Goal: Task Accomplishment & Management: Manage account settings

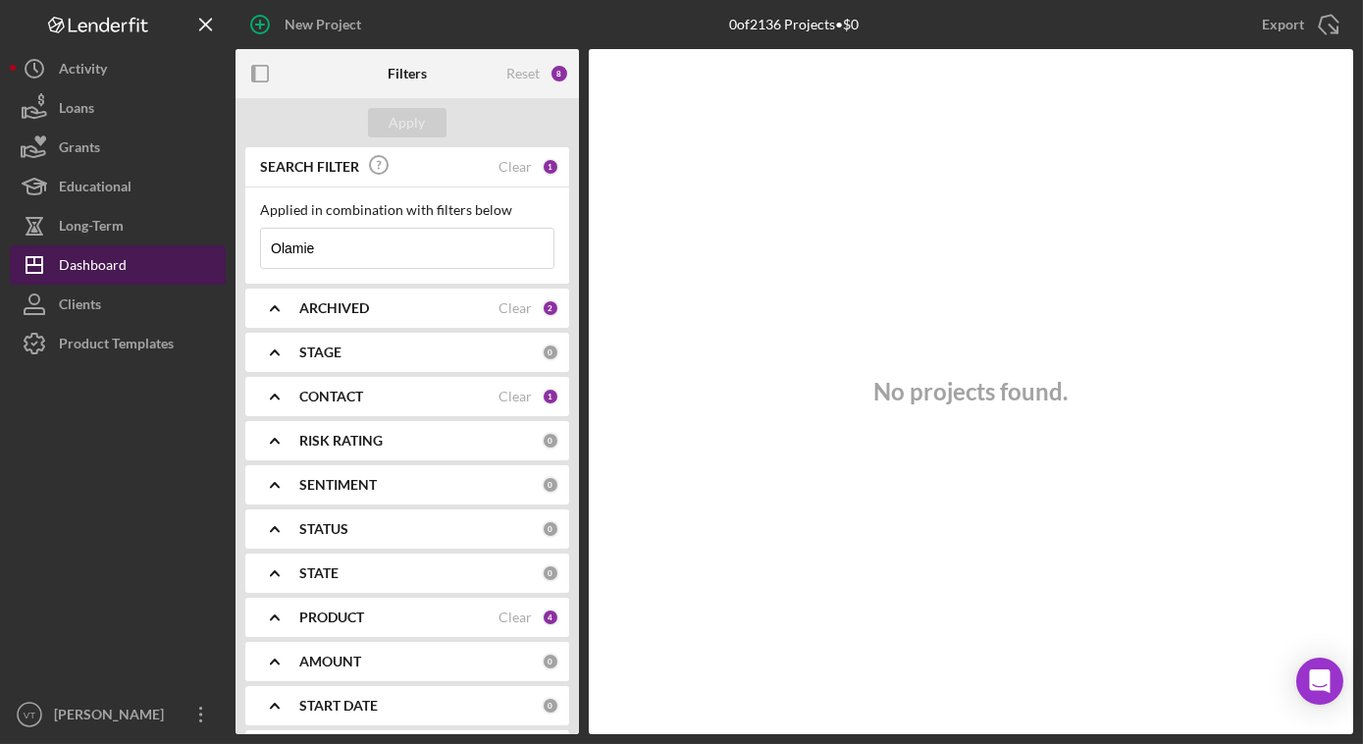
click at [149, 257] on button "Icon/Dashboard Dashboard" at bounding box center [118, 264] width 216 height 39
drag, startPoint x: 322, startPoint y: 244, endPoint x: 156, endPoint y: 257, distance: 166.3
click at [156, 257] on div "New Project 0 of 2136 Projects • $0 Olamie Export Icon/Export Filters Reset 8 A…" at bounding box center [681, 367] width 1343 height 734
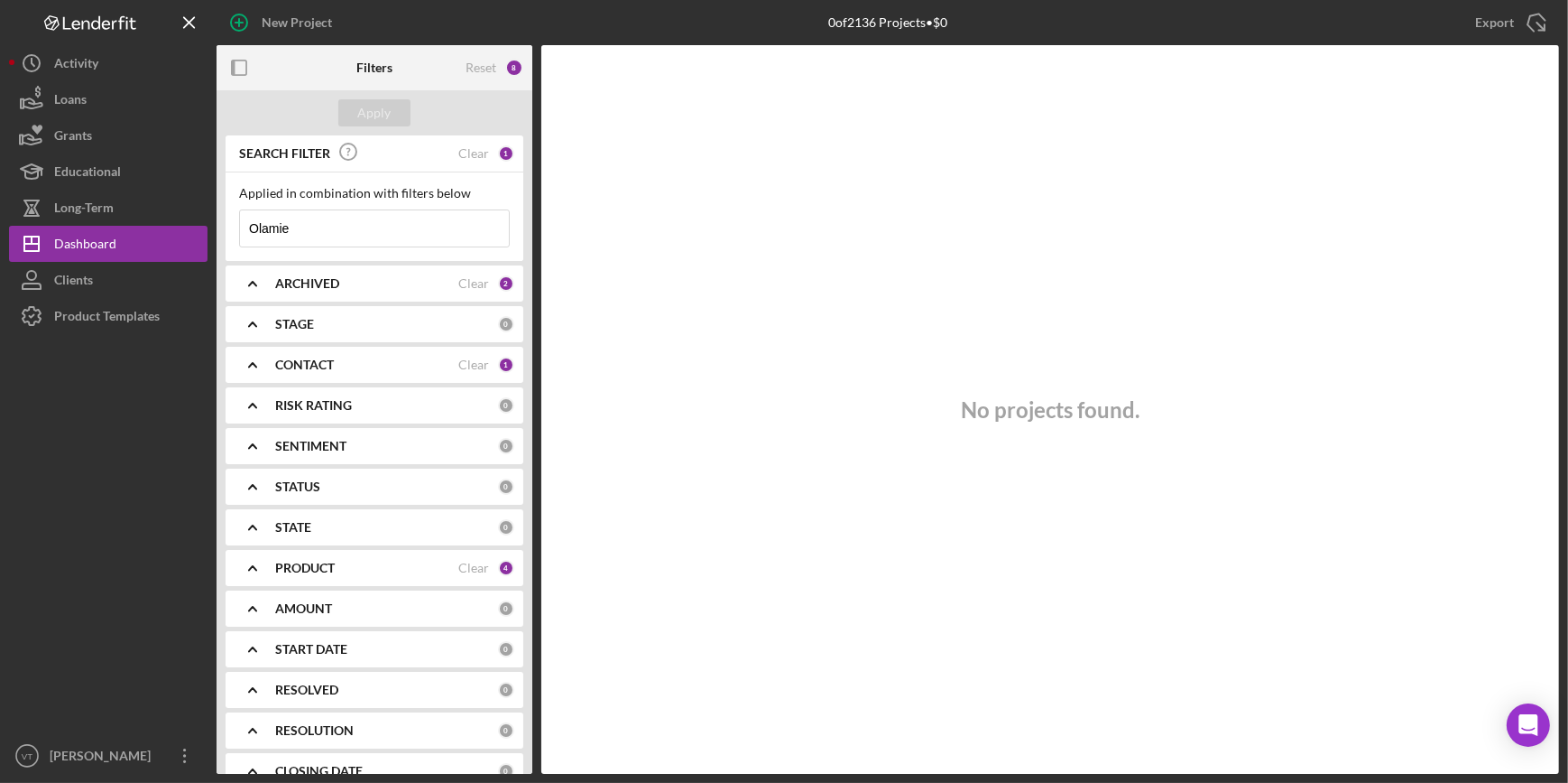
click at [302, 233] on input "Olamie" at bounding box center [374, 228] width 269 height 36
drag, startPoint x: 302, startPoint y: 233, endPoint x: 221, endPoint y: 231, distance: 81.0
click at [221, 231] on div "SEARCH FILTER Clear 1 Applied in combination with filters below Olamie Icon/Men…" at bounding box center [373, 455] width 315 height 639
click at [377, 112] on div "Apply" at bounding box center [374, 112] width 33 height 27
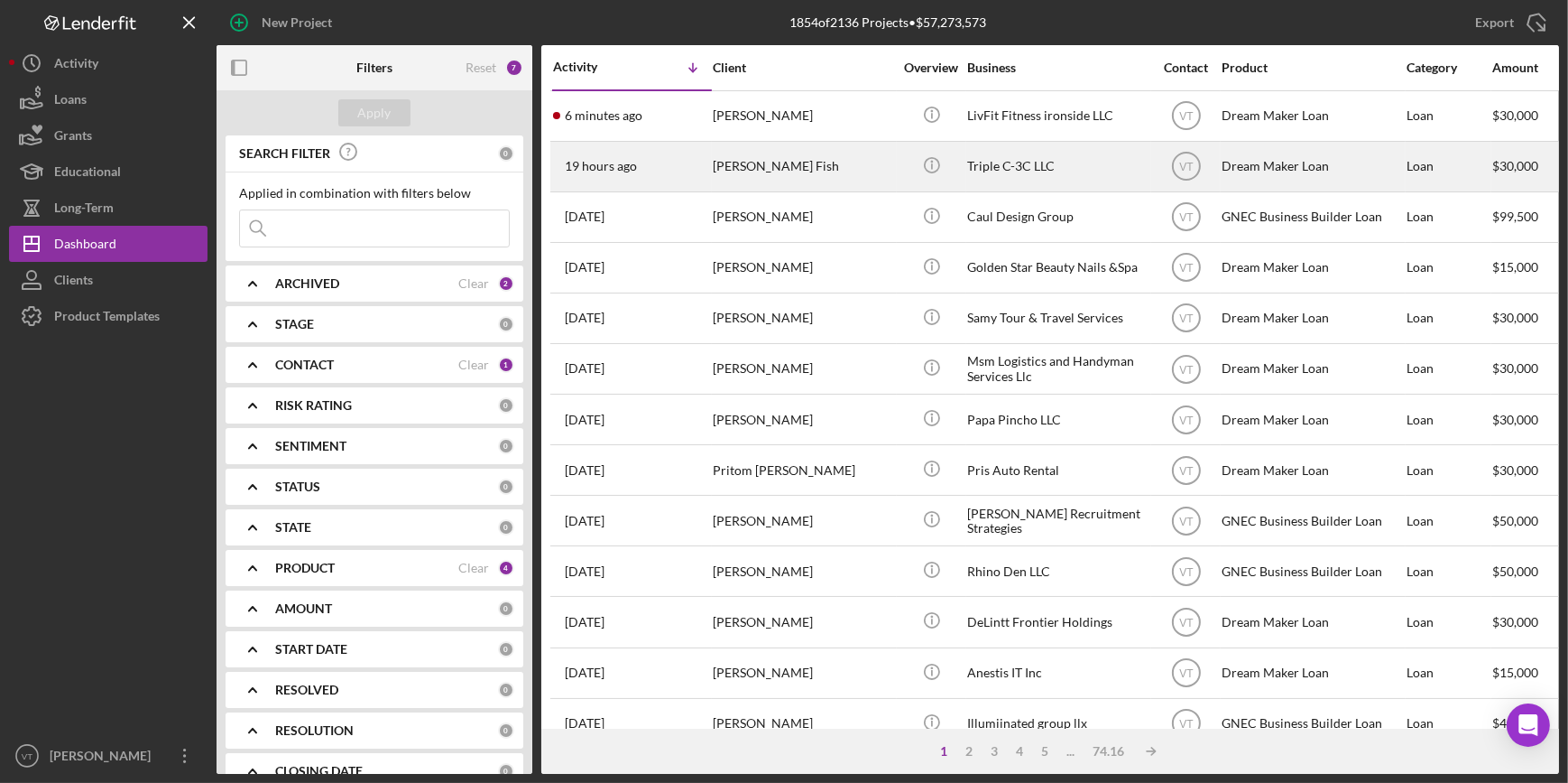
click at [807, 152] on div "[PERSON_NAME]" at bounding box center [803, 167] width 180 height 48
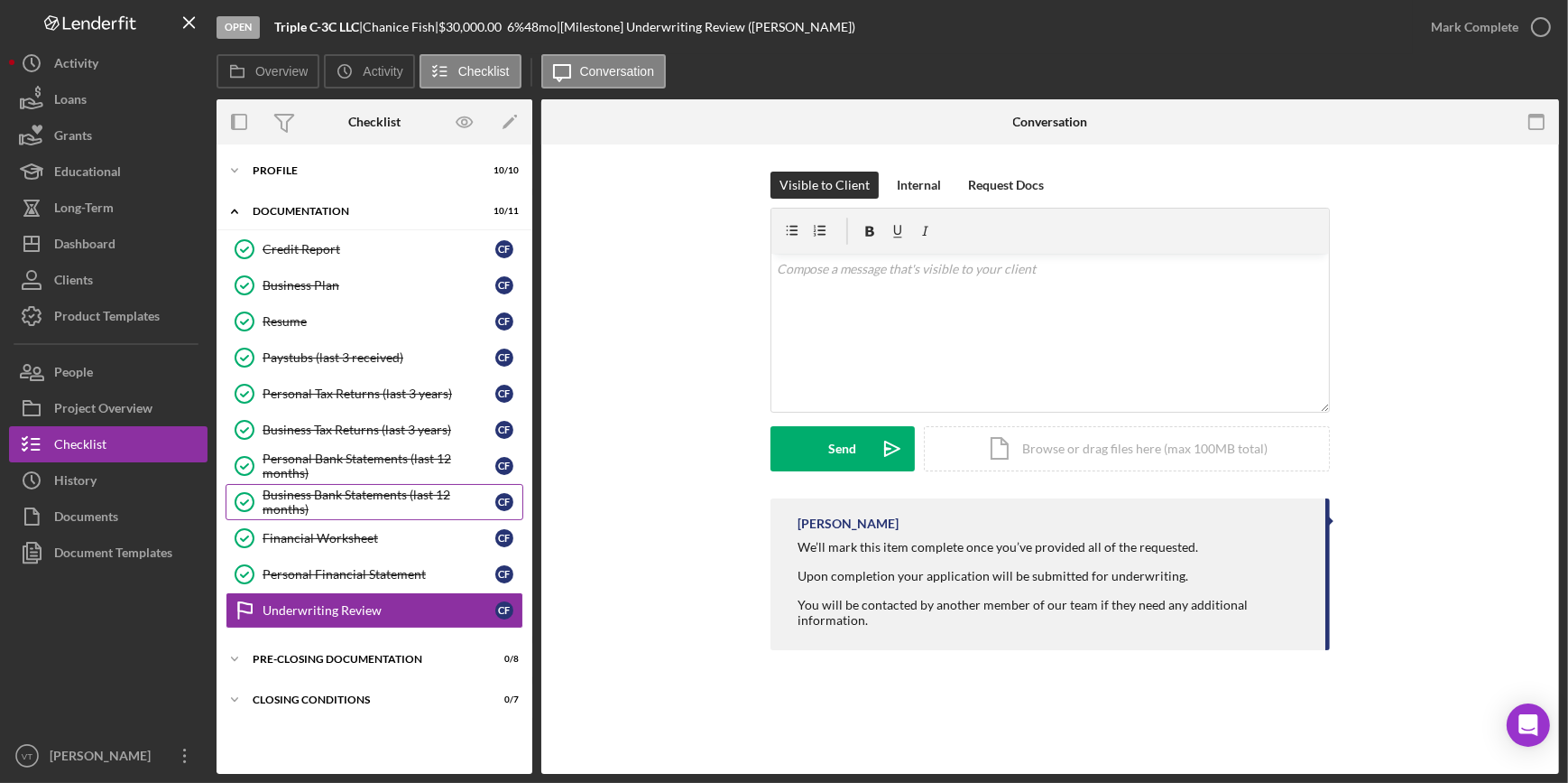
click at [255, 499] on icon "Business Bank Statements (last 12 months)" at bounding box center [244, 501] width 45 height 45
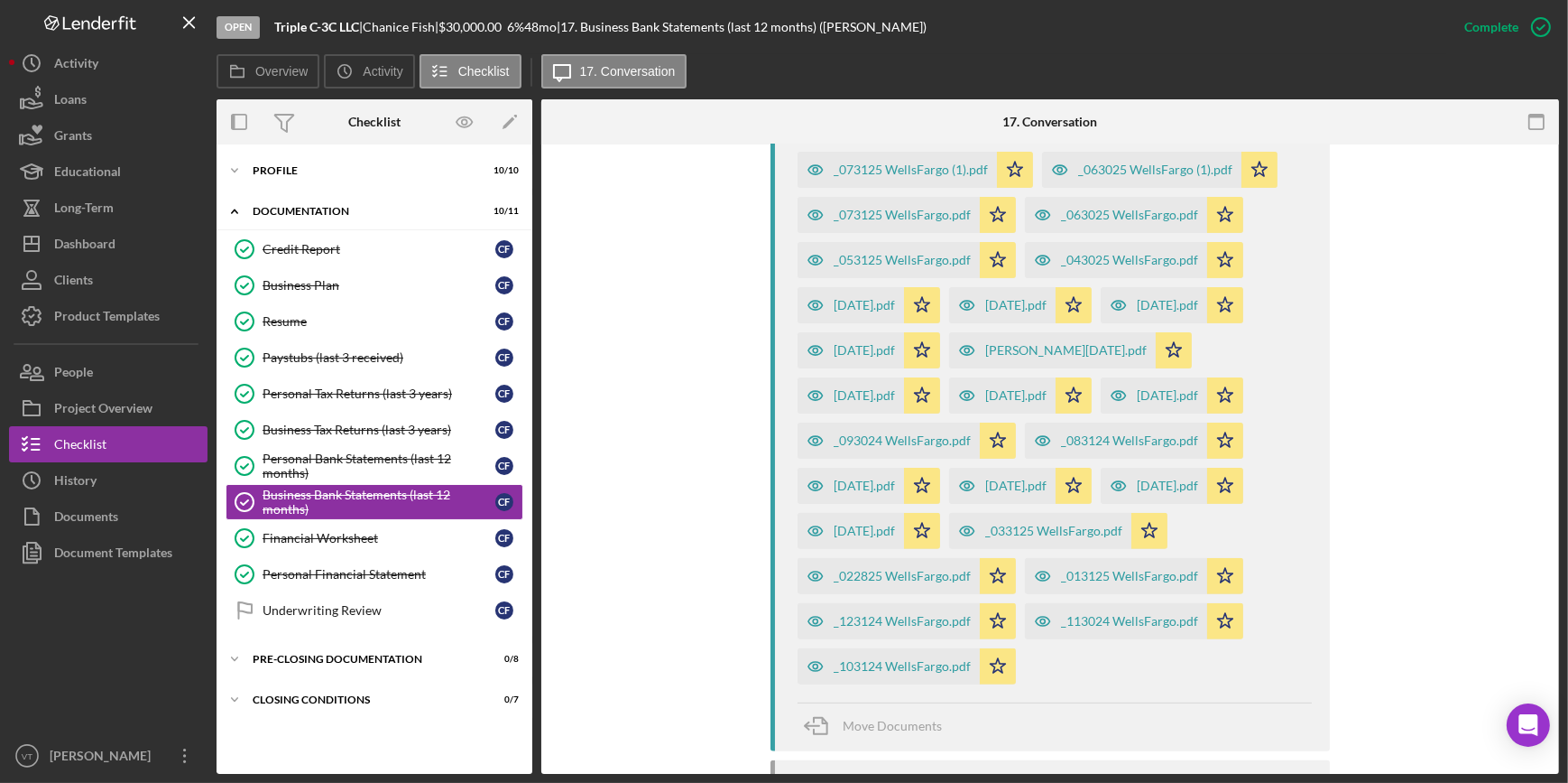
scroll to position [643, 0]
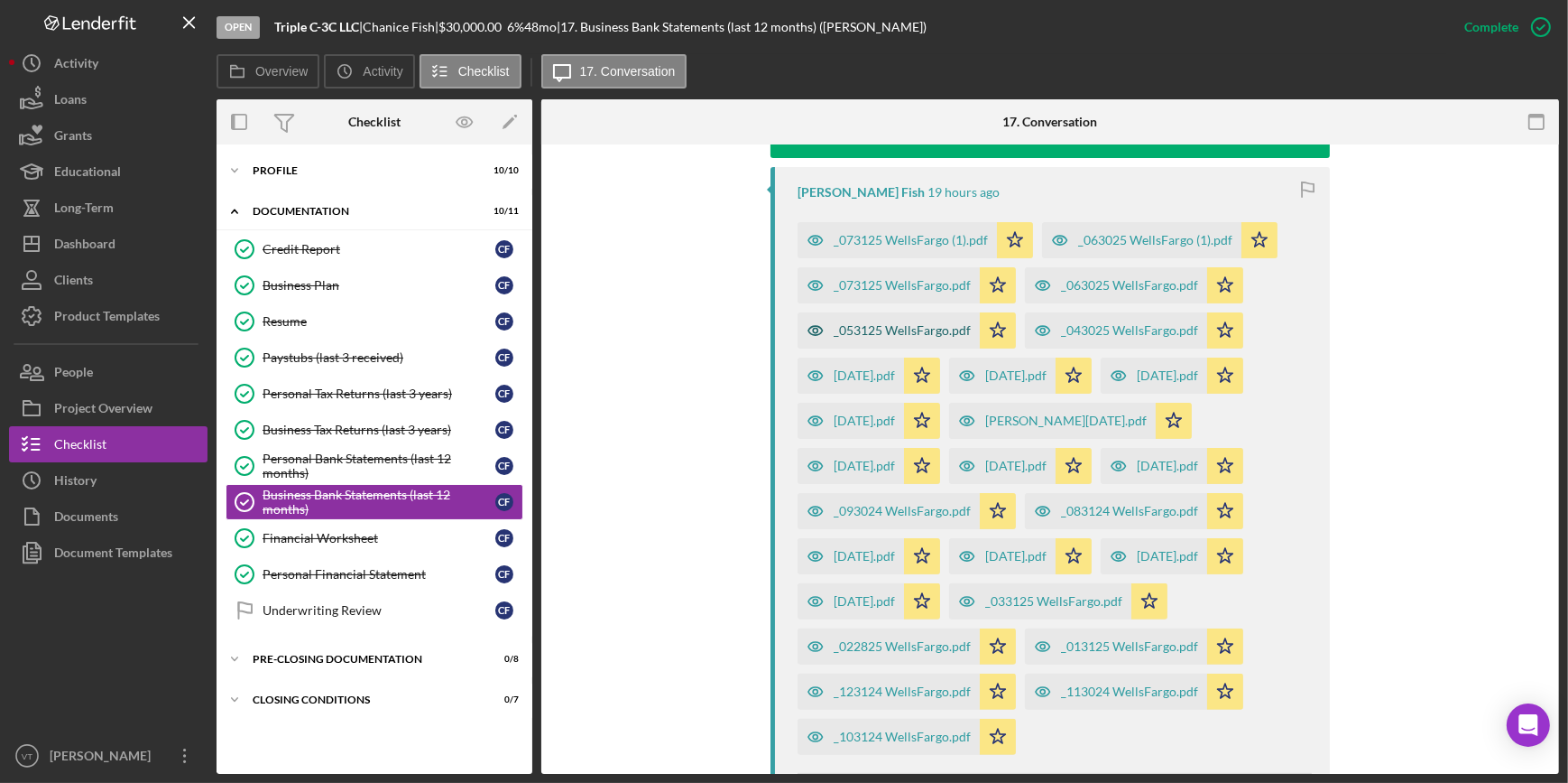
click at [869, 325] on div "_053125 WellsFargo.pdf" at bounding box center [902, 330] width 137 height 15
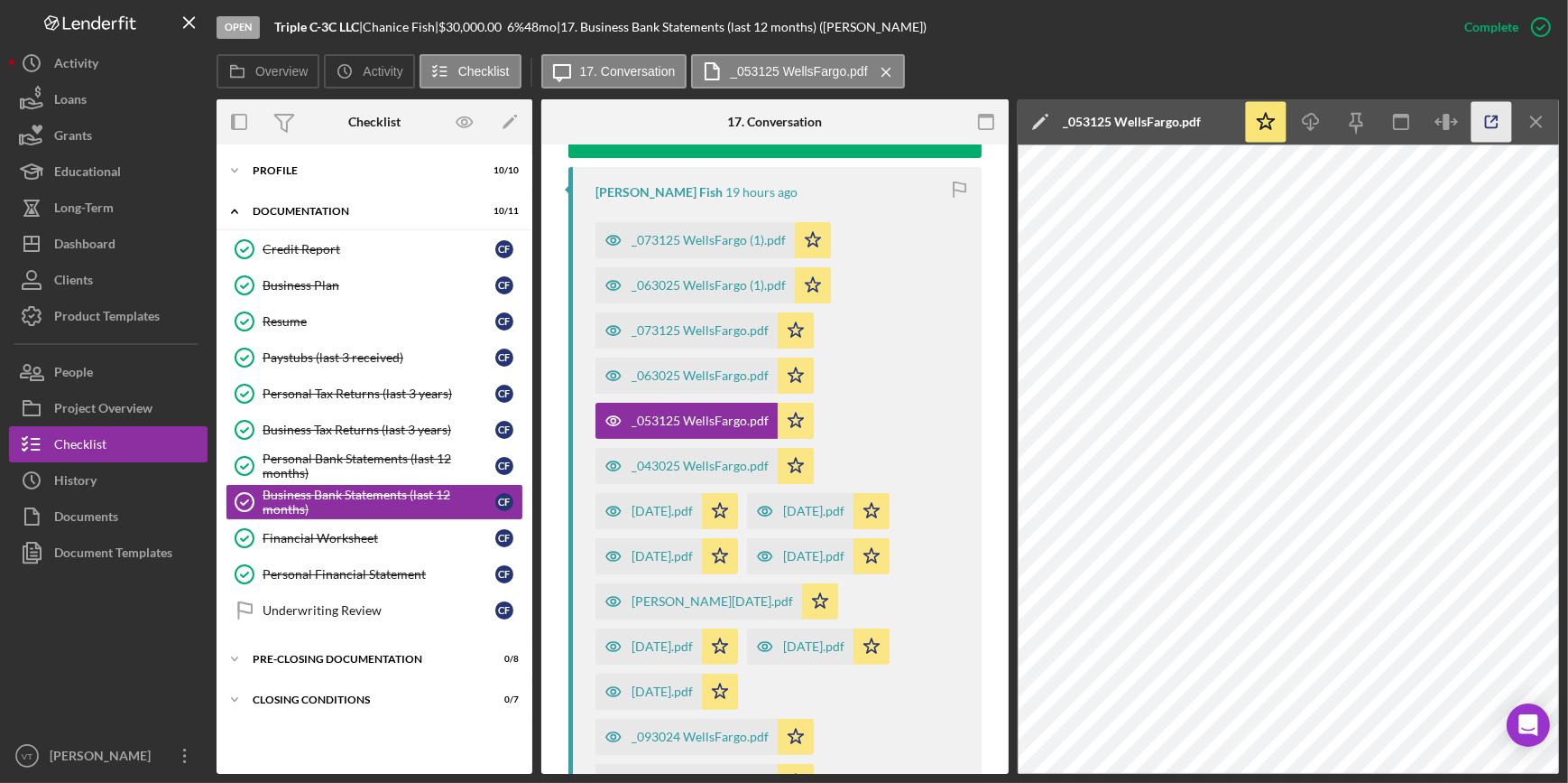
click at [1253, 118] on icon "button" at bounding box center [1492, 122] width 40 height 40
click at [678, 374] on div "_063025 WellsFargo.pdf" at bounding box center [700, 375] width 137 height 15
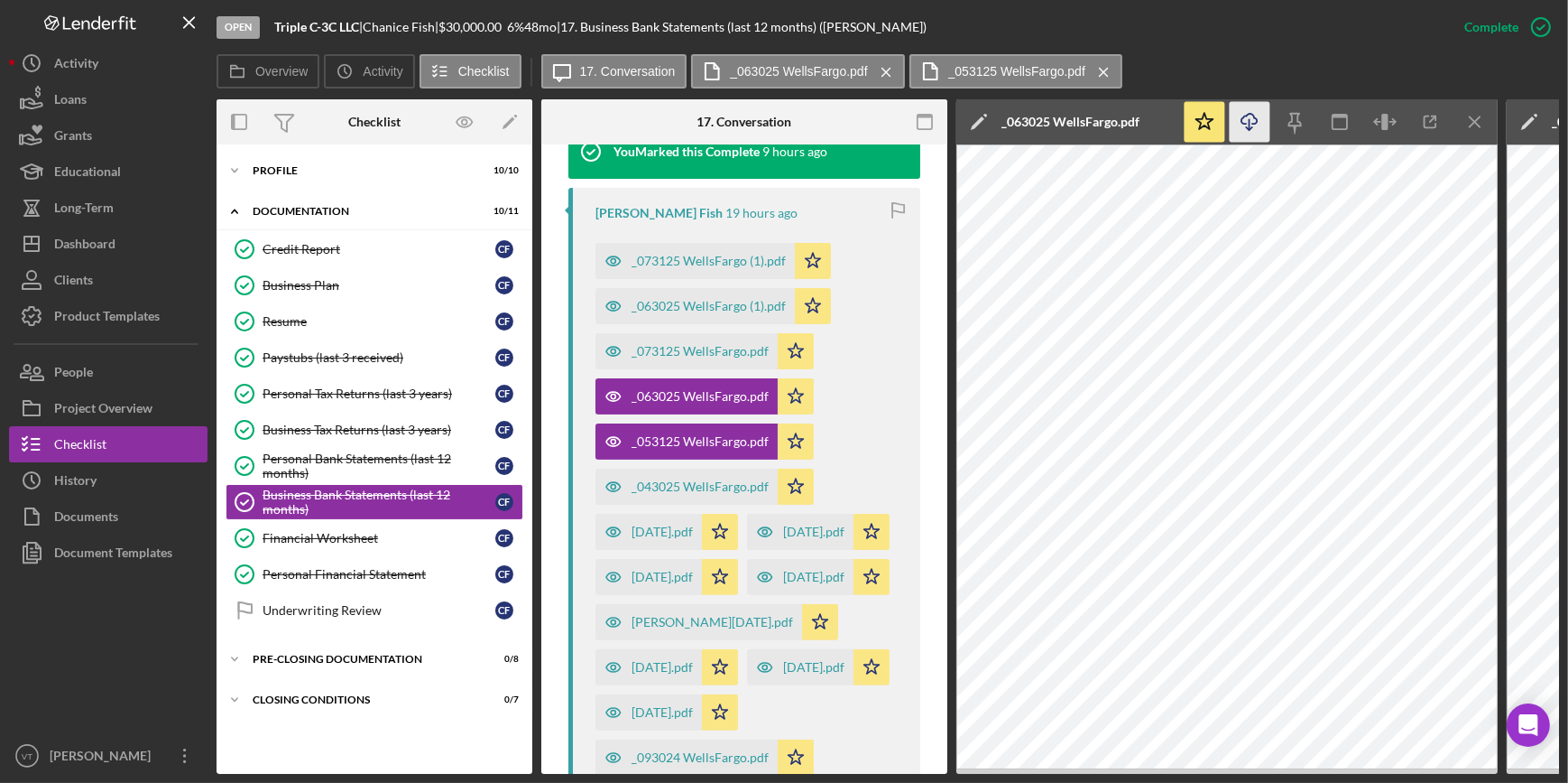
click at [1236, 127] on icon "Icon/Download" at bounding box center [1250, 122] width 40 height 40
click at [722, 344] on div "_073125 WellsFargo.pdf" at bounding box center [700, 351] width 137 height 15
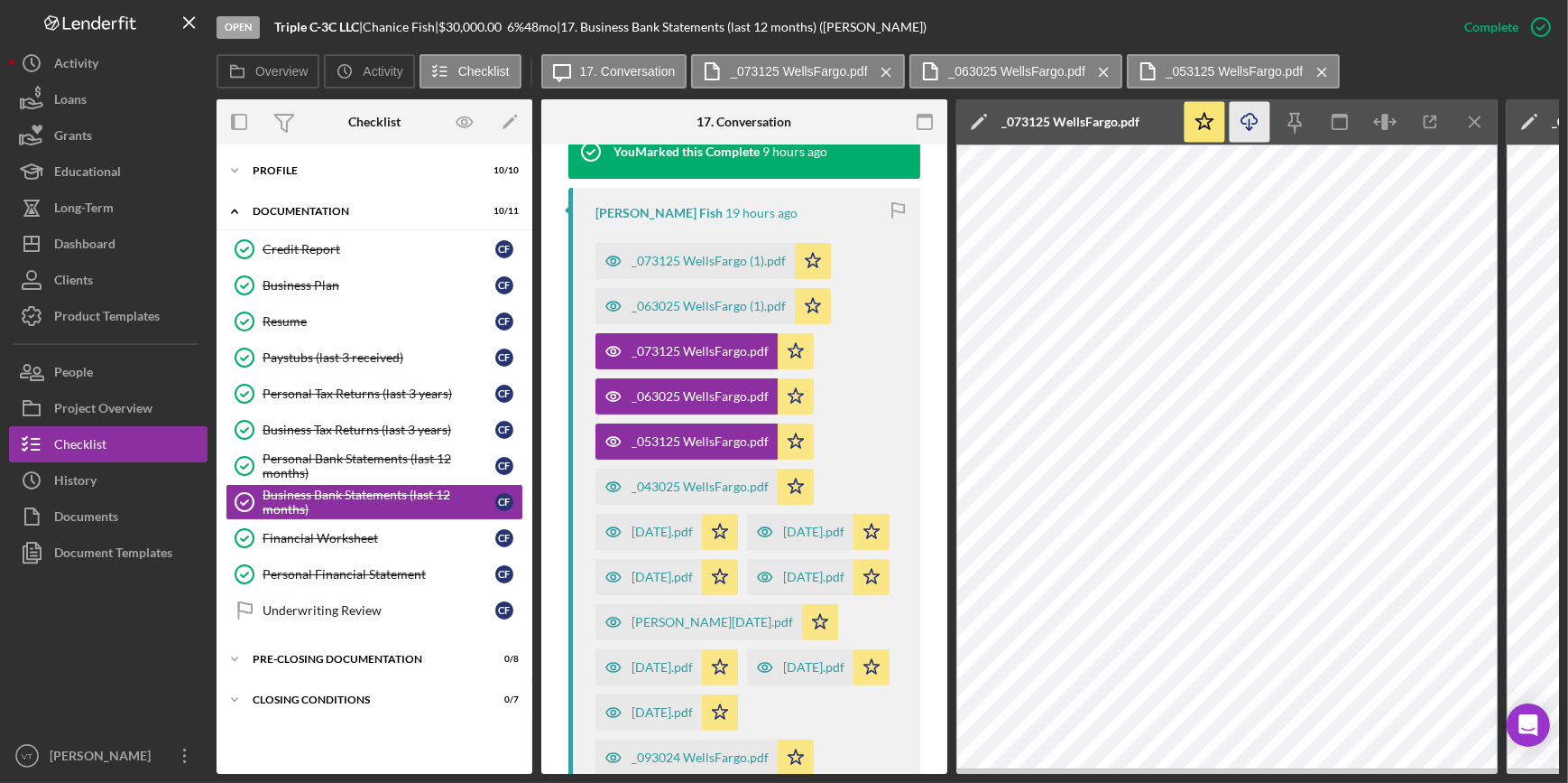
click at [1253, 117] on icon "Icon/Download" at bounding box center [1250, 122] width 40 height 40
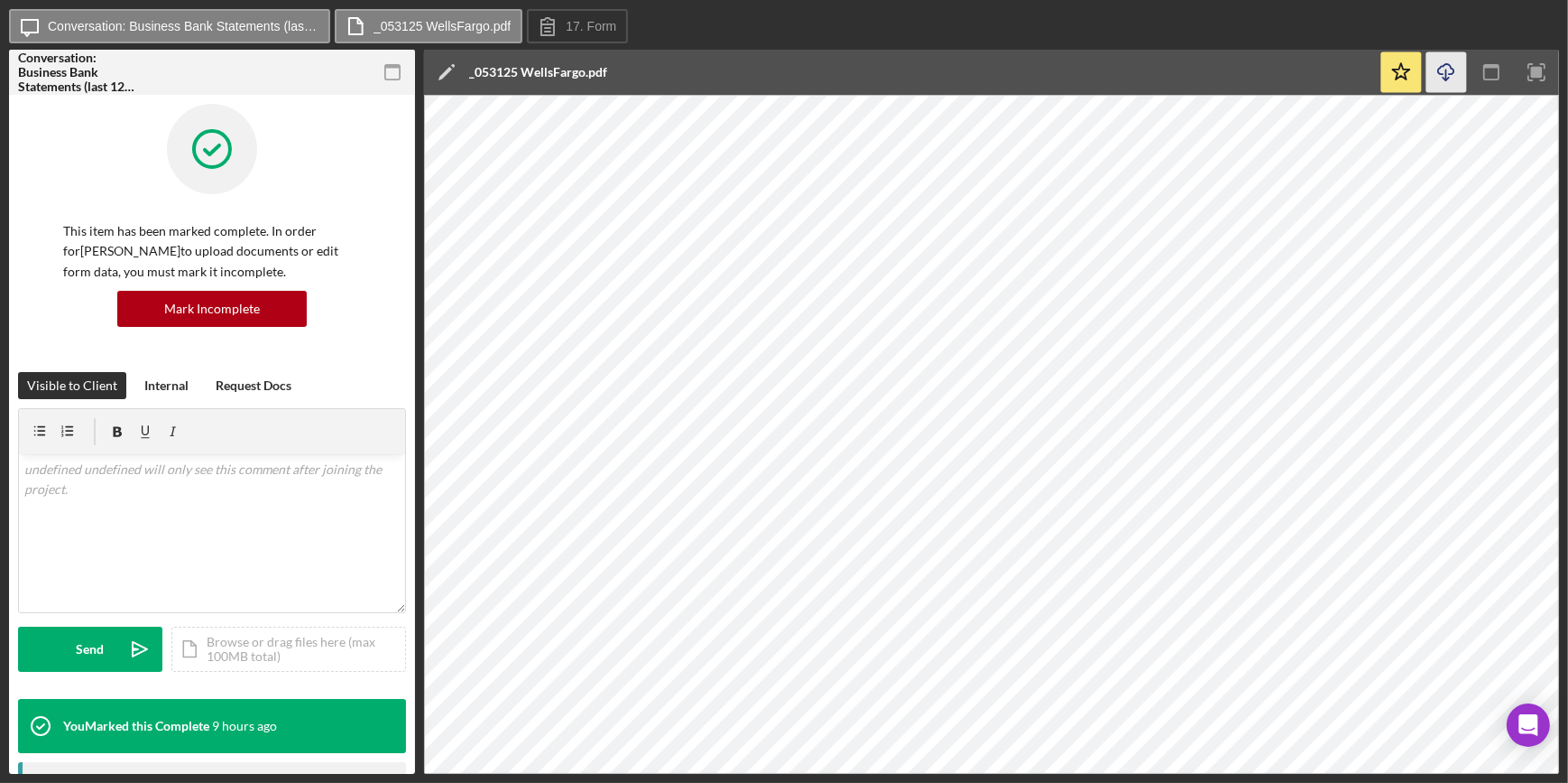
click at [1449, 72] on icon "Icon/Download" at bounding box center [1447, 73] width 40 height 40
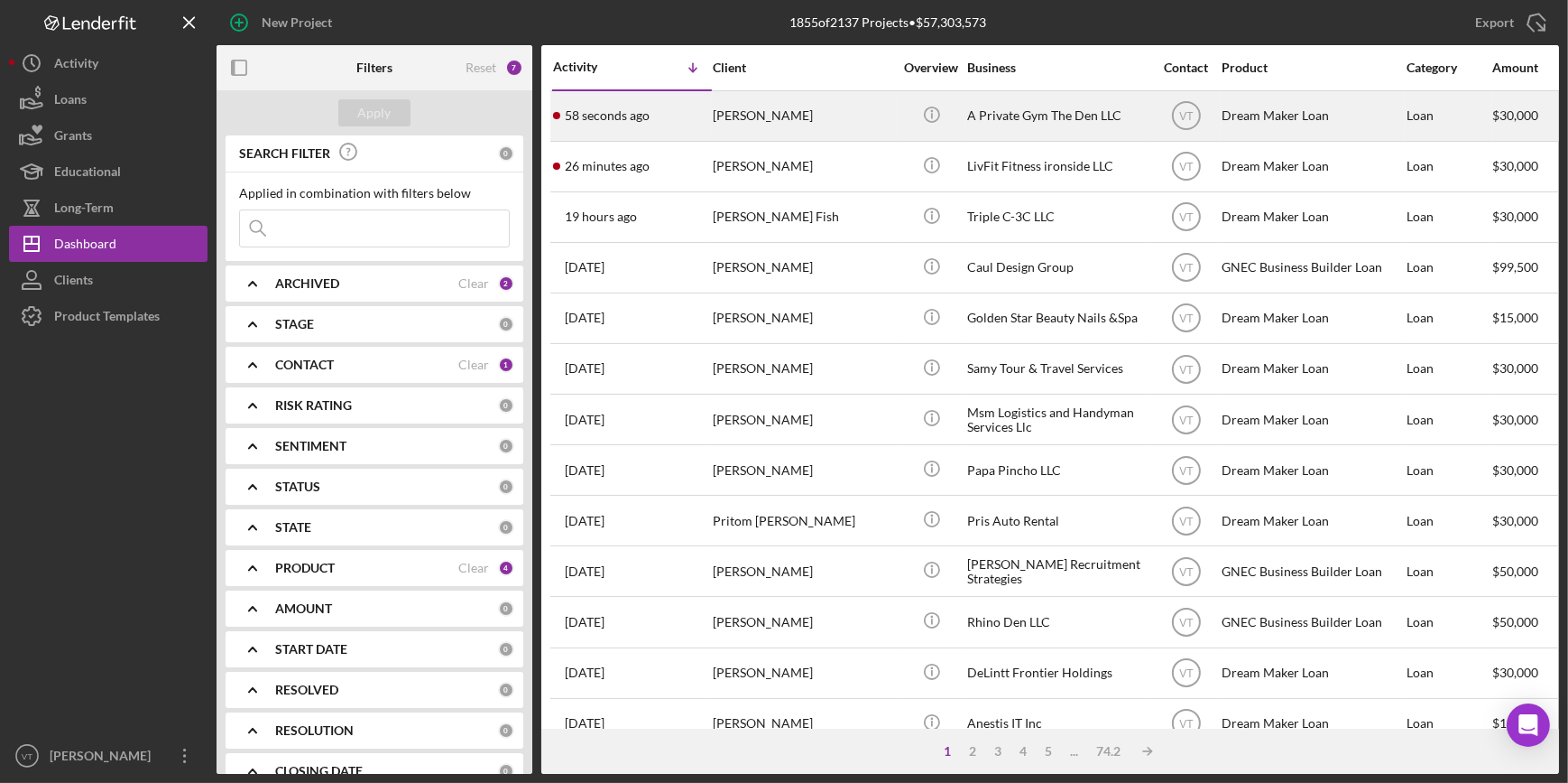
click at [787, 110] on div "[PERSON_NAME]" at bounding box center [803, 116] width 180 height 48
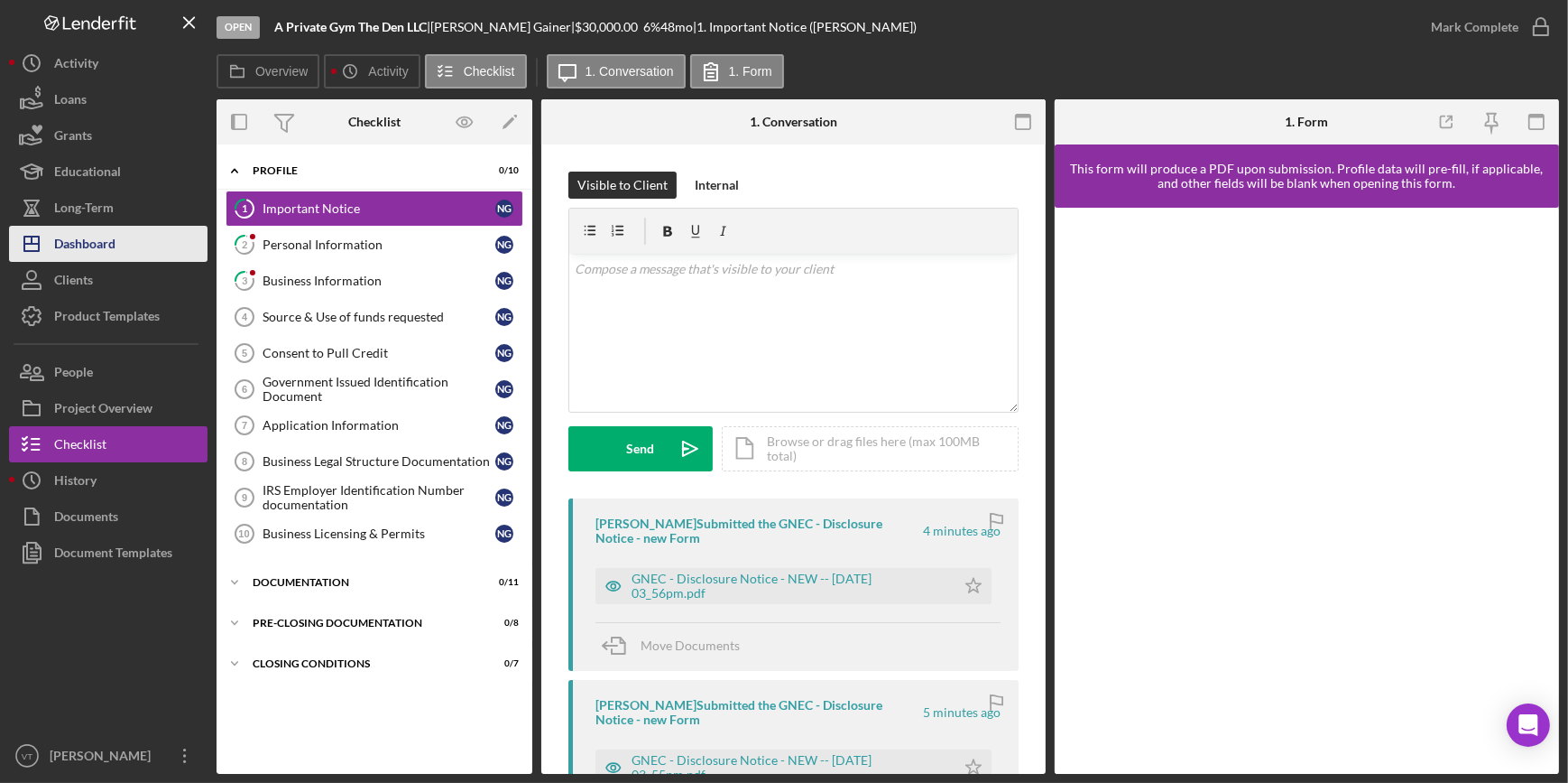
click at [80, 244] on div "Dashboard" at bounding box center [85, 246] width 62 height 40
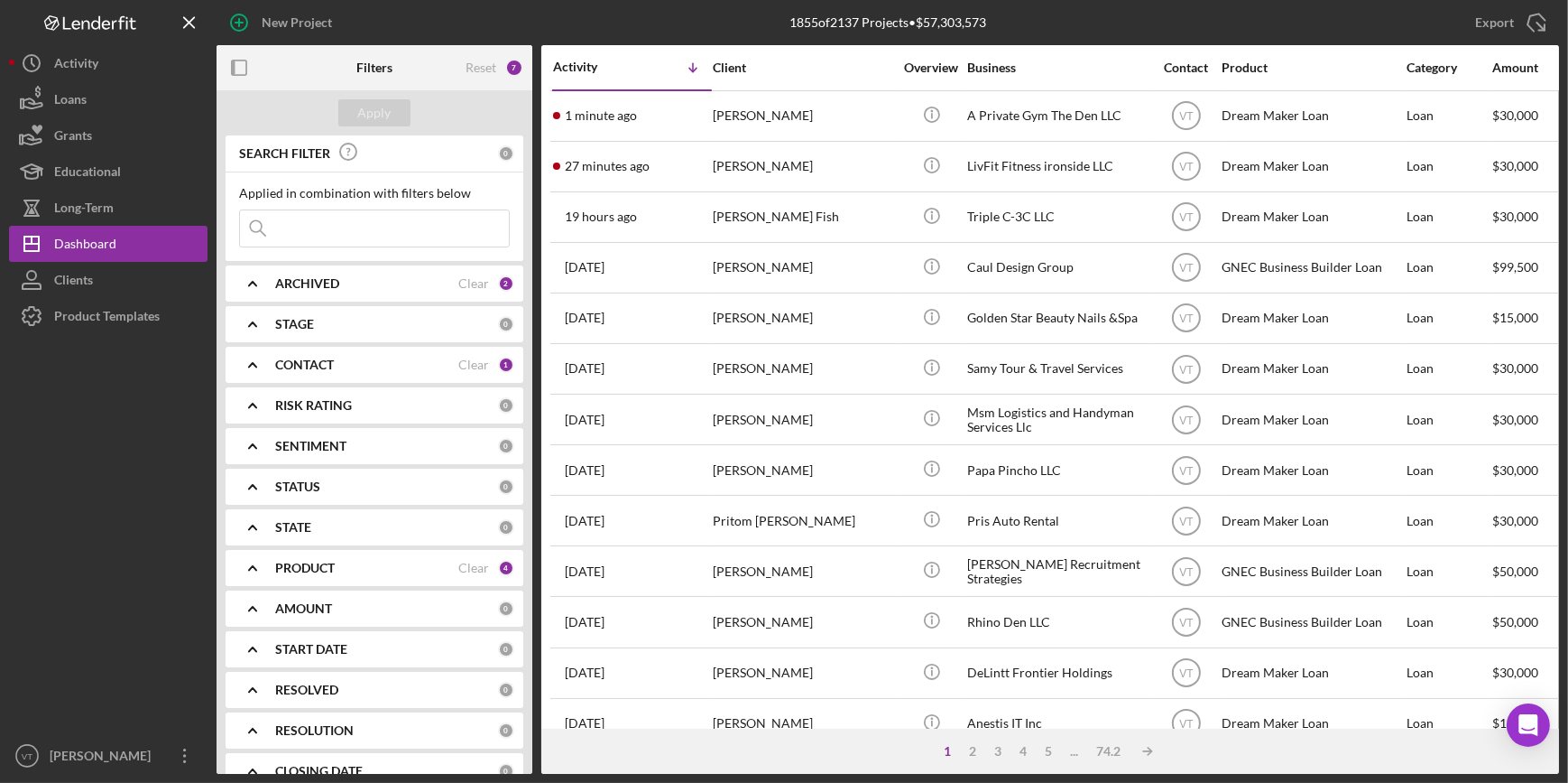
click at [262, 283] on icon "Icon/Expander" at bounding box center [252, 283] width 45 height 45
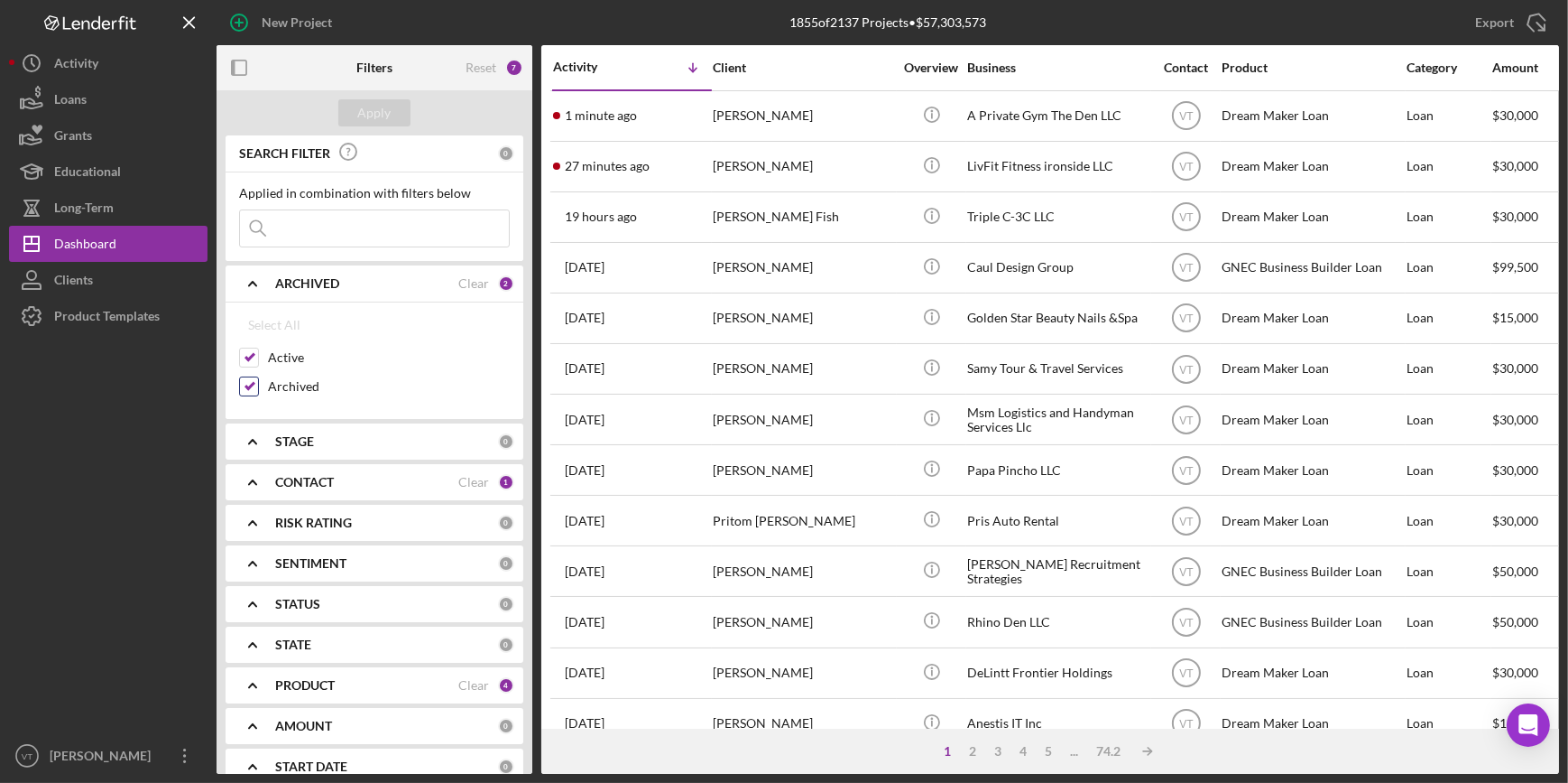
click at [248, 386] on input "Archived" at bounding box center [249, 386] width 18 height 18
checkbox input "false"
click at [373, 119] on div "Apply" at bounding box center [374, 112] width 33 height 27
click at [111, 241] on div "Dashboard" at bounding box center [86, 246] width 63 height 40
click at [259, 286] on icon "Icon/Expander" at bounding box center [252, 283] width 45 height 45
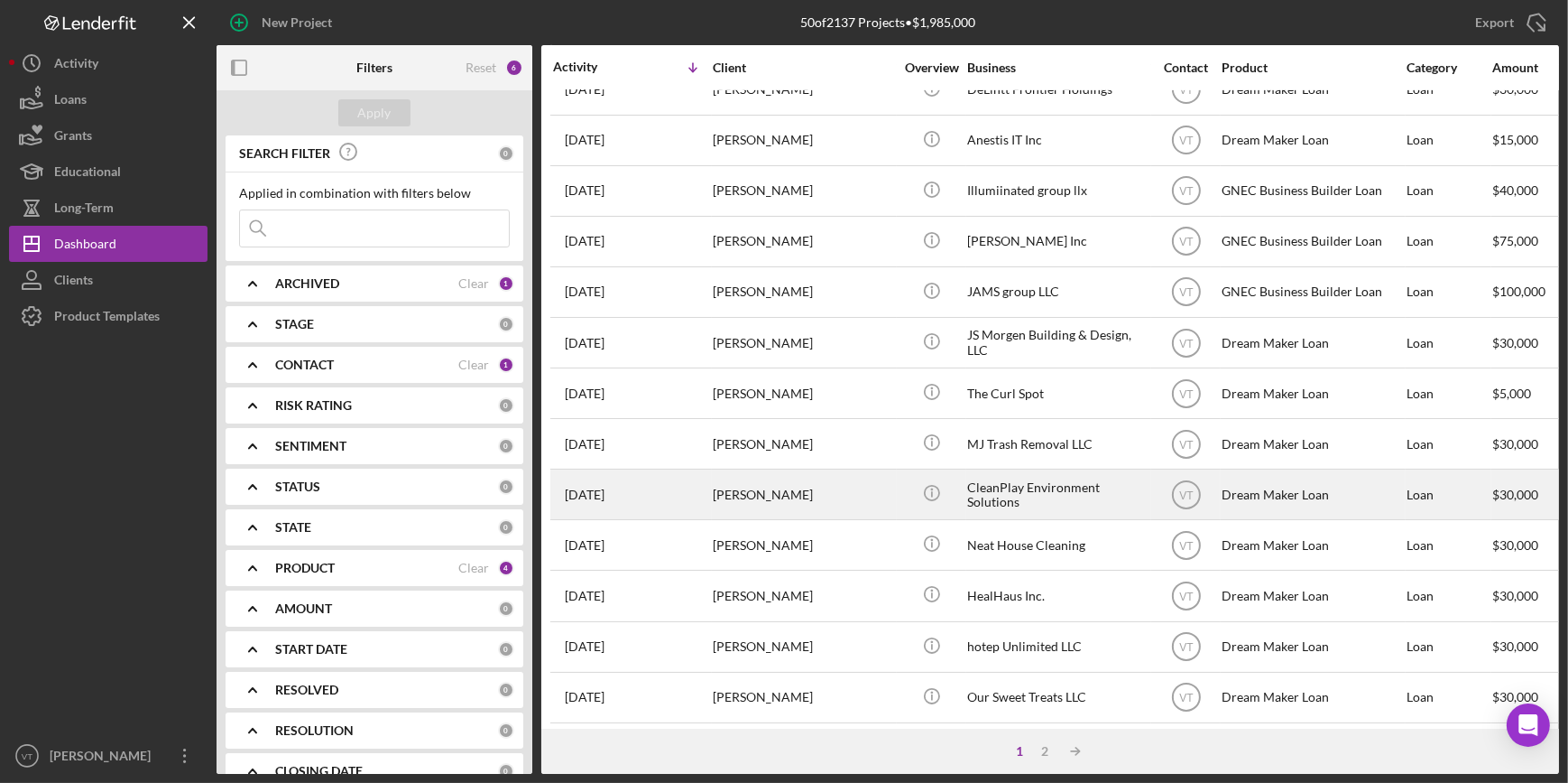
scroll to position [652, 0]
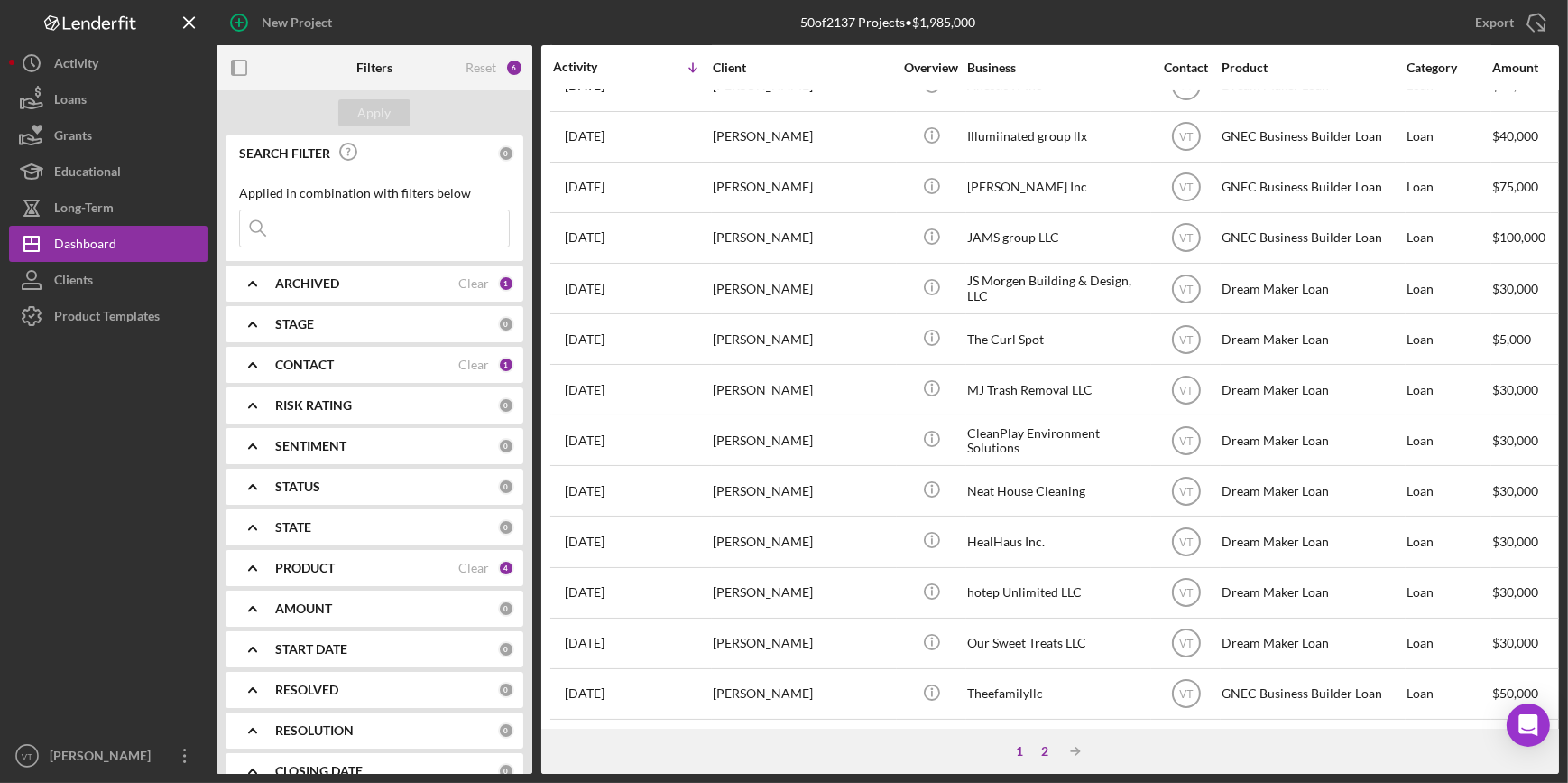
click at [1048, 755] on div "2" at bounding box center [1044, 751] width 25 height 15
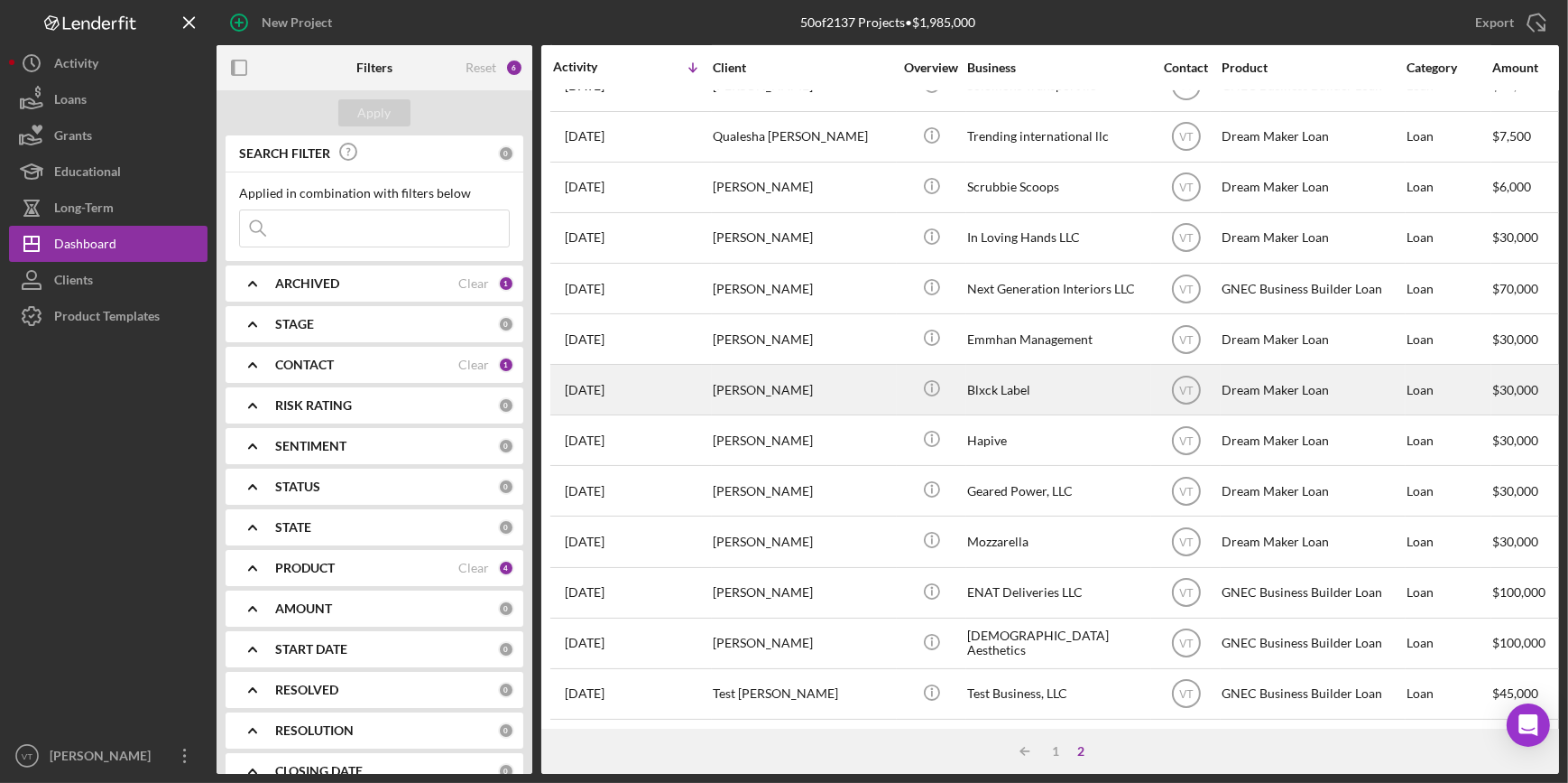
scroll to position [570, 0]
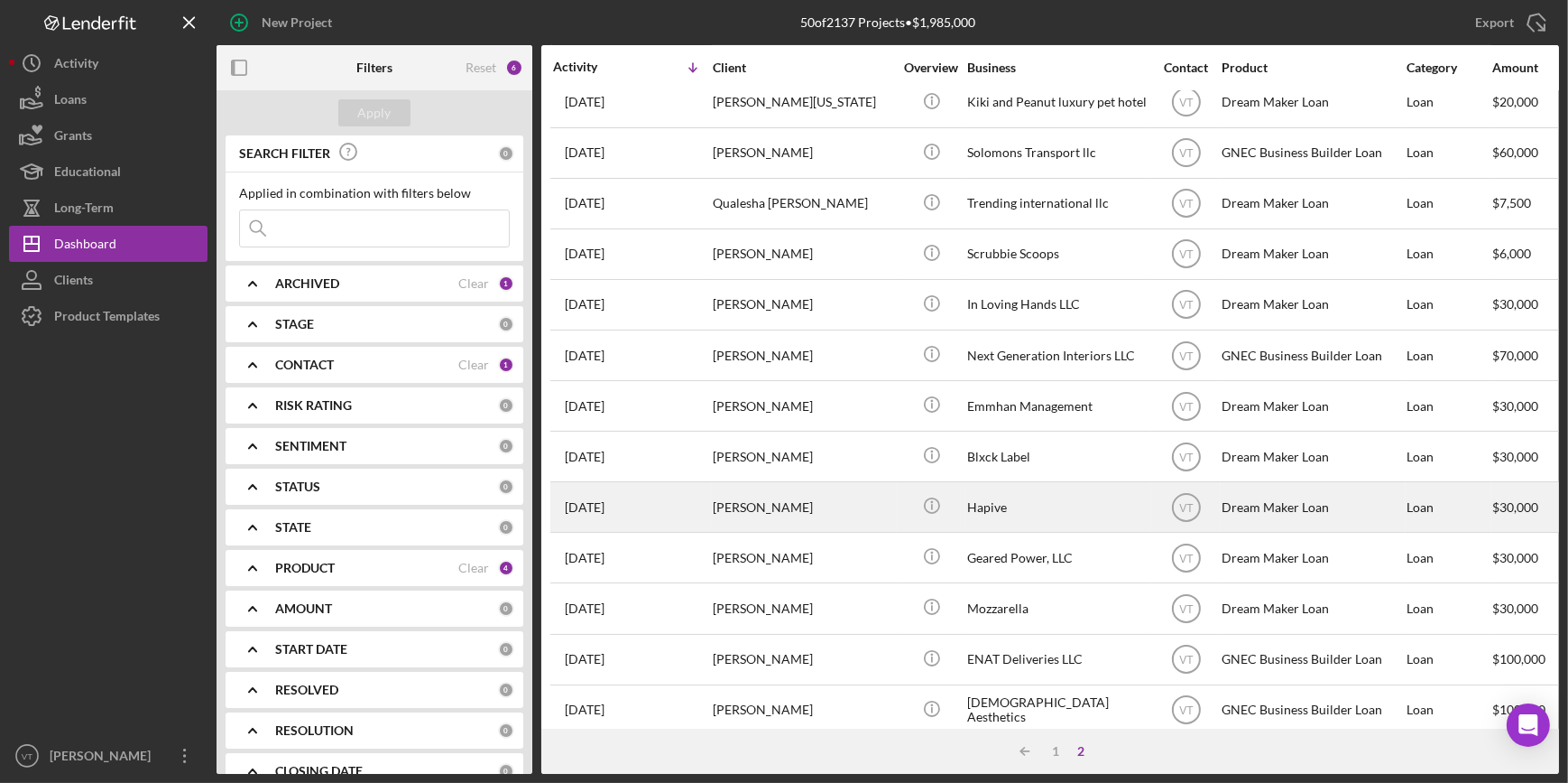
click at [879, 511] on div "[PERSON_NAME]" at bounding box center [803, 507] width 180 height 48
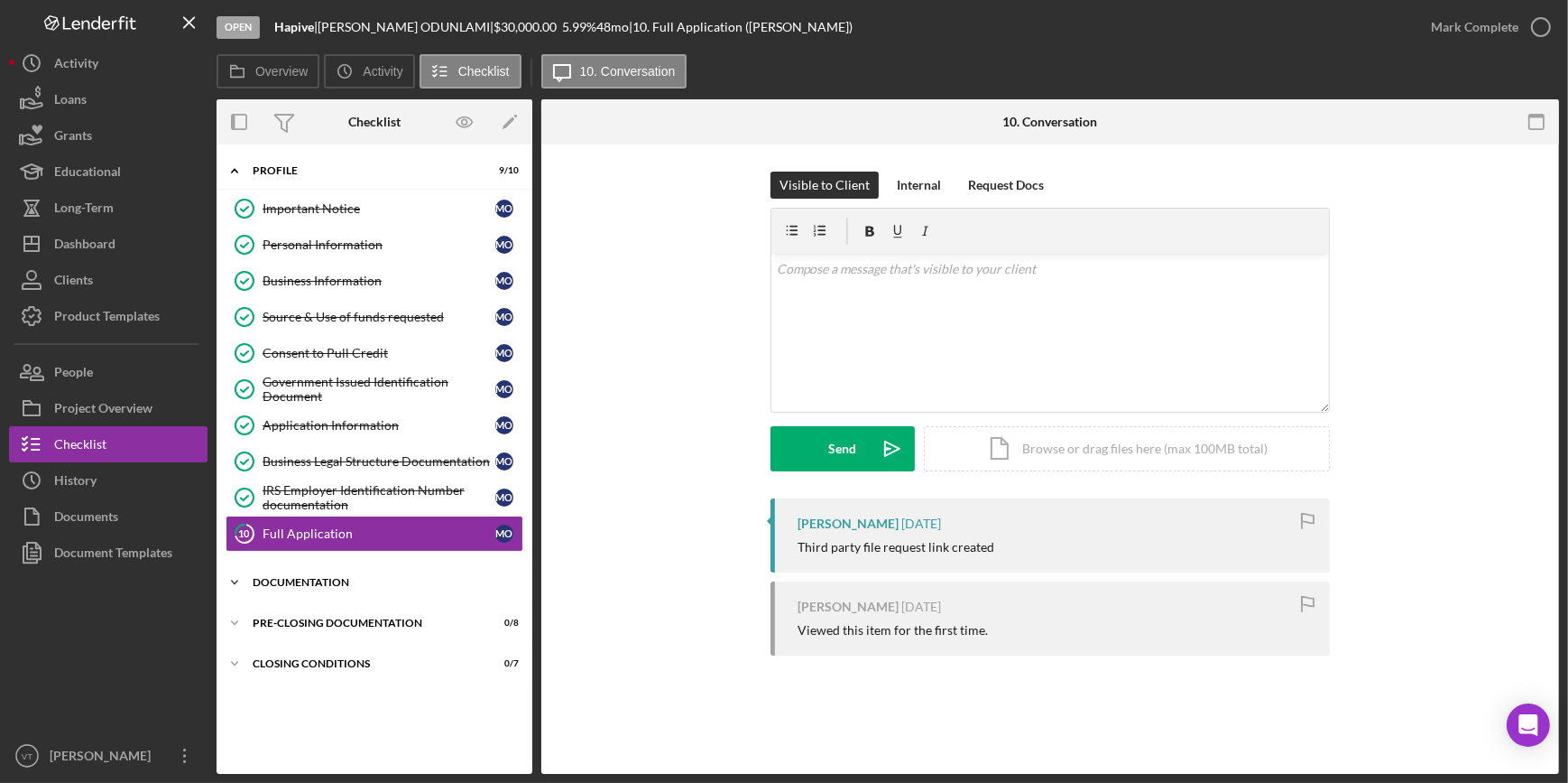
click at [224, 589] on icon "Icon/Expander" at bounding box center [234, 581] width 36 height 36
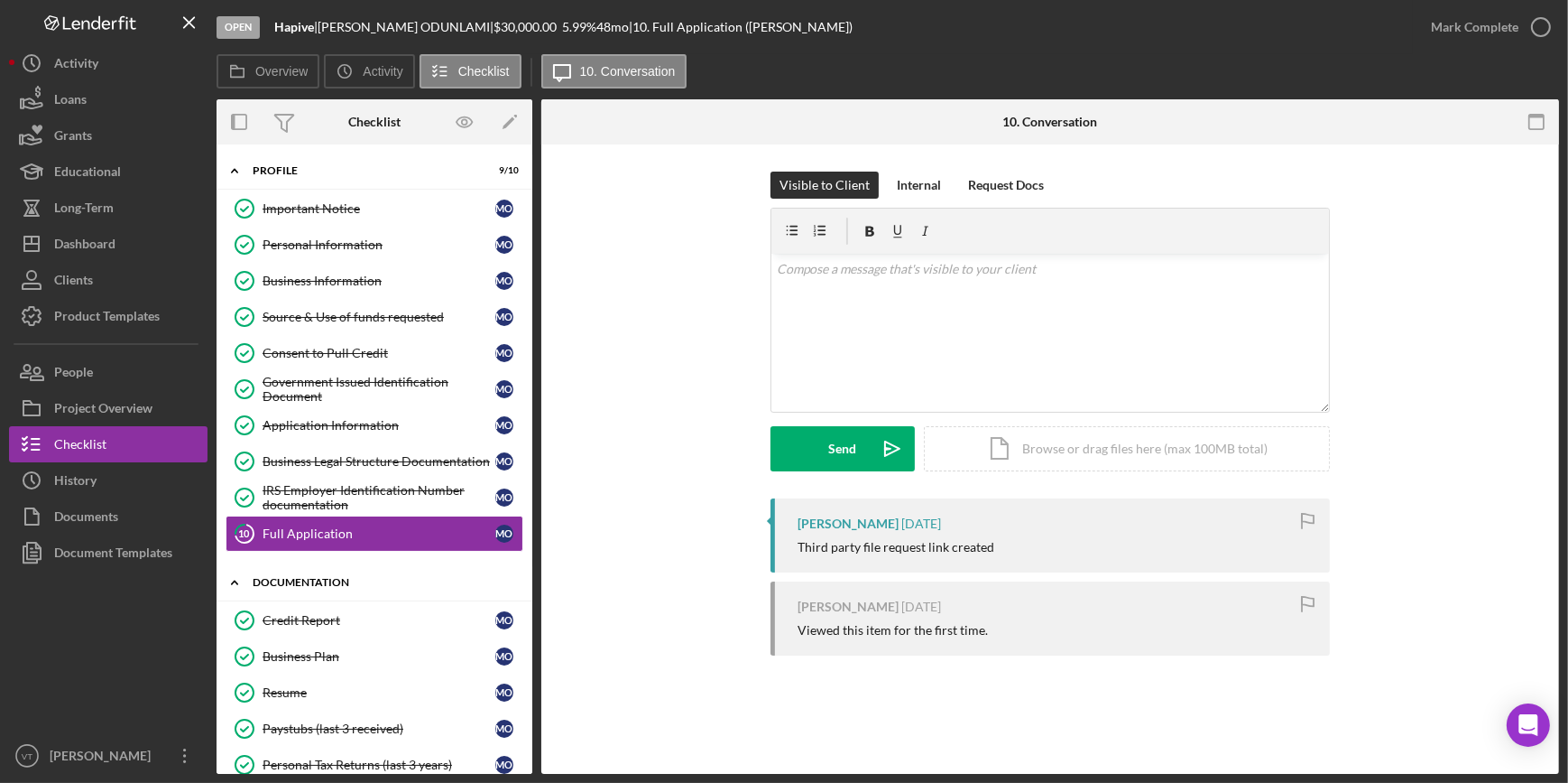
scroll to position [320, 0]
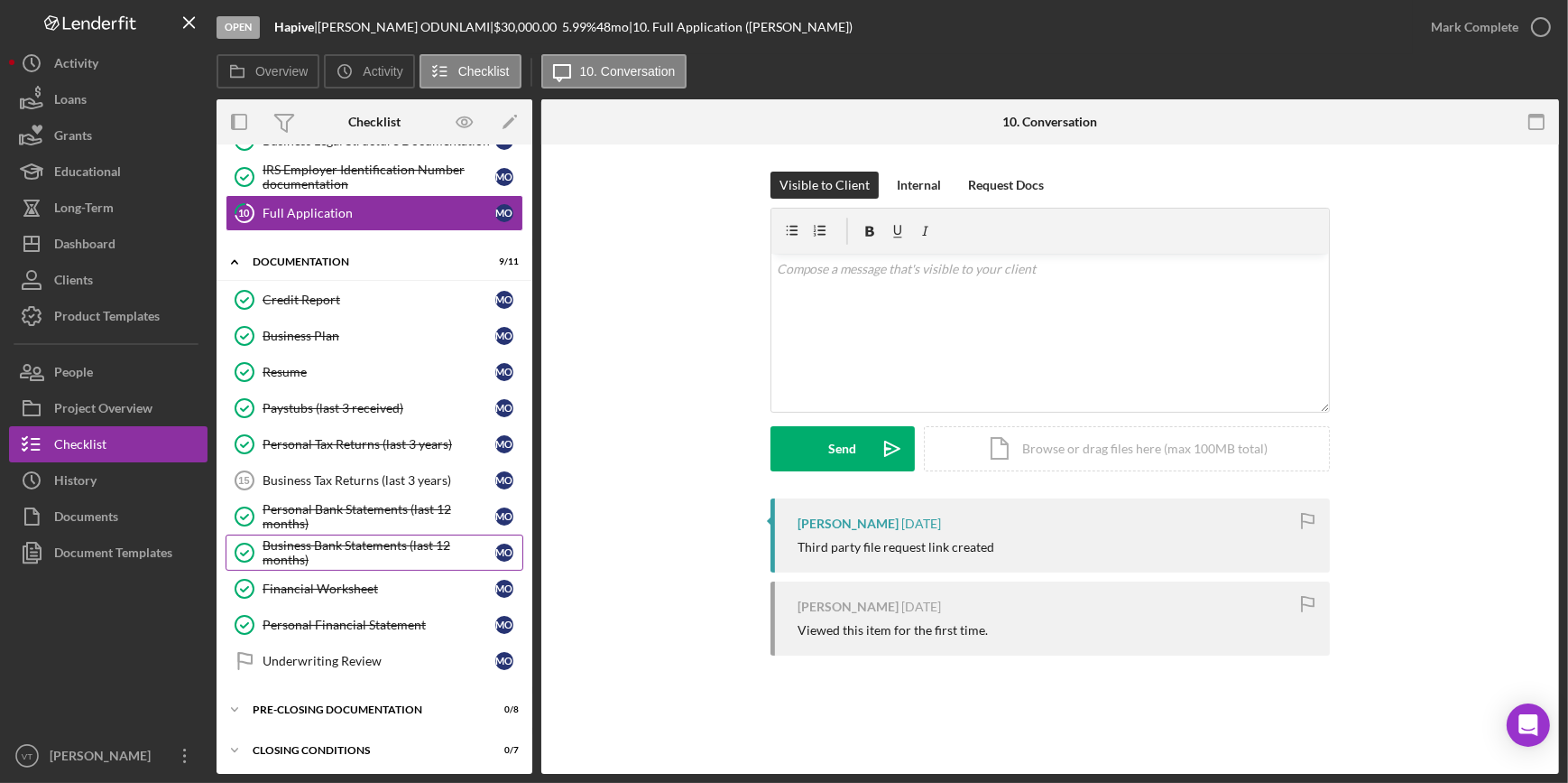
click at [321, 538] on div "Business Bank Statements (last 12 months)" at bounding box center [378, 552] width 233 height 29
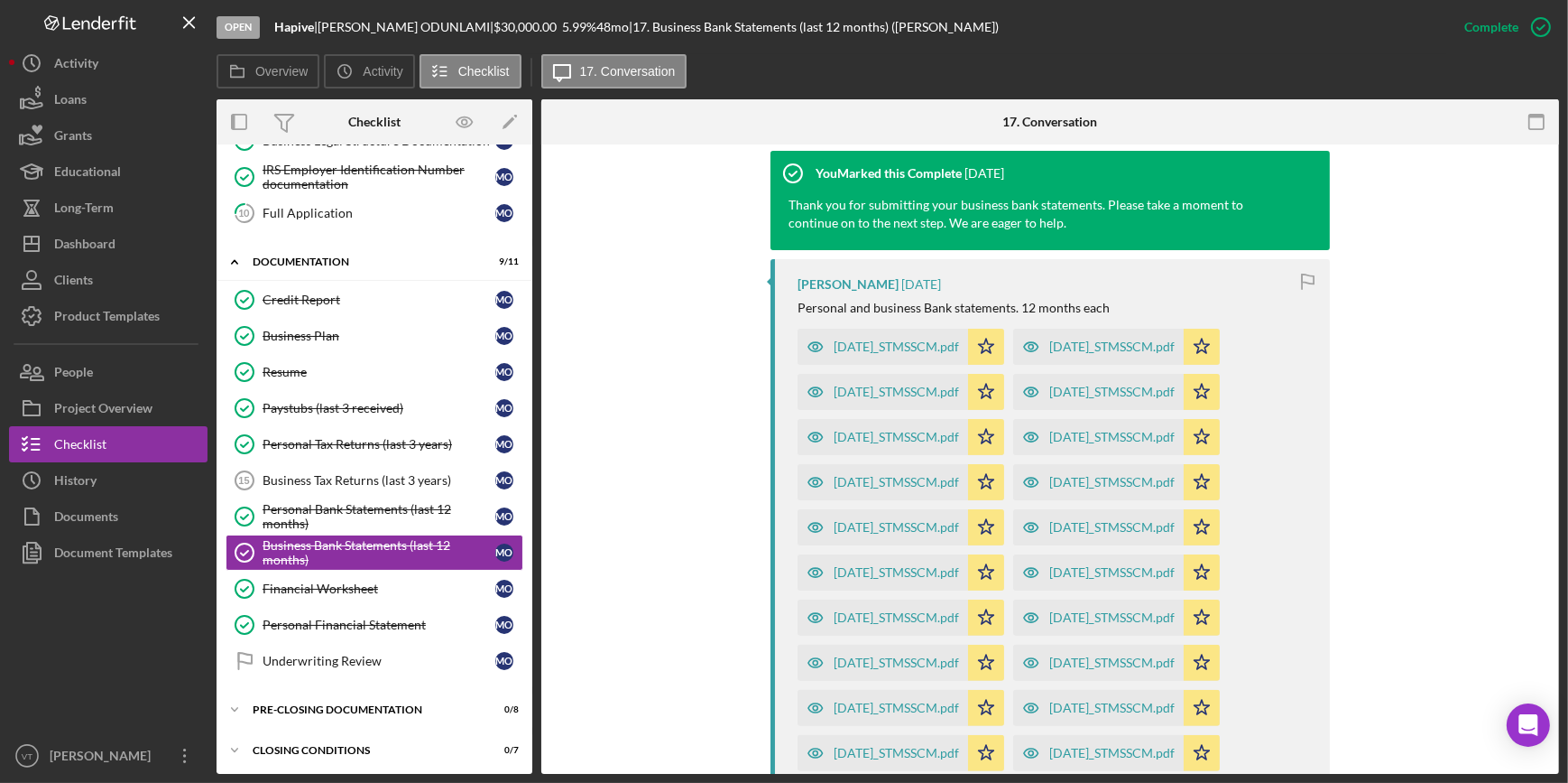
scroll to position [739, 0]
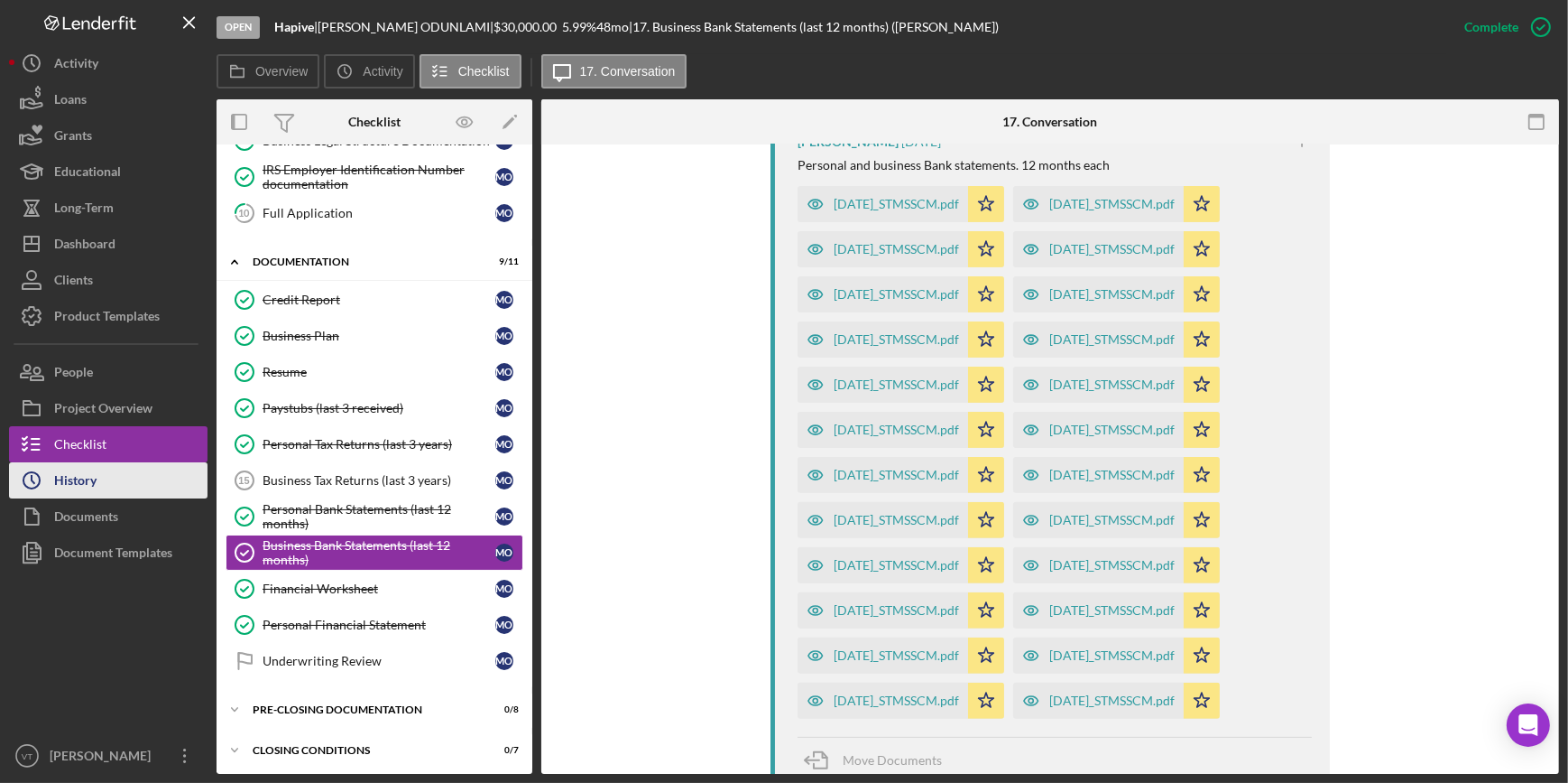
click at [102, 486] on button "Icon/History History" at bounding box center [109, 479] width 199 height 36
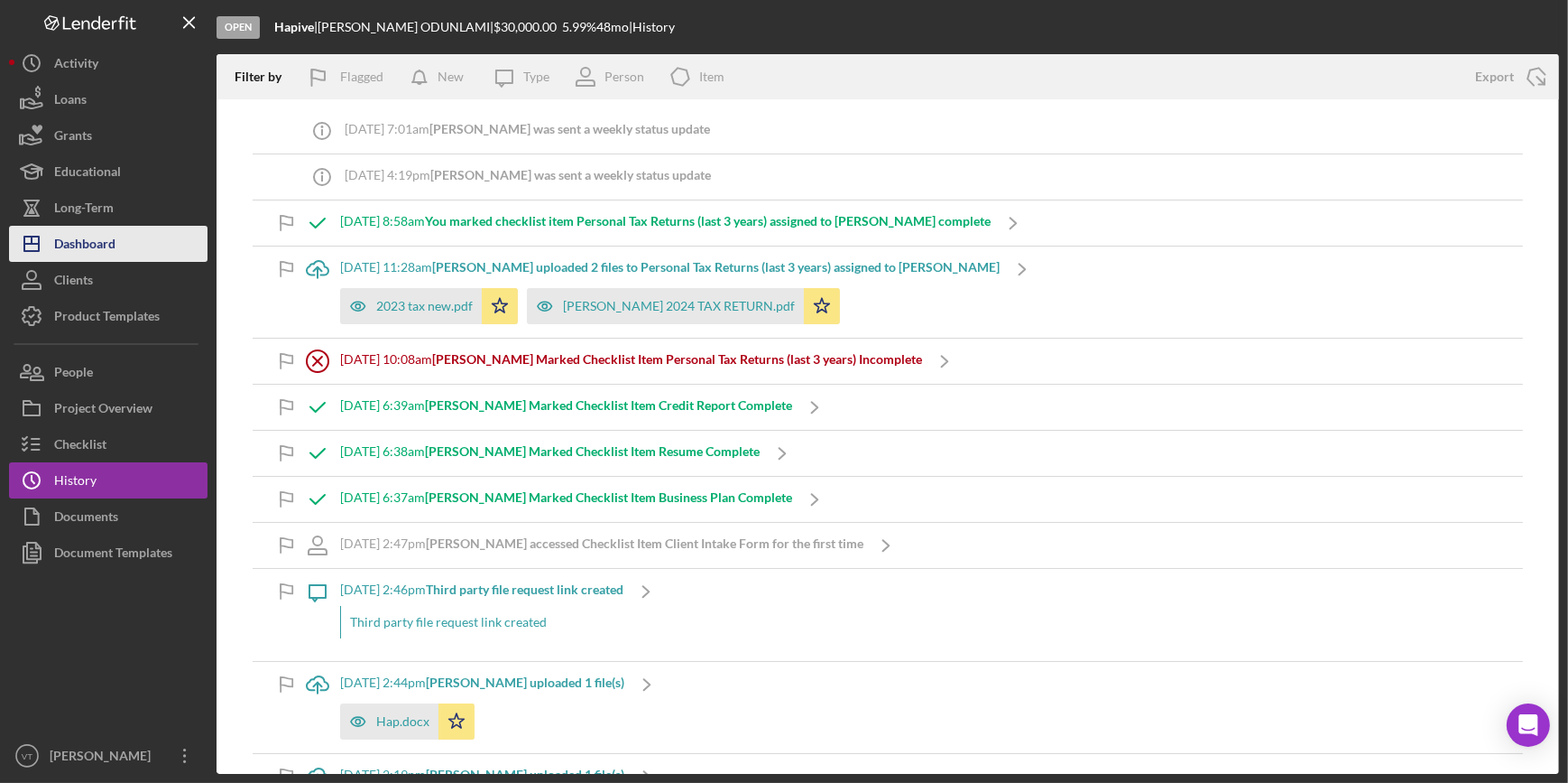
click at [106, 240] on div "Dashboard" at bounding box center [85, 246] width 62 height 40
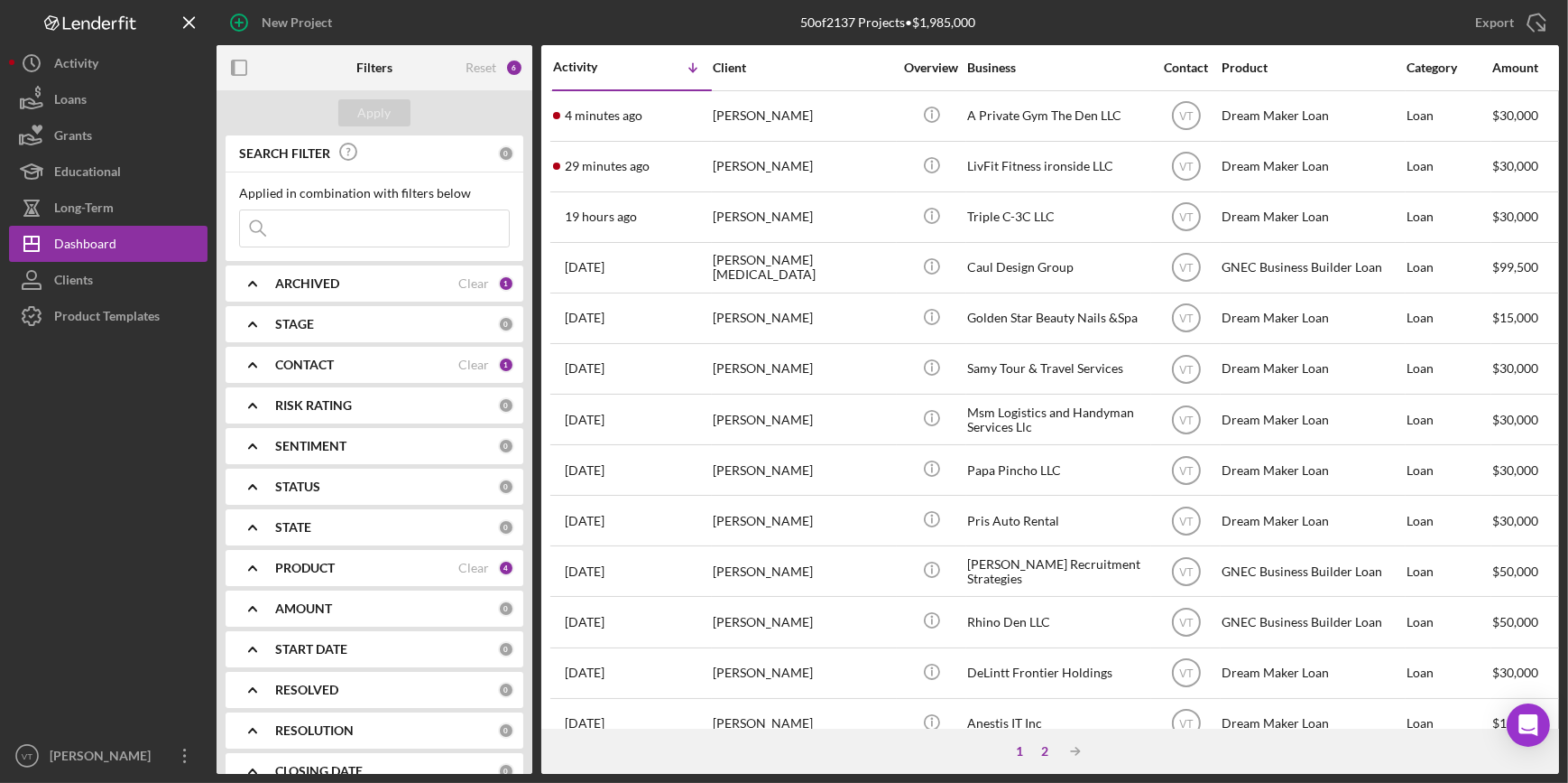
click at [1041, 755] on div "2" at bounding box center [1044, 751] width 25 height 15
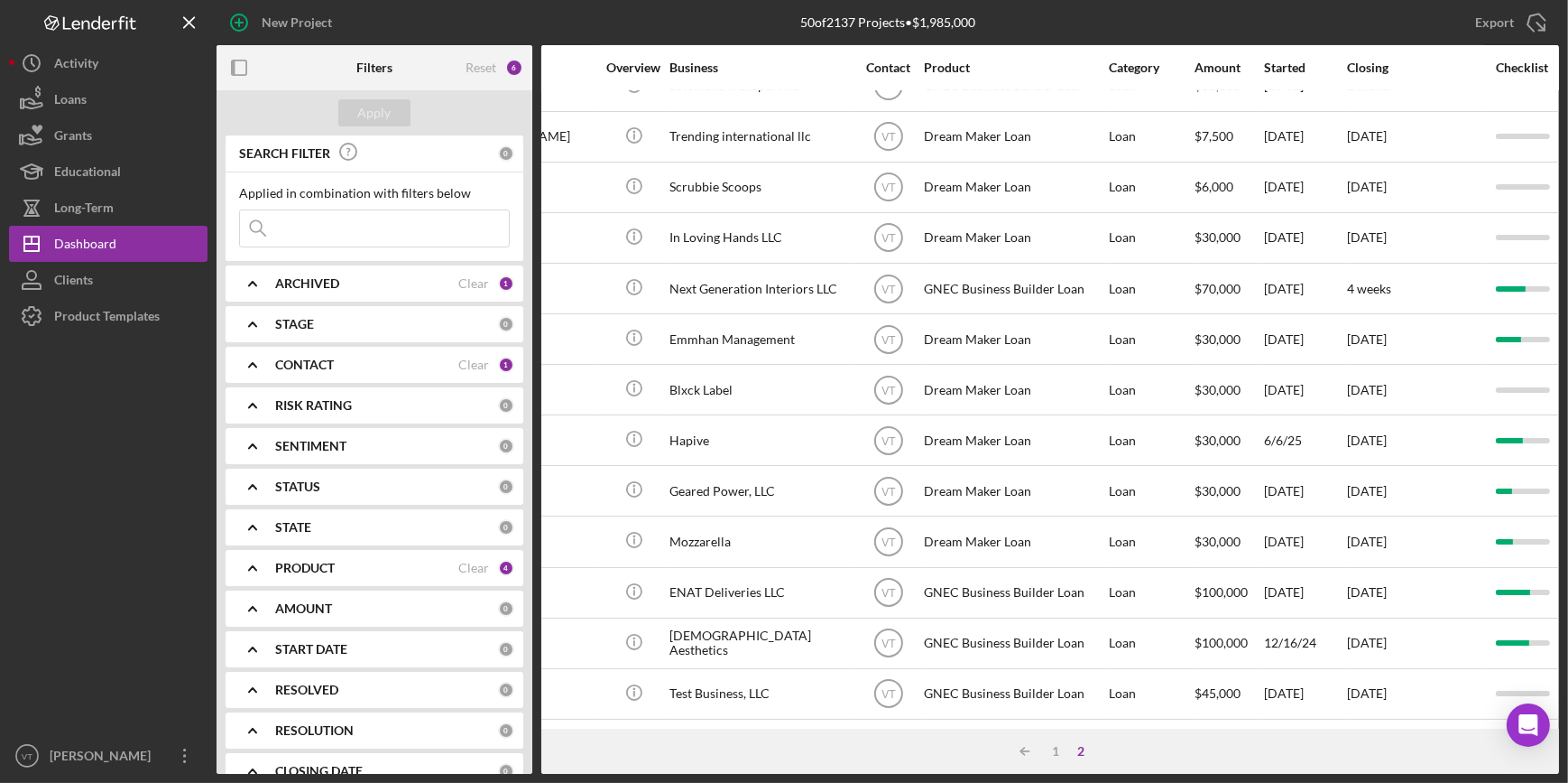
scroll to position [641, 298]
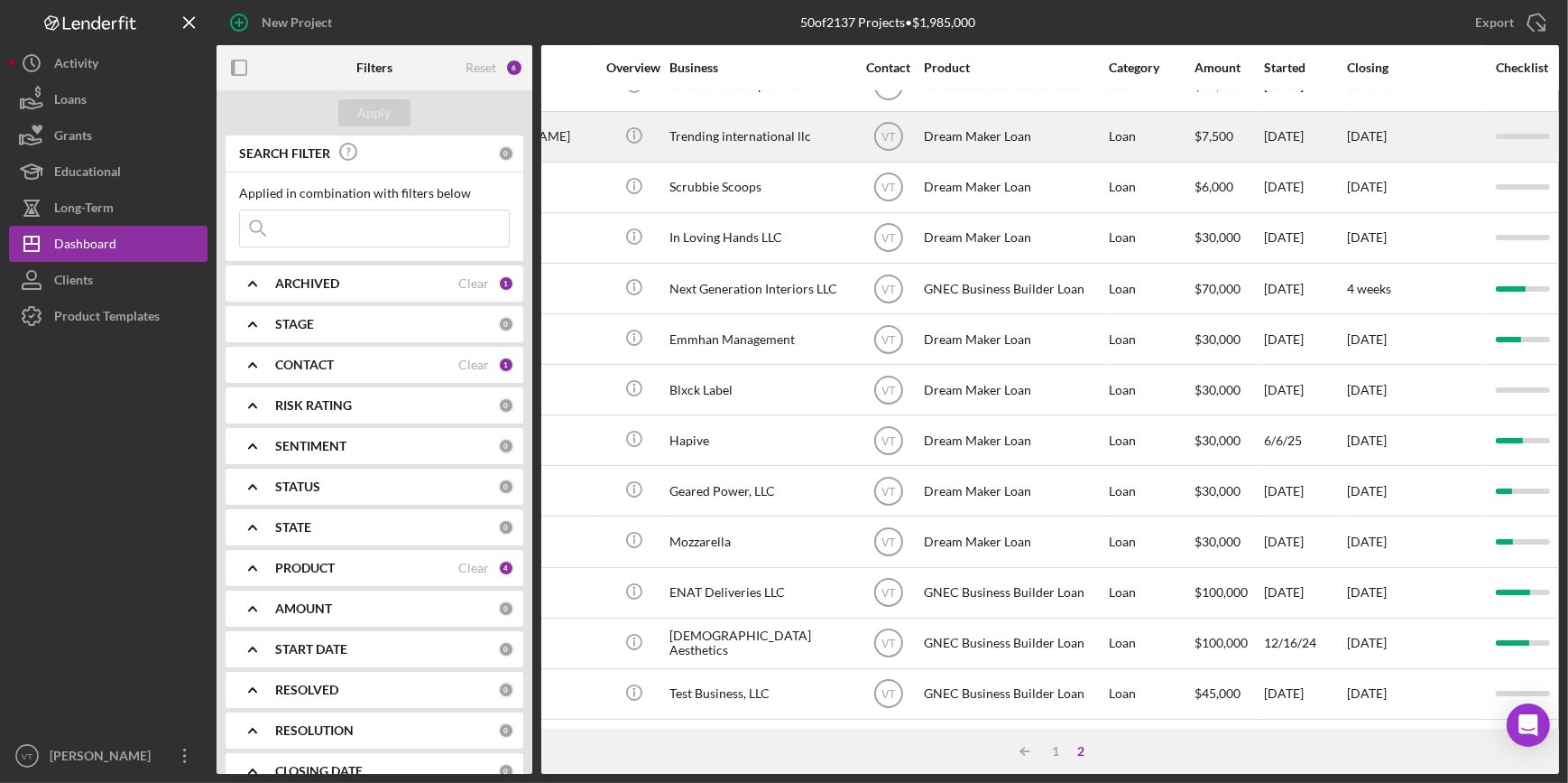
click at [988, 135] on div "Dream Maker Loan" at bounding box center [1014, 137] width 180 height 48
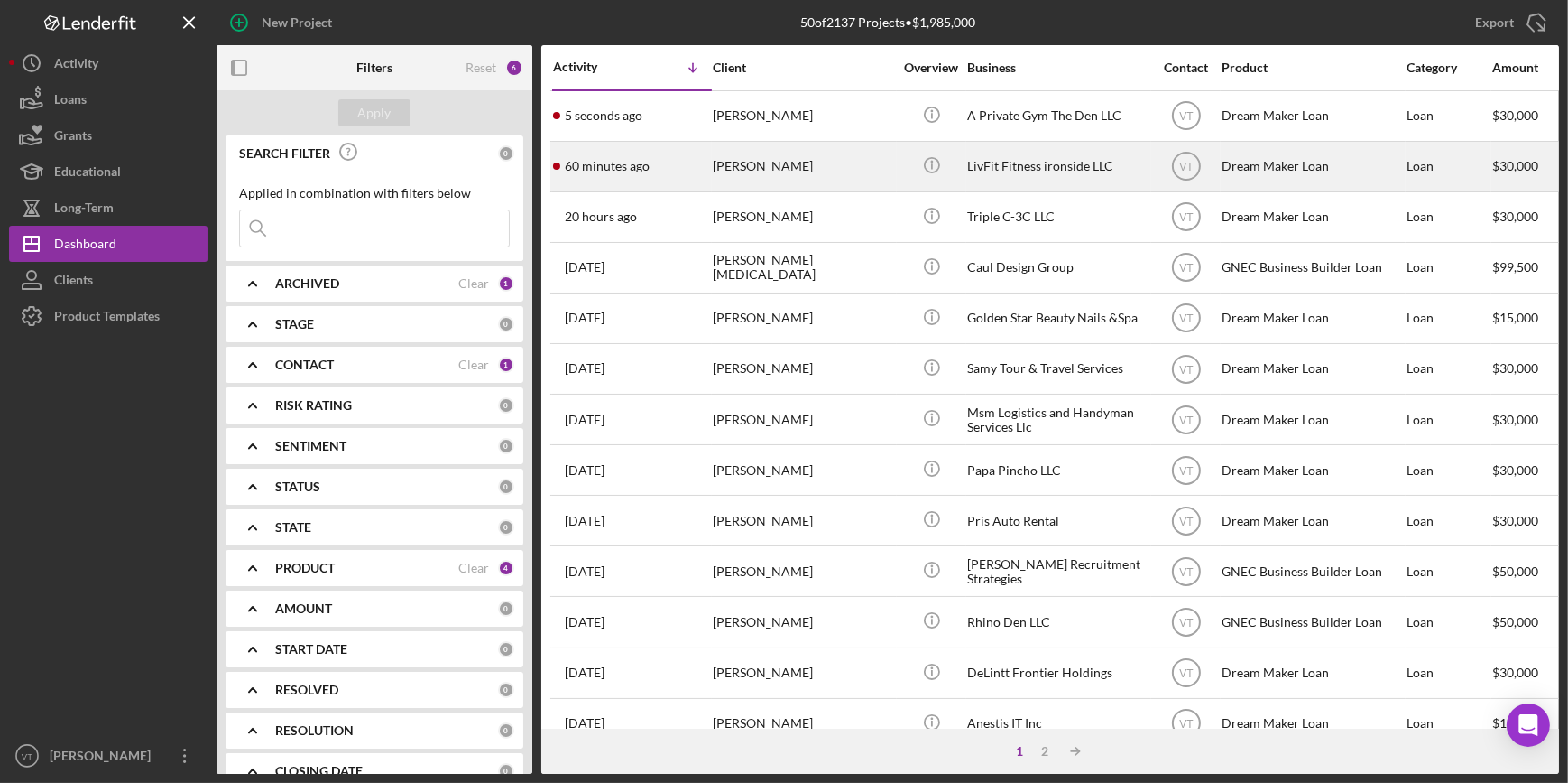
click at [660, 152] on div "60 minutes ago [PERSON_NAME]" at bounding box center [632, 167] width 158 height 48
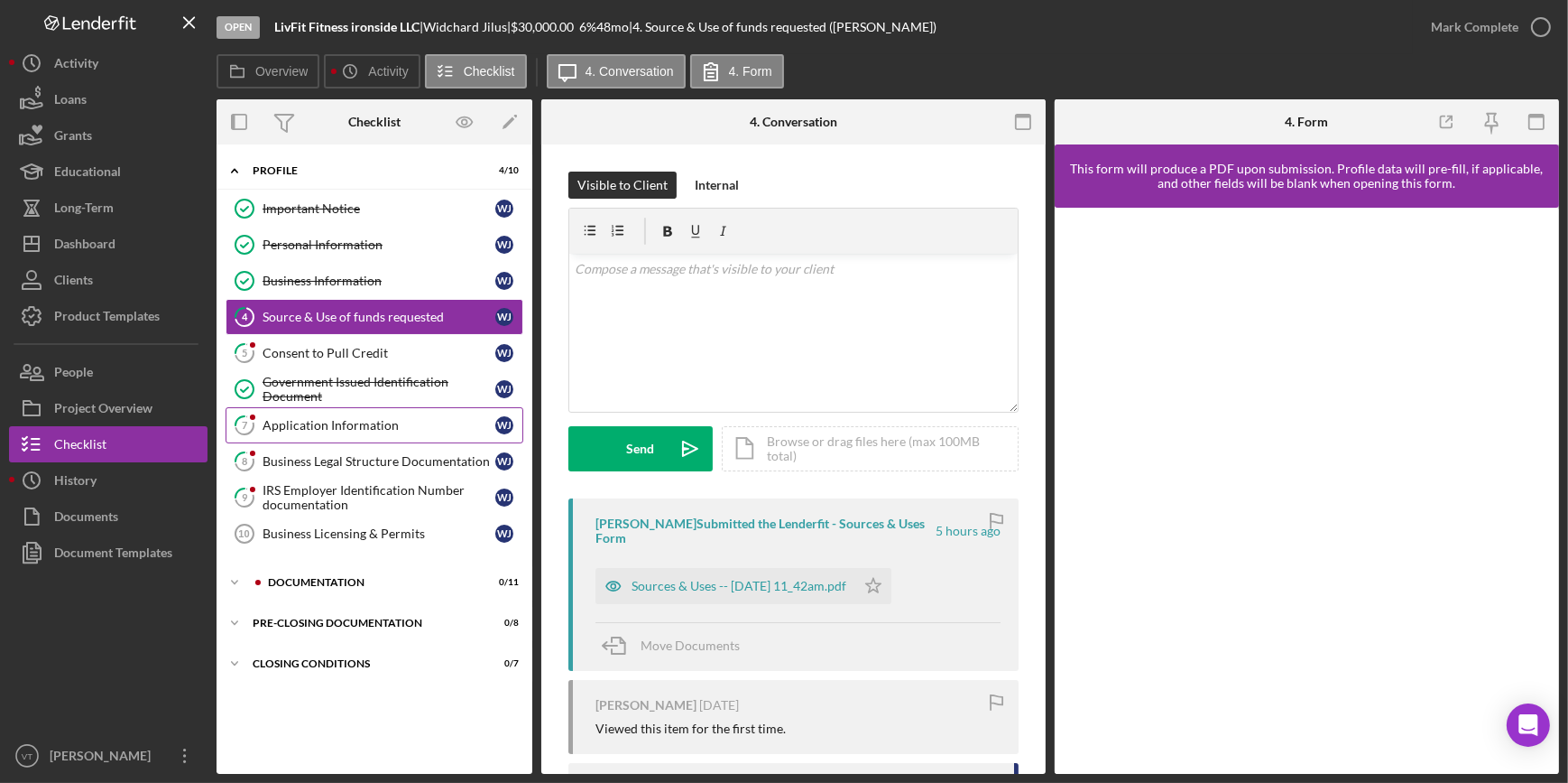
click at [313, 422] on div "Application Information" at bounding box center [378, 425] width 233 height 15
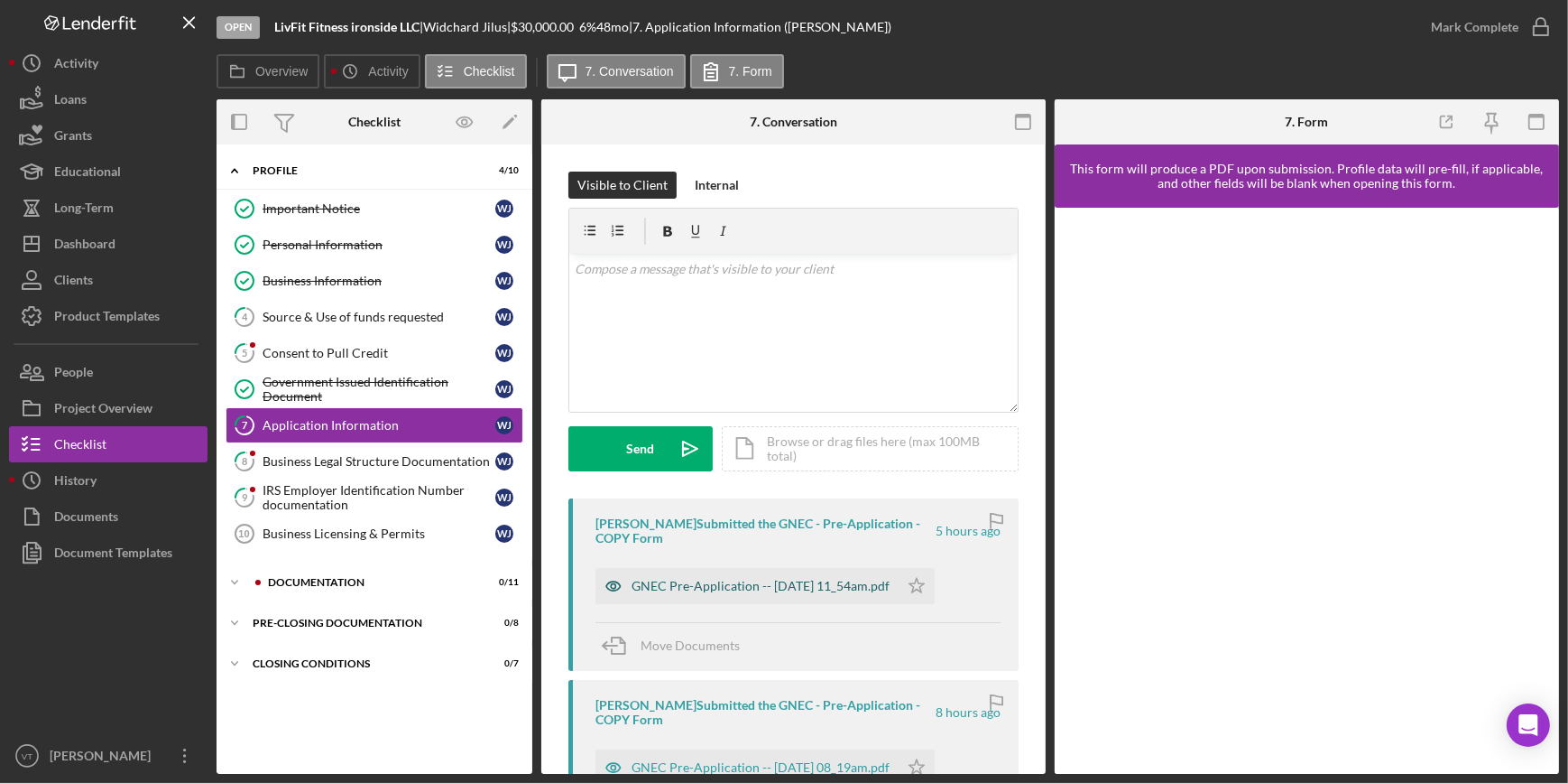
click at [711, 581] on div "GNEC Pre-Application -- [DATE] 11_54am.pdf" at bounding box center [761, 586] width 258 height 15
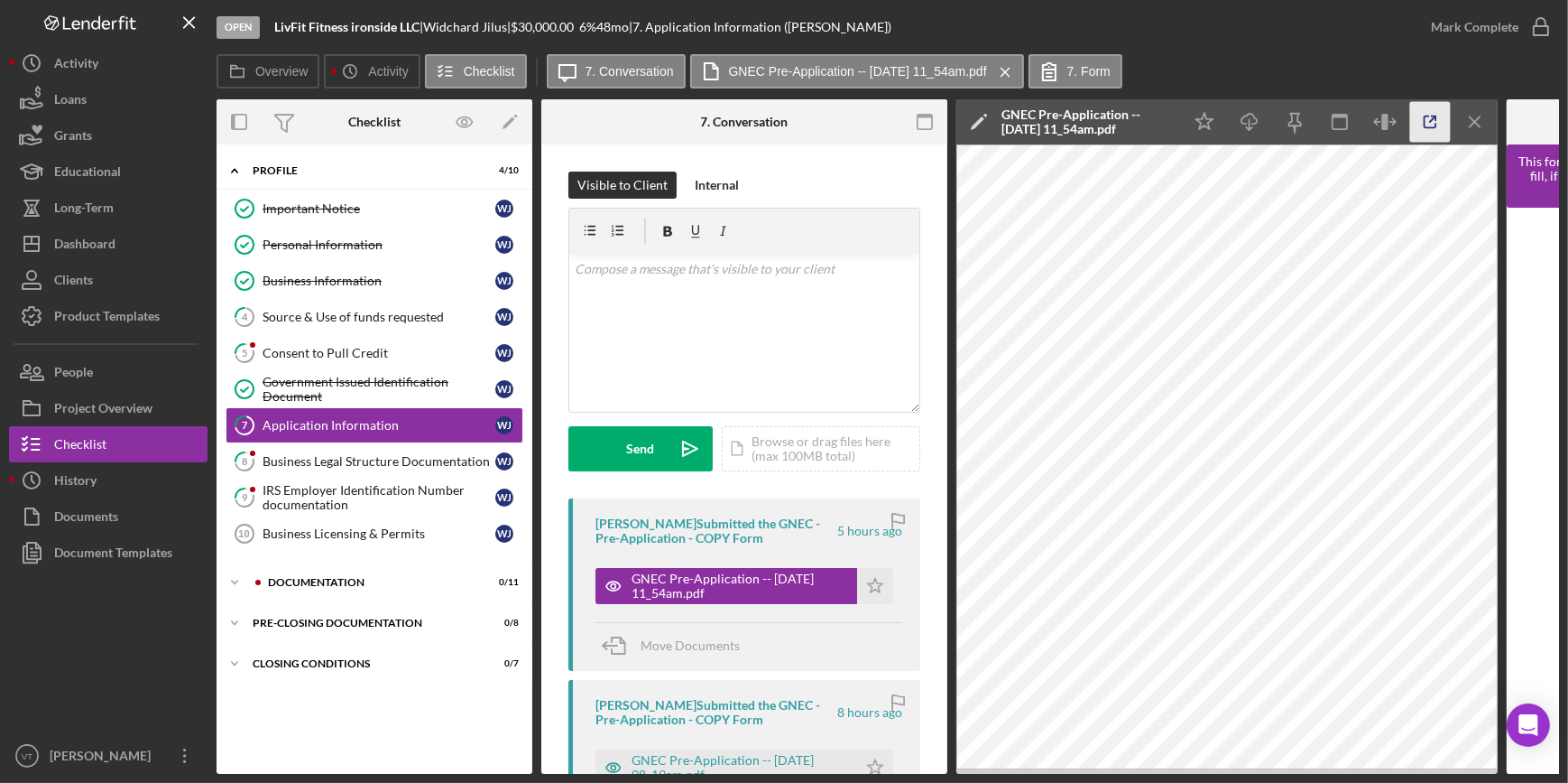
click at [1439, 119] on icon "button" at bounding box center [1430, 122] width 40 height 40
click at [1485, 31] on div "Mark Complete" at bounding box center [1474, 27] width 87 height 36
click at [869, 583] on icon "Icon/Star" at bounding box center [875, 585] width 36 height 36
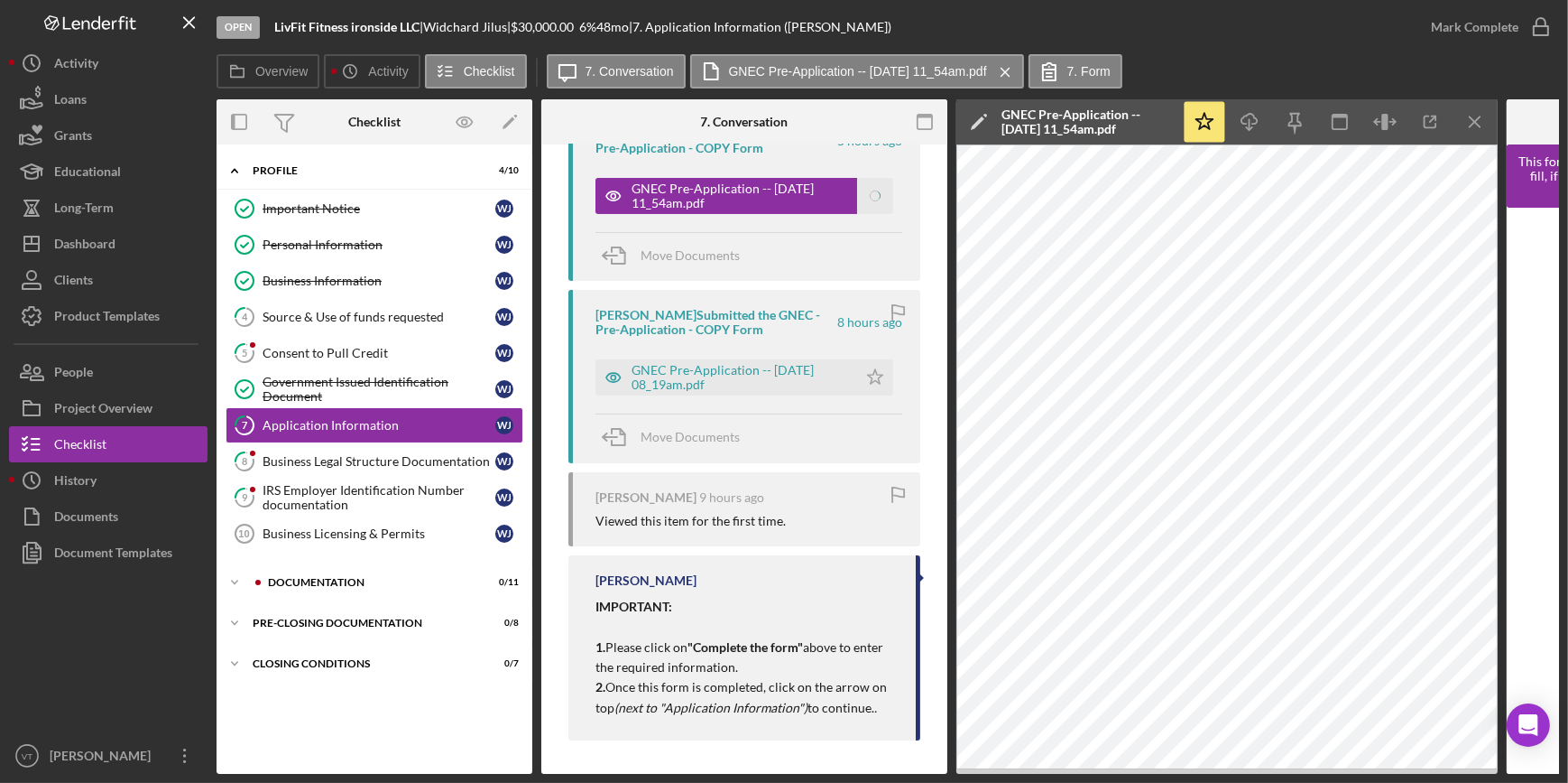
scroll to position [397, 0]
click at [747, 360] on div "GNEC Pre-Application -- 2025-08-12 08_19am.pdf" at bounding box center [739, 374] width 216 height 29
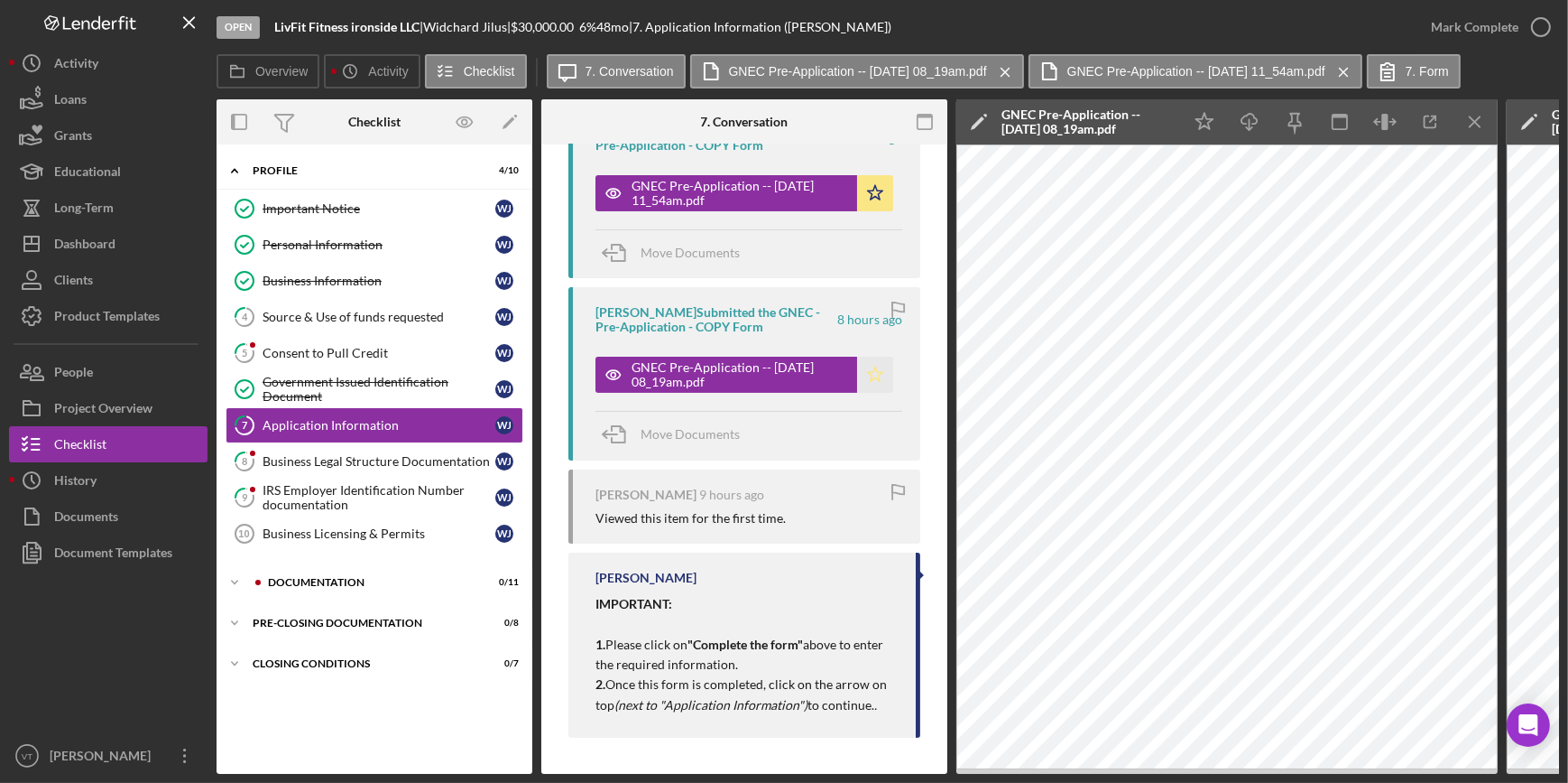
click at [870, 367] on polygon "button" at bounding box center [876, 374] width 16 height 15
click at [1482, 21] on div "Mark Complete" at bounding box center [1474, 27] width 87 height 36
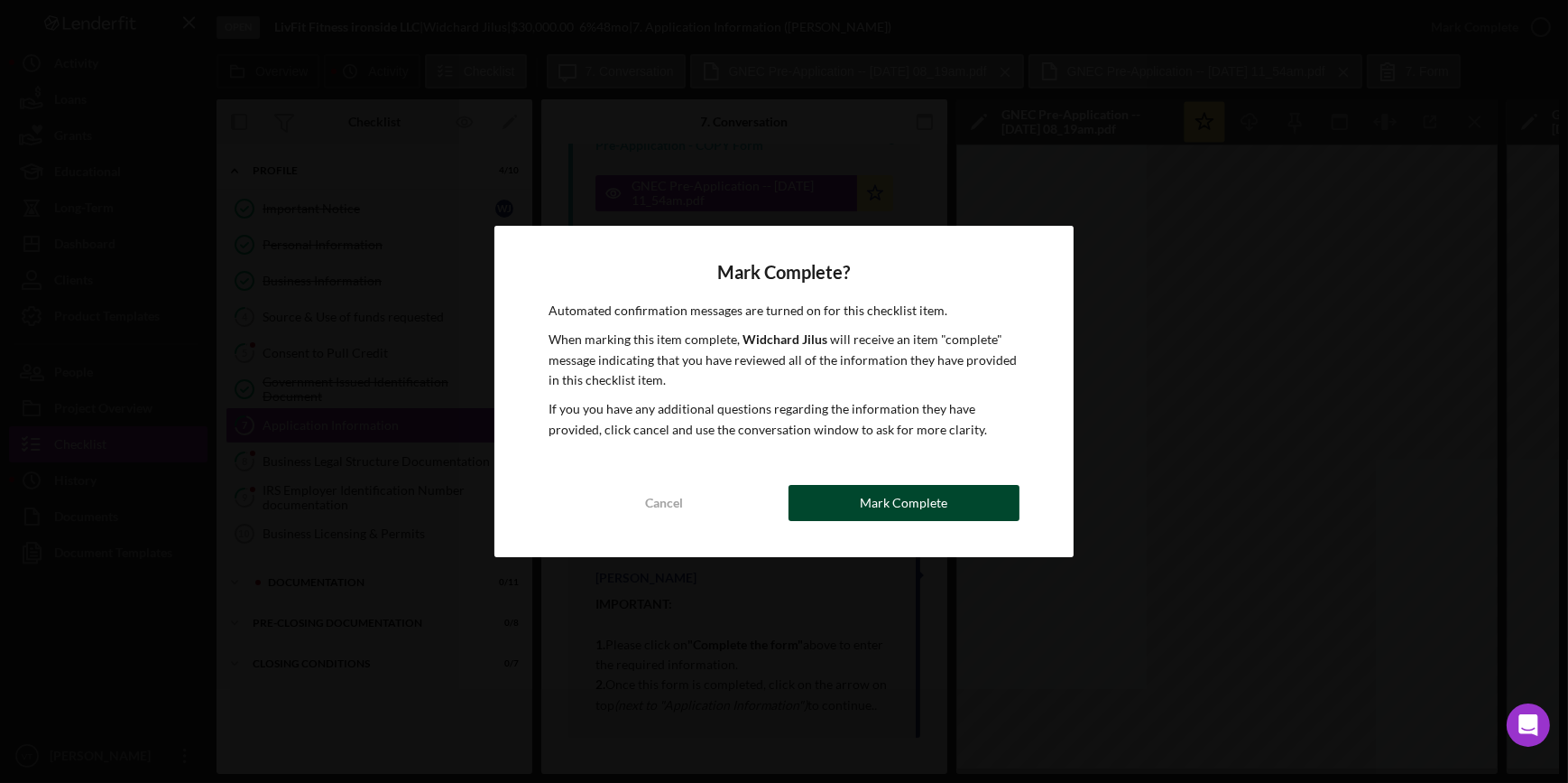
click at [921, 510] on div "Mark Complete" at bounding box center [903, 502] width 87 height 36
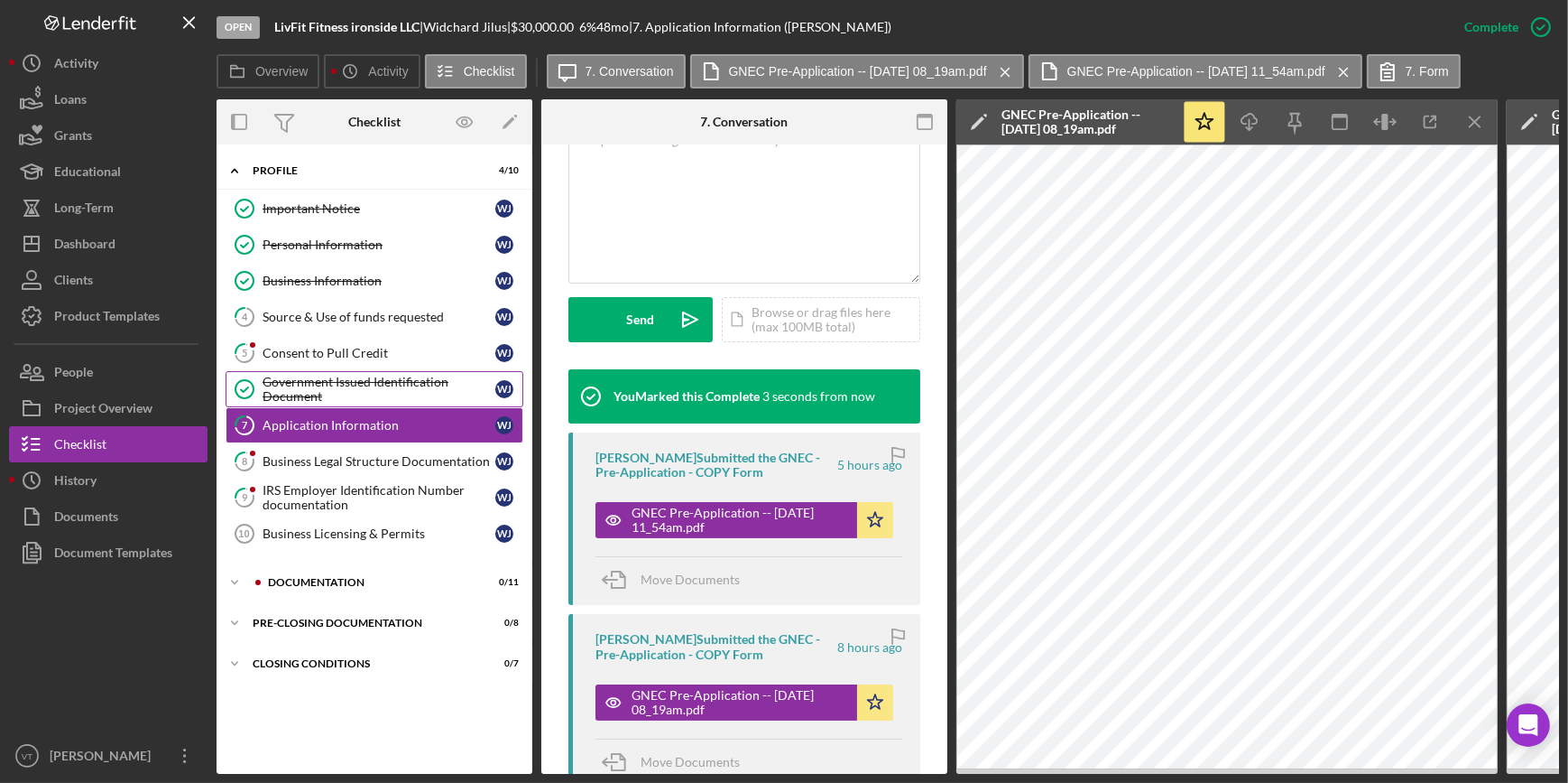
scroll to position [730, 0]
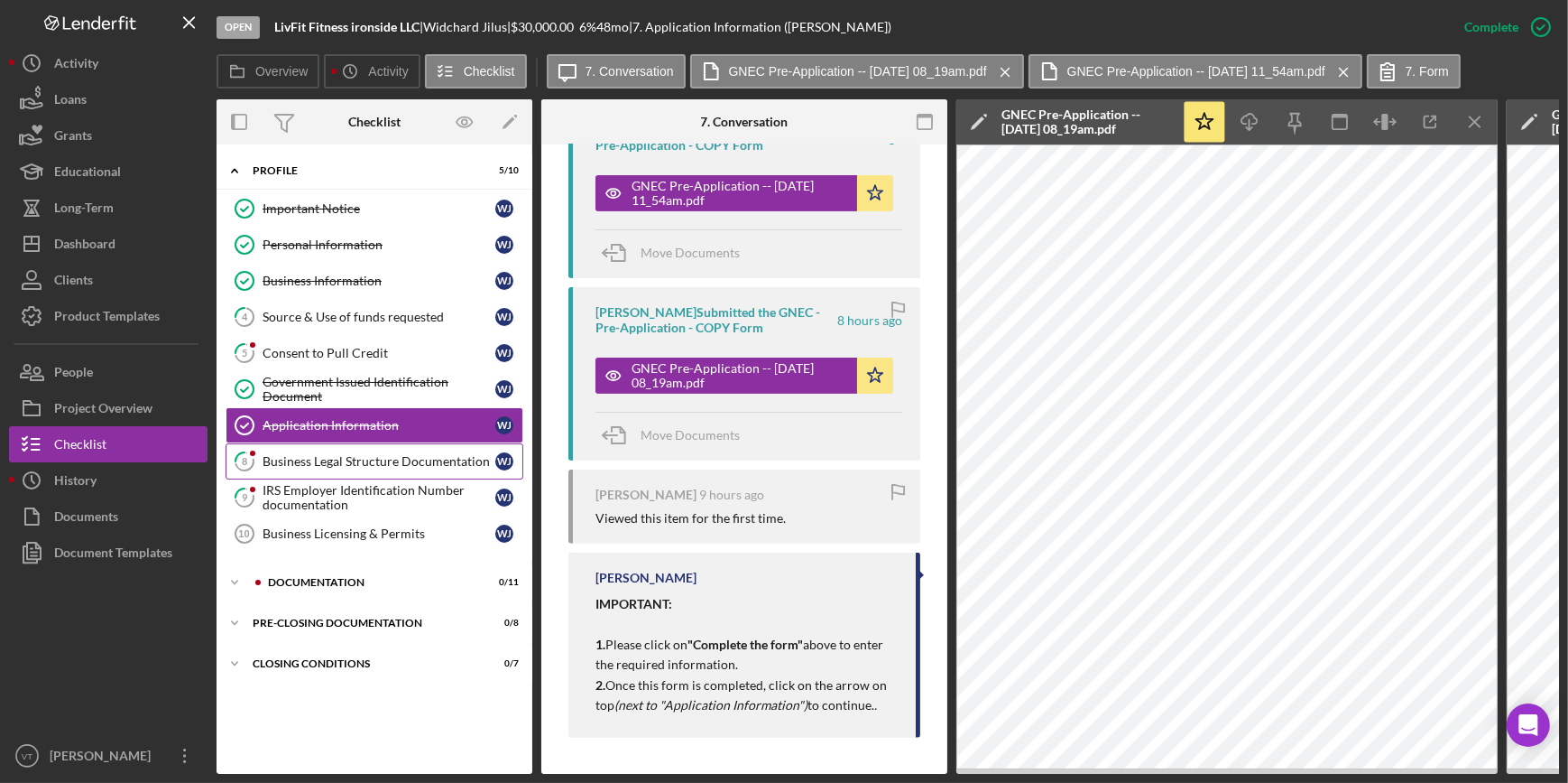
click at [306, 468] on link "8 Business Legal Structure Documentation W J" at bounding box center [374, 461] width 298 height 36
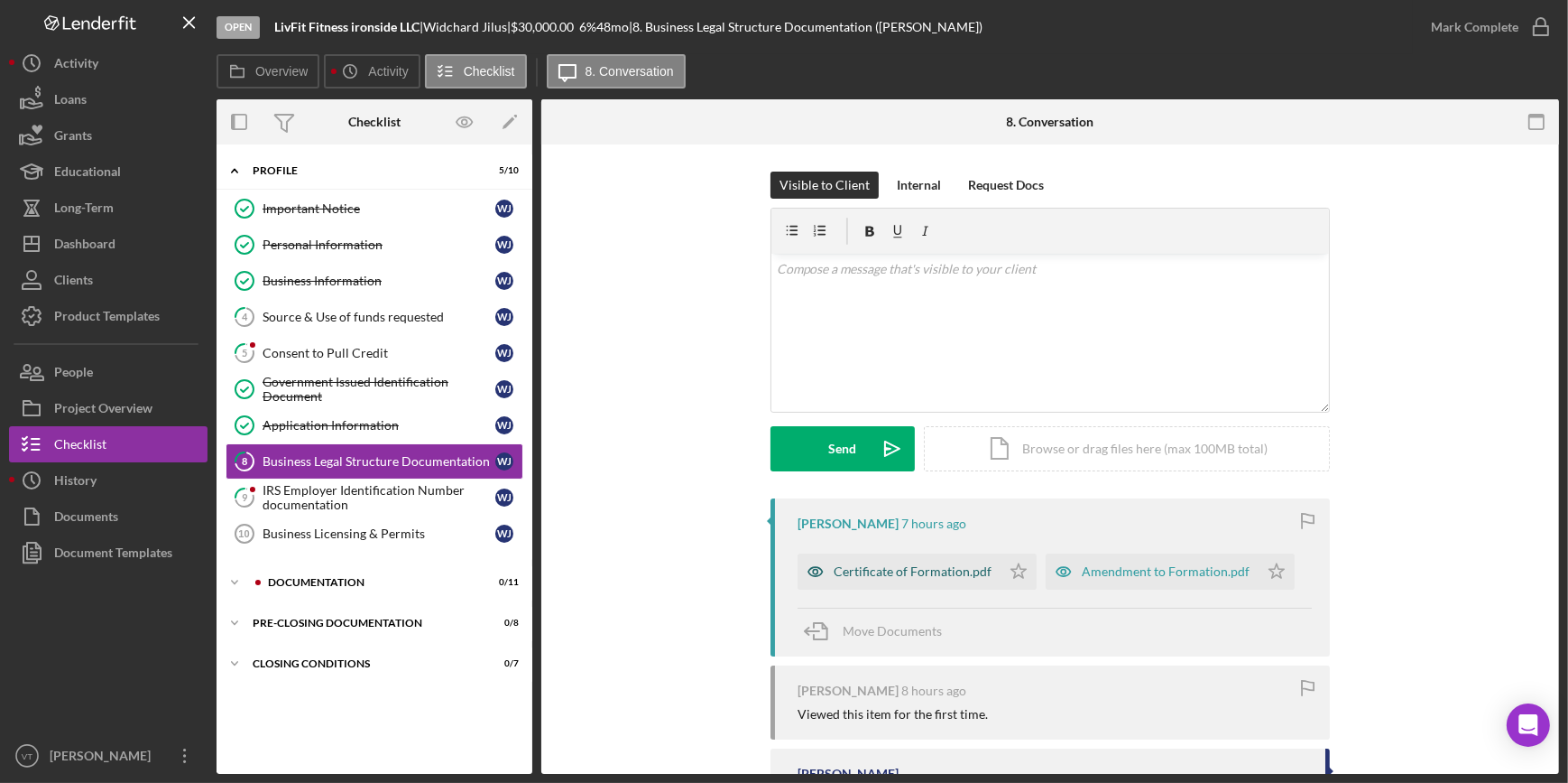
click at [848, 575] on div "Certificate of Formation.pdf" at bounding box center [913, 571] width 158 height 15
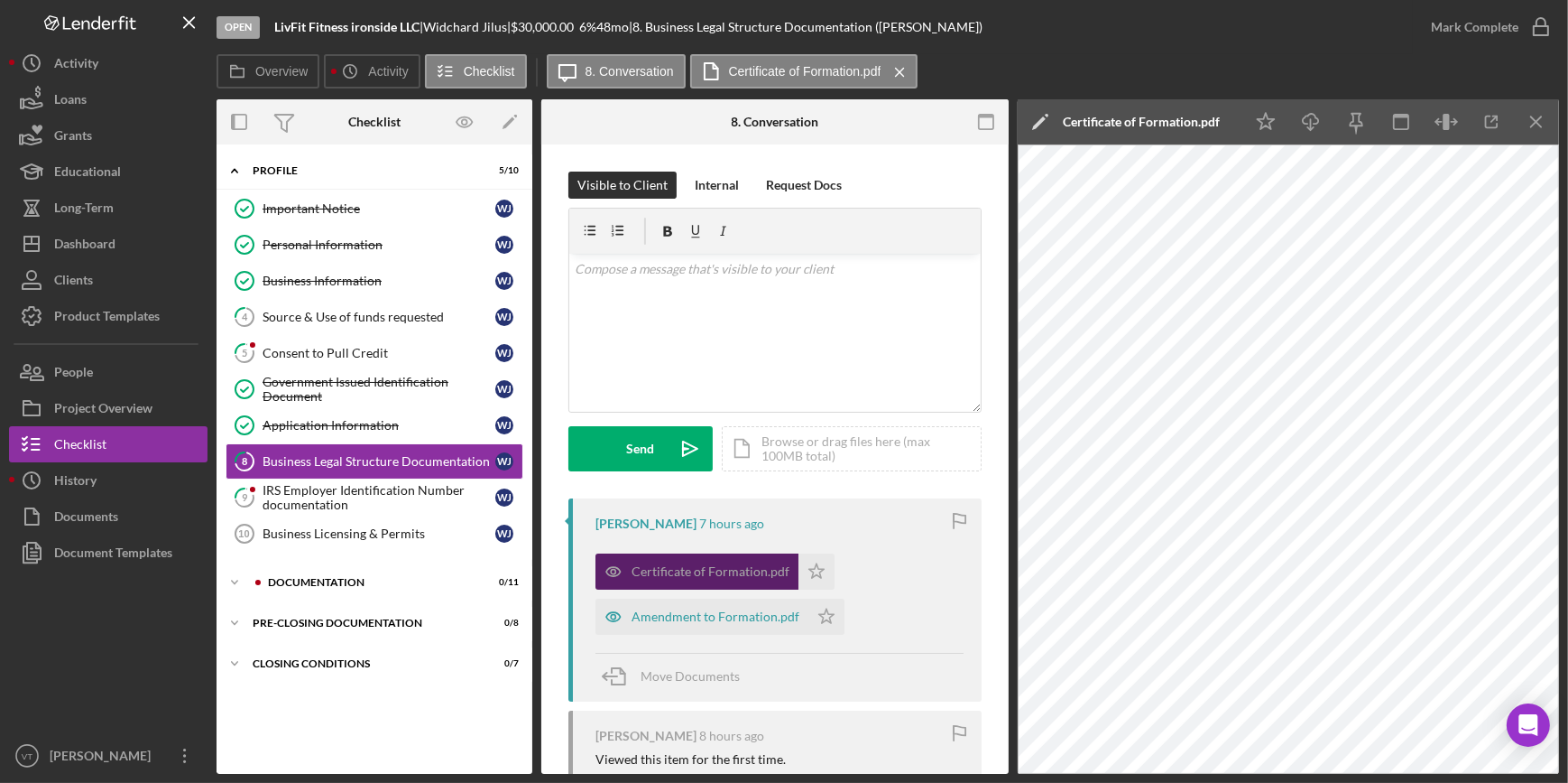
drag, startPoint x: 810, startPoint y: 570, endPoint x: 789, endPoint y: 571, distance: 21.0
click at [798, 572] on icon "Icon/Star" at bounding box center [816, 570] width 36 height 36
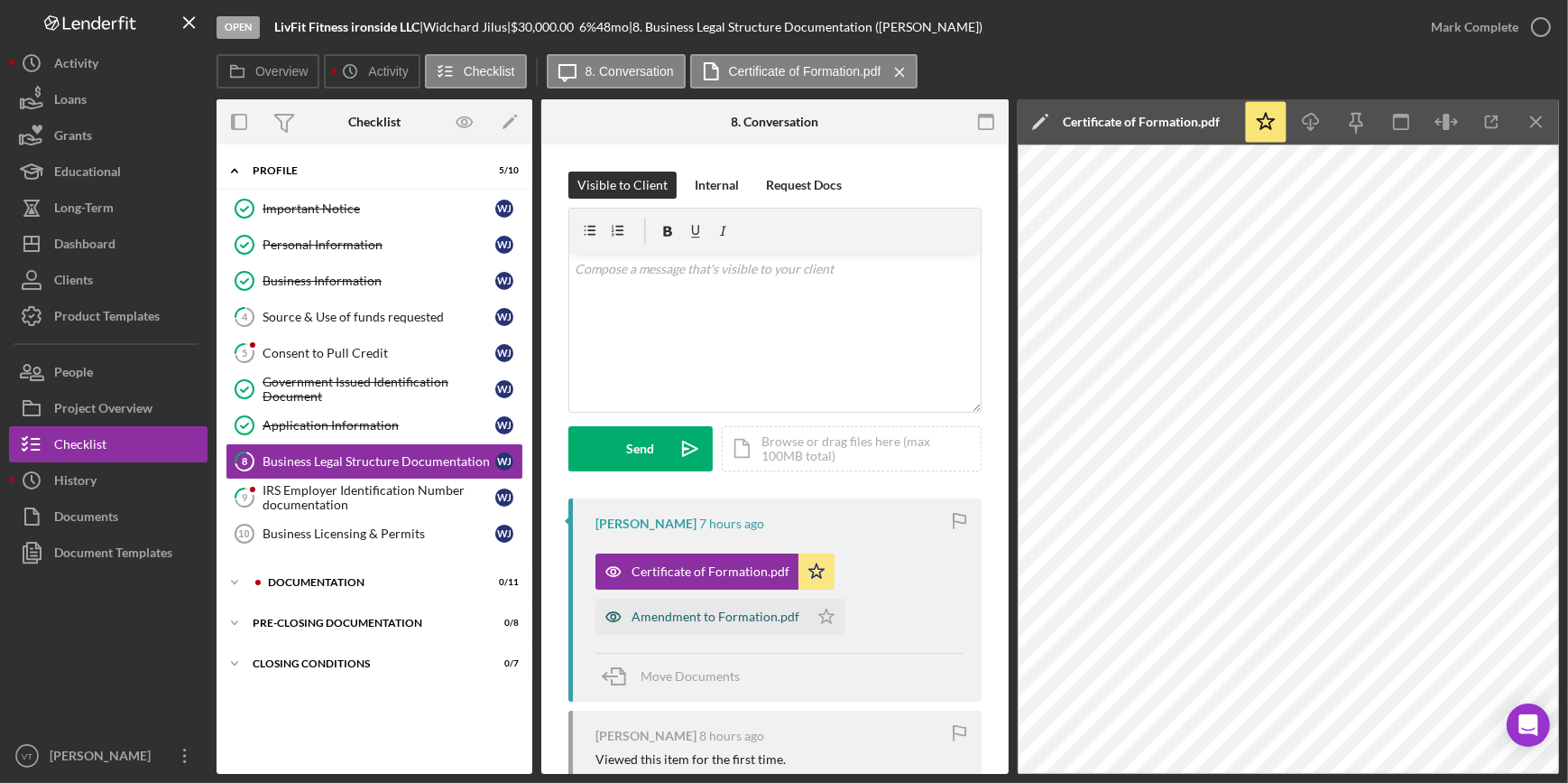
click at [753, 617] on div "Amendment to Formation.pdf" at bounding box center [715, 616] width 167 height 15
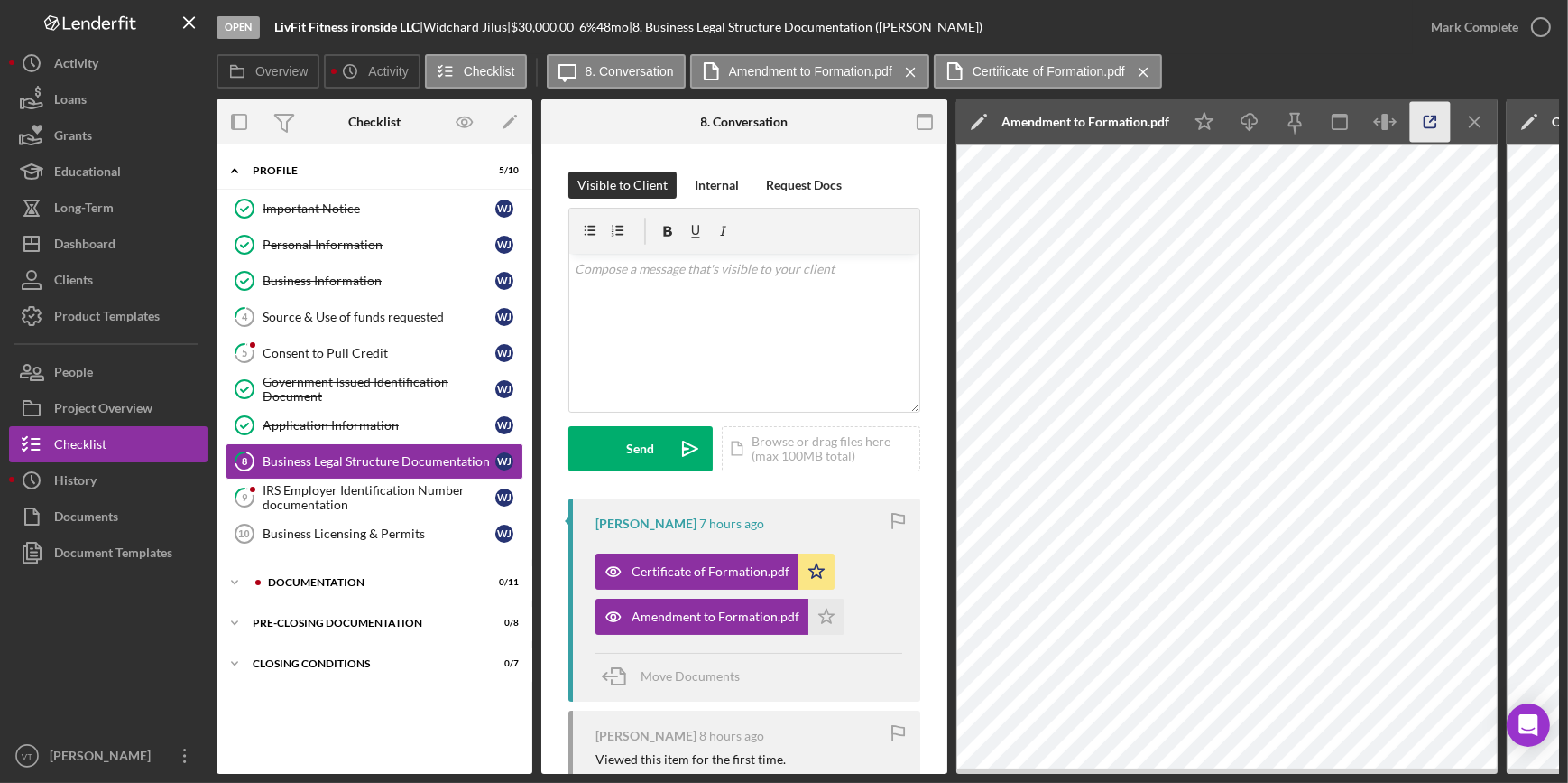
click at [1426, 121] on icon "button" at bounding box center [1430, 122] width 40 height 40
click at [691, 569] on div "Certificate of Formation.pdf" at bounding box center [711, 571] width 158 height 15
click at [1476, 132] on icon "Icon/Menu Close" at bounding box center [1475, 122] width 40 height 40
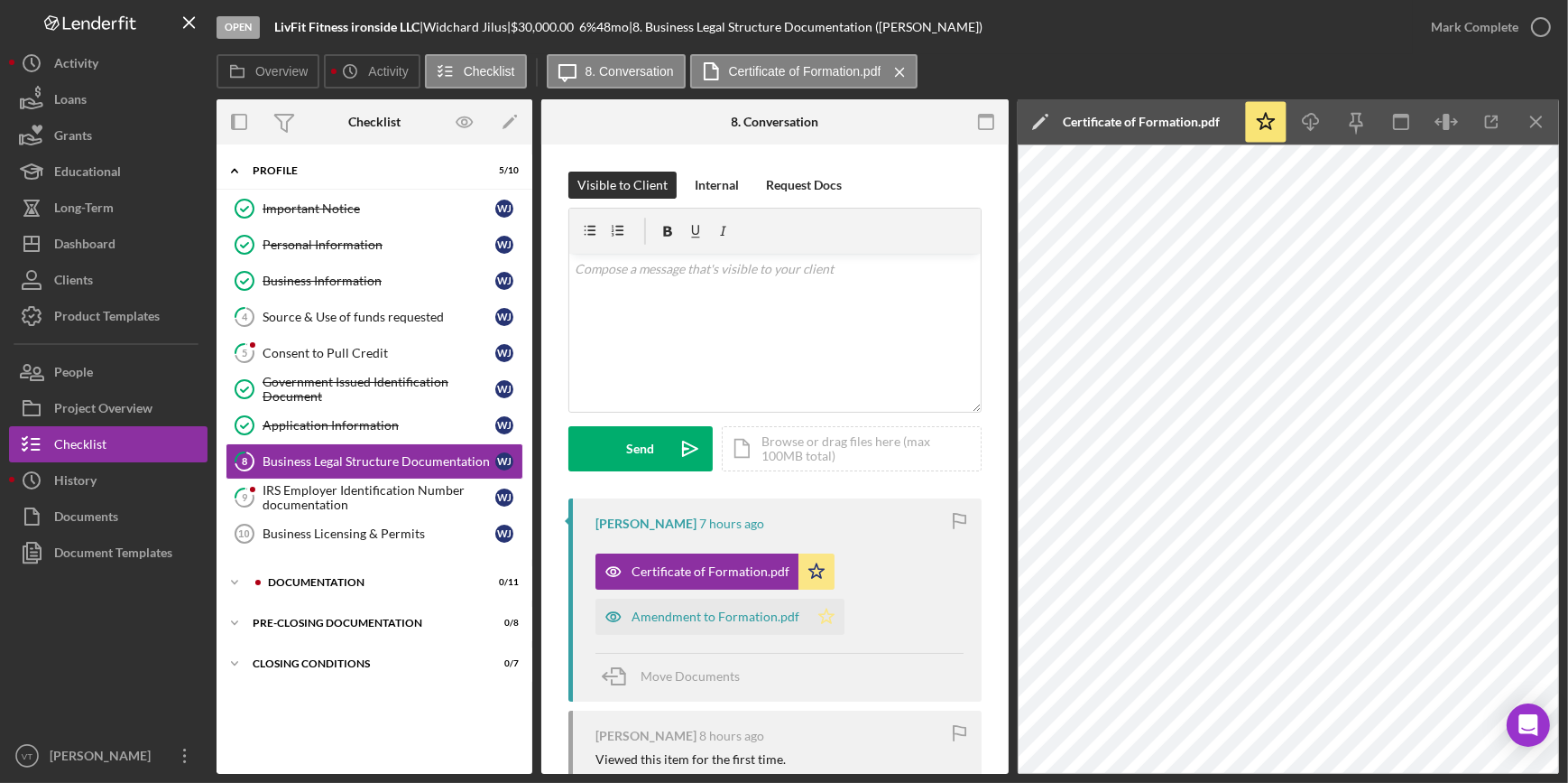
click at [820, 613] on polygon "button" at bounding box center [827, 616] width 16 height 15
click at [1506, 27] on div "Mark Complete" at bounding box center [1474, 27] width 87 height 36
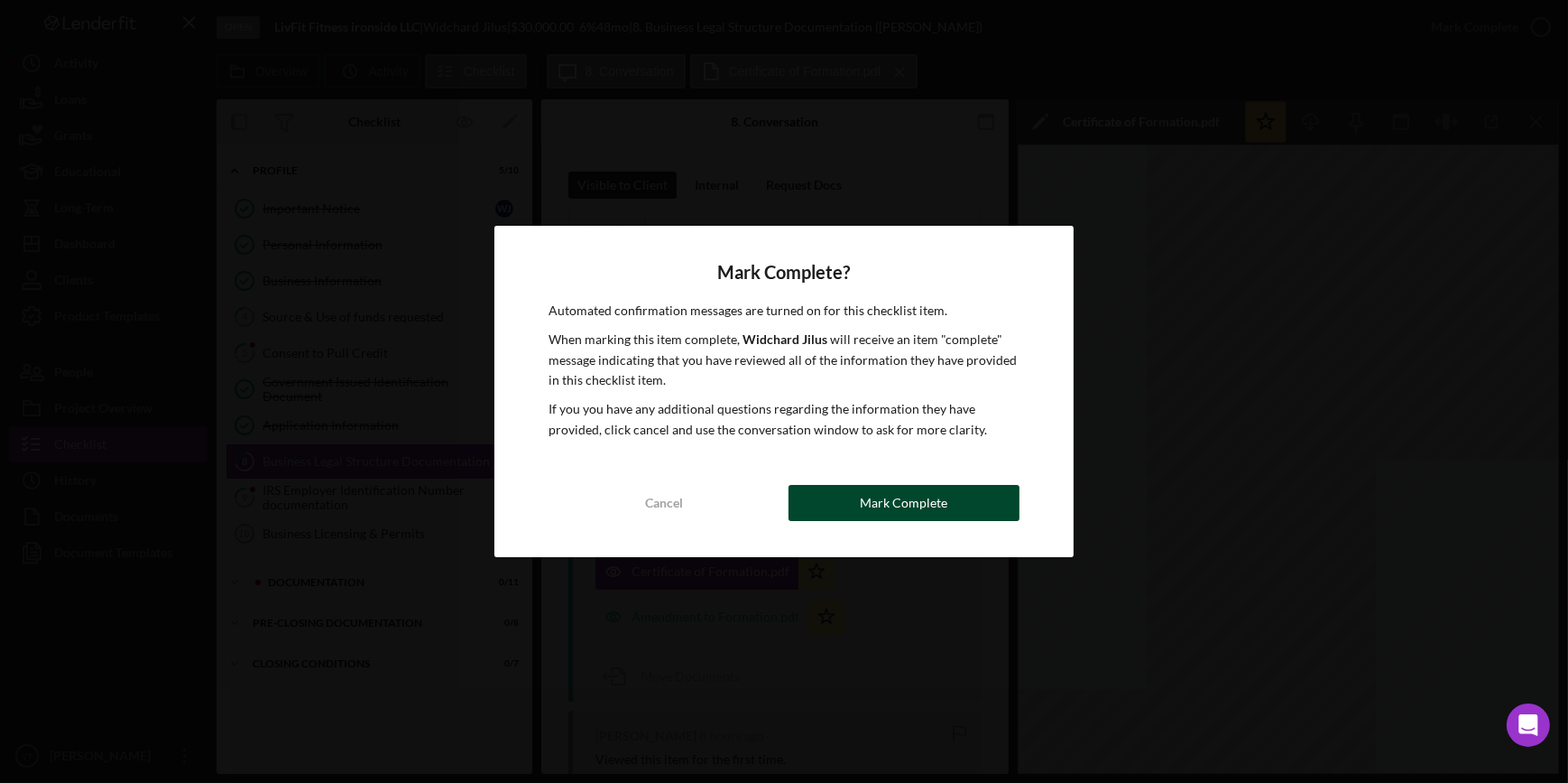
click at [898, 488] on div "Mark Complete" at bounding box center [903, 502] width 87 height 36
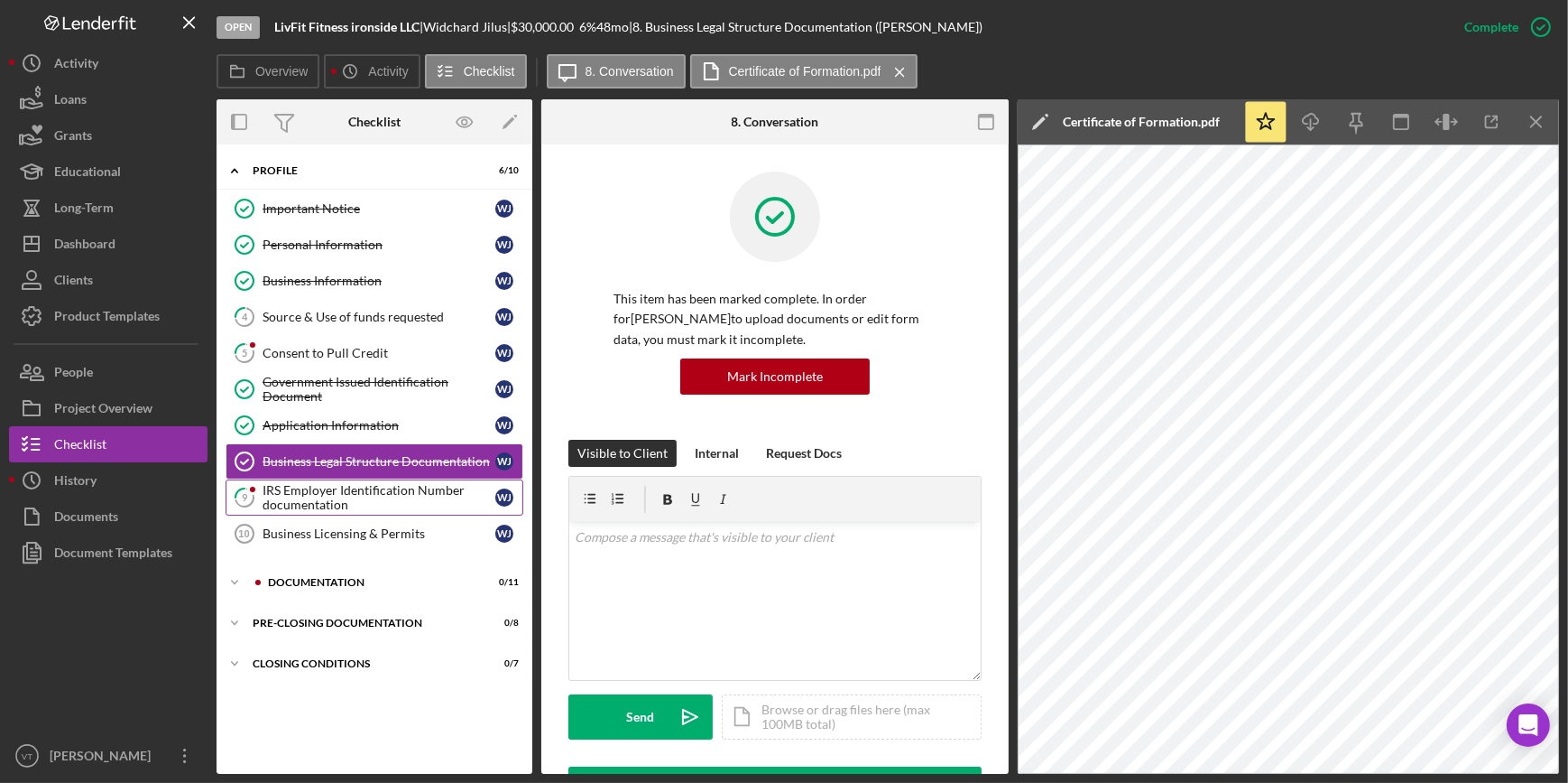
click at [389, 503] on div "IRS Employer Identification Number documentation" at bounding box center [378, 497] width 233 height 29
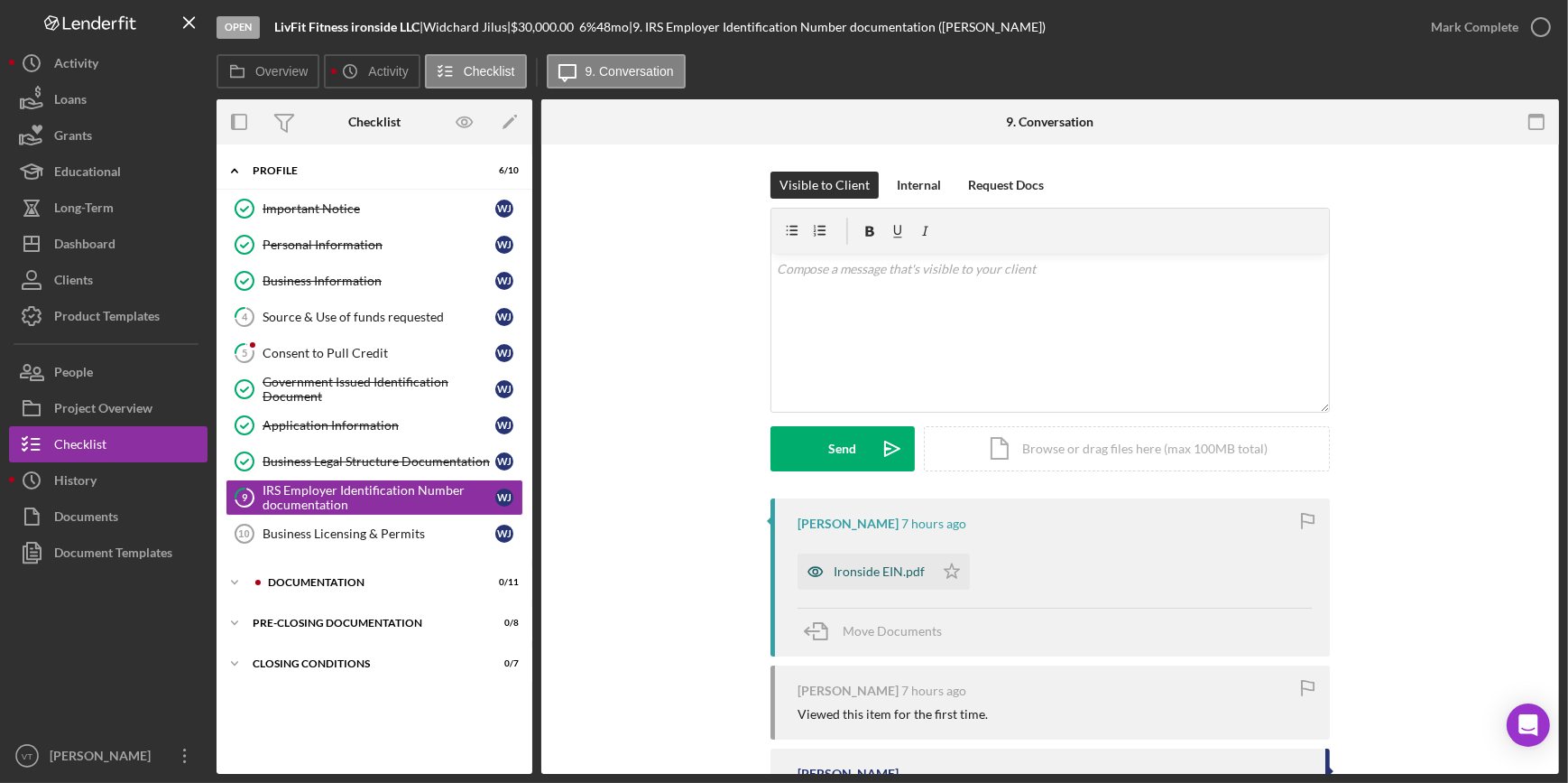
click at [805, 569] on icon "button" at bounding box center [815, 570] width 36 height 36
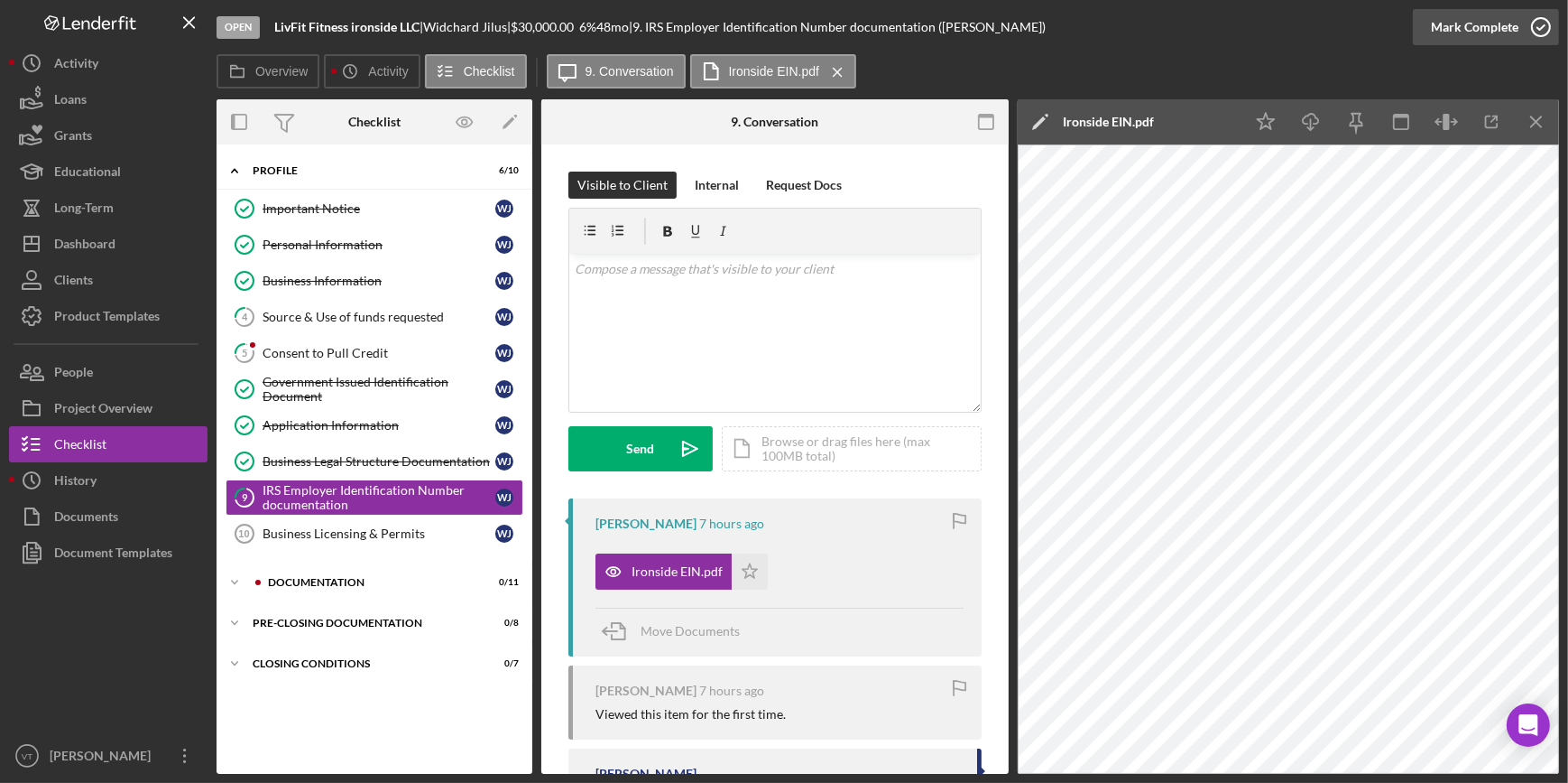
click at [1485, 26] on div "Mark Complete" at bounding box center [1474, 27] width 87 height 36
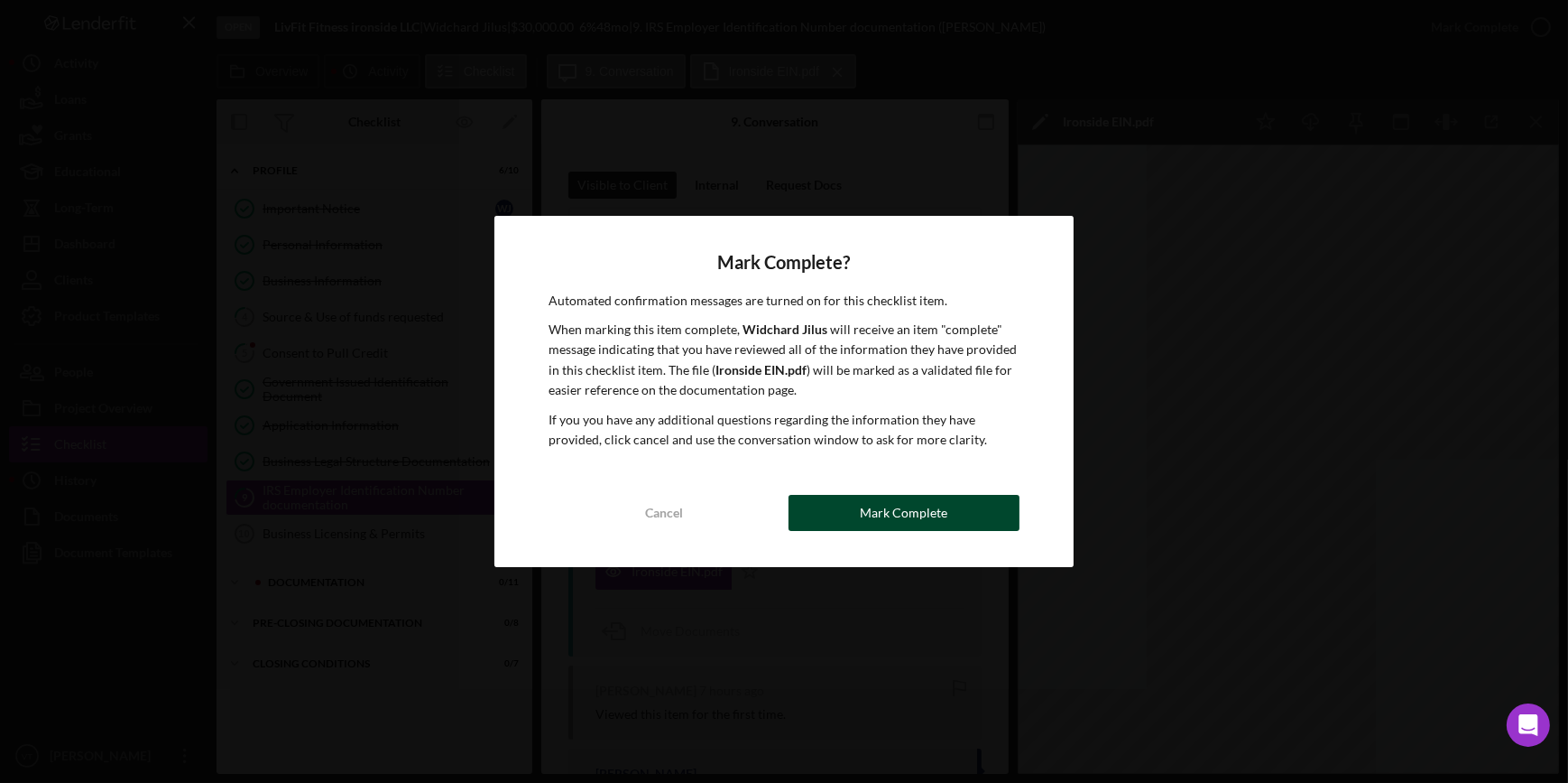
click at [957, 500] on button "Mark Complete" at bounding box center [903, 512] width 231 height 36
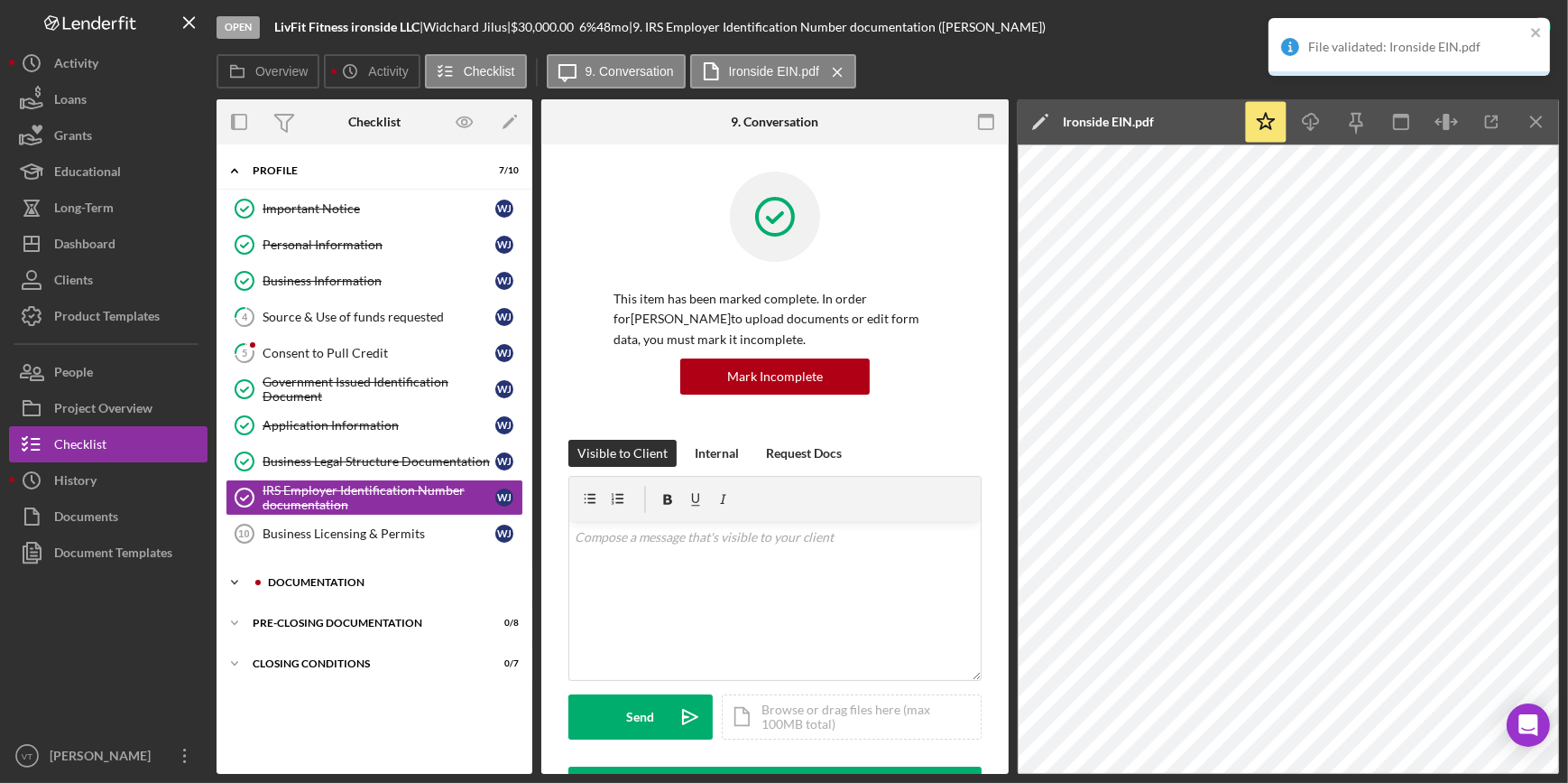
click at [256, 577] on div at bounding box center [258, 582] width 11 height 11
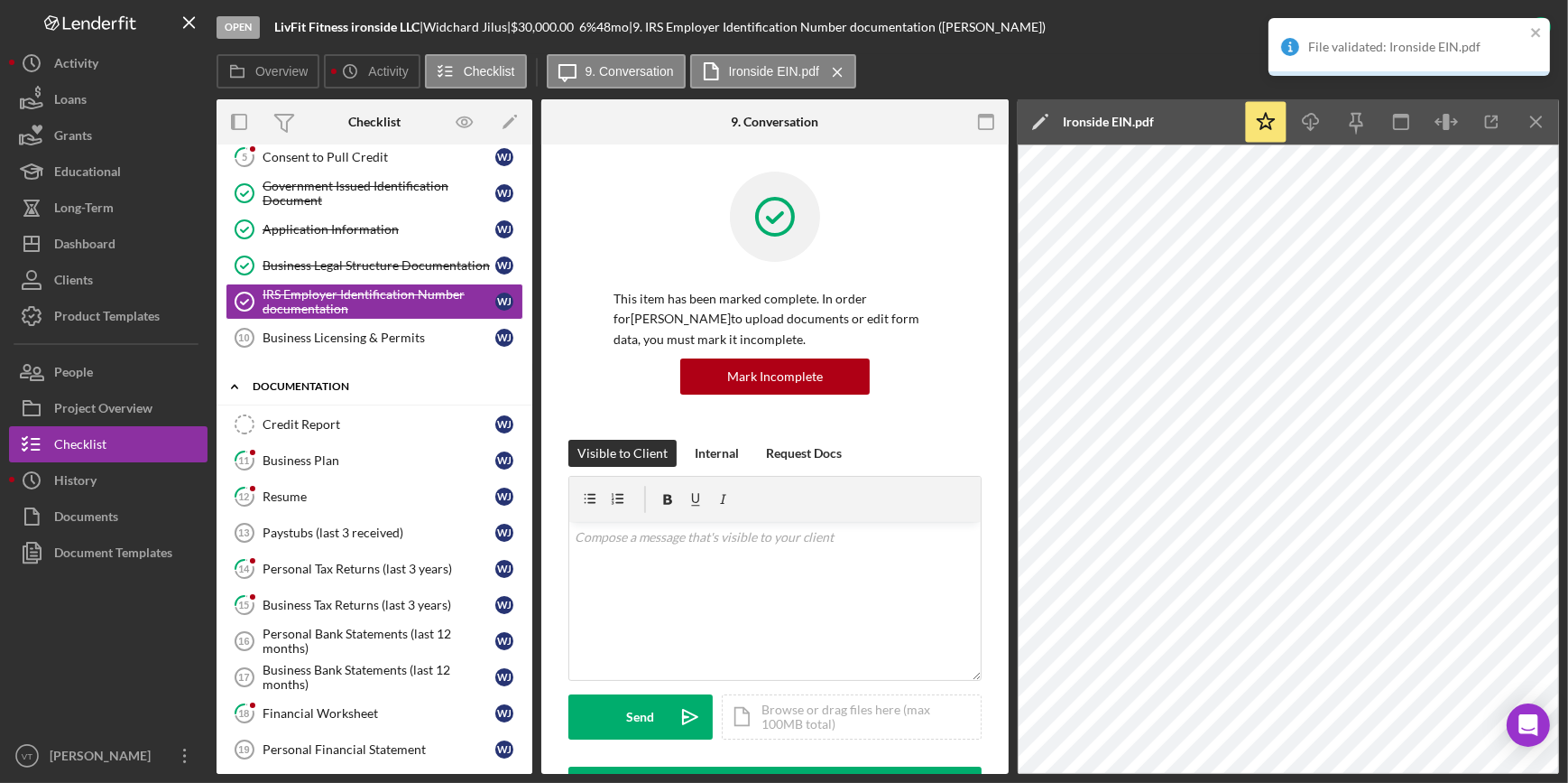
scroll to position [246, 0]
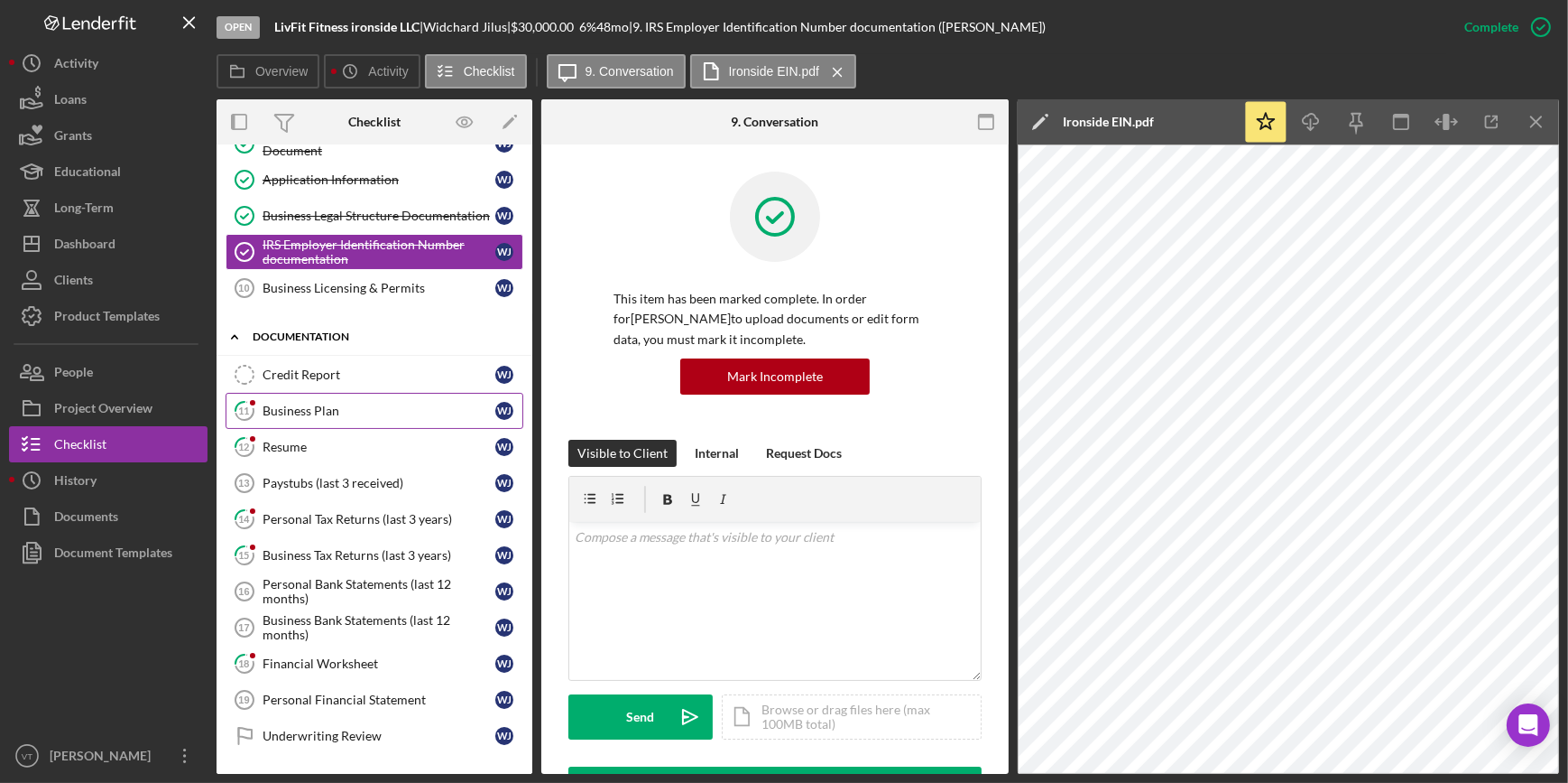
click at [358, 414] on div "Business Plan" at bounding box center [378, 411] width 233 height 15
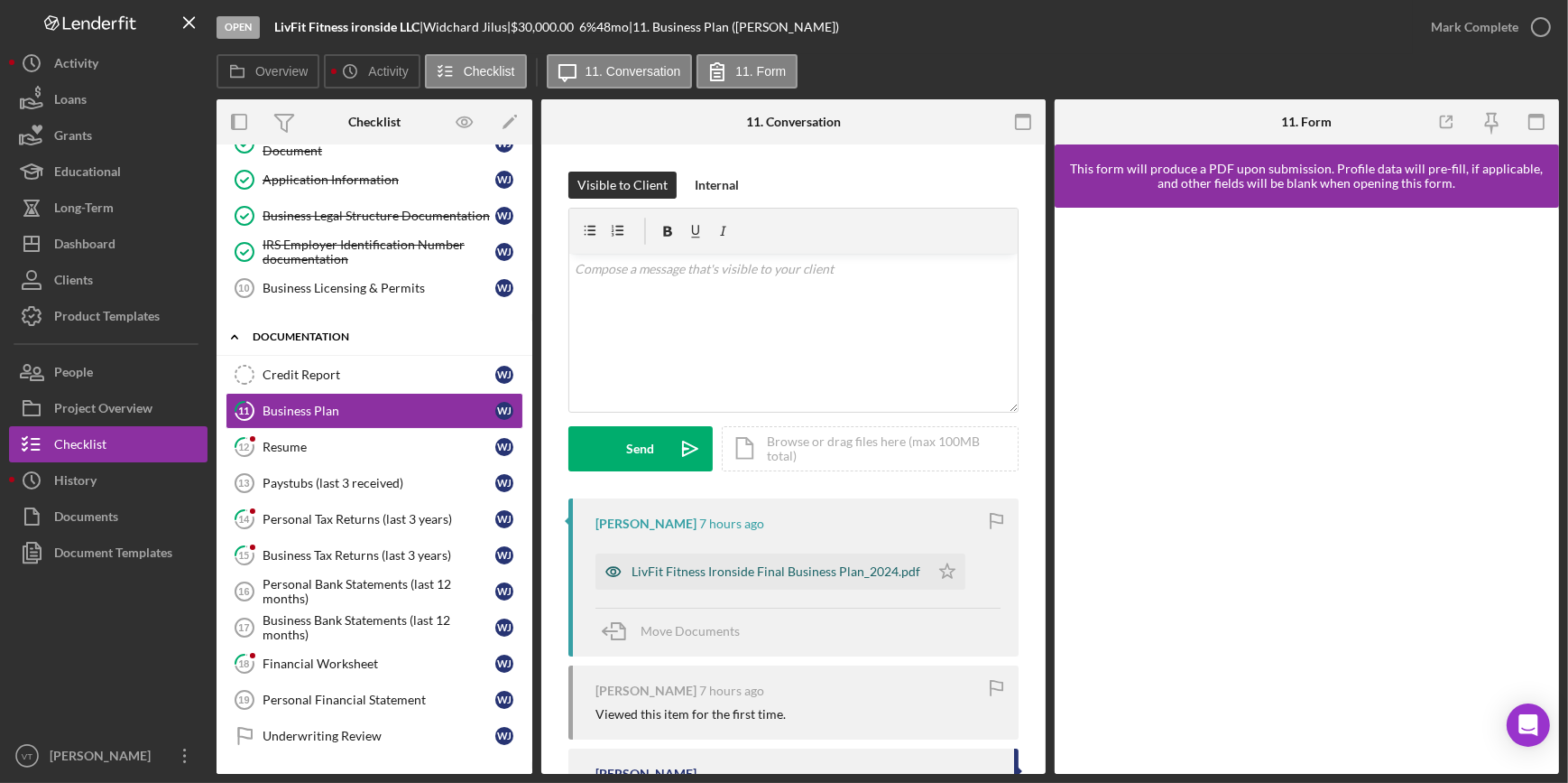
click at [661, 562] on div "LivFit Fitness Ironside Final Business Plan_2024.pdf" at bounding box center [762, 570] width 334 height 36
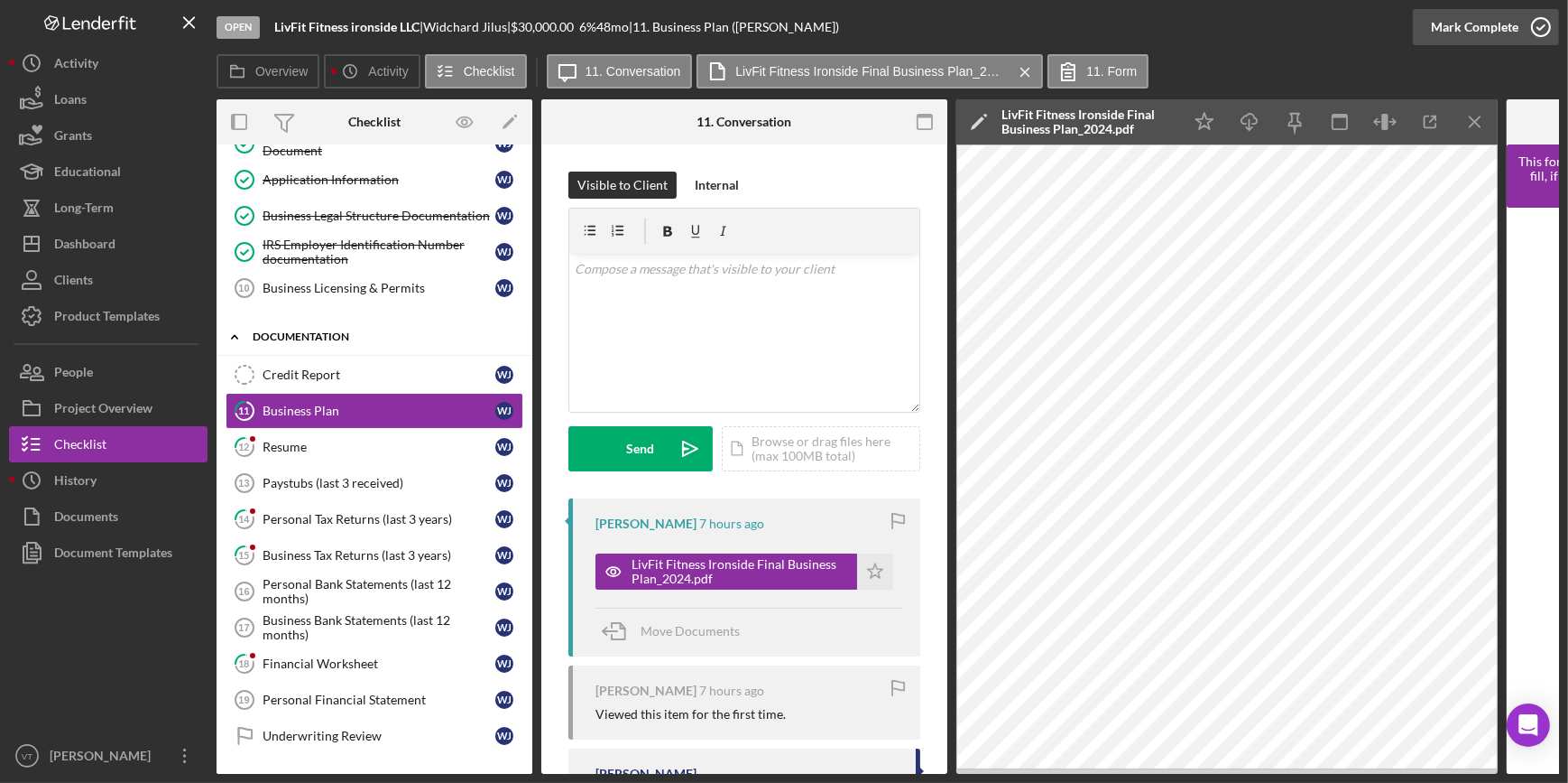
click at [1494, 31] on div "Mark Complete" at bounding box center [1474, 27] width 87 height 36
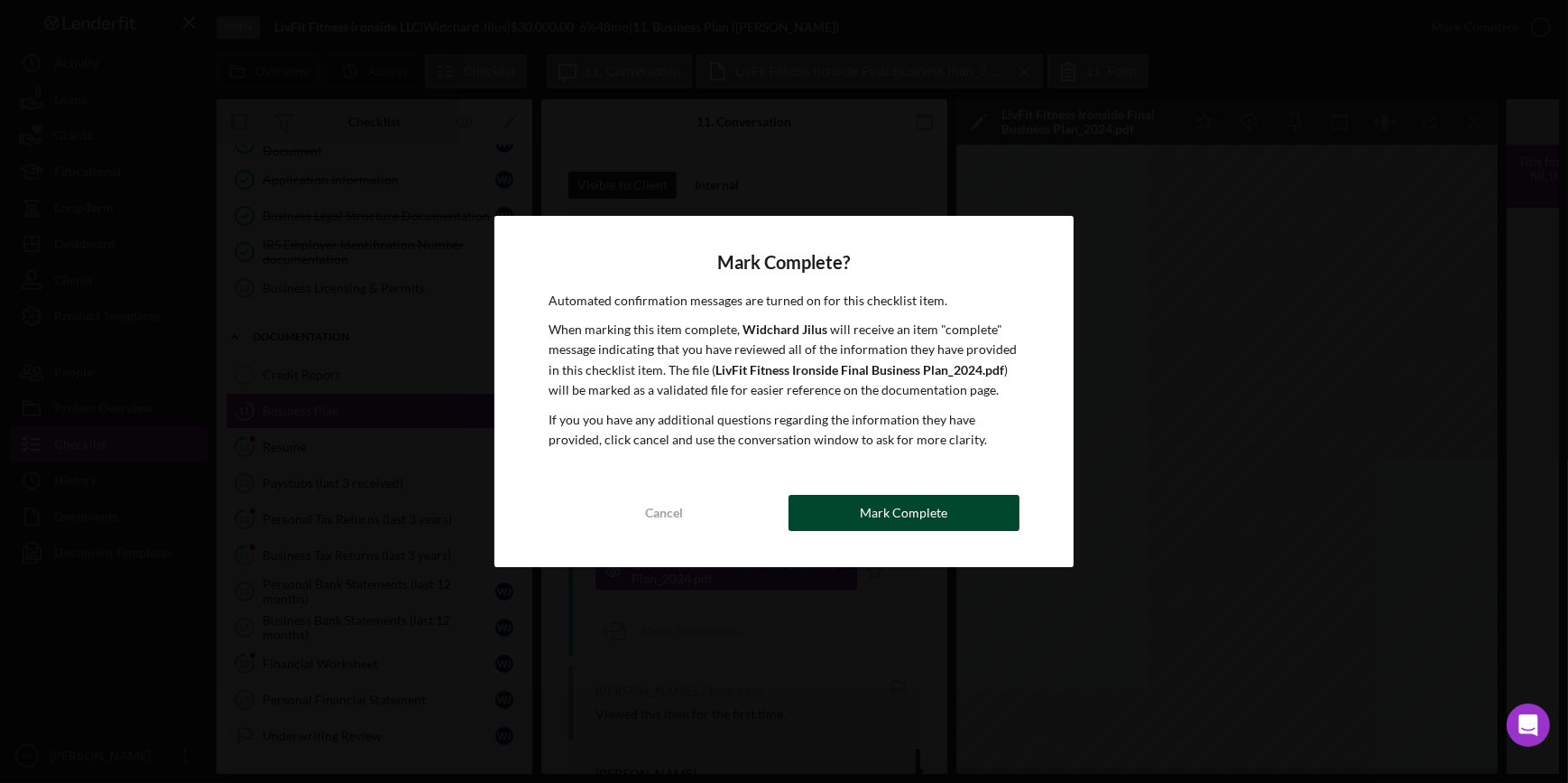
click at [886, 511] on div "Mark Complete" at bounding box center [903, 512] width 87 height 36
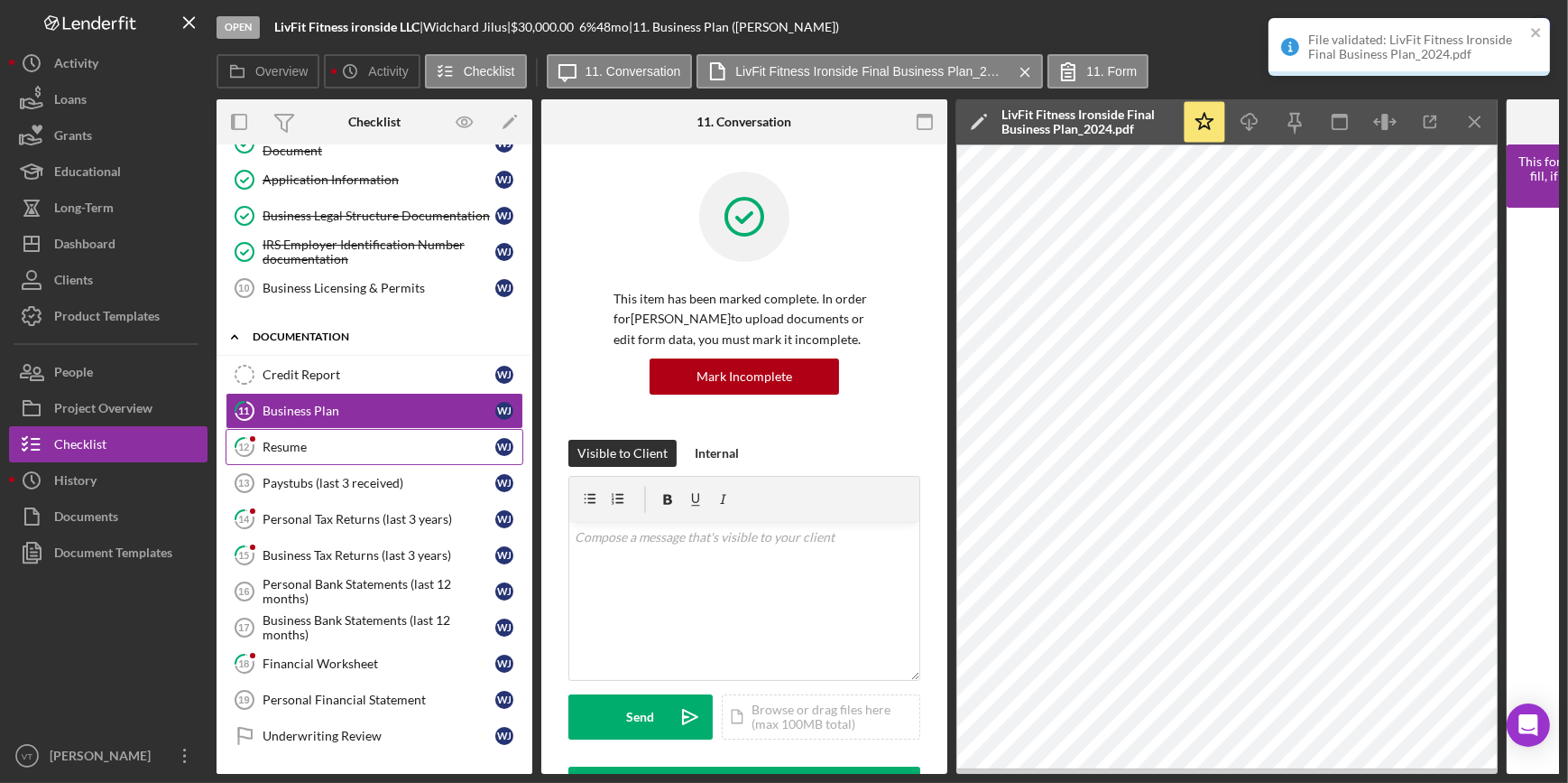
click at [304, 446] on div "Resume" at bounding box center [378, 447] width 233 height 15
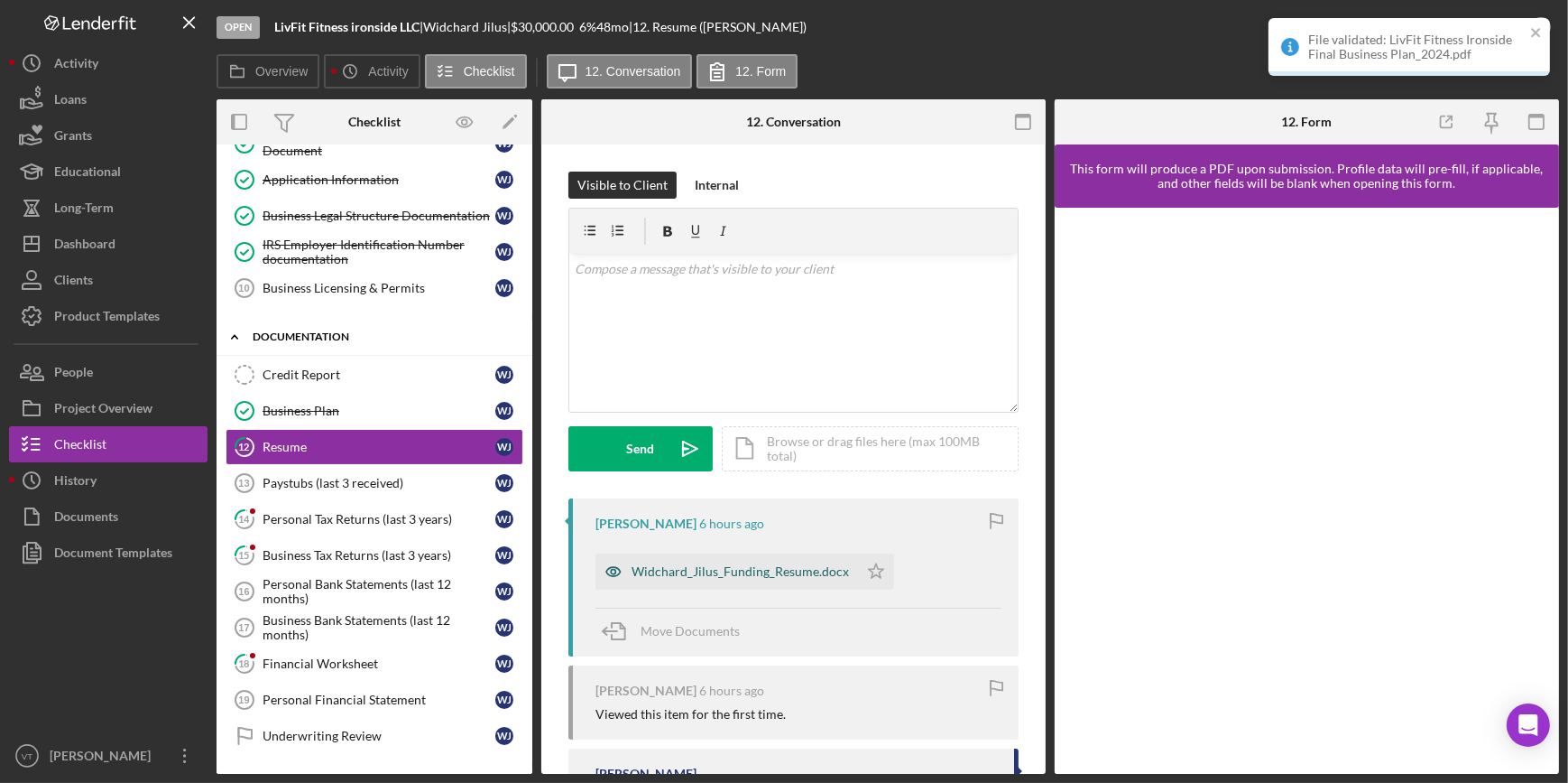
click at [661, 573] on div "Widchard_Jilus_Funding_Resume.docx" at bounding box center [740, 571] width 217 height 15
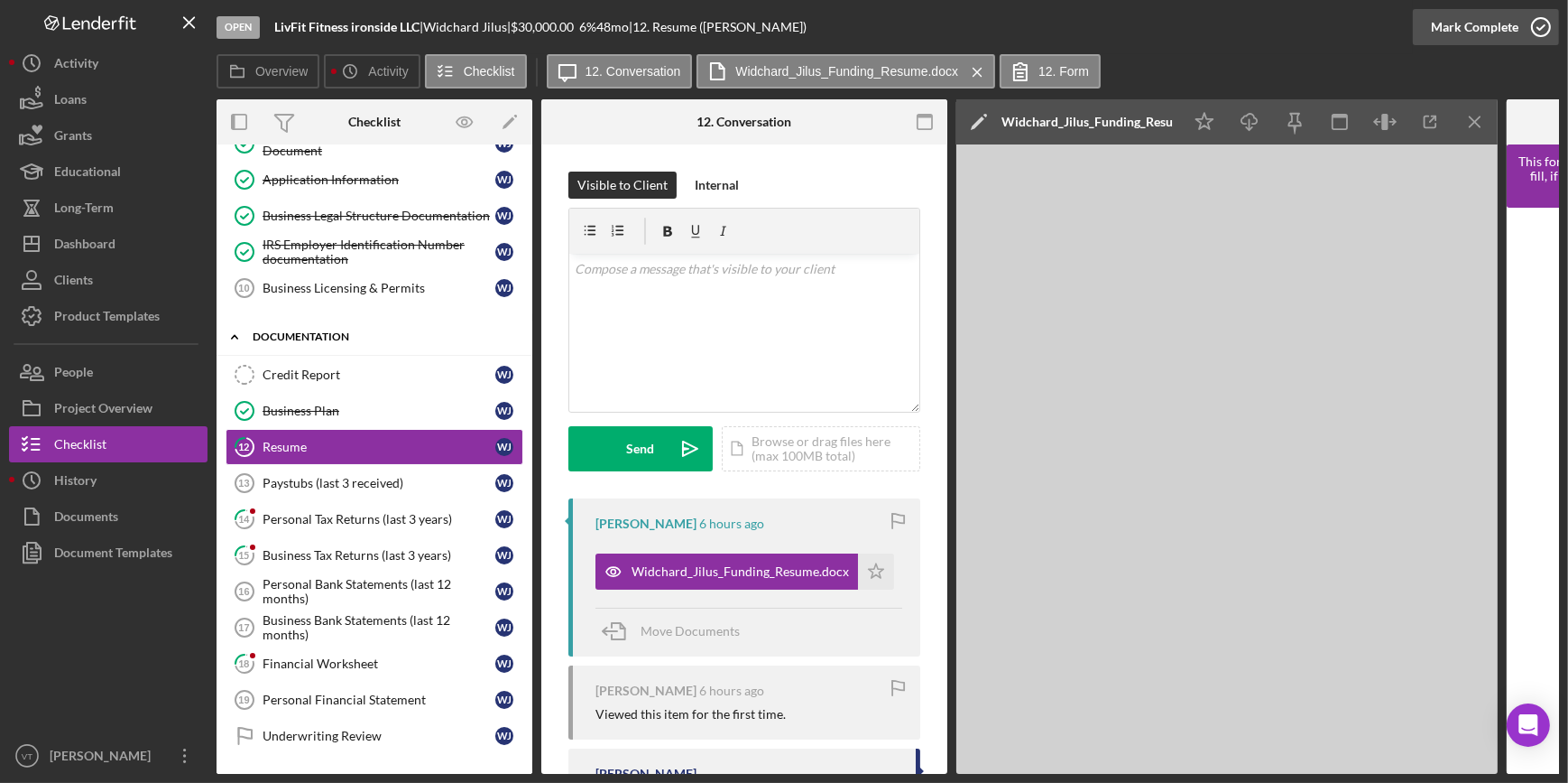
click at [1476, 20] on div "Mark Complete" at bounding box center [1474, 27] width 87 height 36
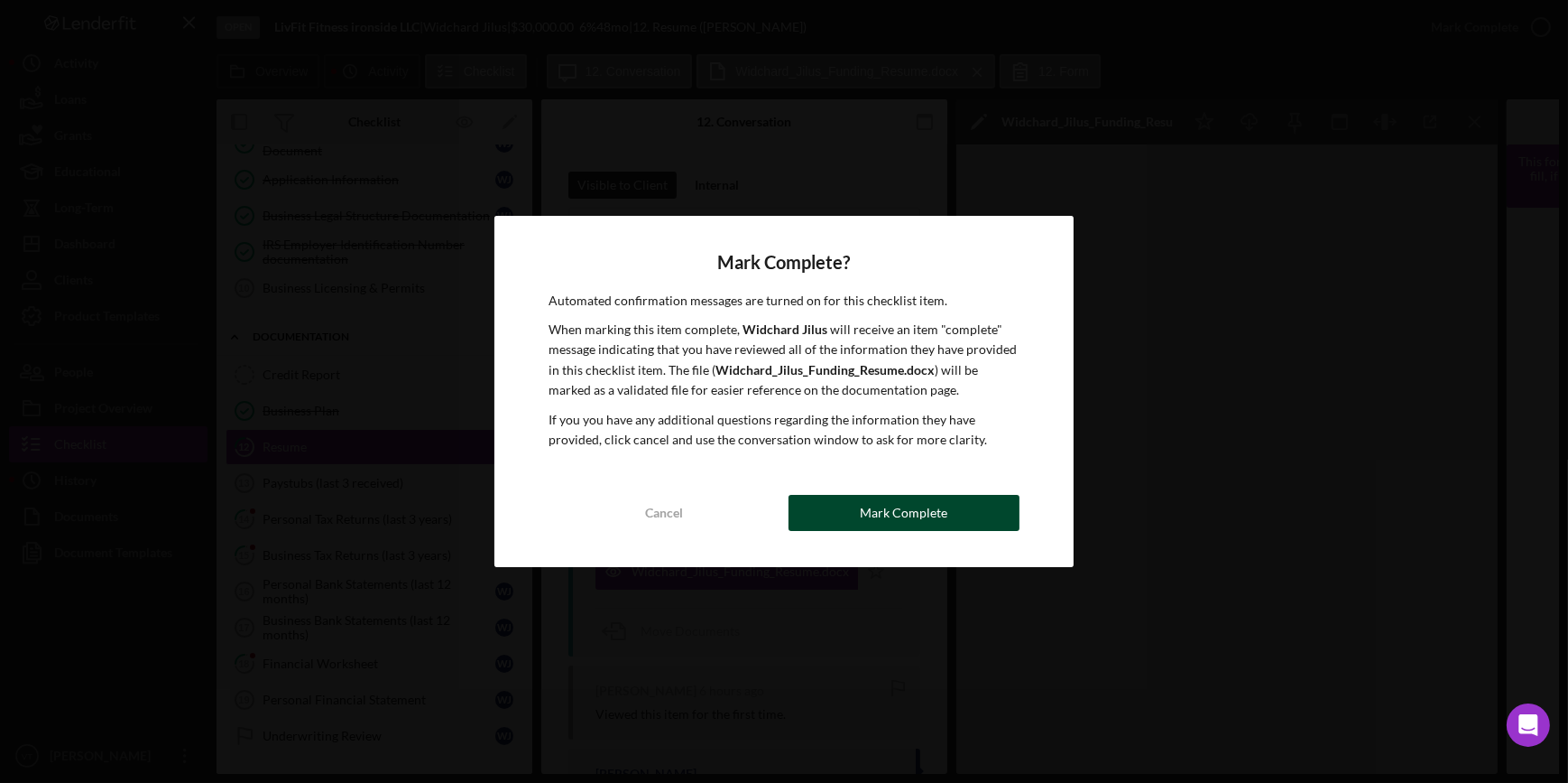
click at [878, 508] on div "Mark Complete" at bounding box center [903, 512] width 87 height 36
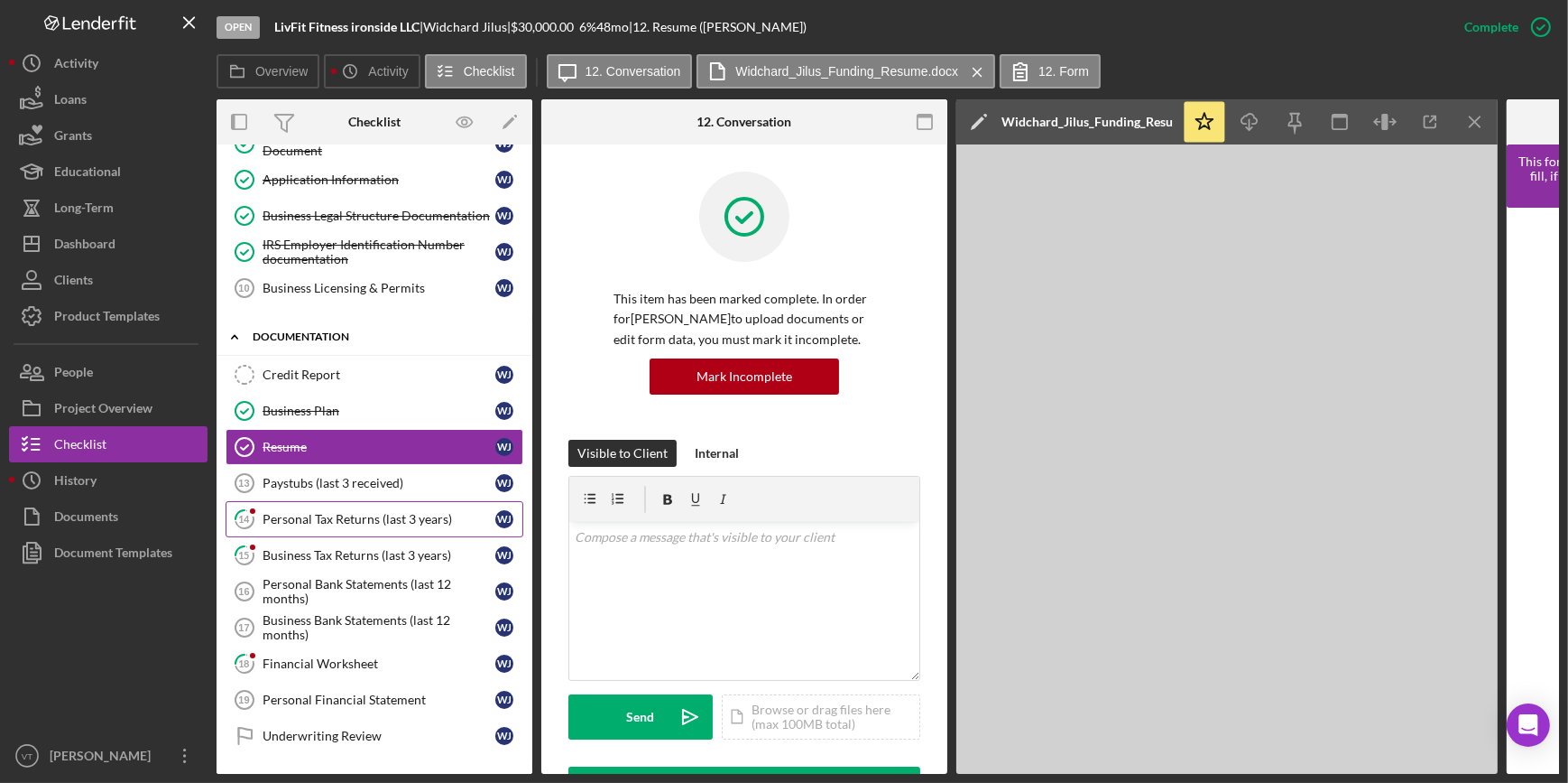
click at [310, 506] on link "14 Personal Tax Returns (last 3 years) W J" at bounding box center [374, 519] width 298 height 36
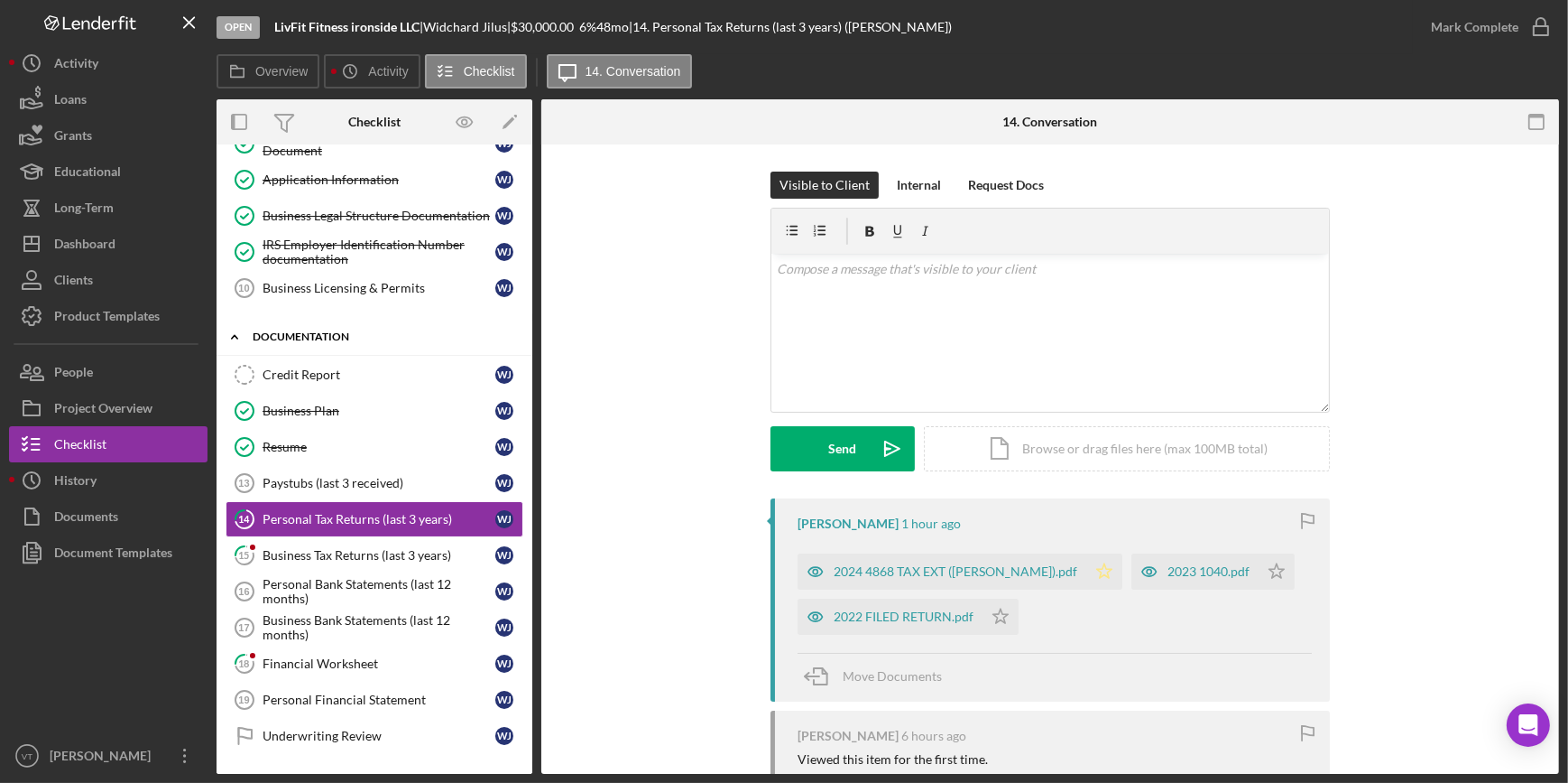
click at [1107, 569] on polygon "button" at bounding box center [1104, 570] width 16 height 15
click at [1281, 565] on icon "Icon/Star" at bounding box center [1276, 570] width 36 height 36
click at [998, 618] on icon "Icon/Star" at bounding box center [1000, 616] width 36 height 36
click at [975, 573] on div "2024 4868 TAX EXT (JILUS WIDCHARD).pdf" at bounding box center [956, 571] width 244 height 15
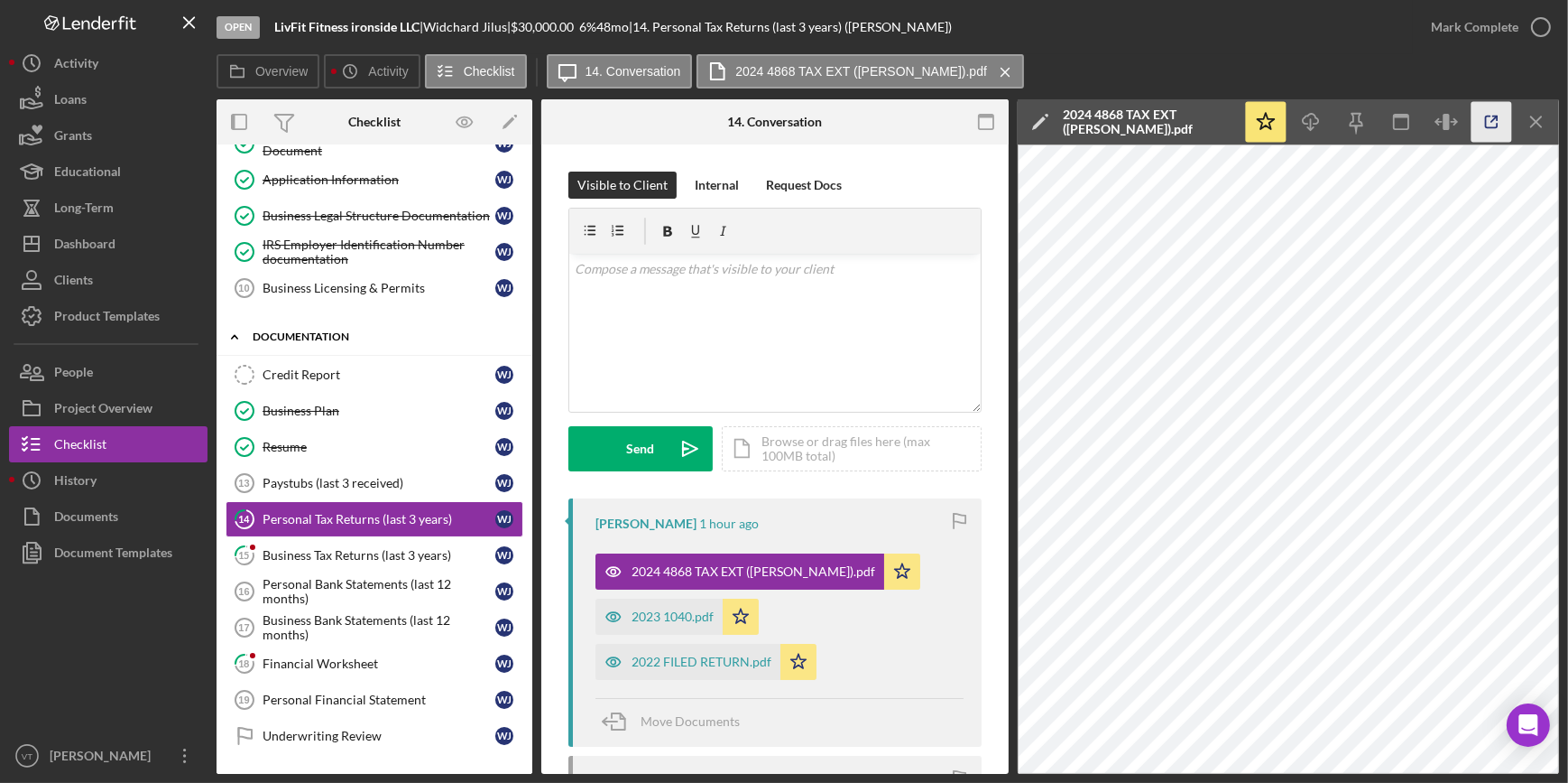
click at [1481, 123] on icon "button" at bounding box center [1492, 122] width 40 height 40
click at [696, 622] on div "2023 1040.pdf" at bounding box center [672, 616] width 82 height 15
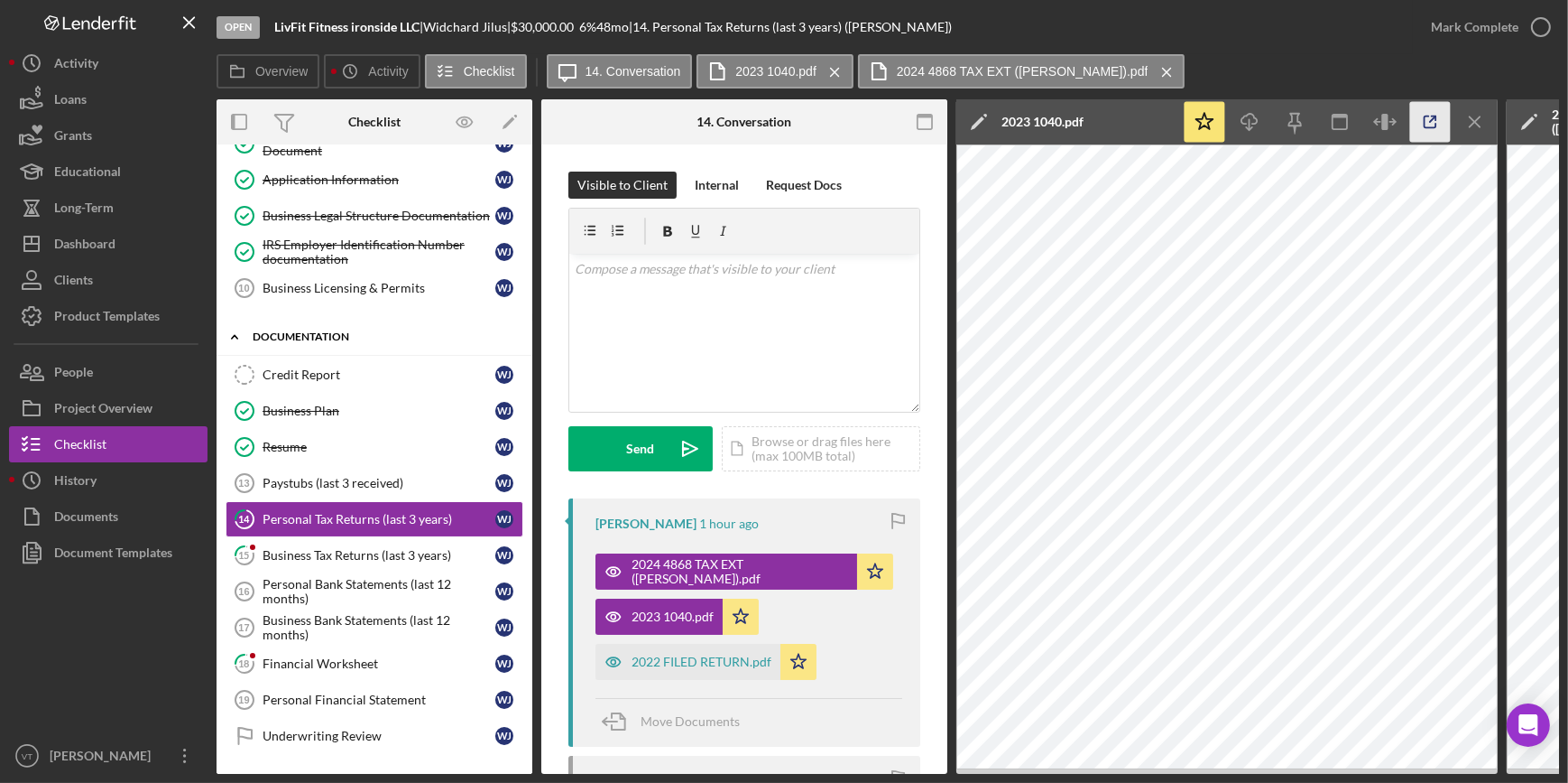
click at [1428, 119] on icon "button" at bounding box center [1430, 122] width 40 height 40
click at [333, 552] on div "Business Tax Returns (last 3 years)" at bounding box center [378, 556] width 233 height 15
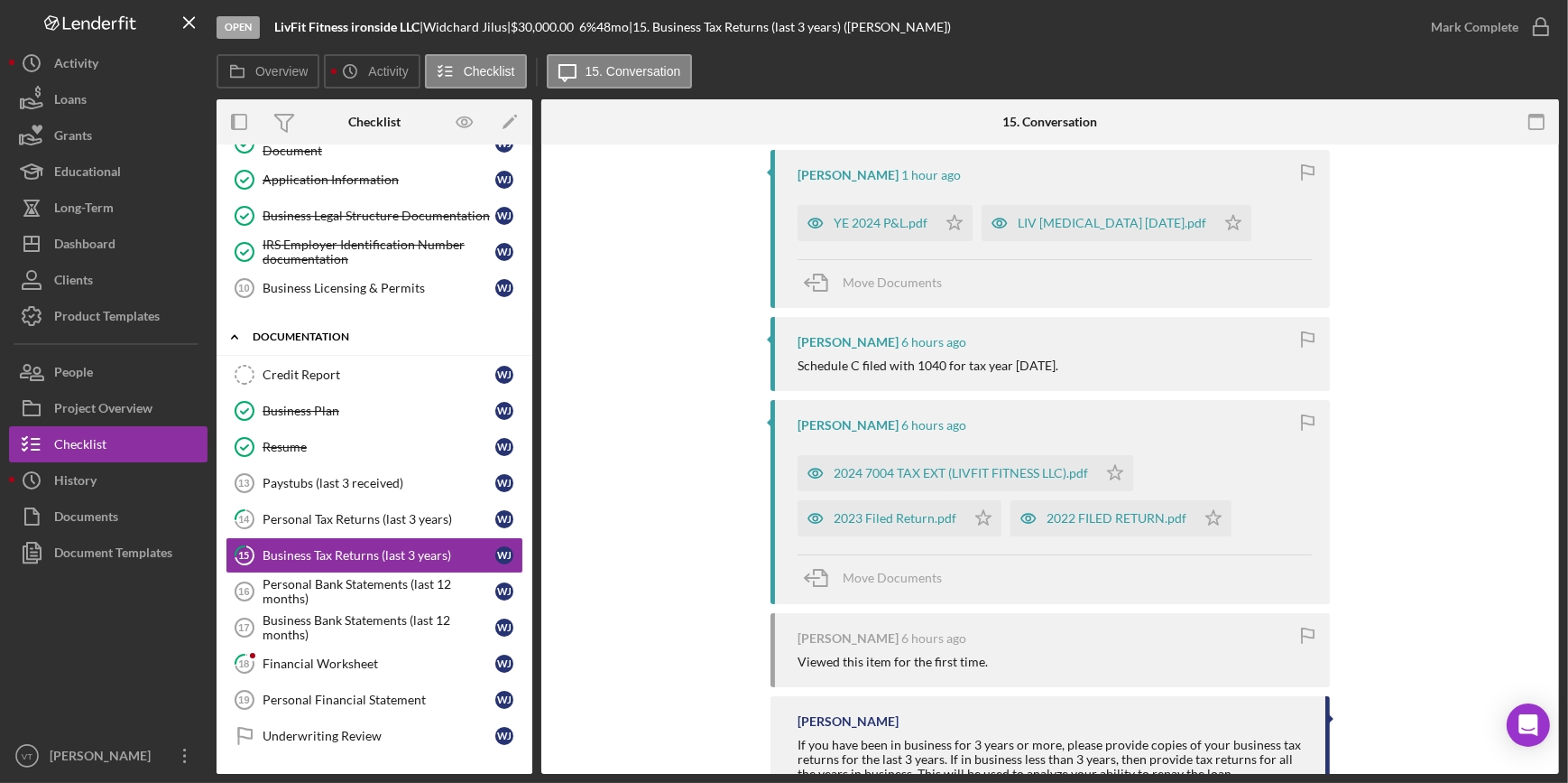
scroll to position [409, 0]
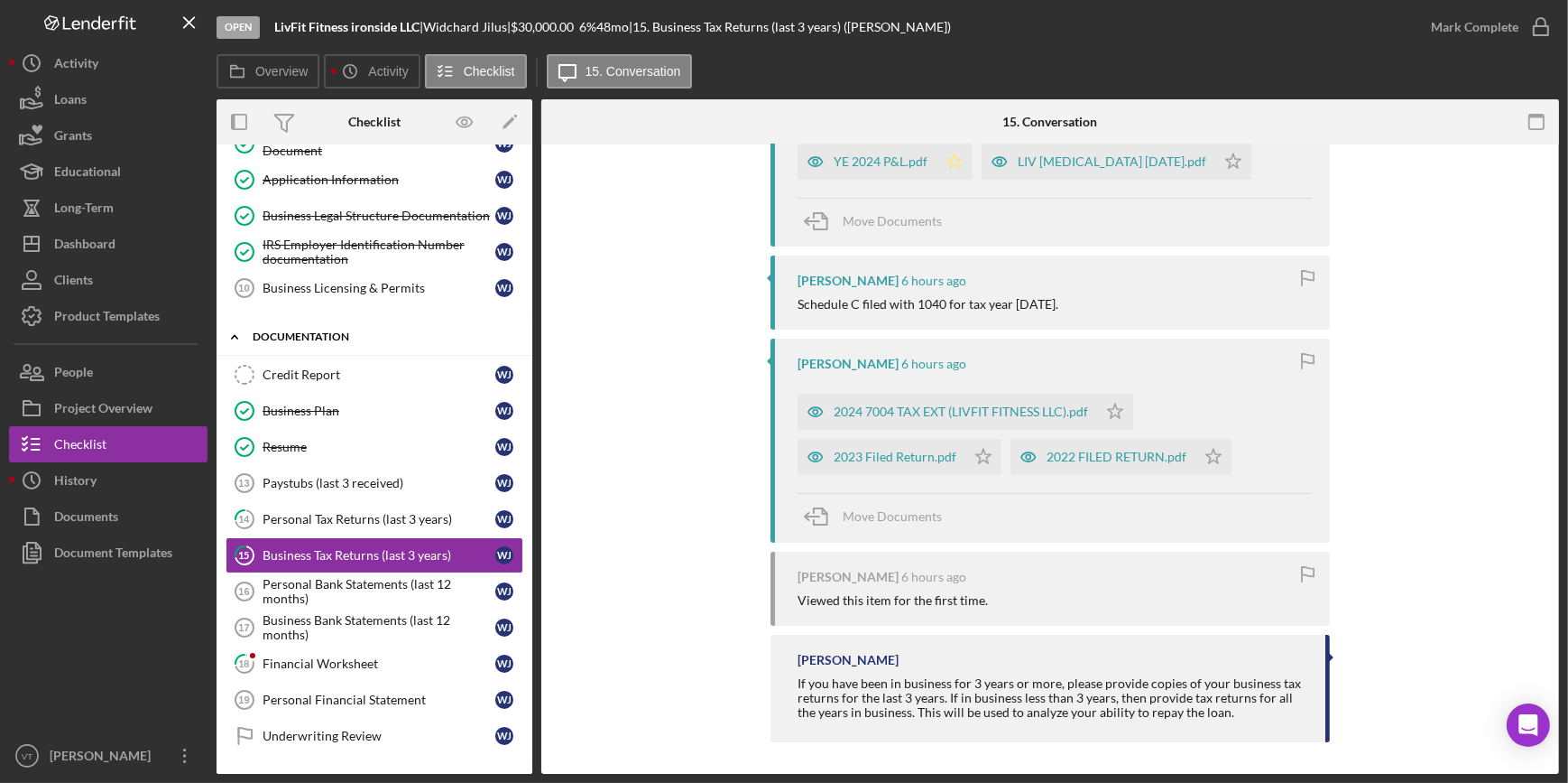
click at [944, 156] on icon "Icon/Star" at bounding box center [954, 161] width 36 height 36
click at [1226, 165] on polygon "button" at bounding box center [1233, 161] width 16 height 15
click at [1103, 416] on icon "Icon/Star" at bounding box center [1115, 411] width 36 height 36
click at [990, 460] on icon "Icon/Star" at bounding box center [983, 456] width 36 height 36
click at [1217, 458] on icon "Icon/Star" at bounding box center [1213, 456] width 36 height 36
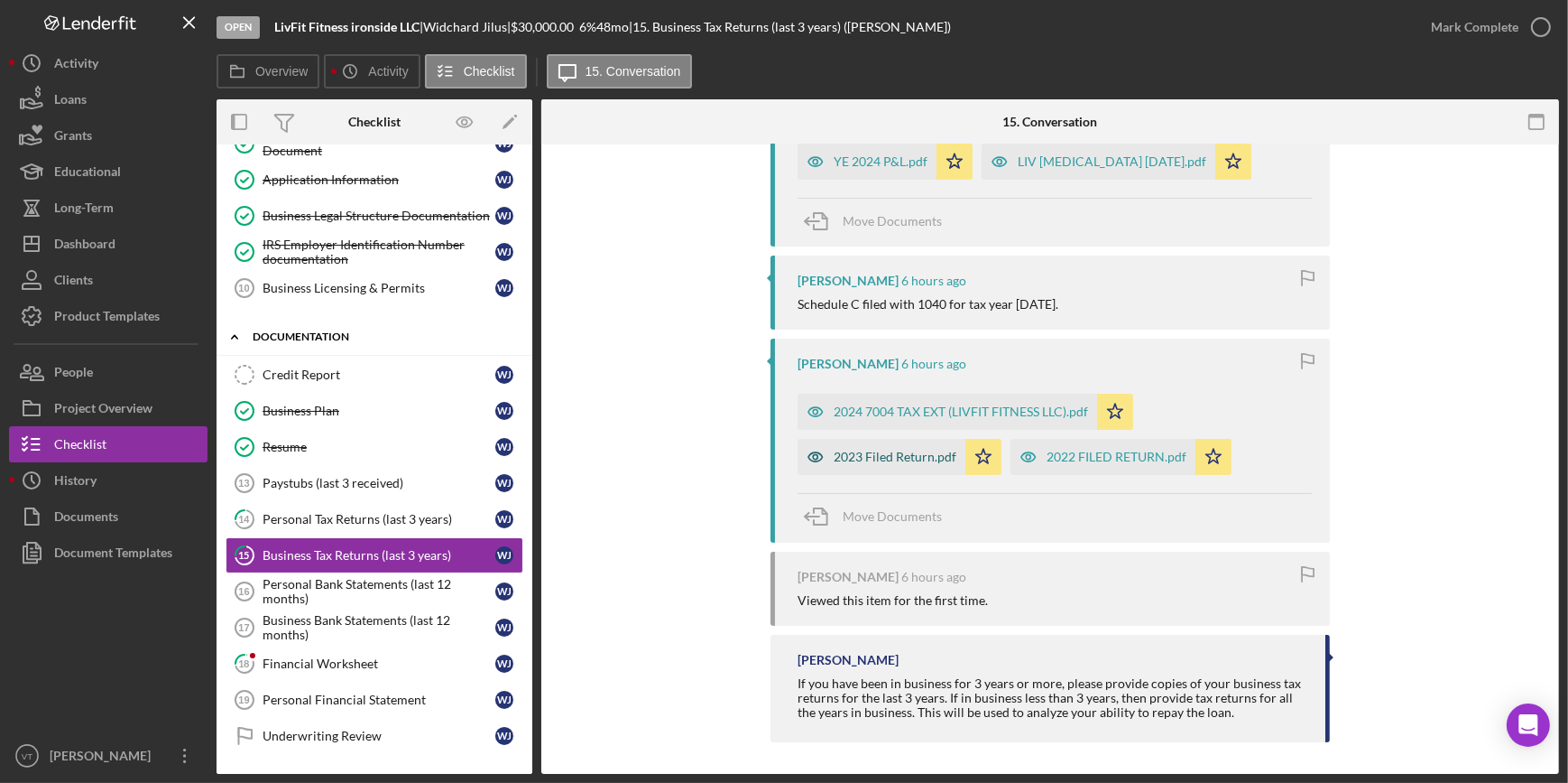
click at [922, 454] on div "2023 Filed Return.pdf" at bounding box center [895, 457] width 122 height 15
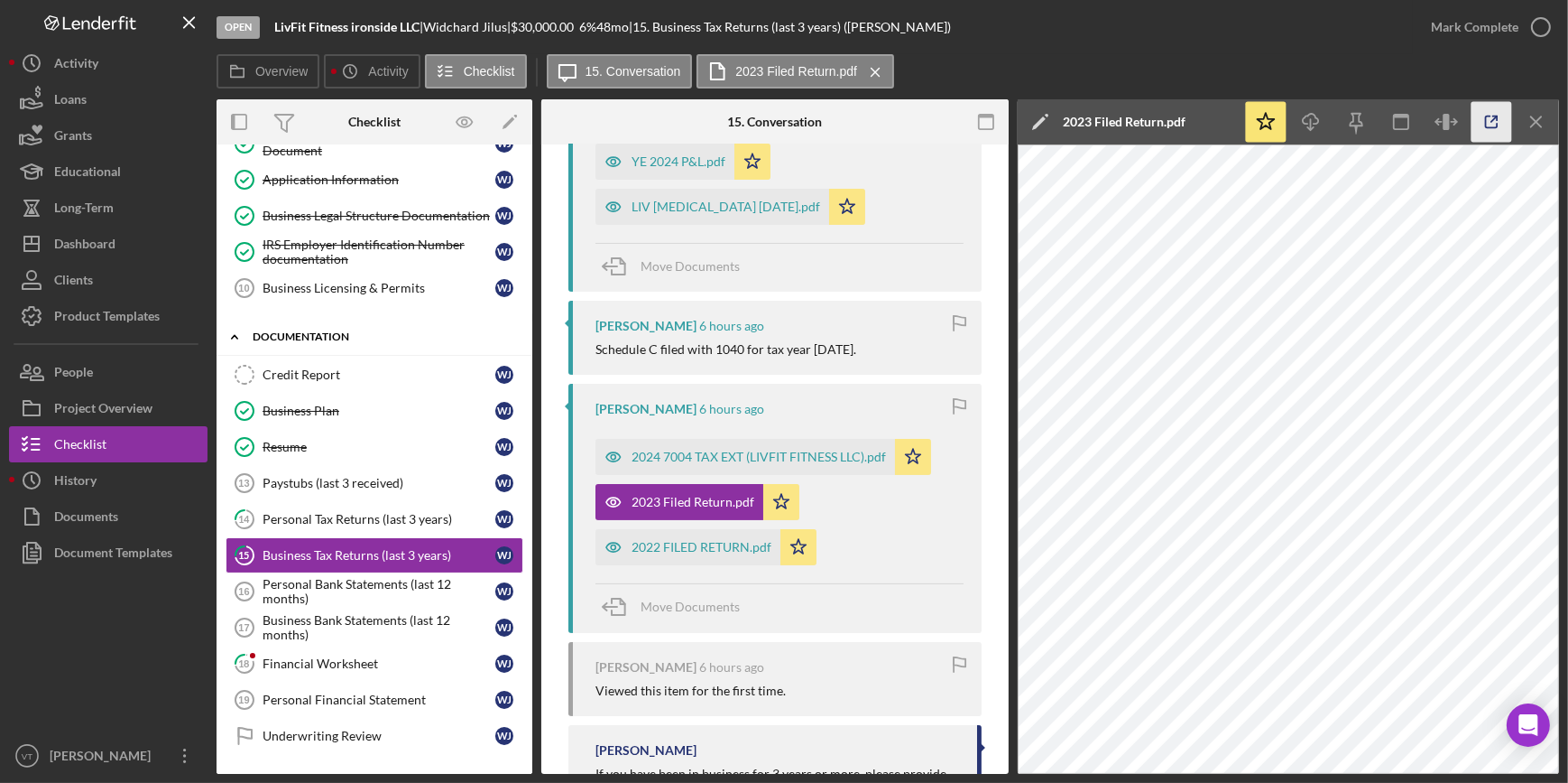
click at [1505, 115] on icon "button" at bounding box center [1492, 122] width 40 height 40
click at [1450, 33] on div "Mark Complete" at bounding box center [1474, 27] width 87 height 36
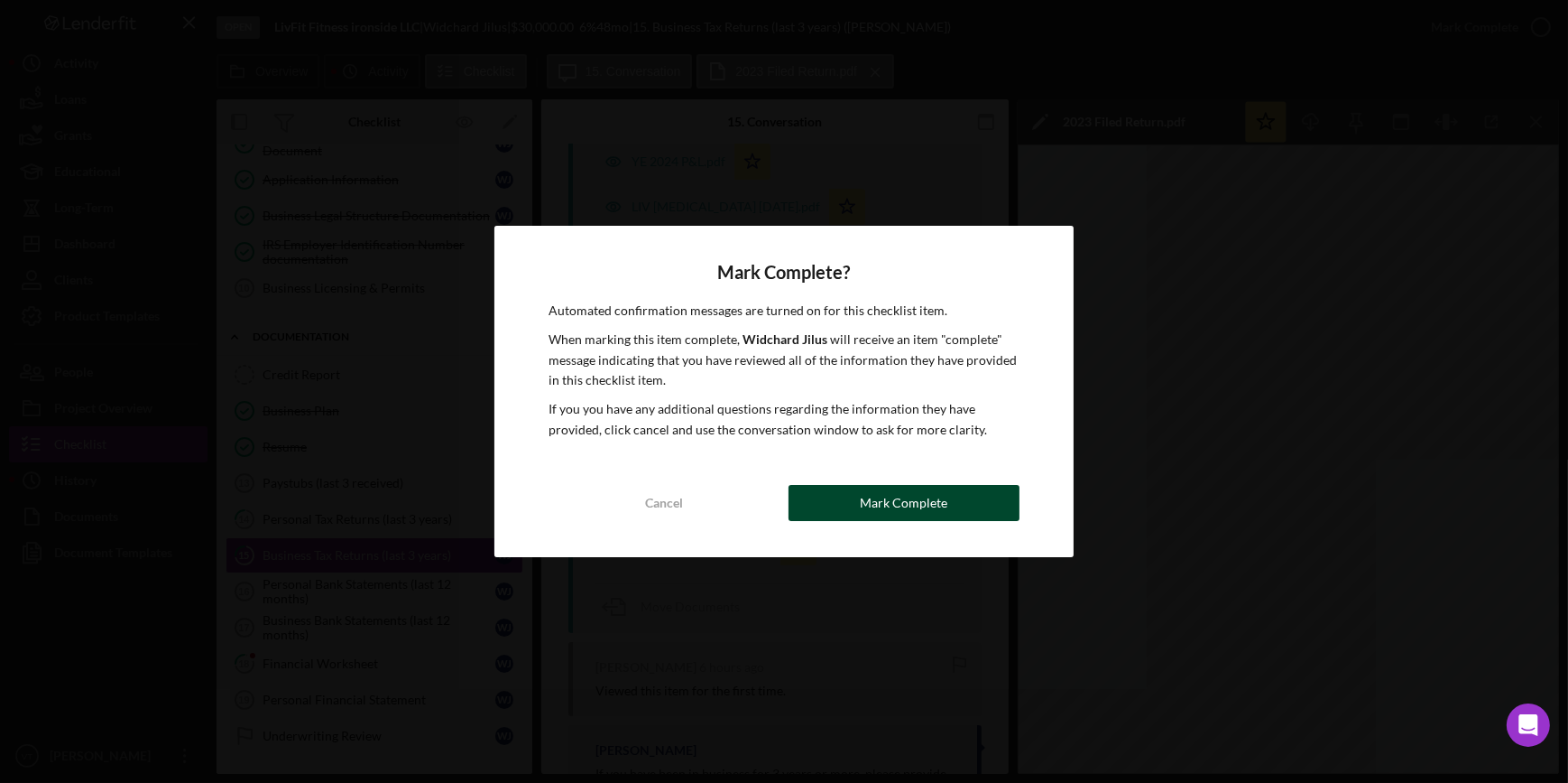
click at [983, 491] on button "Mark Complete" at bounding box center [903, 502] width 231 height 36
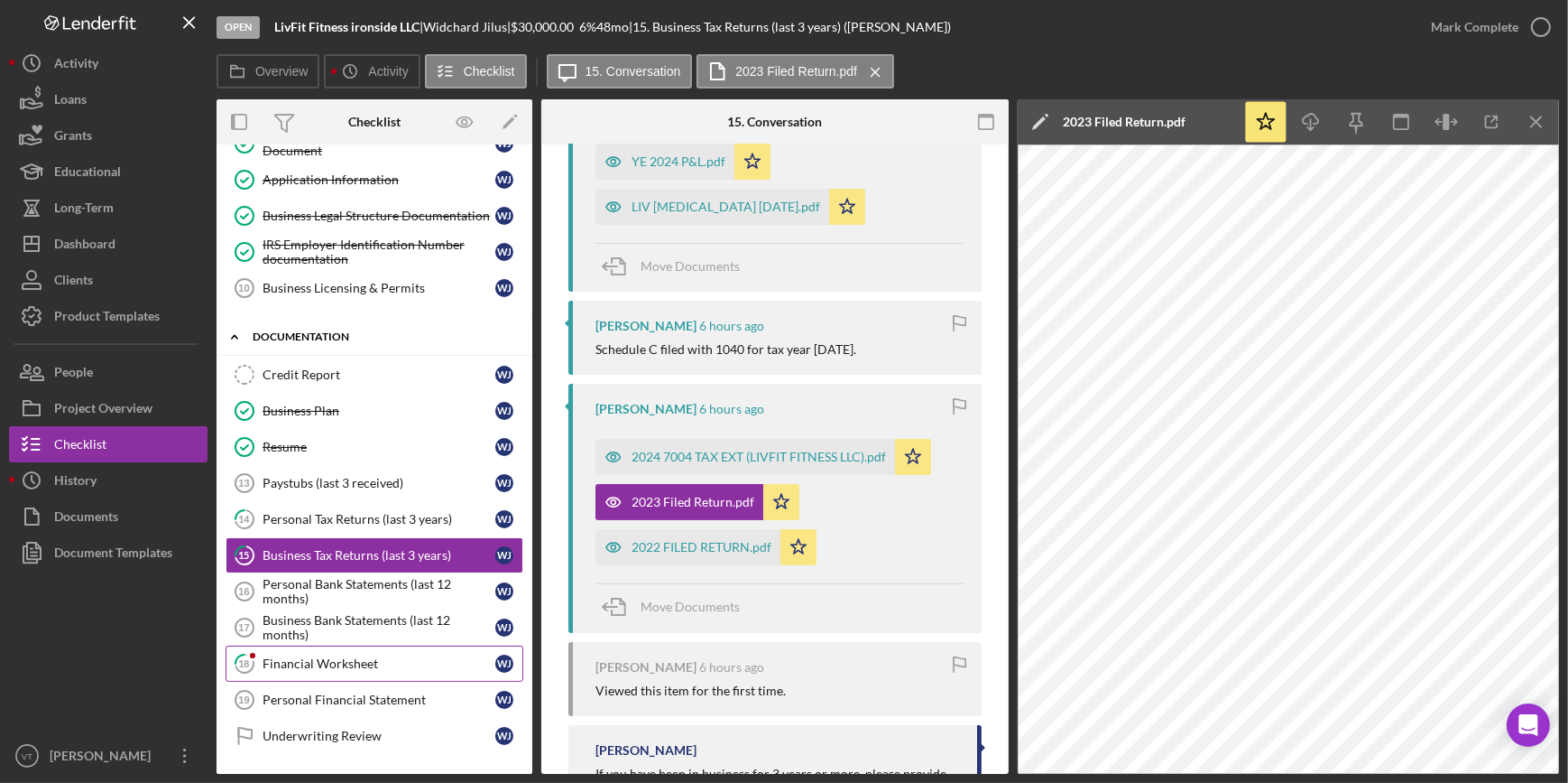
scroll to position [741, 0]
click at [303, 669] on link "18 Financial Worksheet W J" at bounding box center [374, 662] width 298 height 36
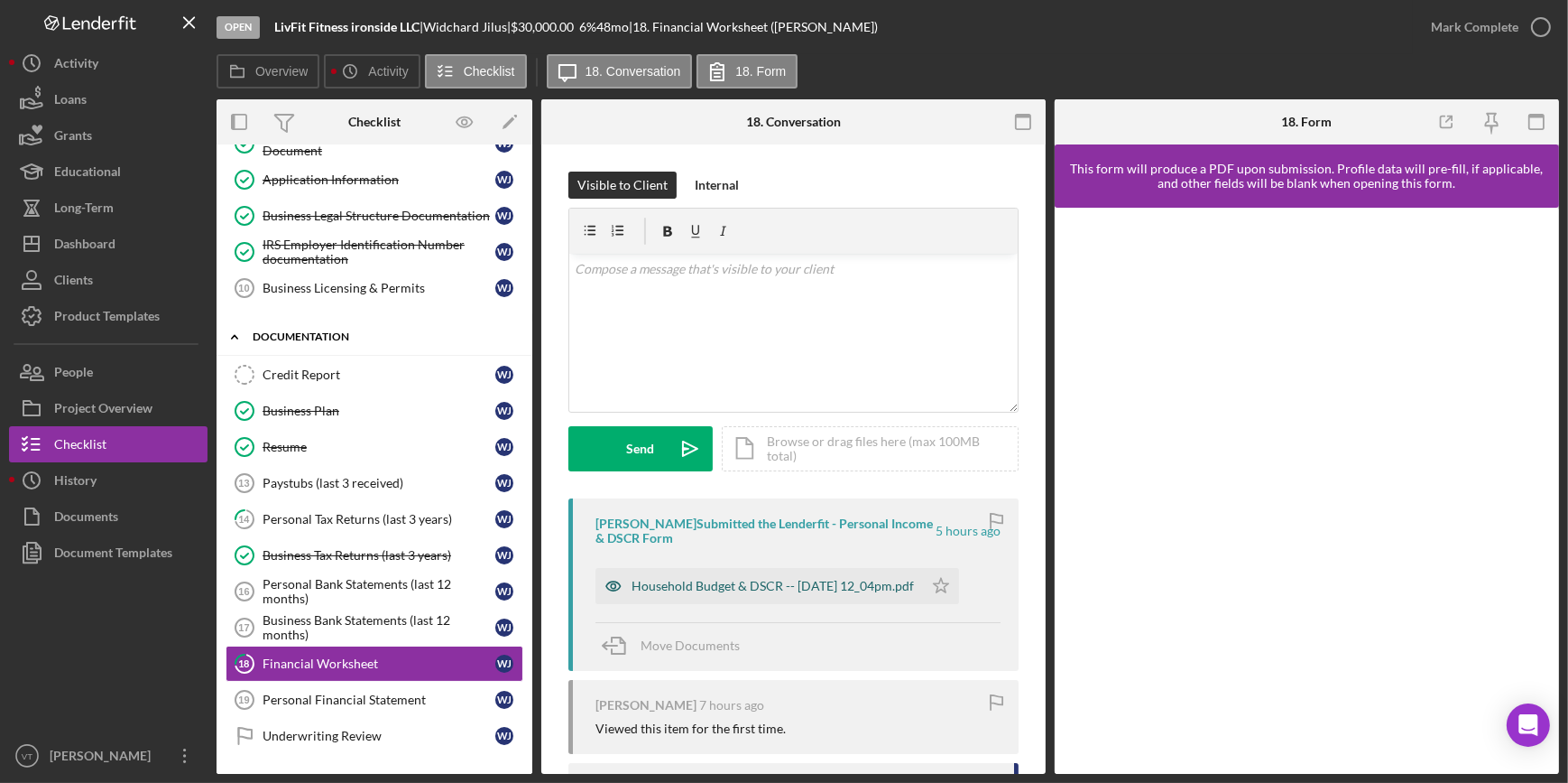
click at [661, 577] on div "Household Budget & DSCR -- 2025-08-12 12_04pm.pdf" at bounding box center [760, 585] width 327 height 36
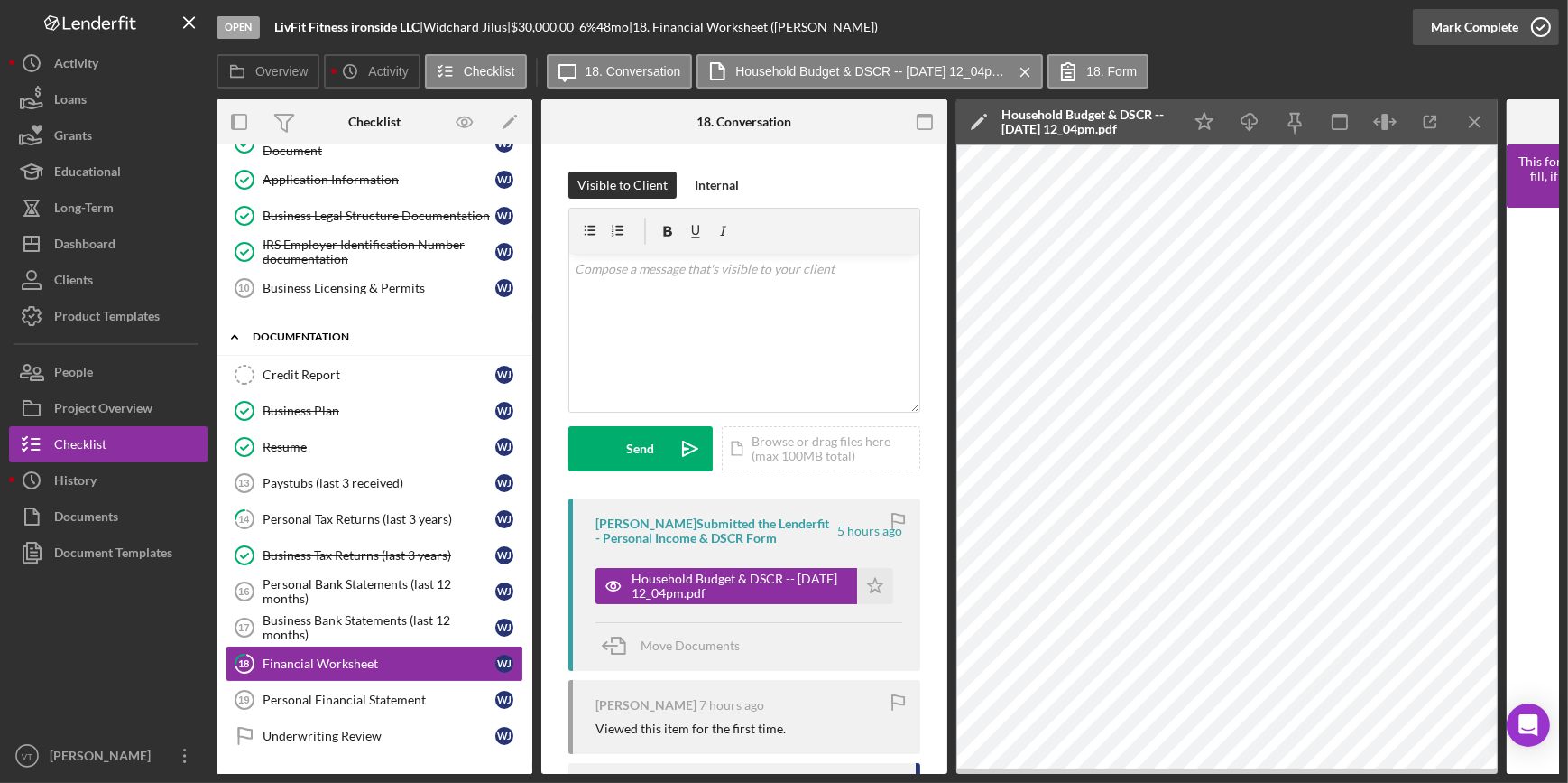
click at [1435, 40] on div "Mark Complete" at bounding box center [1474, 27] width 87 height 36
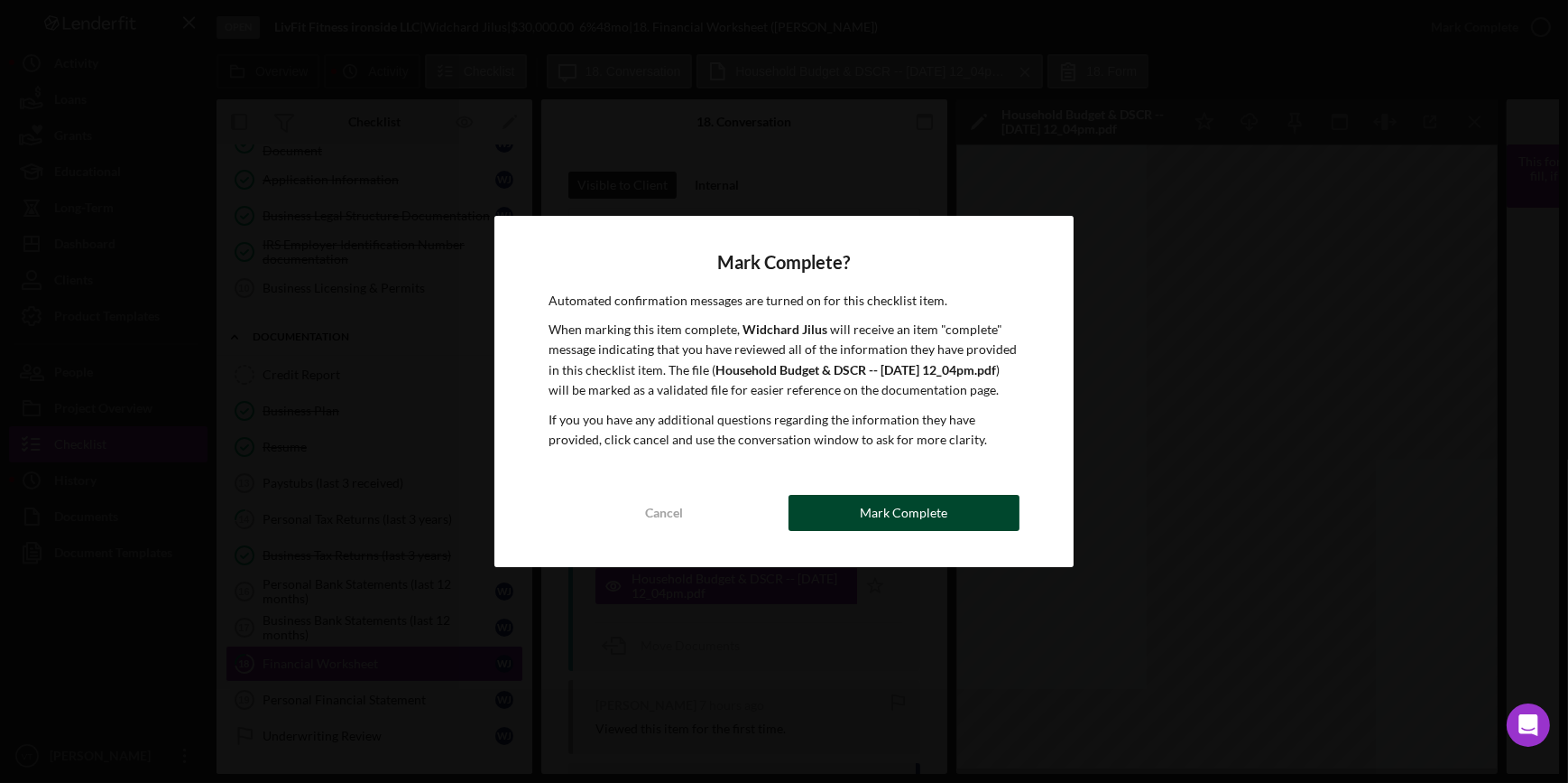
click at [887, 522] on div "Mark Complete" at bounding box center [903, 512] width 87 height 36
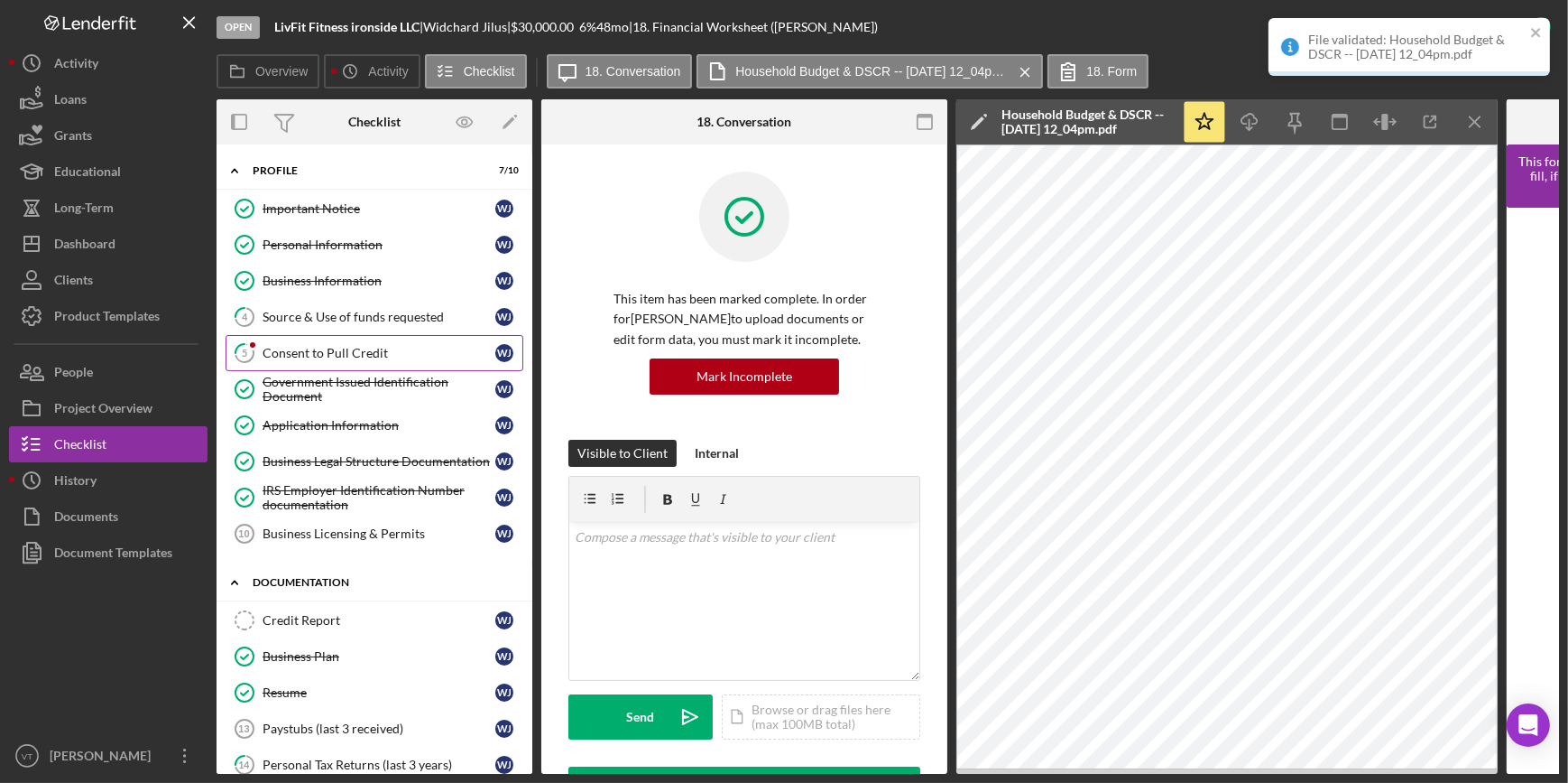
click at [352, 356] on div "Consent to Pull Credit" at bounding box center [378, 353] width 233 height 15
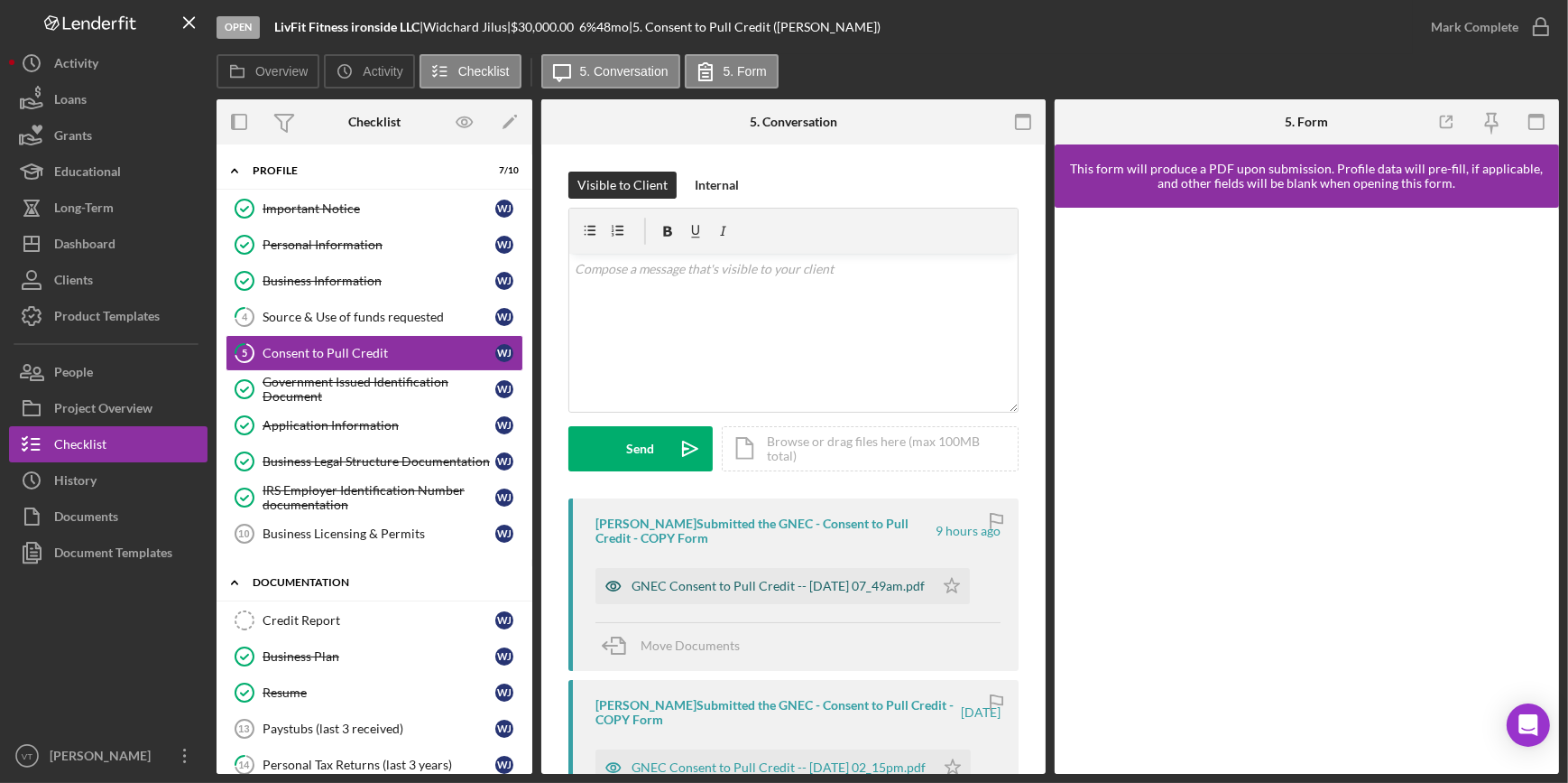
click at [694, 593] on div "GNEC Consent to Pull Credit -- 2025-08-12 07_49am.pdf" at bounding box center [778, 586] width 293 height 15
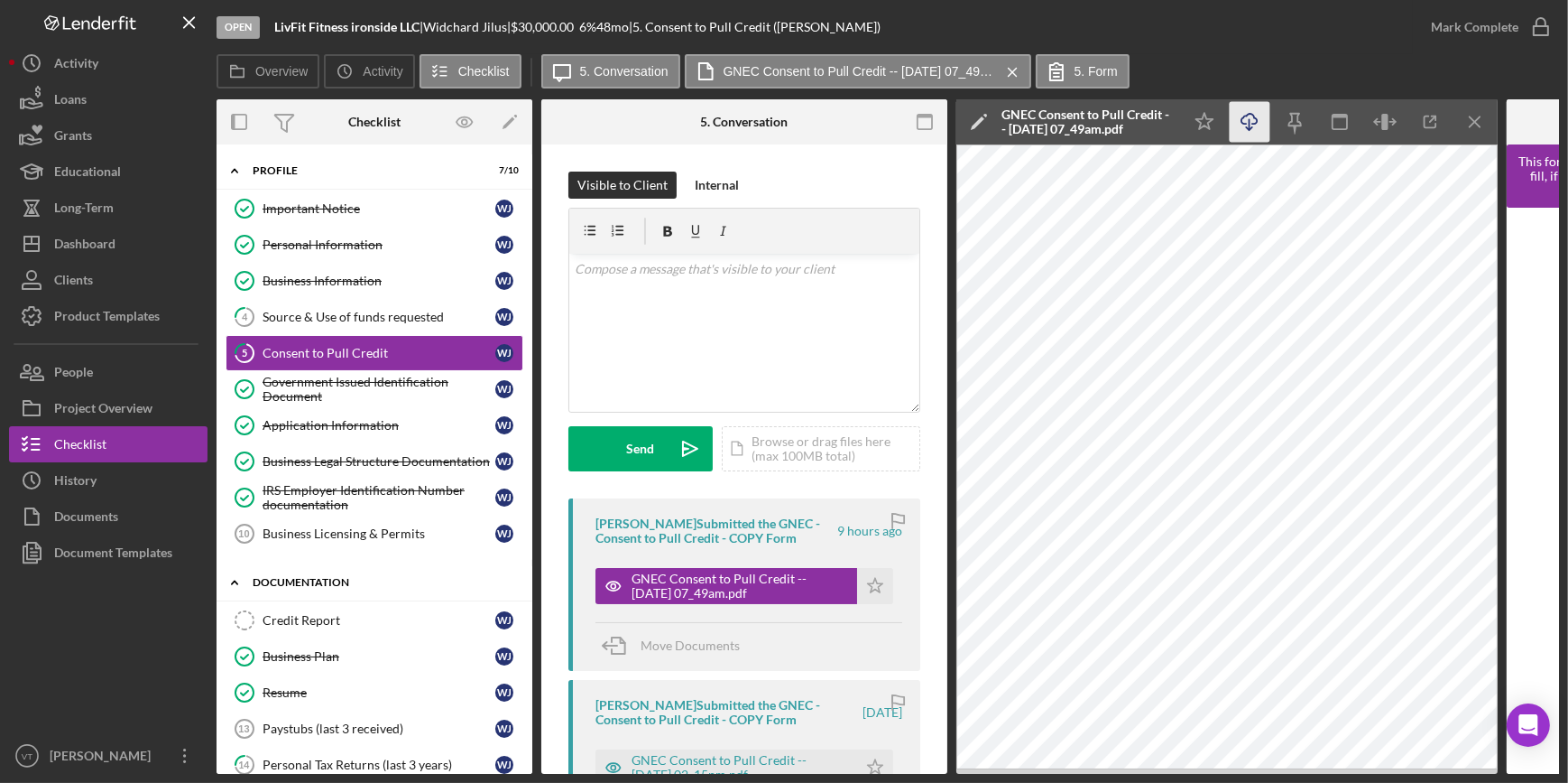
click at [1236, 120] on icon "Icon/Download" at bounding box center [1250, 122] width 40 height 40
click at [1491, 22] on div "Mark Complete" at bounding box center [1474, 27] width 87 height 36
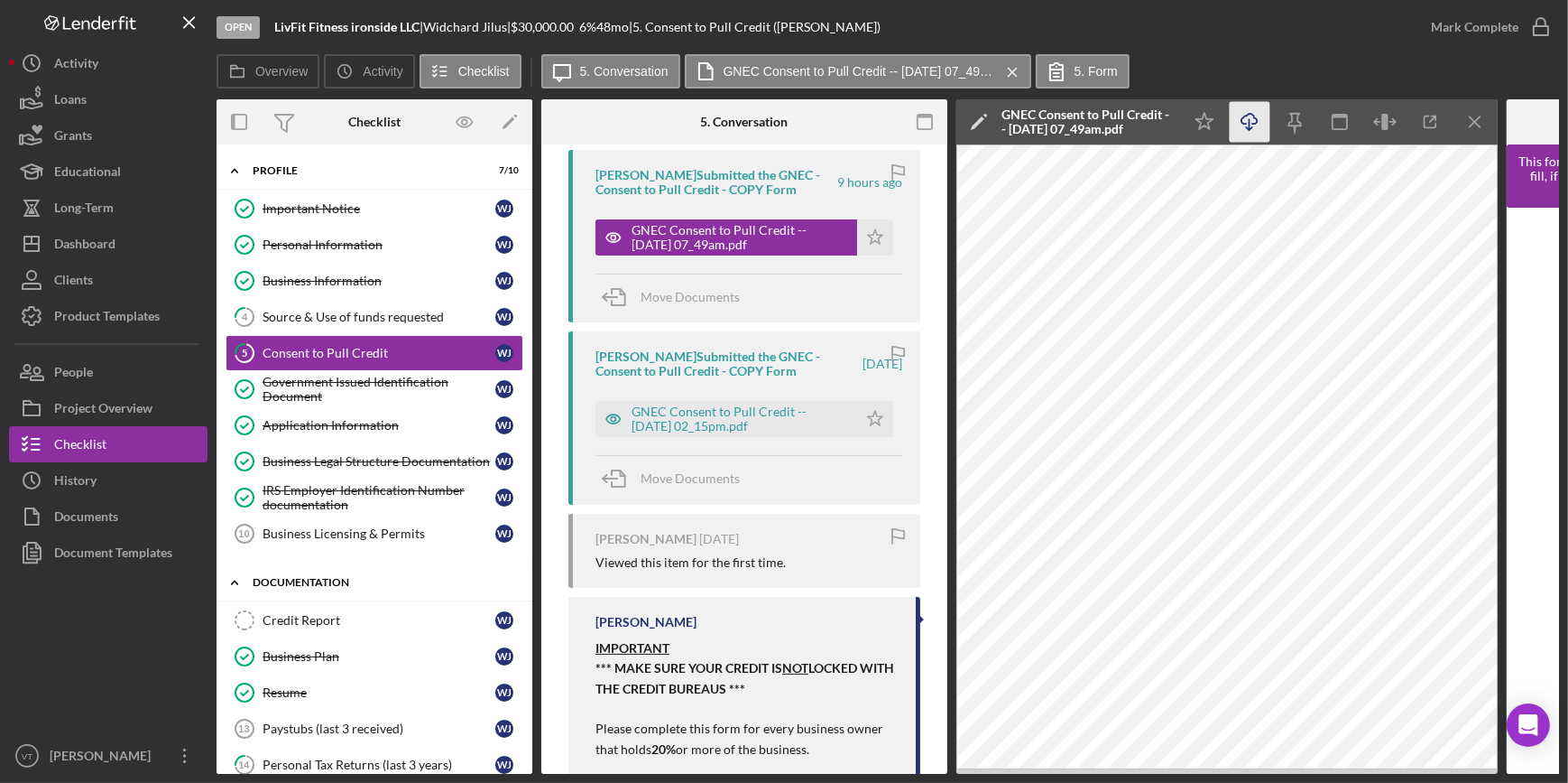
scroll to position [409, 0]
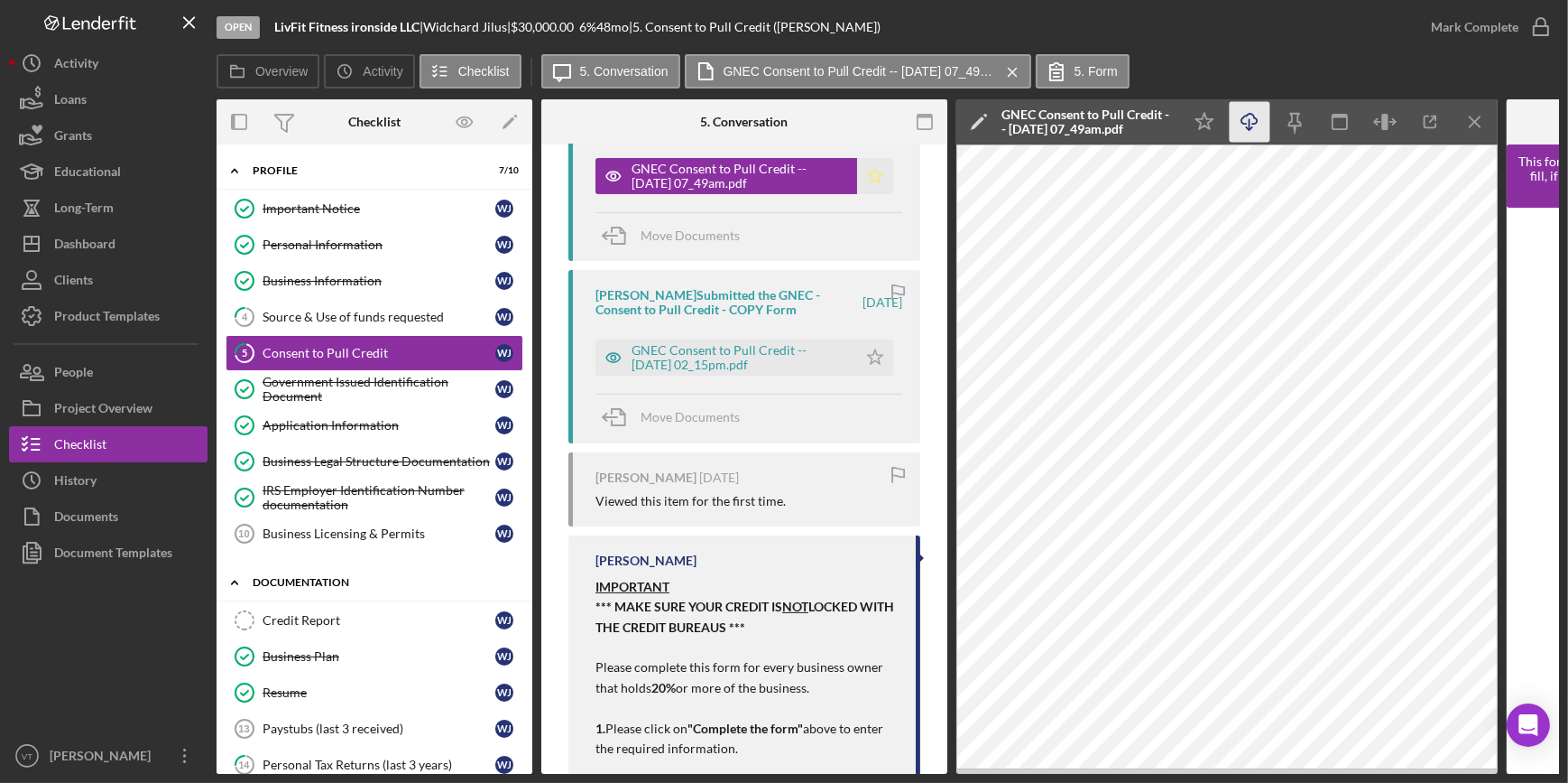
click at [876, 174] on icon "Icon/Star" at bounding box center [875, 176] width 36 height 36
click at [1437, 8] on div "Mark Complete" at bounding box center [1485, 27] width 146 height 54
click at [1443, 23] on div "Mark Complete" at bounding box center [1474, 27] width 87 height 36
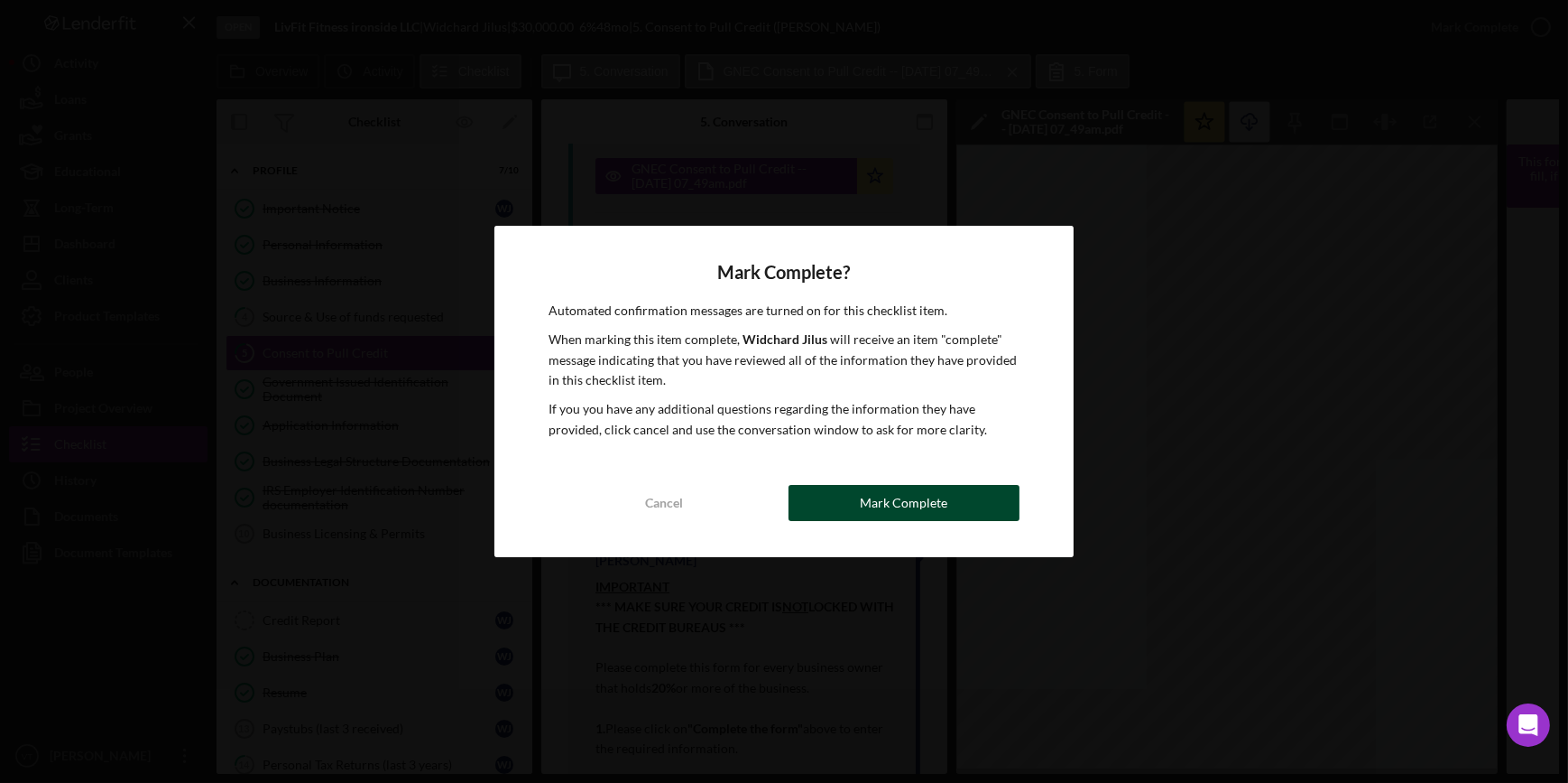
click at [874, 498] on div "Mark Complete" at bounding box center [903, 502] width 87 height 36
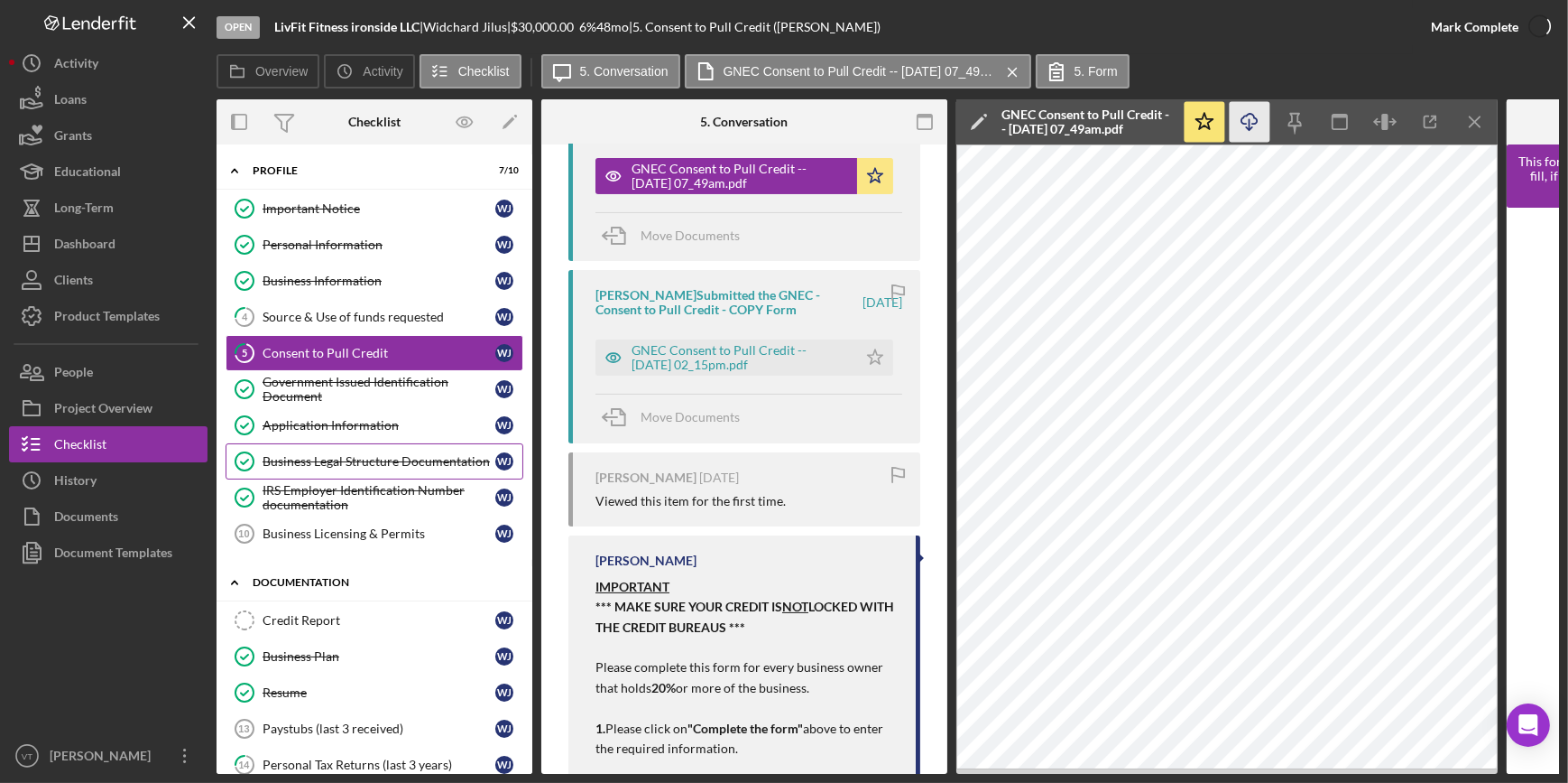
scroll to position [741, 0]
click at [133, 238] on button "Icon/Dashboard Dashboard" at bounding box center [109, 243] width 199 height 36
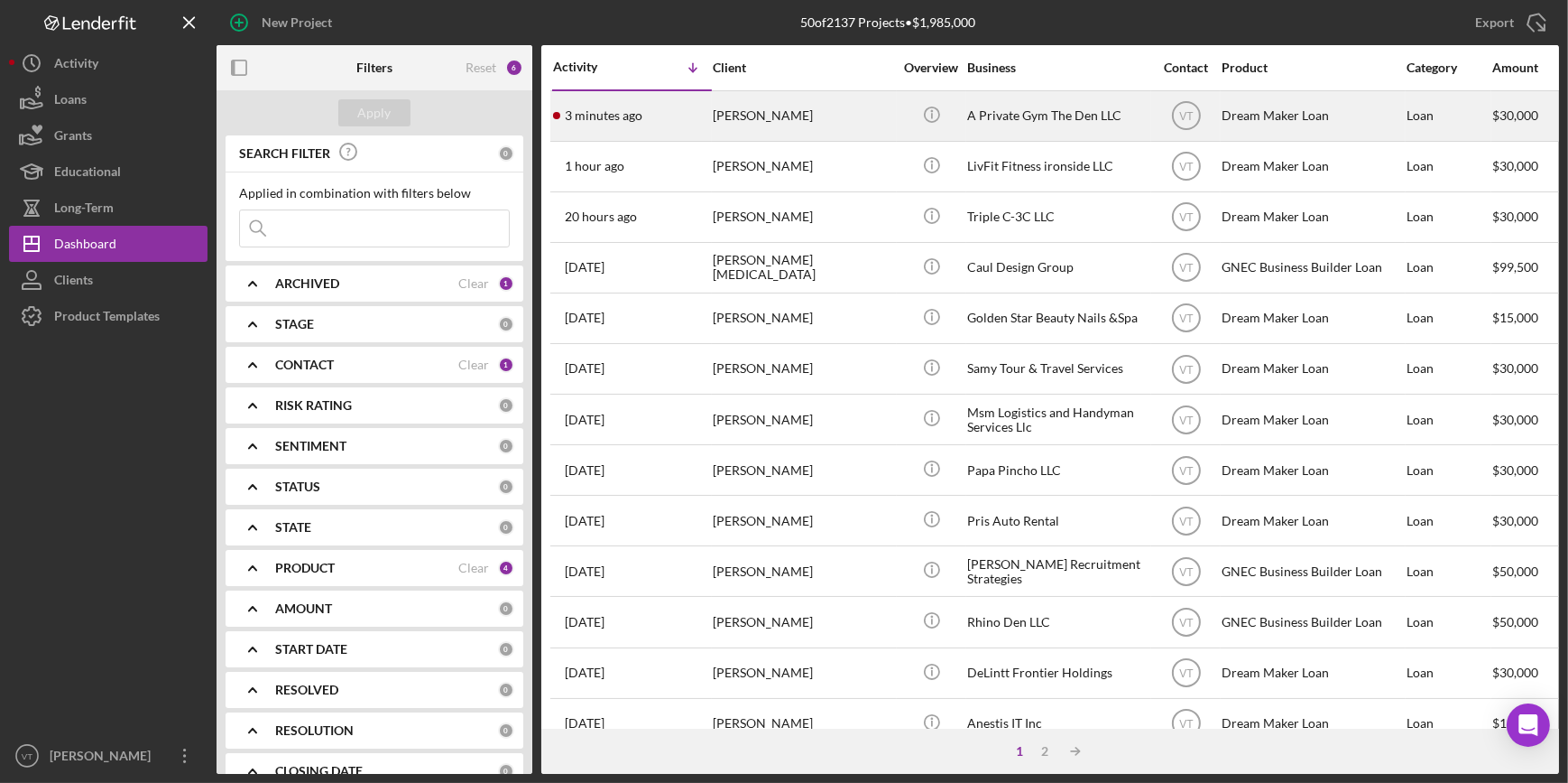
click at [666, 106] on div "3 minutes ago Nathan Gainer" at bounding box center [632, 116] width 158 height 48
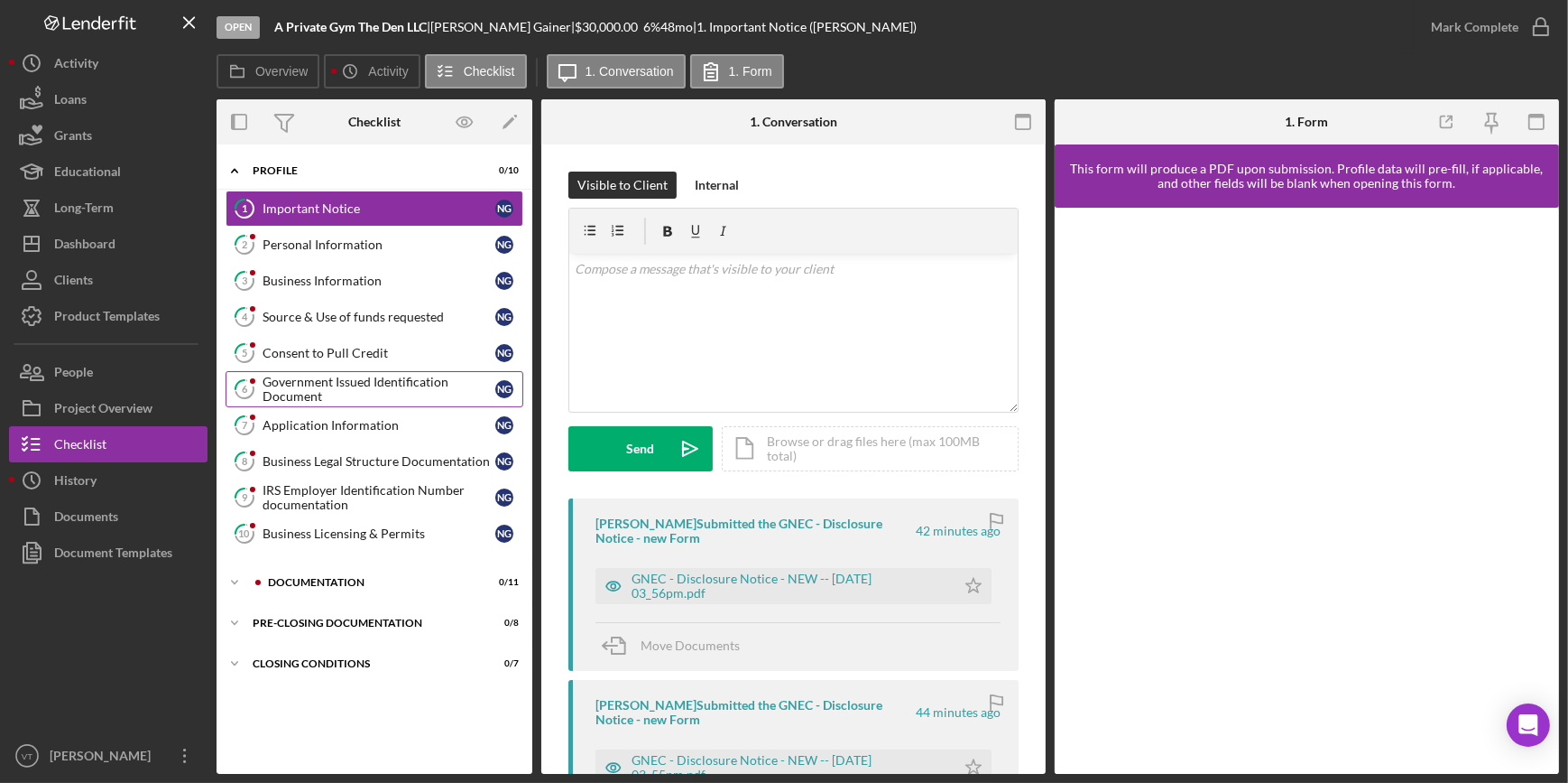
click at [320, 376] on div "Government Issued Identification Document" at bounding box center [378, 388] width 233 height 29
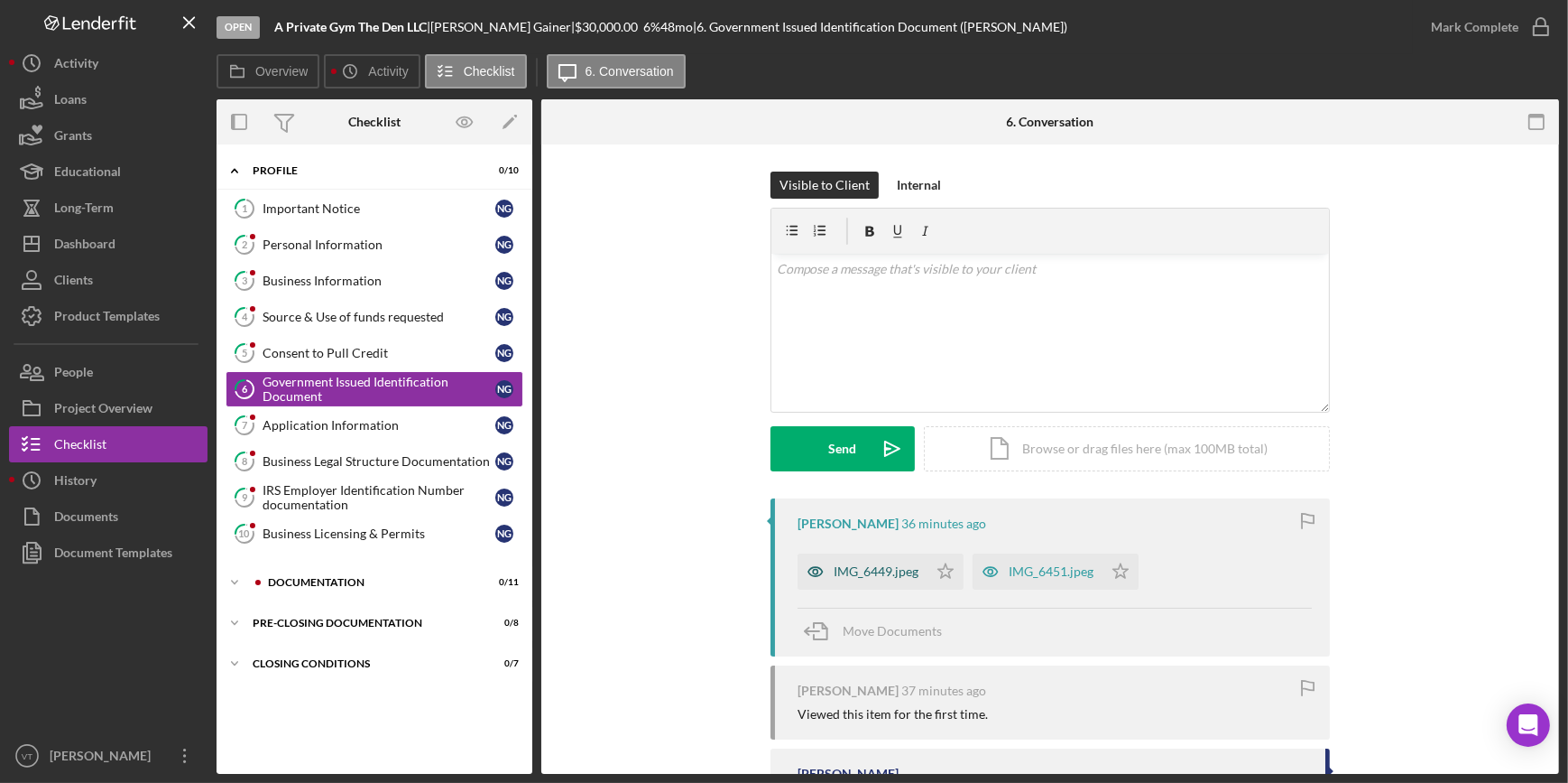
click at [918, 571] on div "IMG_6449.jpeg" at bounding box center [862, 570] width 130 height 36
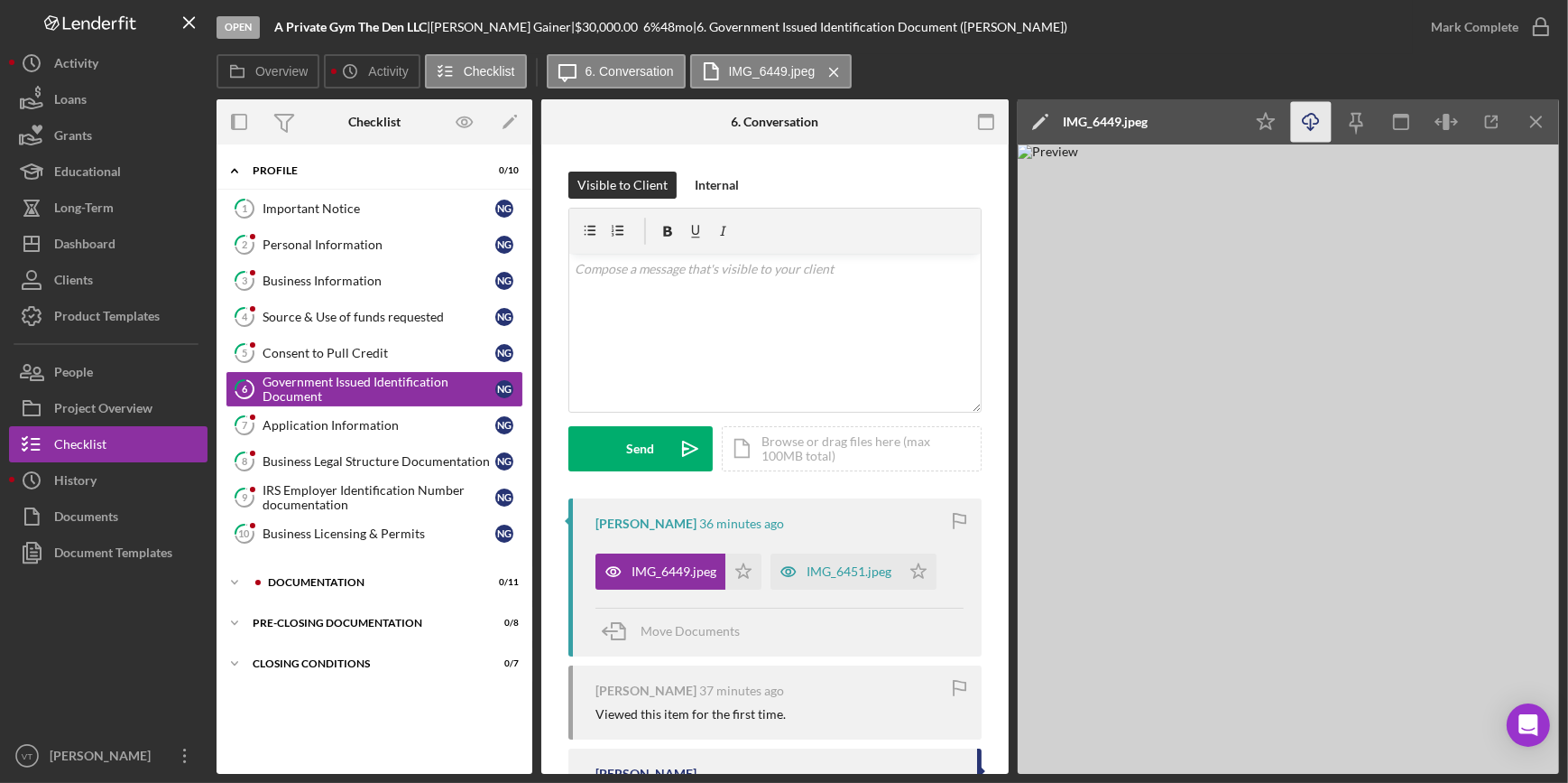
click at [1302, 131] on icon "Icon/Download" at bounding box center [1311, 122] width 40 height 40
click at [291, 214] on div "Important Notice" at bounding box center [378, 209] width 233 height 15
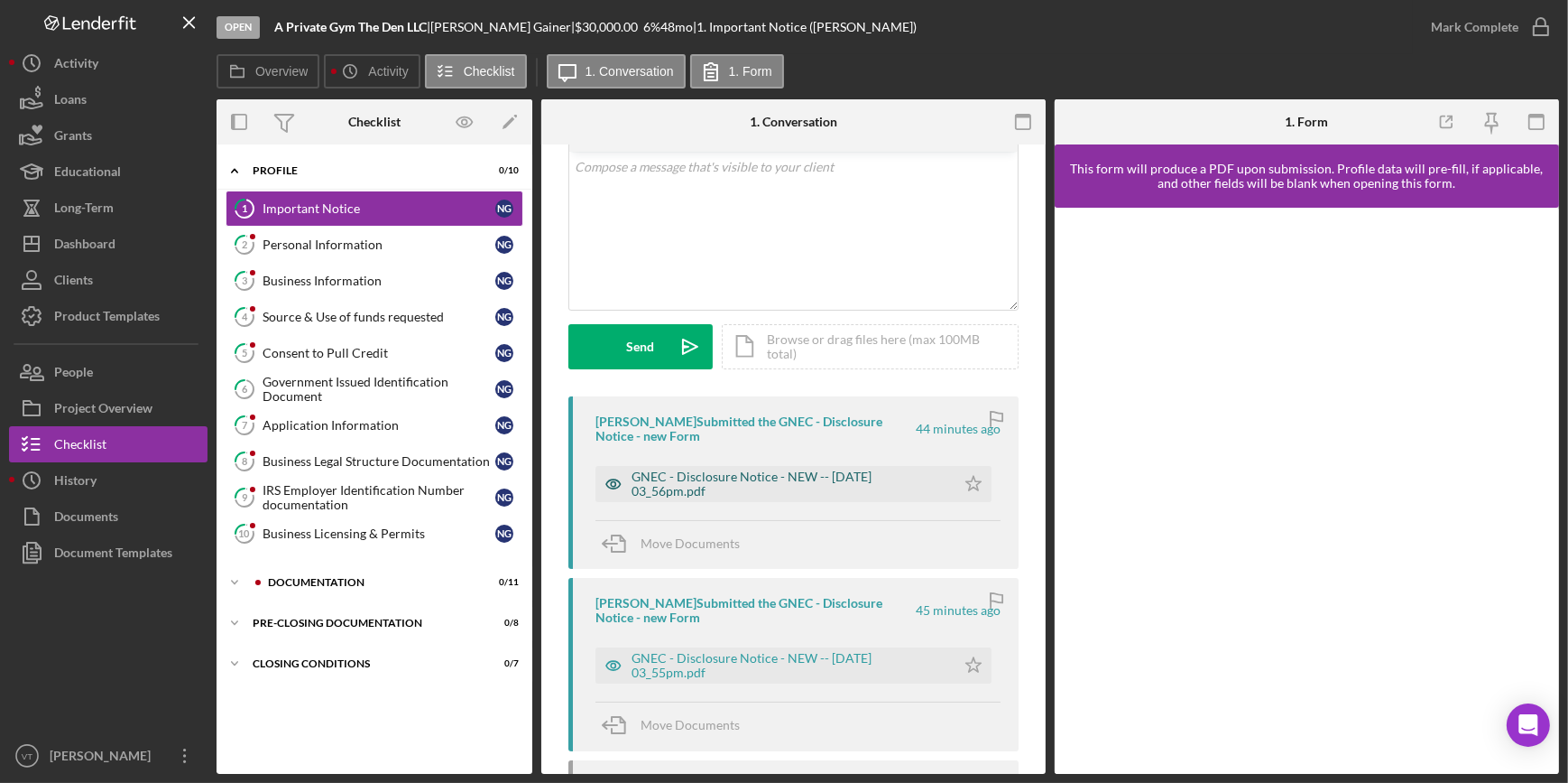
scroll to position [246, 0]
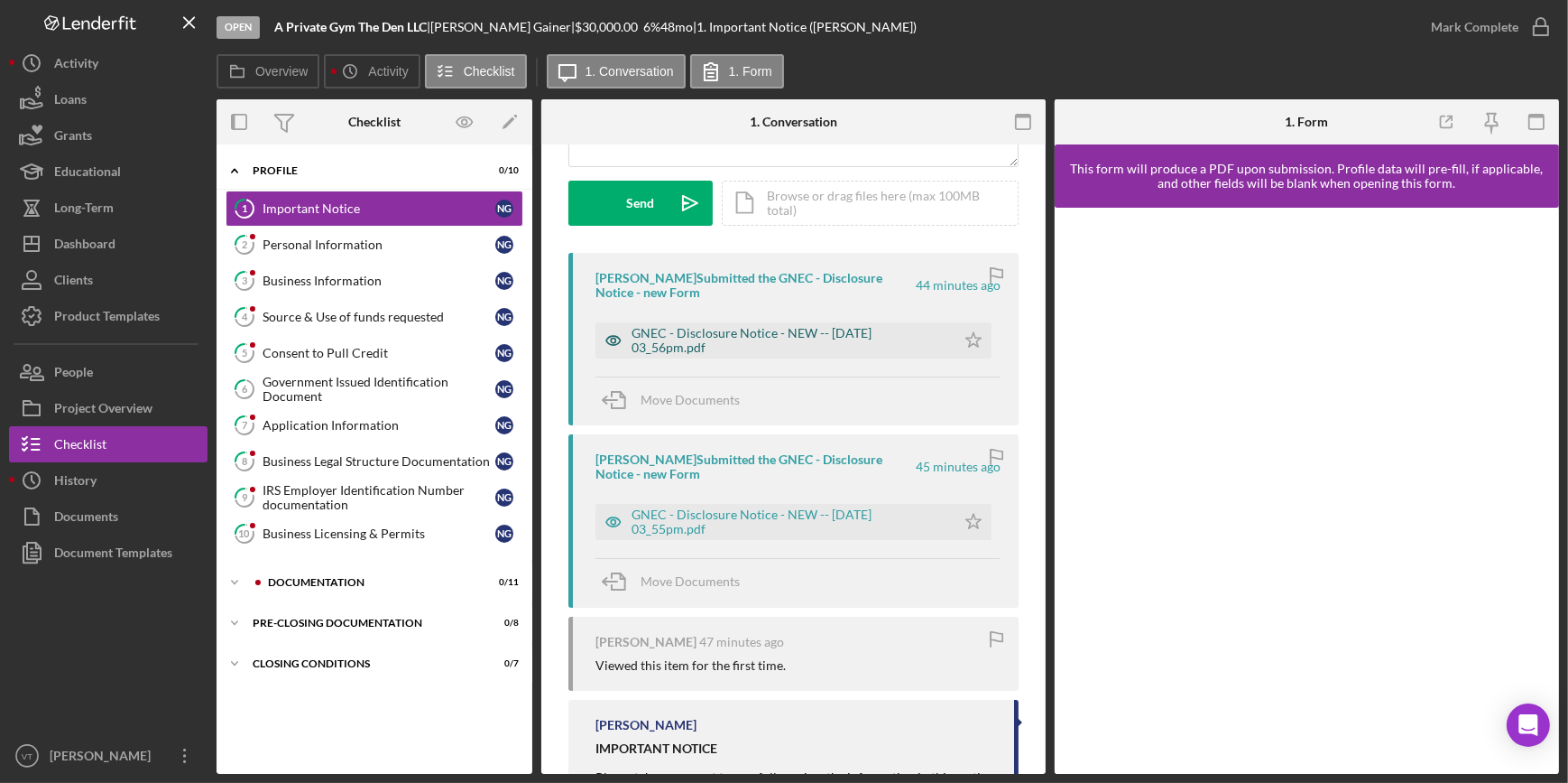
click at [807, 345] on div "GNEC - Disclosure Notice - NEW -- 2025-08-12 03_56pm.pdf" at bounding box center [789, 340] width 315 height 29
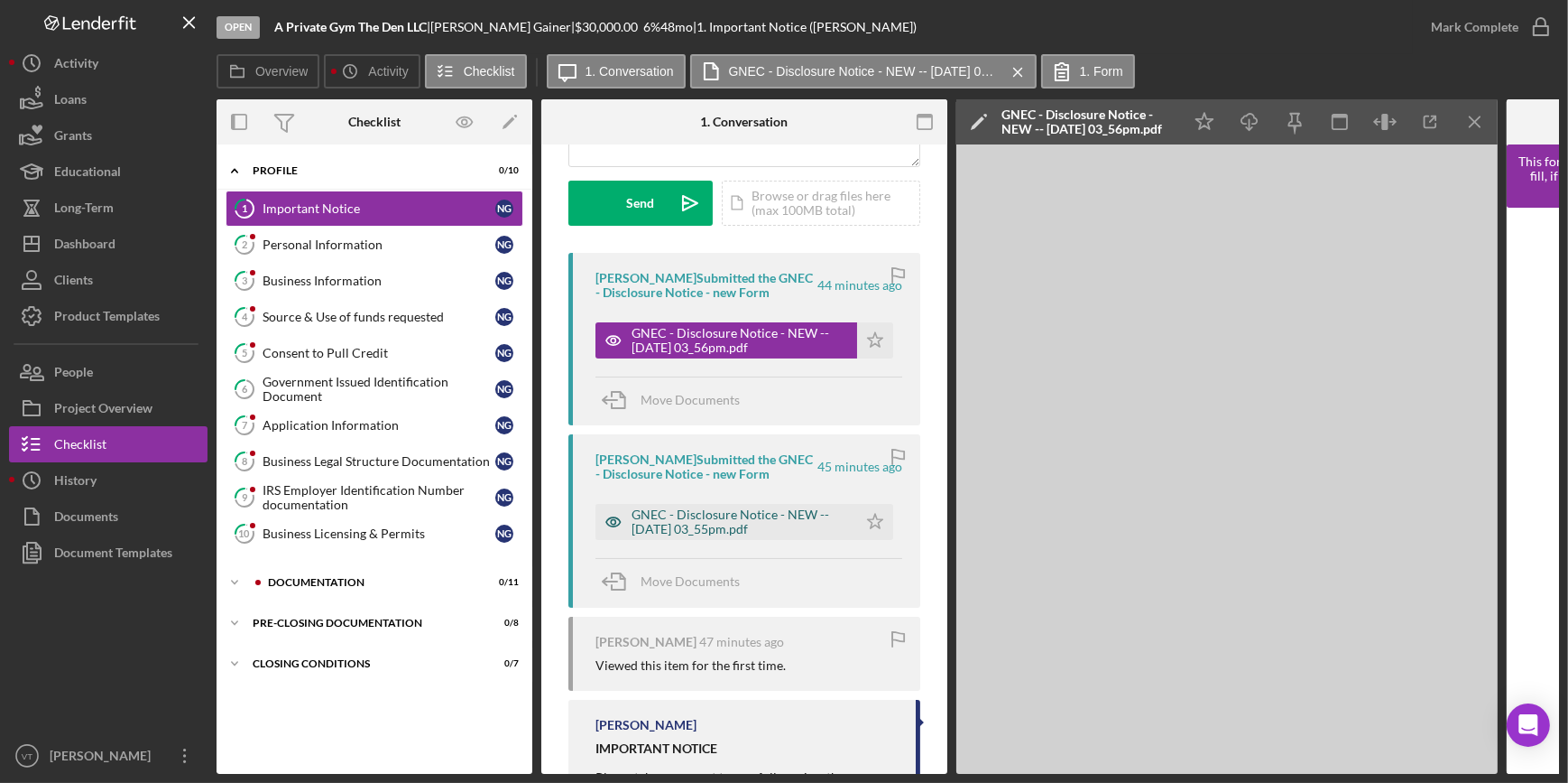
click at [716, 531] on div "GNEC - Disclosure Notice - NEW -- 2025-08-12 03_55pm.pdf" at bounding box center [739, 521] width 216 height 29
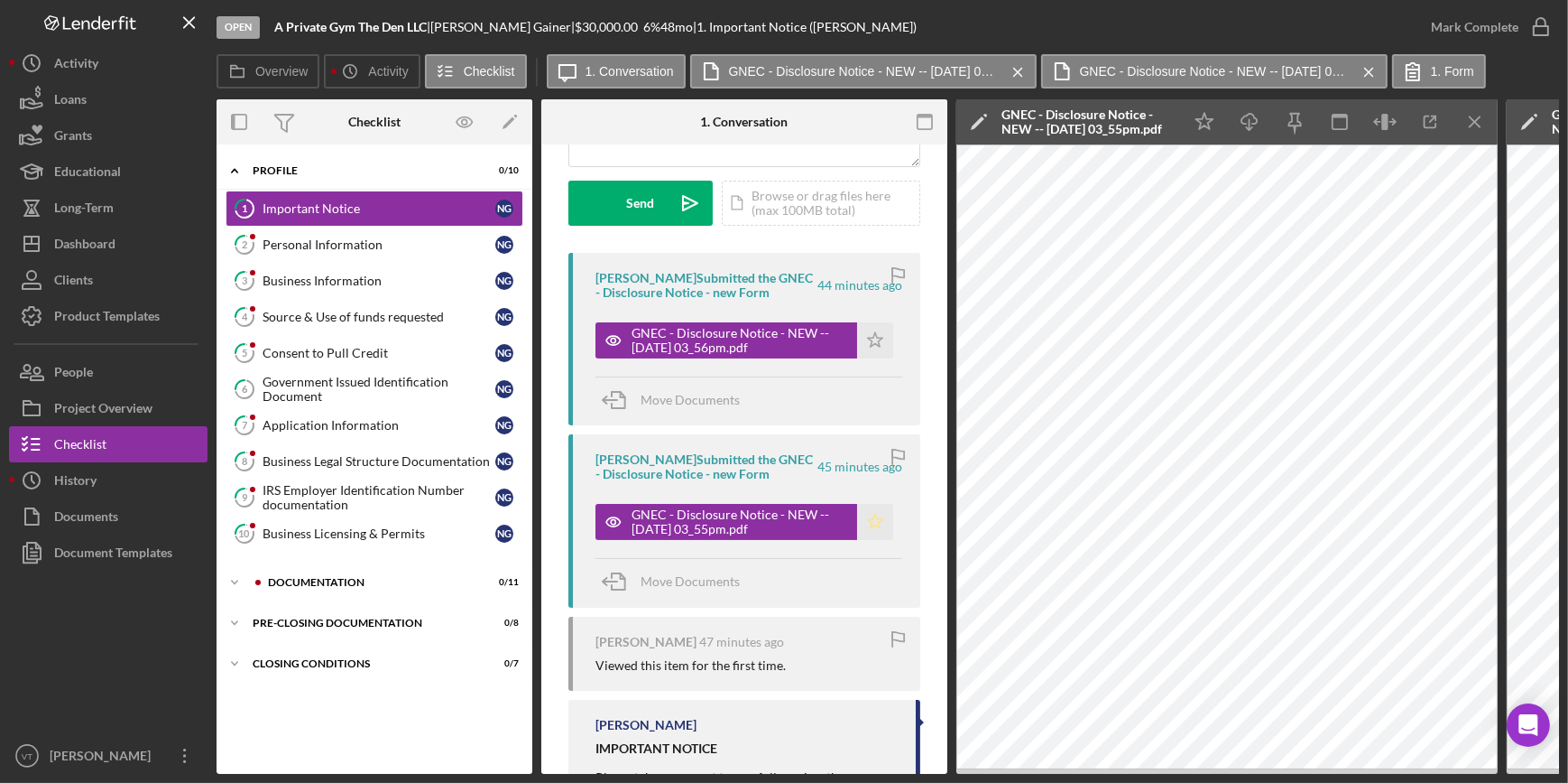
click at [877, 520] on icon "Icon/Star" at bounding box center [875, 521] width 36 height 36
click at [1448, 28] on div "Mark Complete" at bounding box center [1474, 27] width 87 height 36
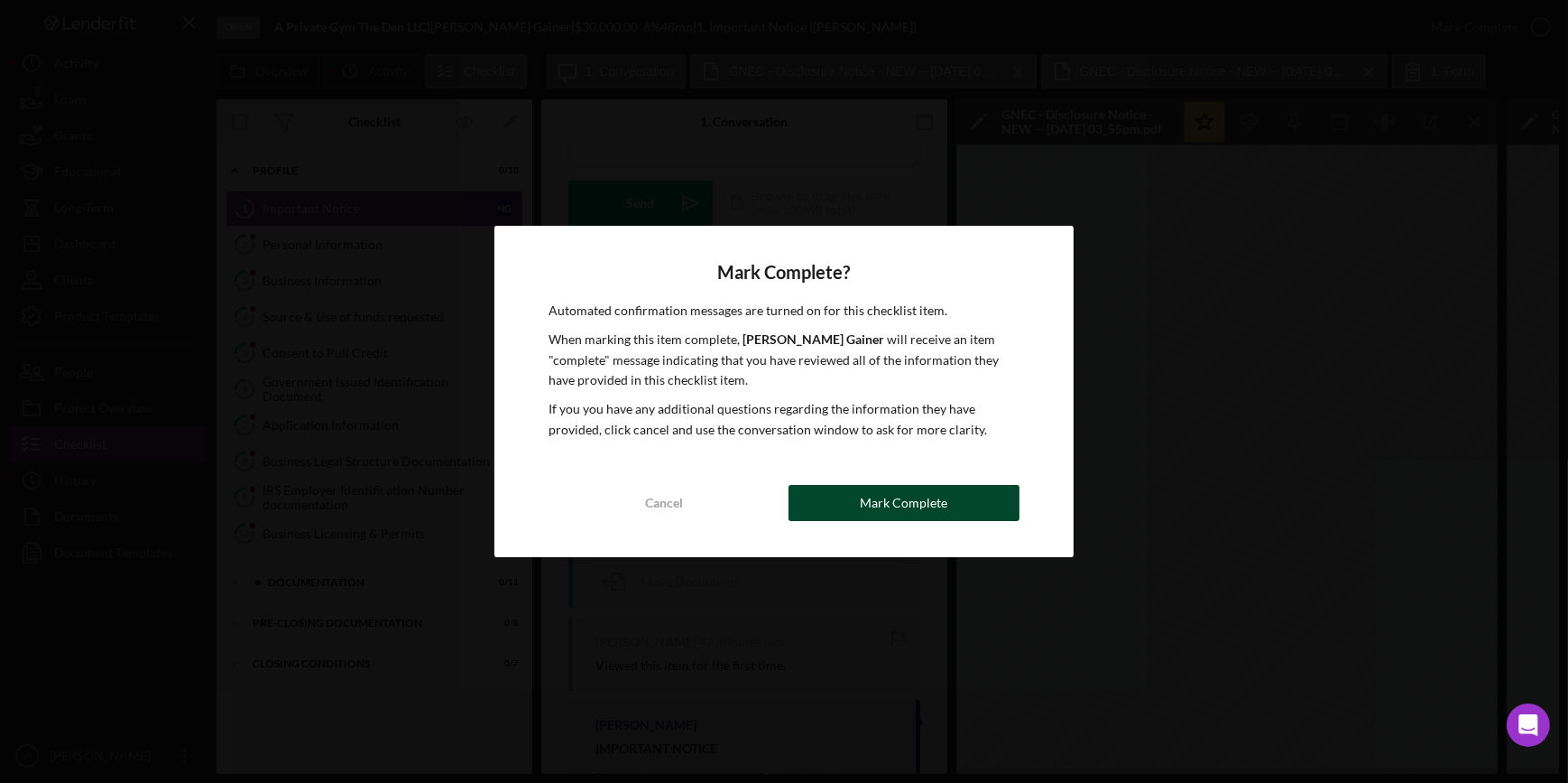
click at [899, 506] on div "Mark Complete" at bounding box center [903, 502] width 87 height 36
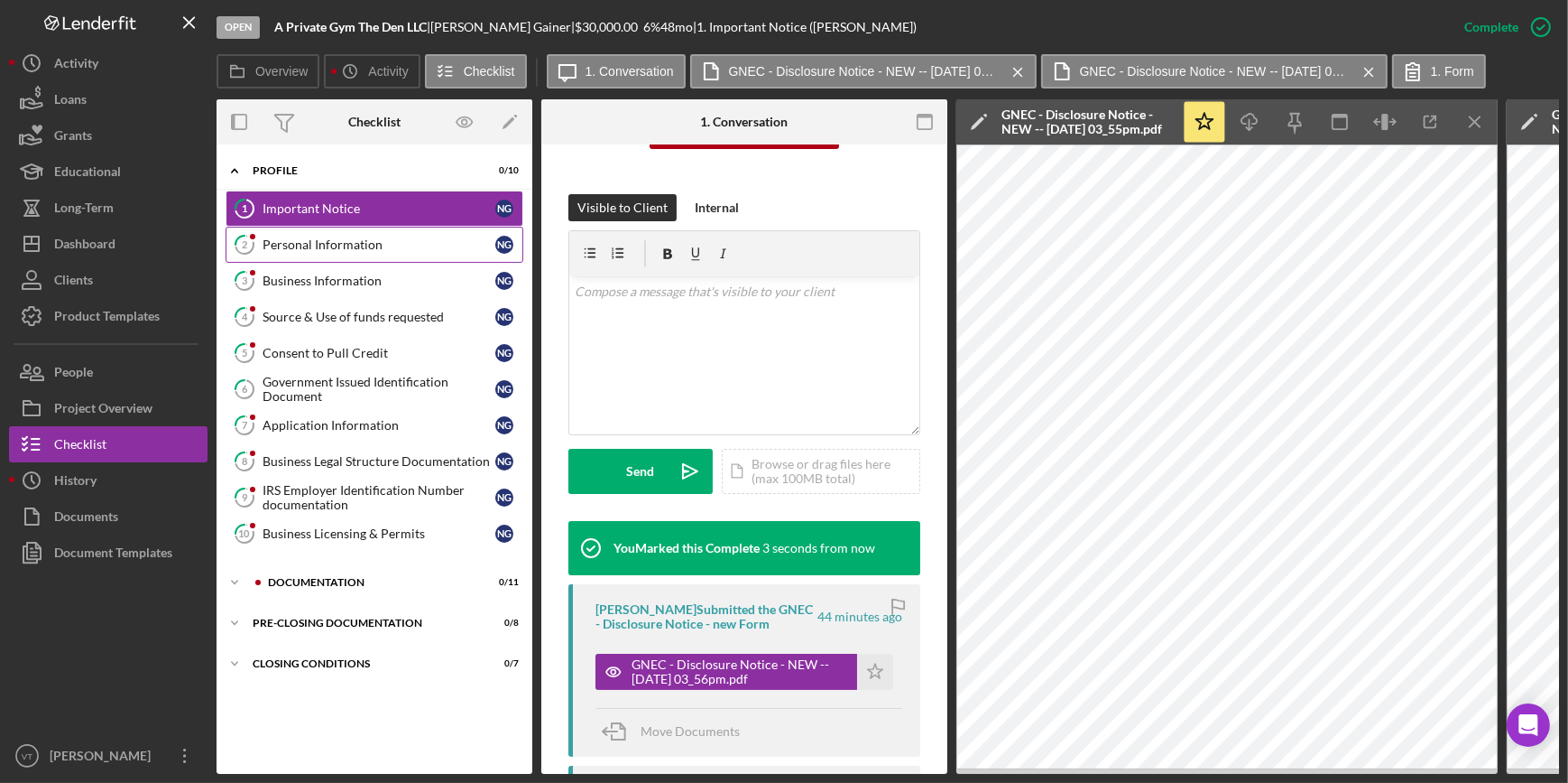
scroll to position [514, 0]
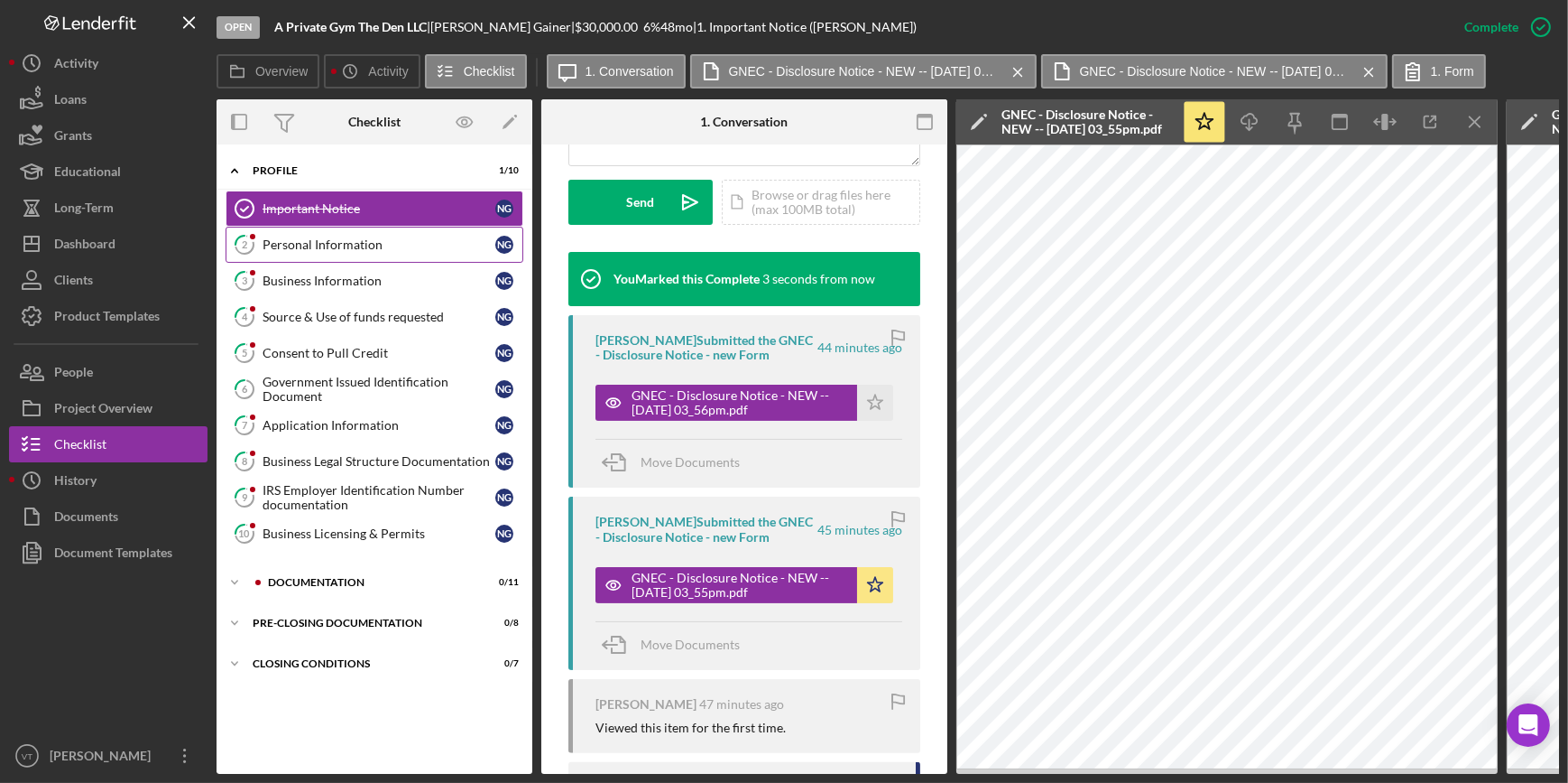
click at [359, 244] on div "Personal Information" at bounding box center [378, 245] width 233 height 15
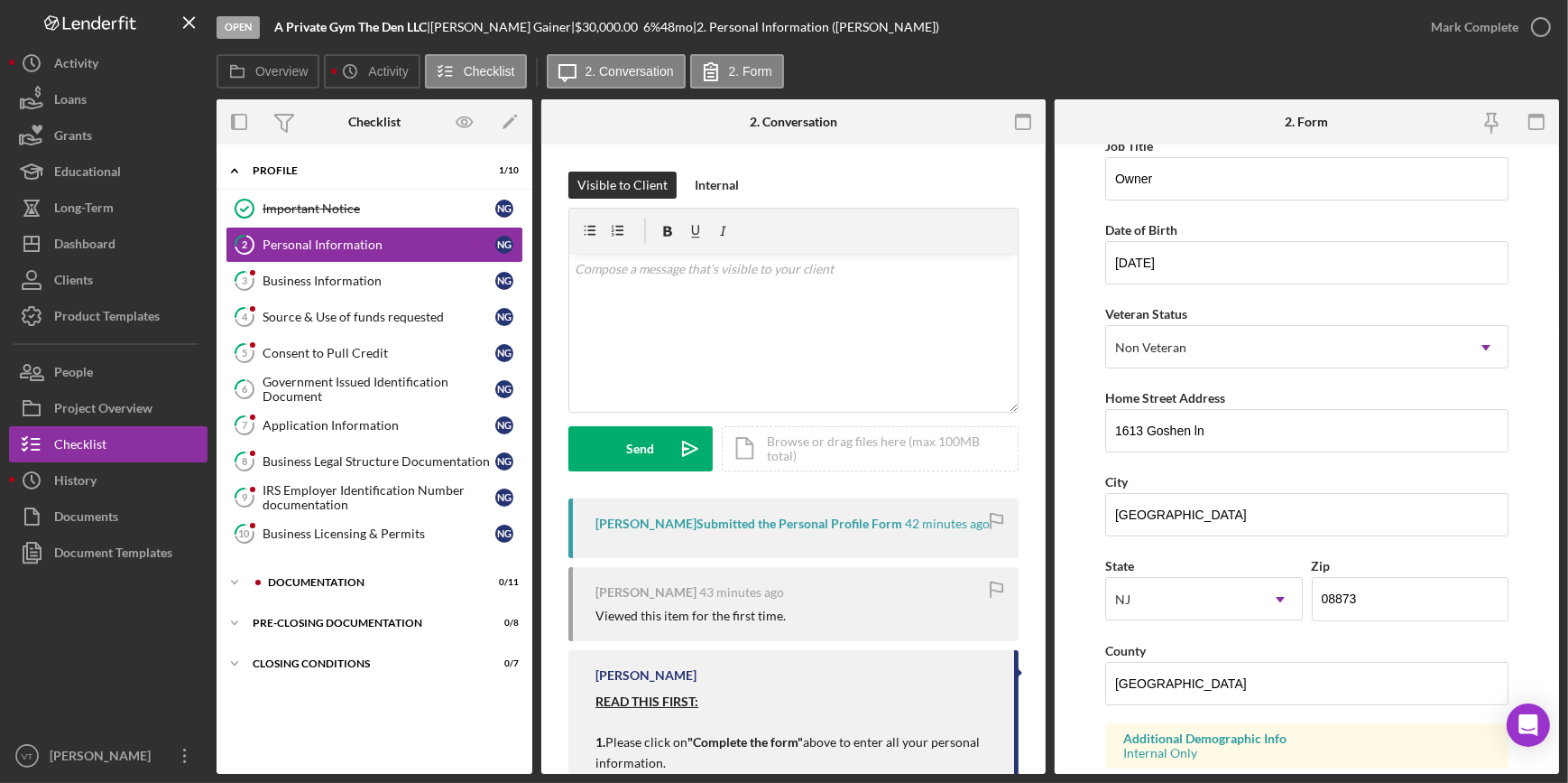
scroll to position [164, 0]
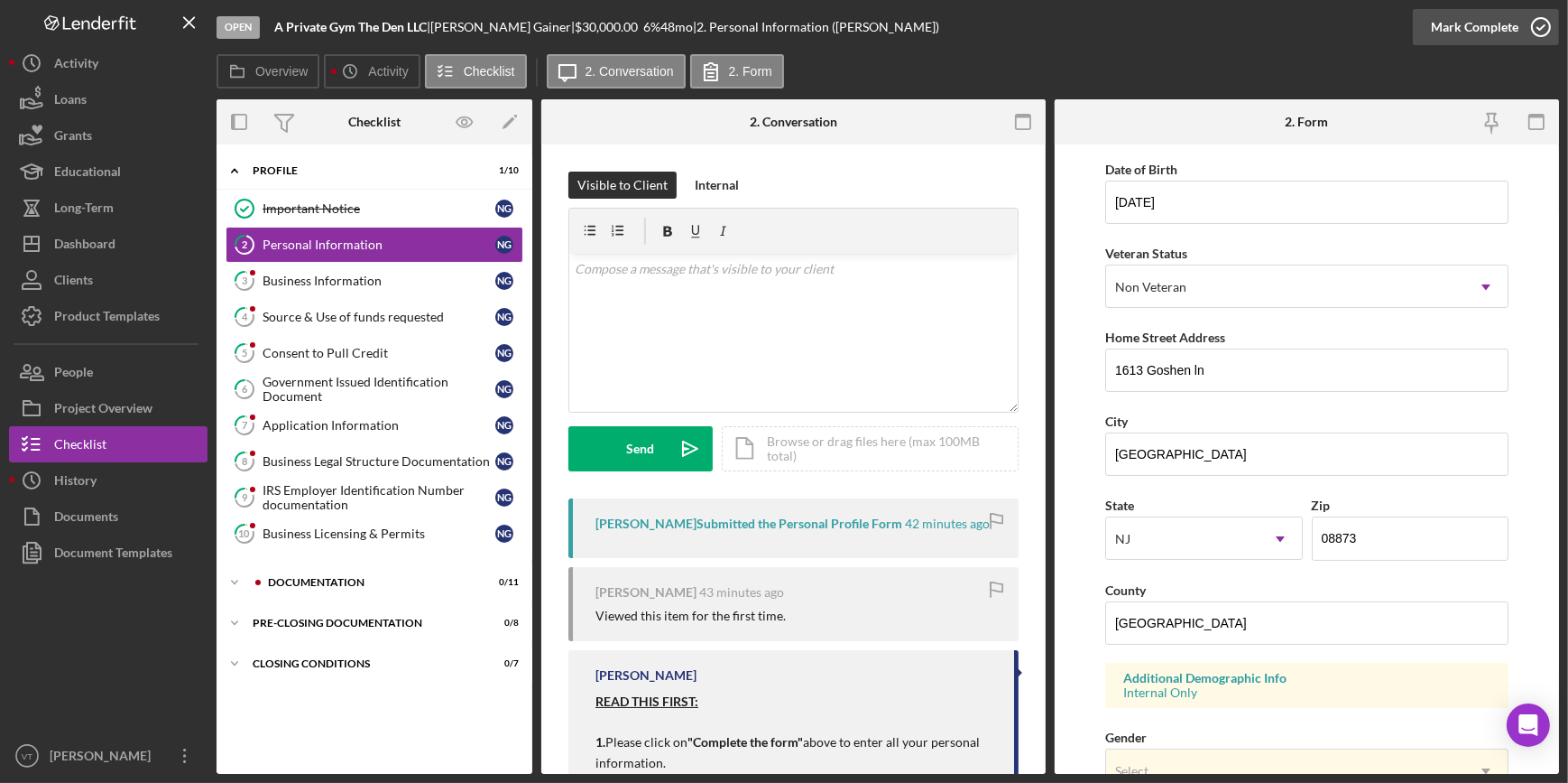
click at [1446, 24] on div "Mark Complete" at bounding box center [1474, 27] width 87 height 36
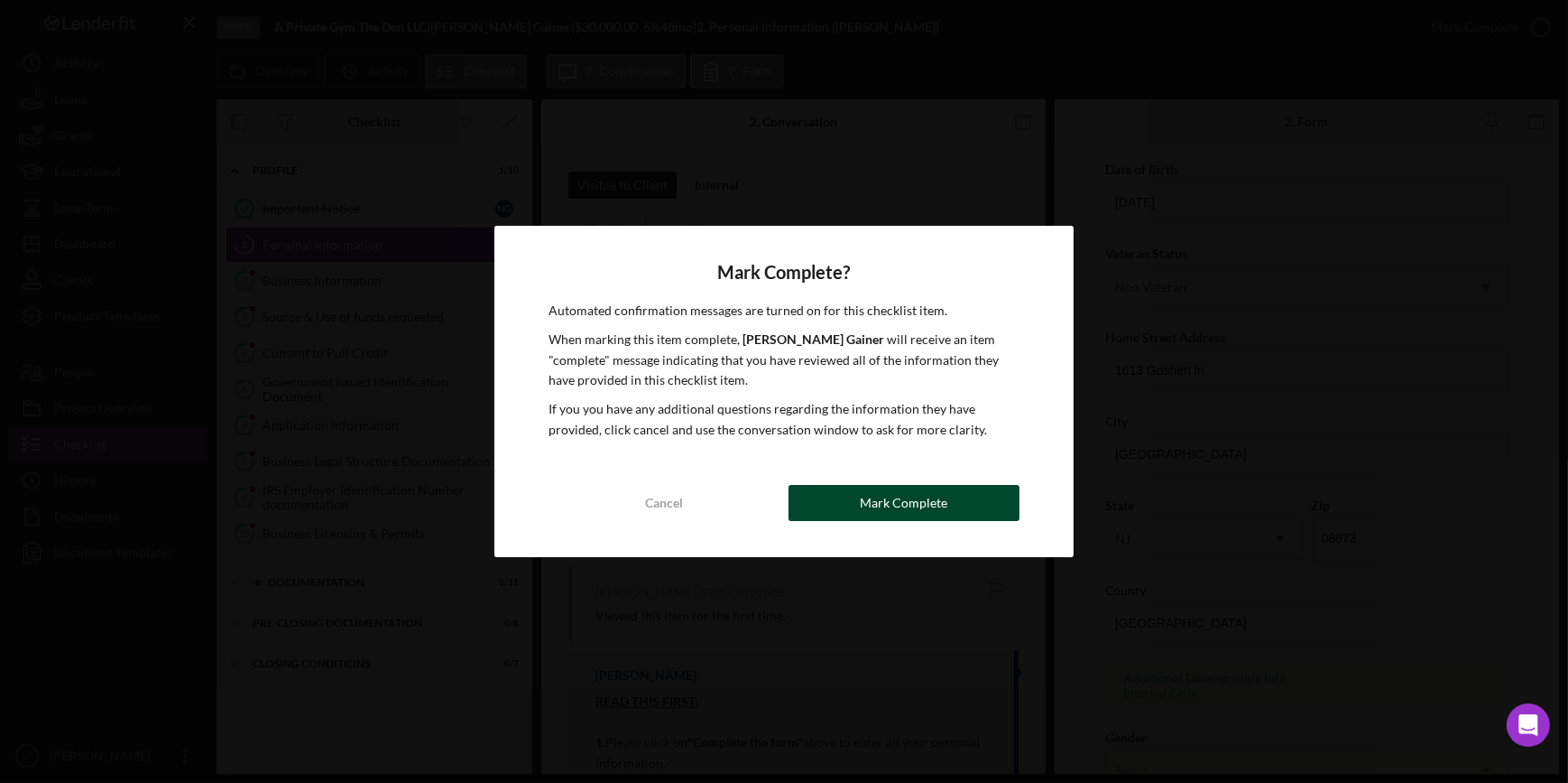
click at [845, 509] on button "Mark Complete" at bounding box center [903, 502] width 231 height 36
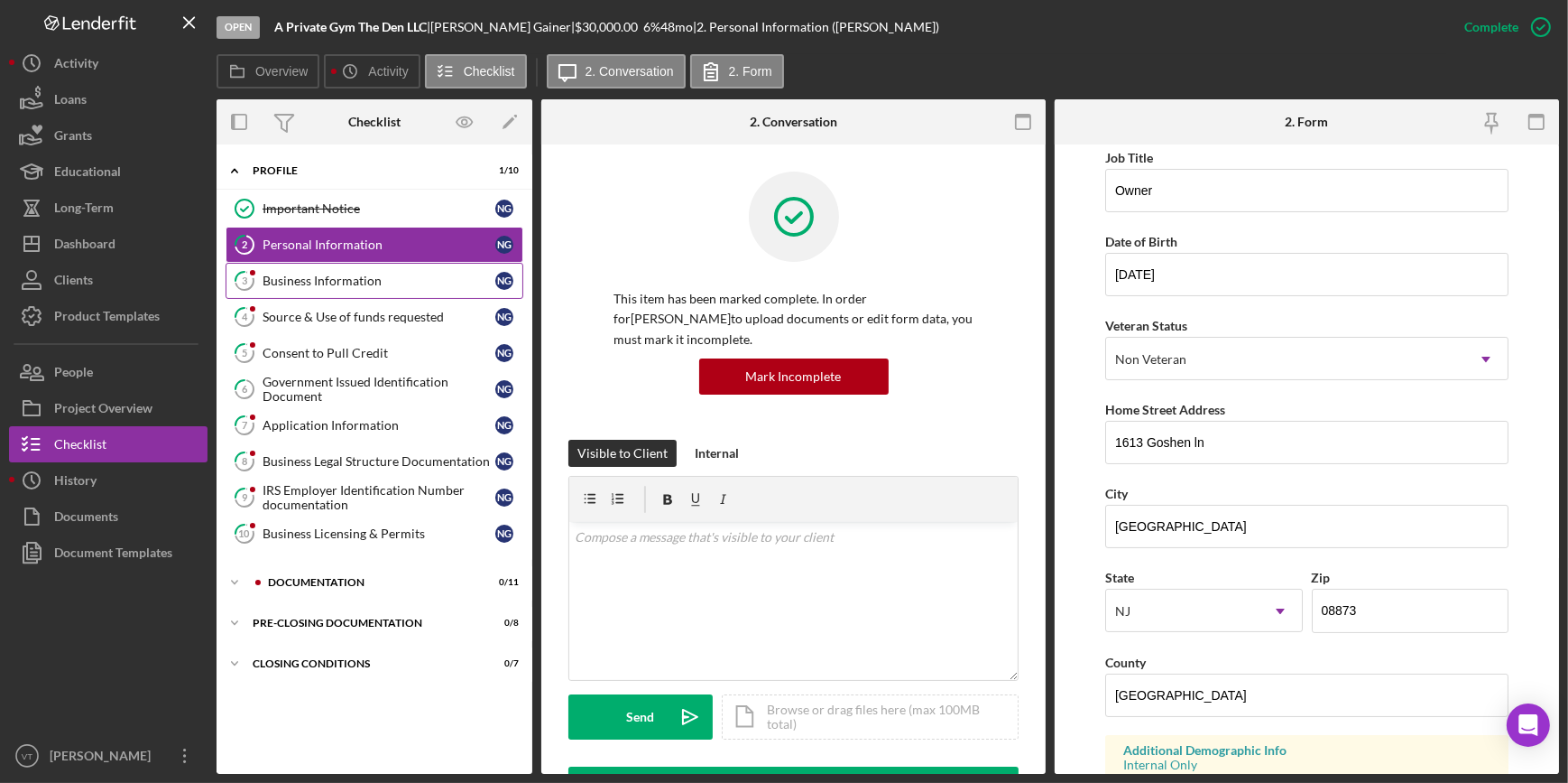
scroll to position [236, 0]
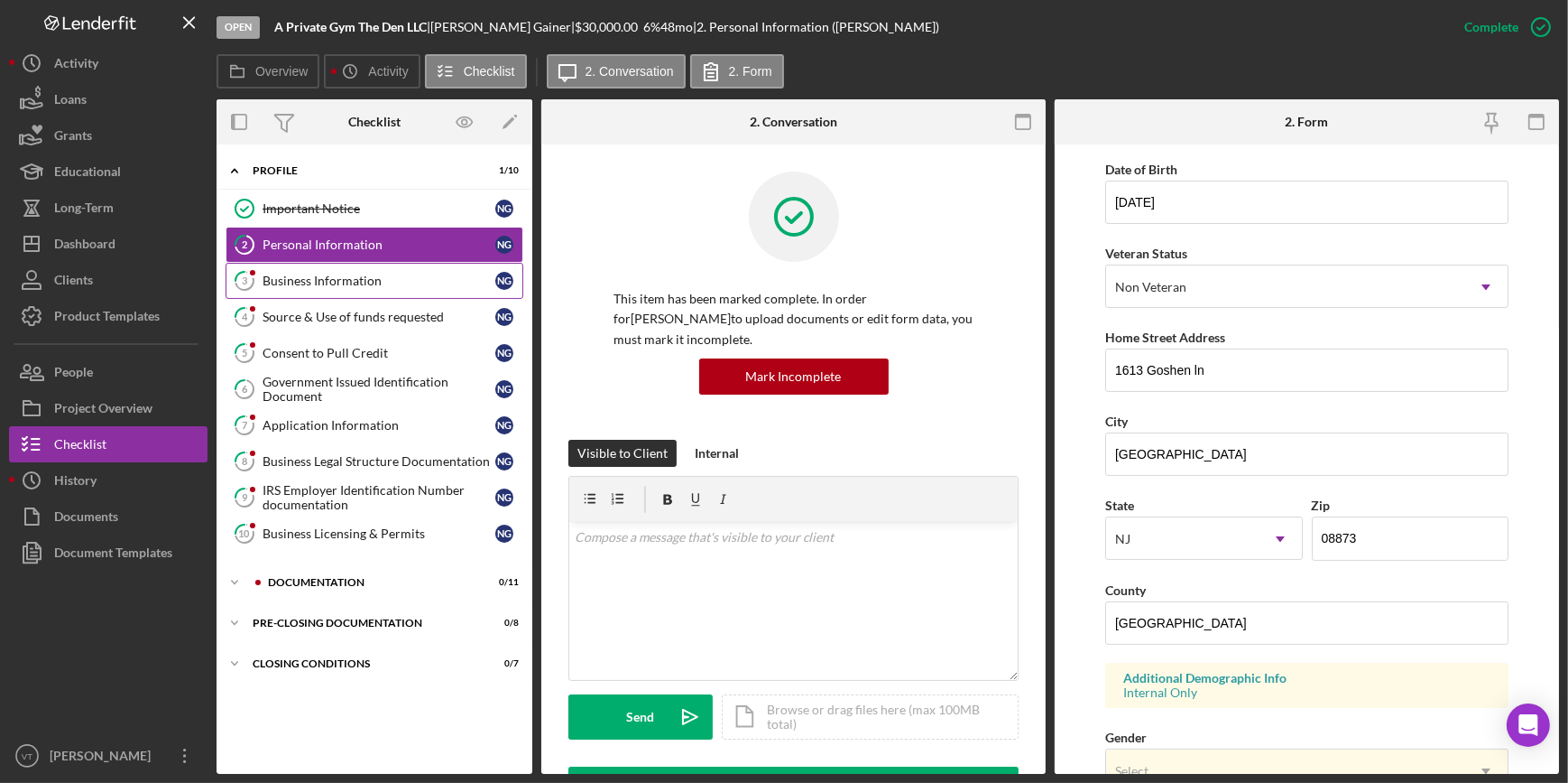
click at [352, 284] on div "Business Information" at bounding box center [378, 281] width 233 height 15
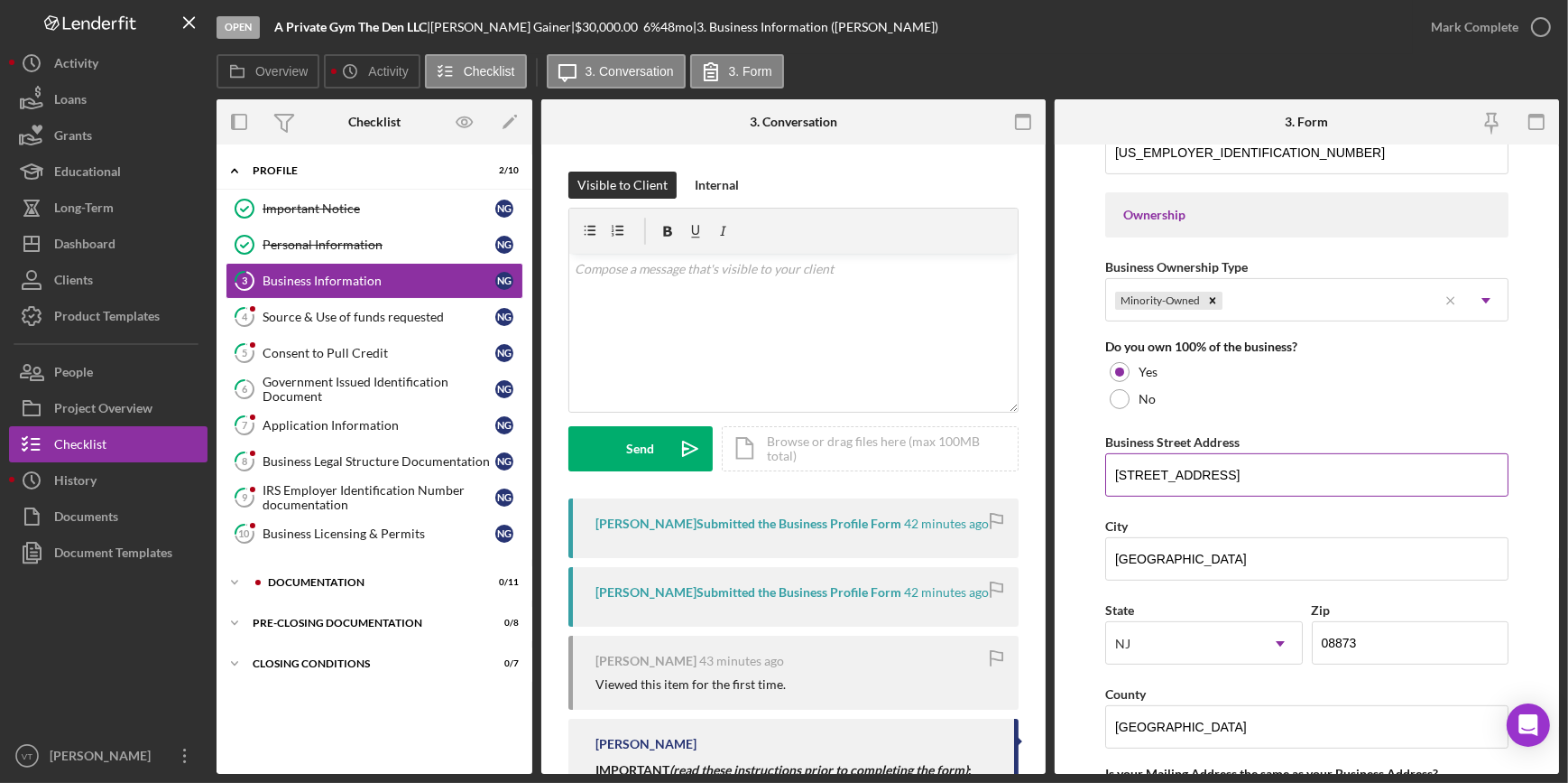
scroll to position [821, 0]
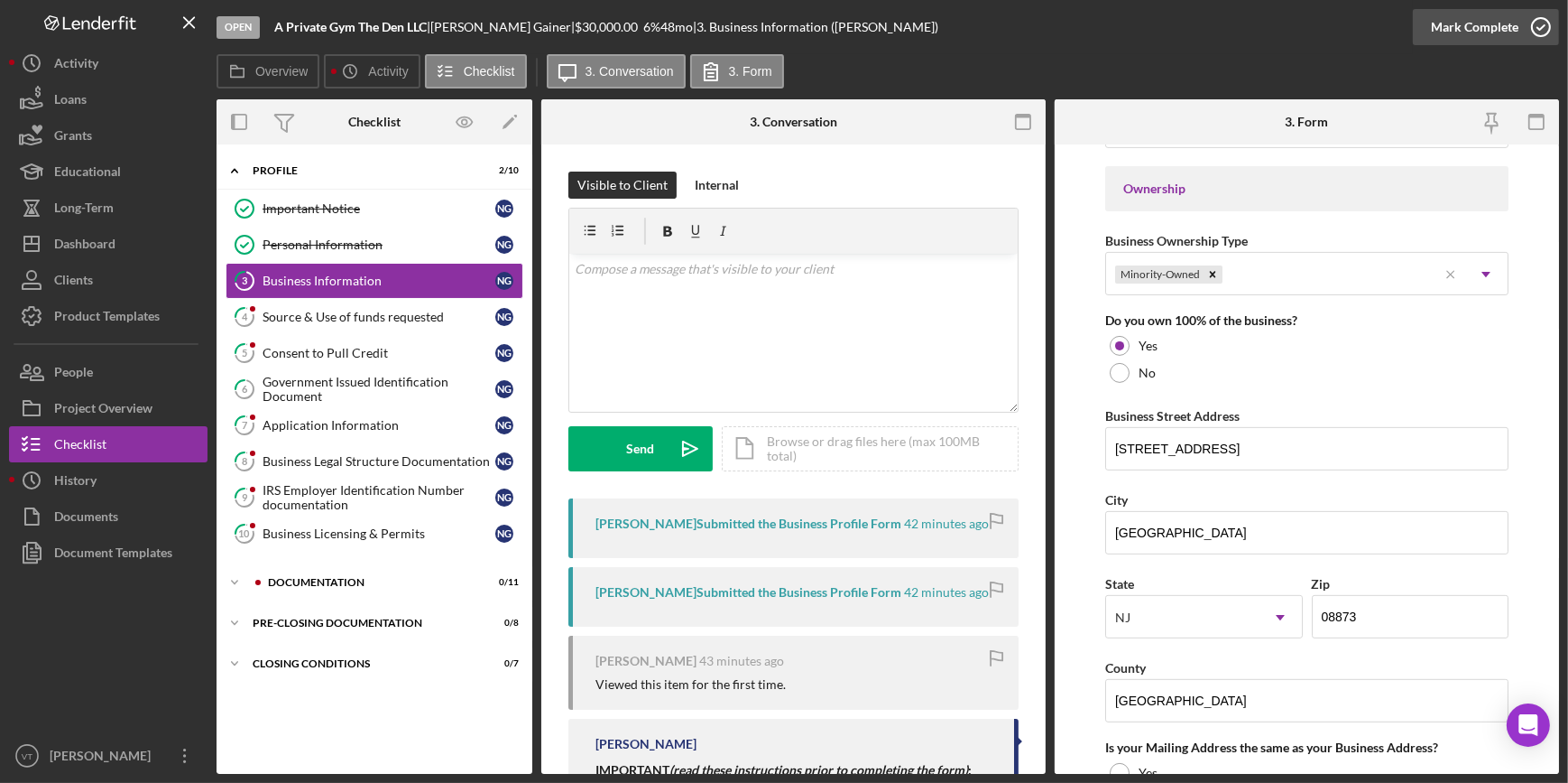
click at [1419, 29] on button "Mark Complete" at bounding box center [1485, 27] width 146 height 36
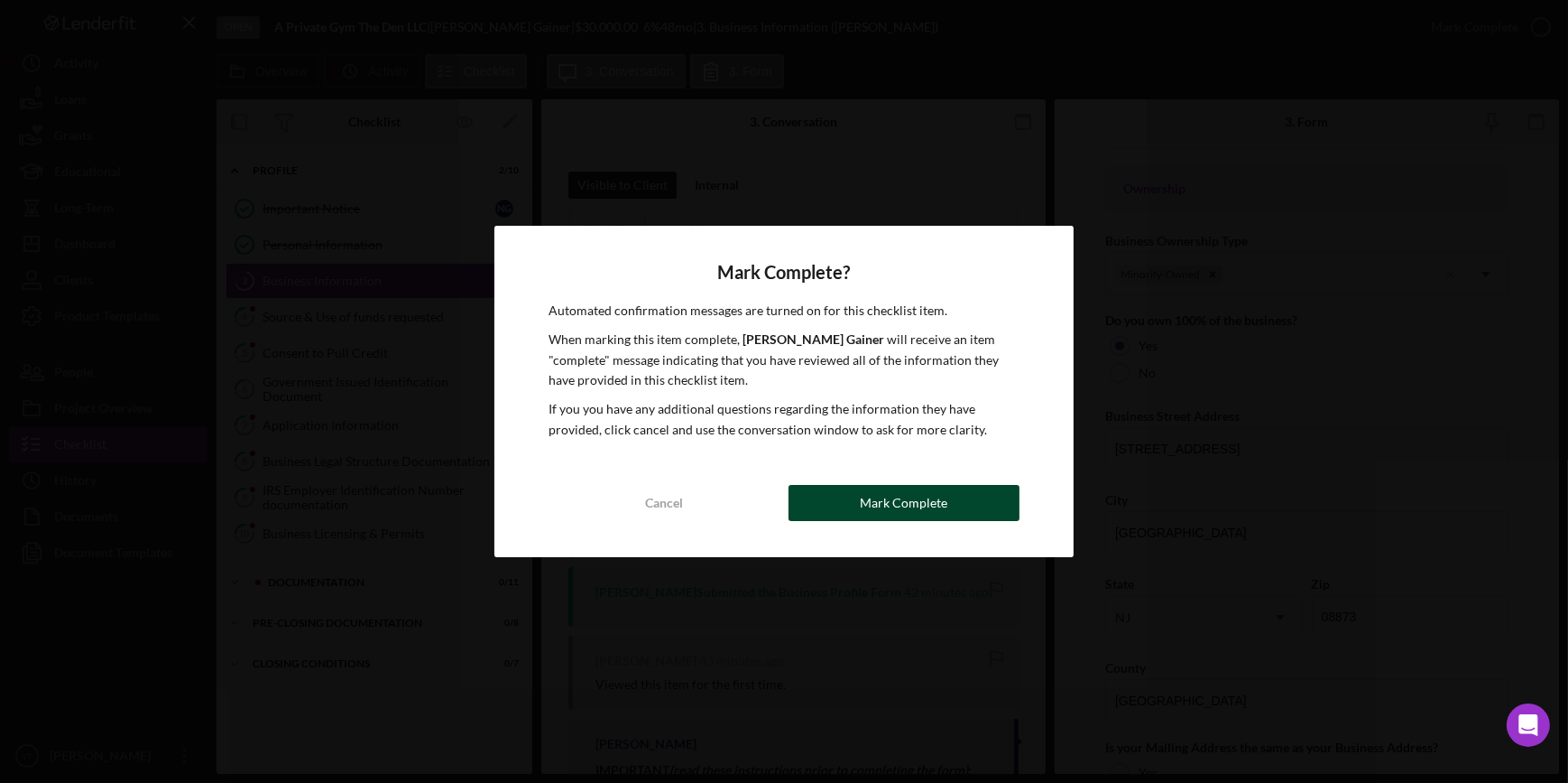
click at [898, 493] on div "Mark Complete" at bounding box center [903, 502] width 87 height 36
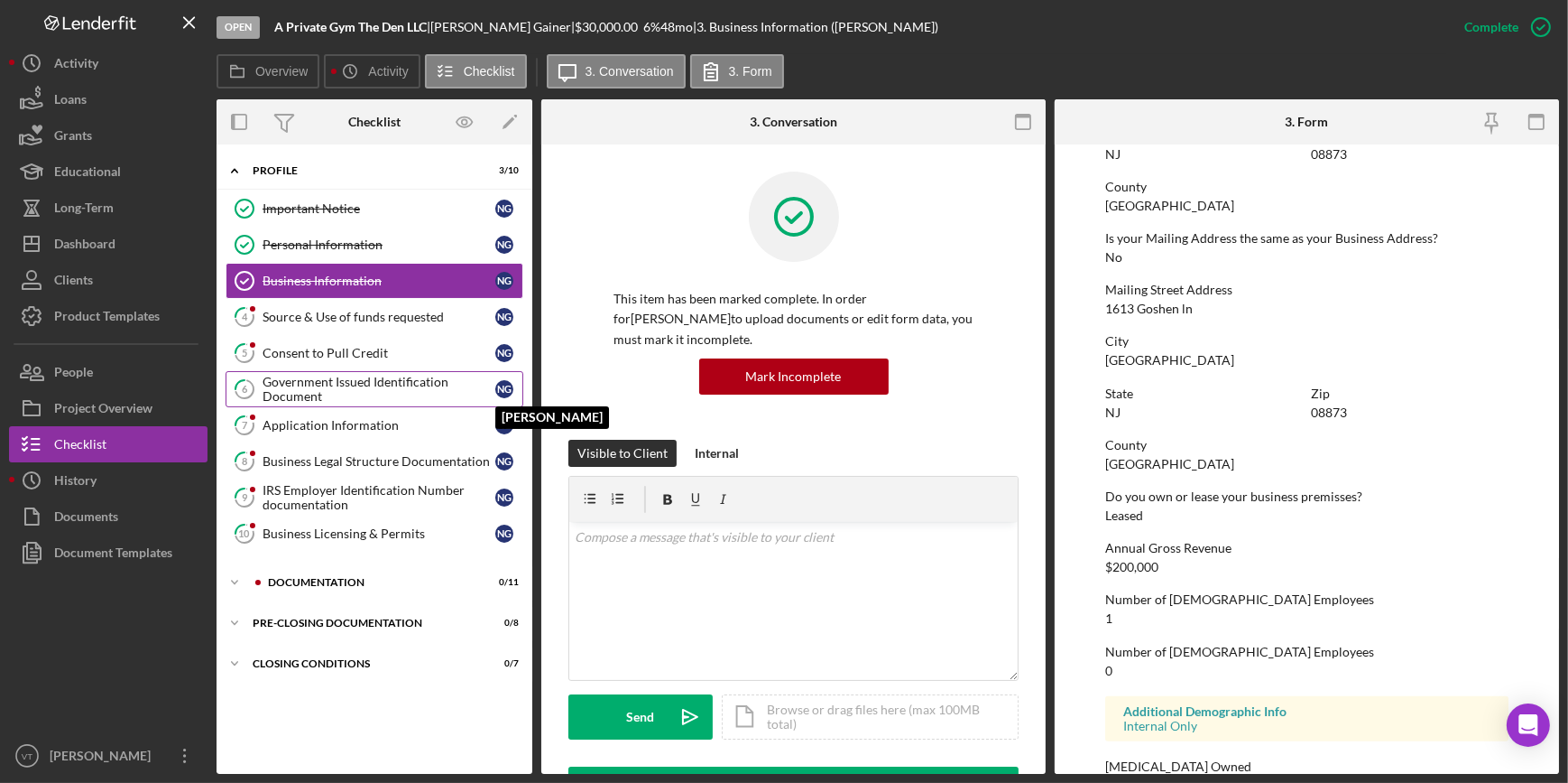
scroll to position [587, 0]
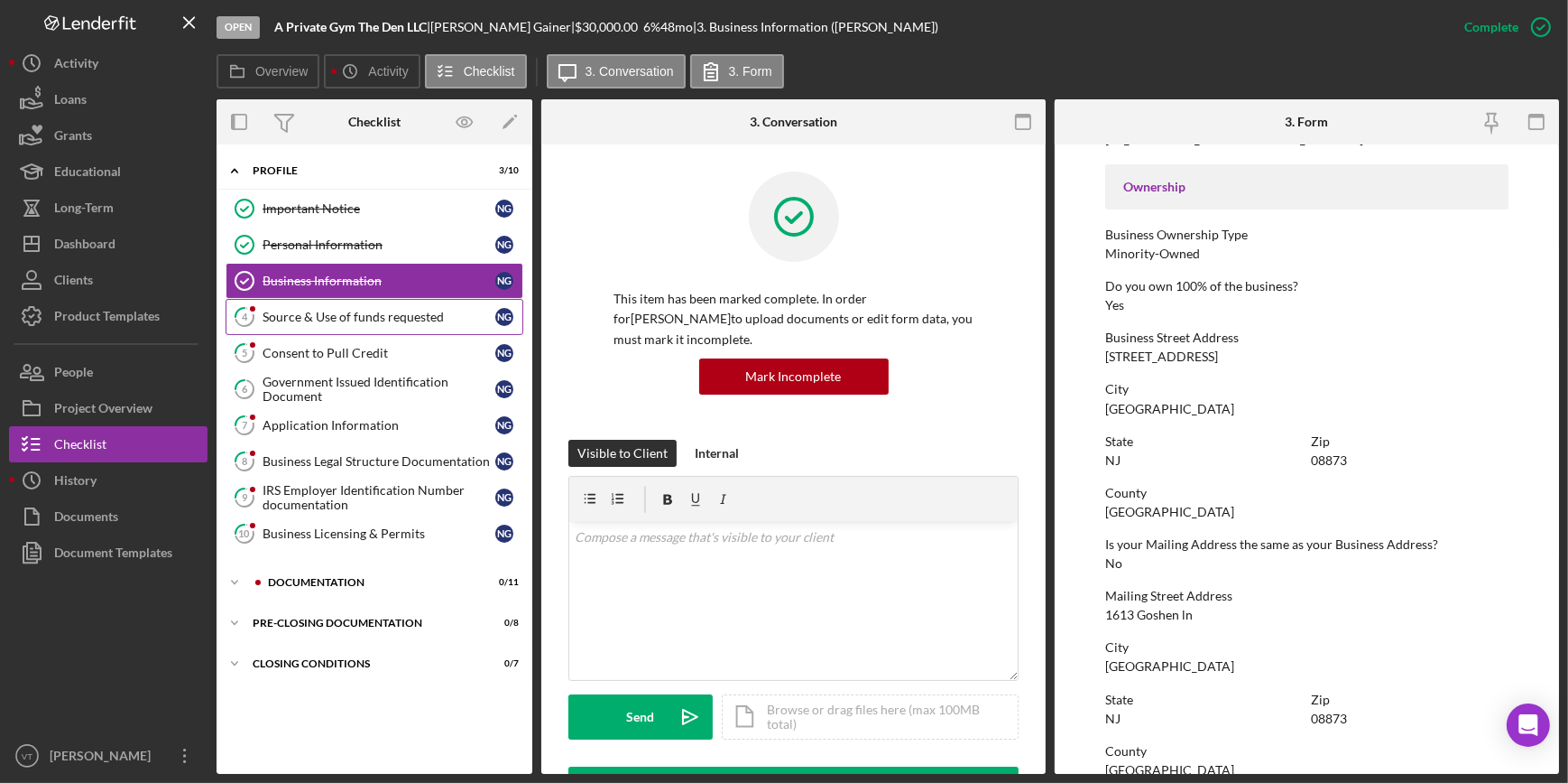
click at [403, 325] on link "4 Source & Use of funds requested N G" at bounding box center [374, 317] width 298 height 36
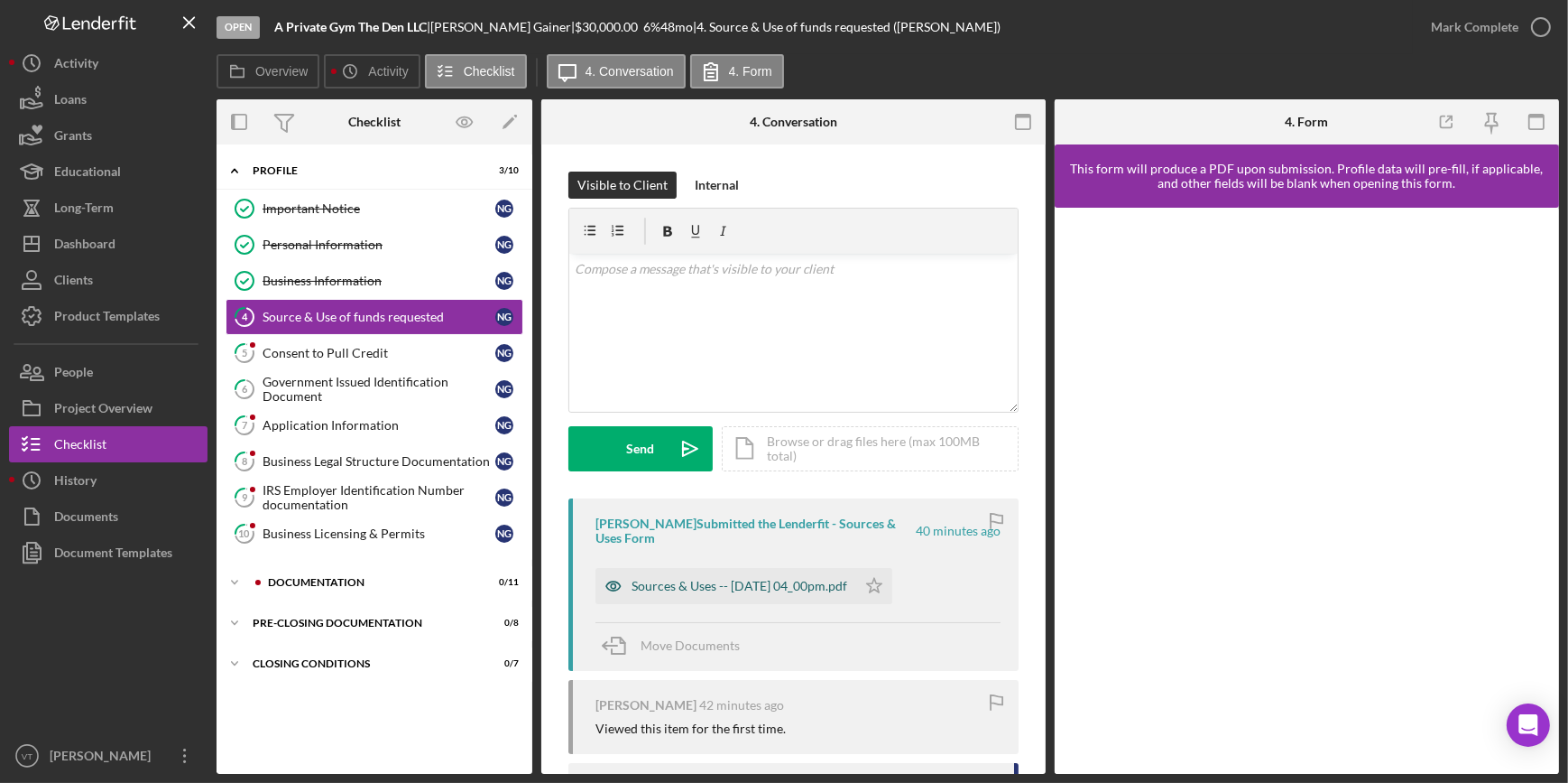
click at [698, 588] on div "Sources & Uses -- 2025-08-12 04_00pm.pdf" at bounding box center [739, 586] width 215 height 15
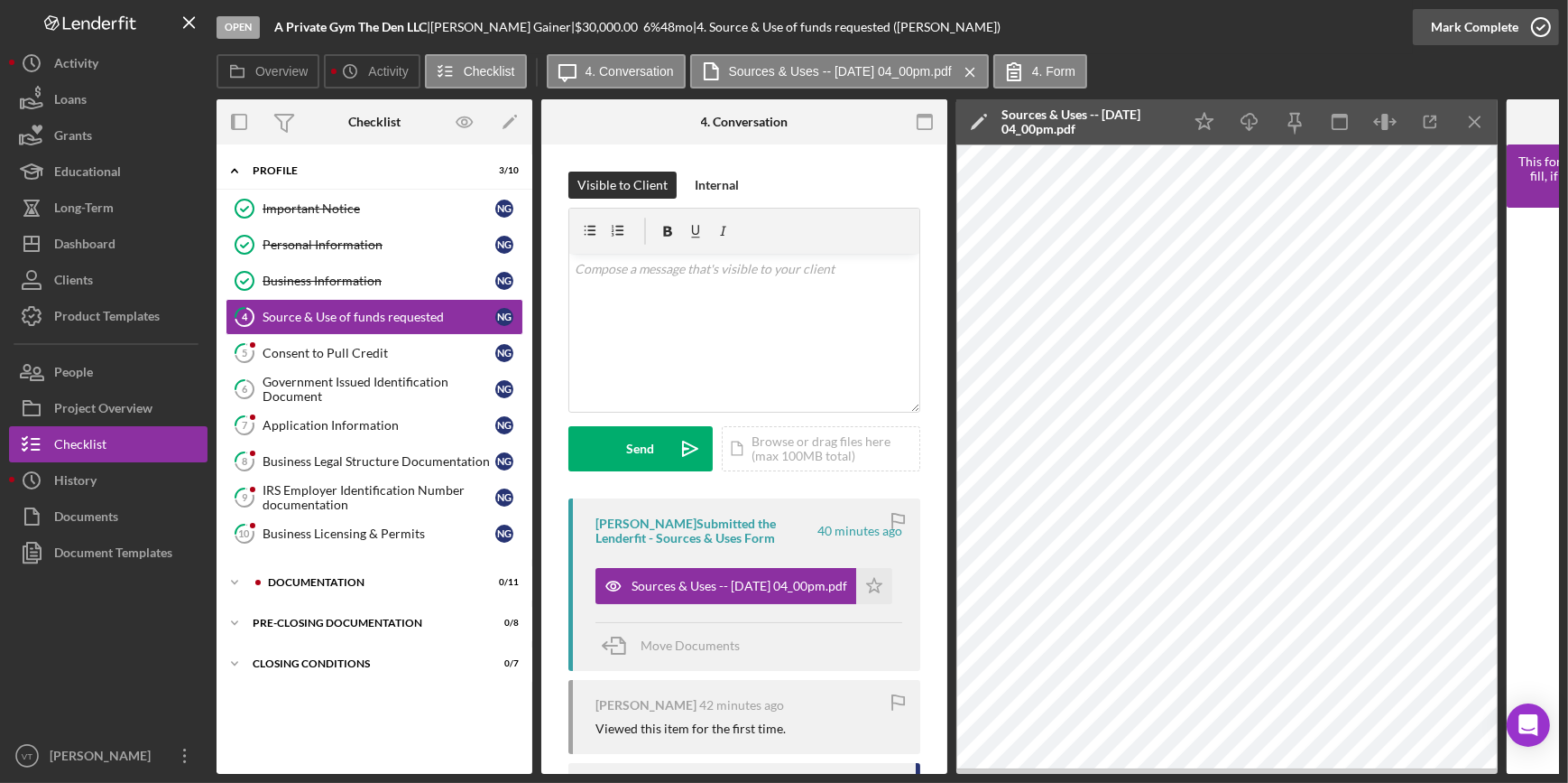
click at [1435, 27] on div "Mark Complete" at bounding box center [1474, 27] width 87 height 36
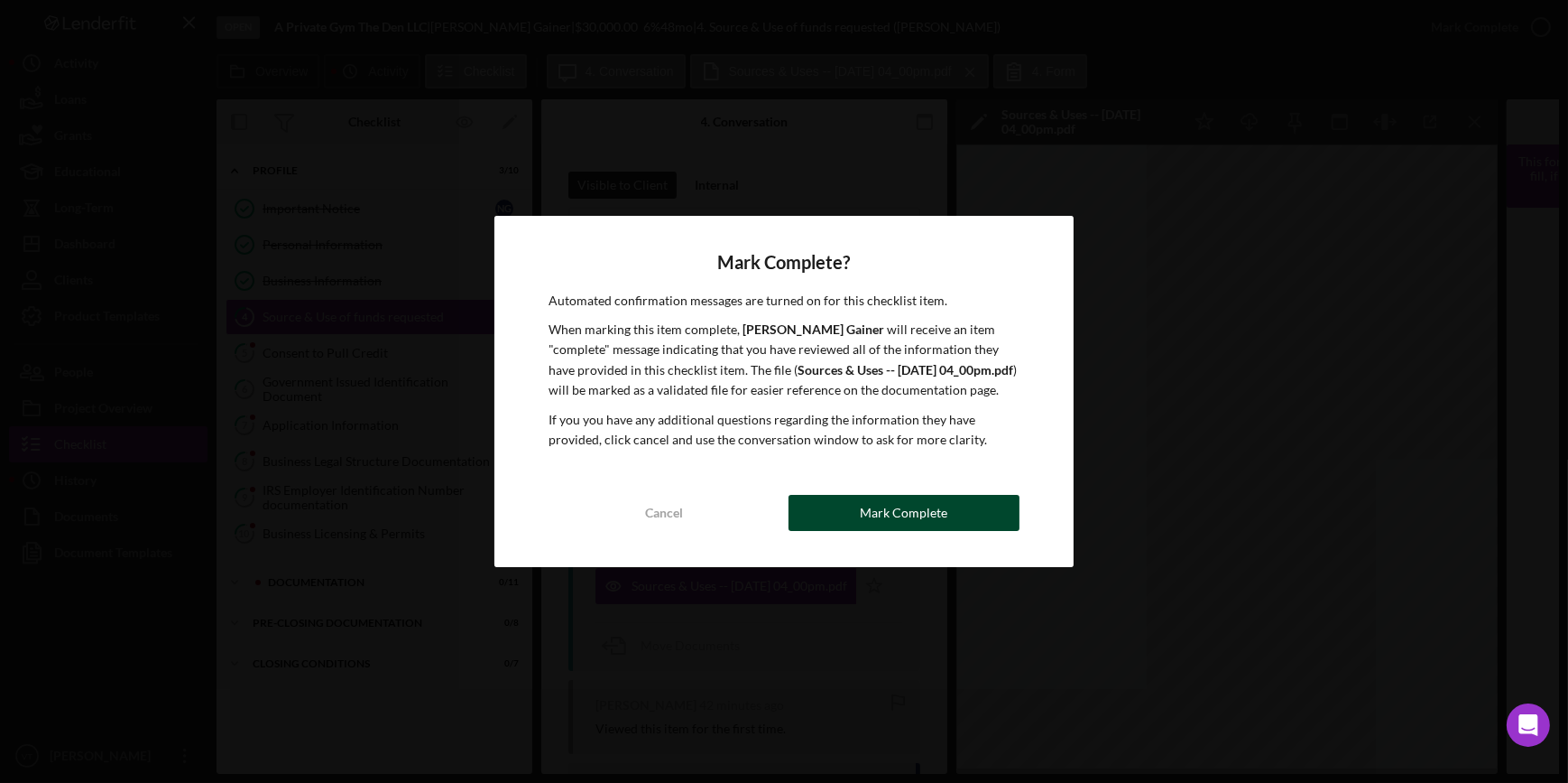
click at [898, 505] on div "Mark Complete" at bounding box center [903, 512] width 87 height 36
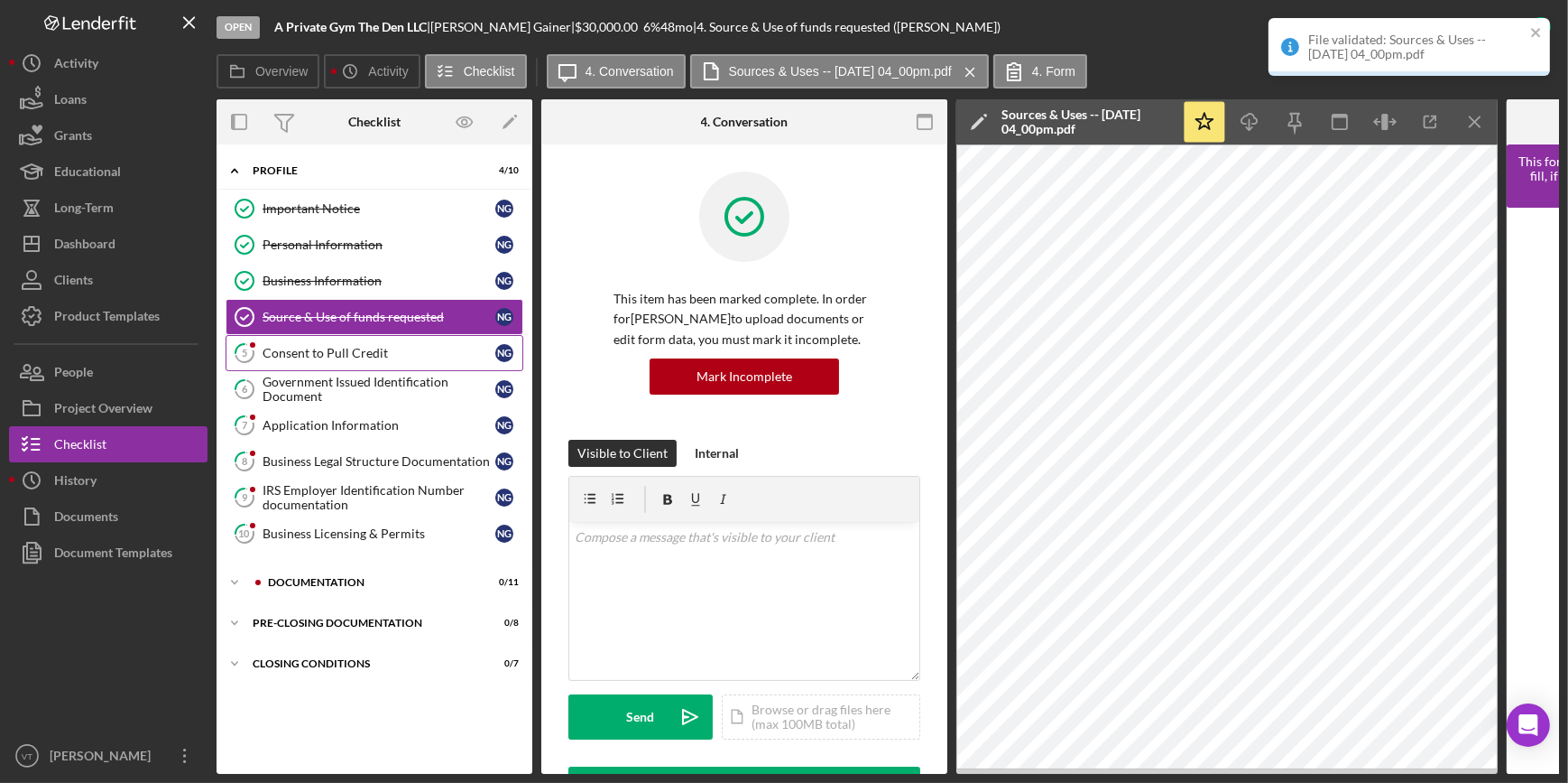
click at [384, 359] on link "5 Consent to Pull Credit N G" at bounding box center [374, 352] width 298 height 36
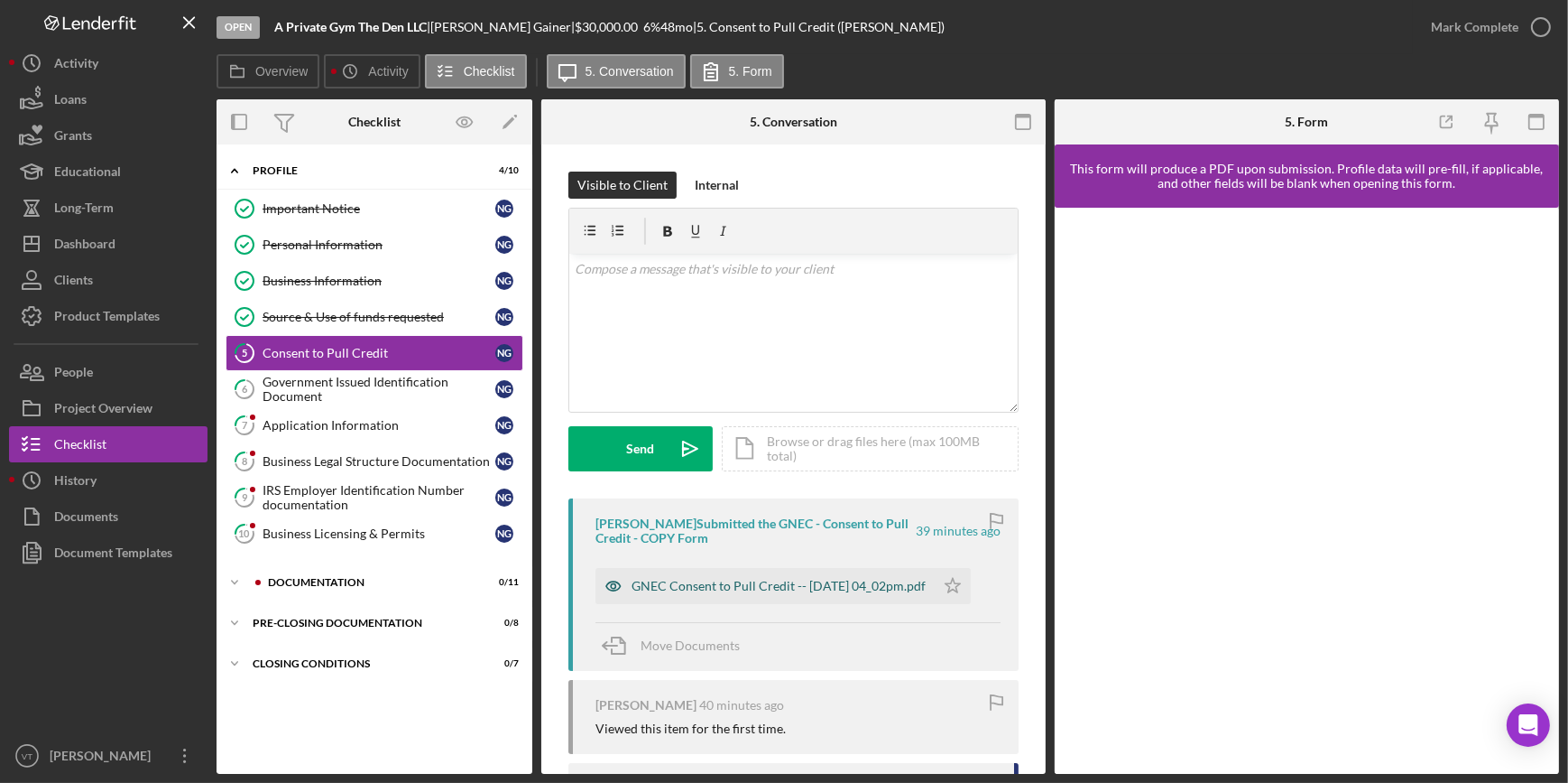
click at [659, 585] on div "GNEC Consent to Pull Credit -- 2025-08-12 04_02pm.pdf" at bounding box center [779, 586] width 294 height 15
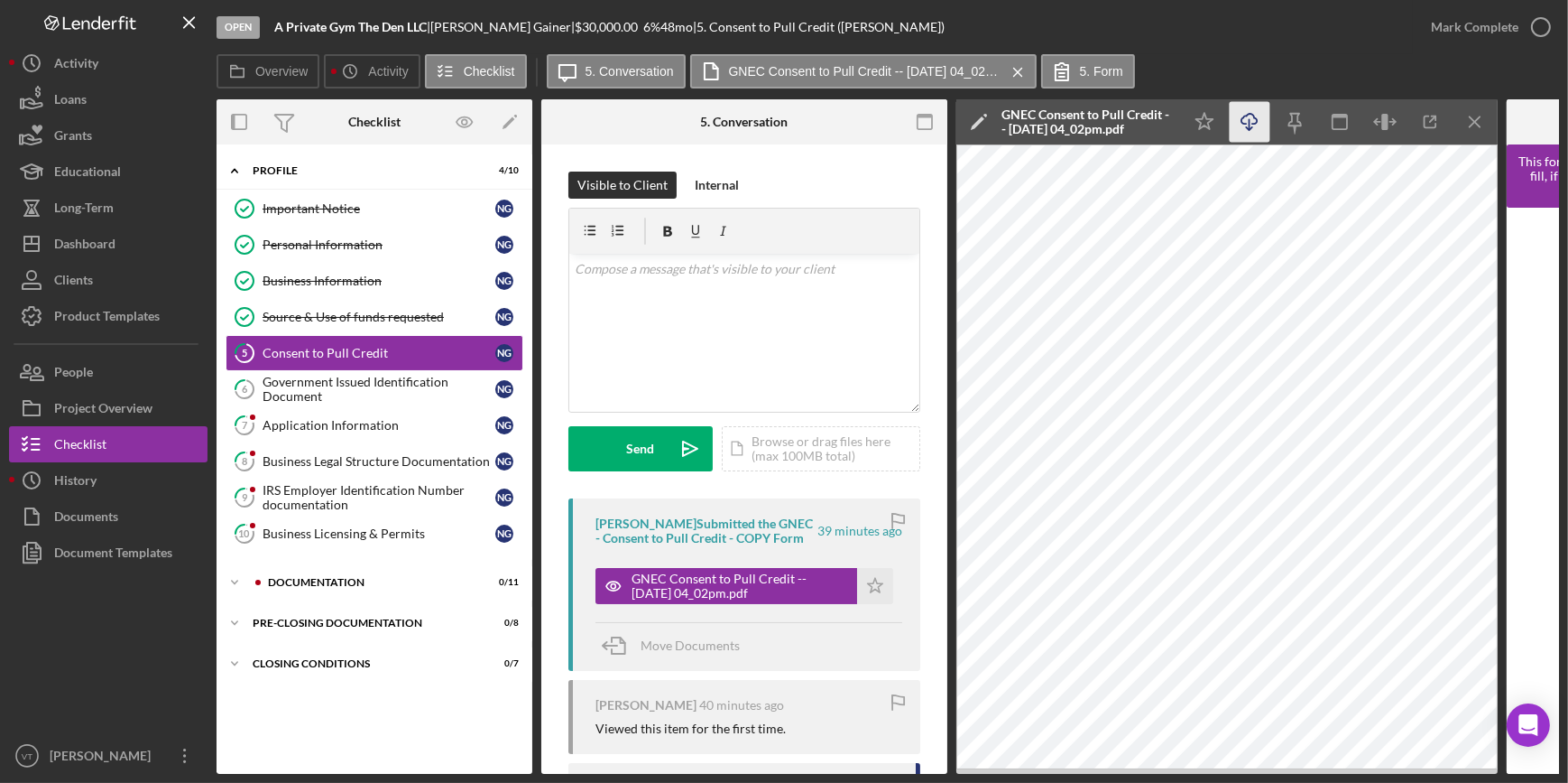
click at [1230, 118] on icon "Icon/Download" at bounding box center [1250, 122] width 40 height 40
click at [1471, 24] on div "Mark Complete" at bounding box center [1474, 27] width 87 height 36
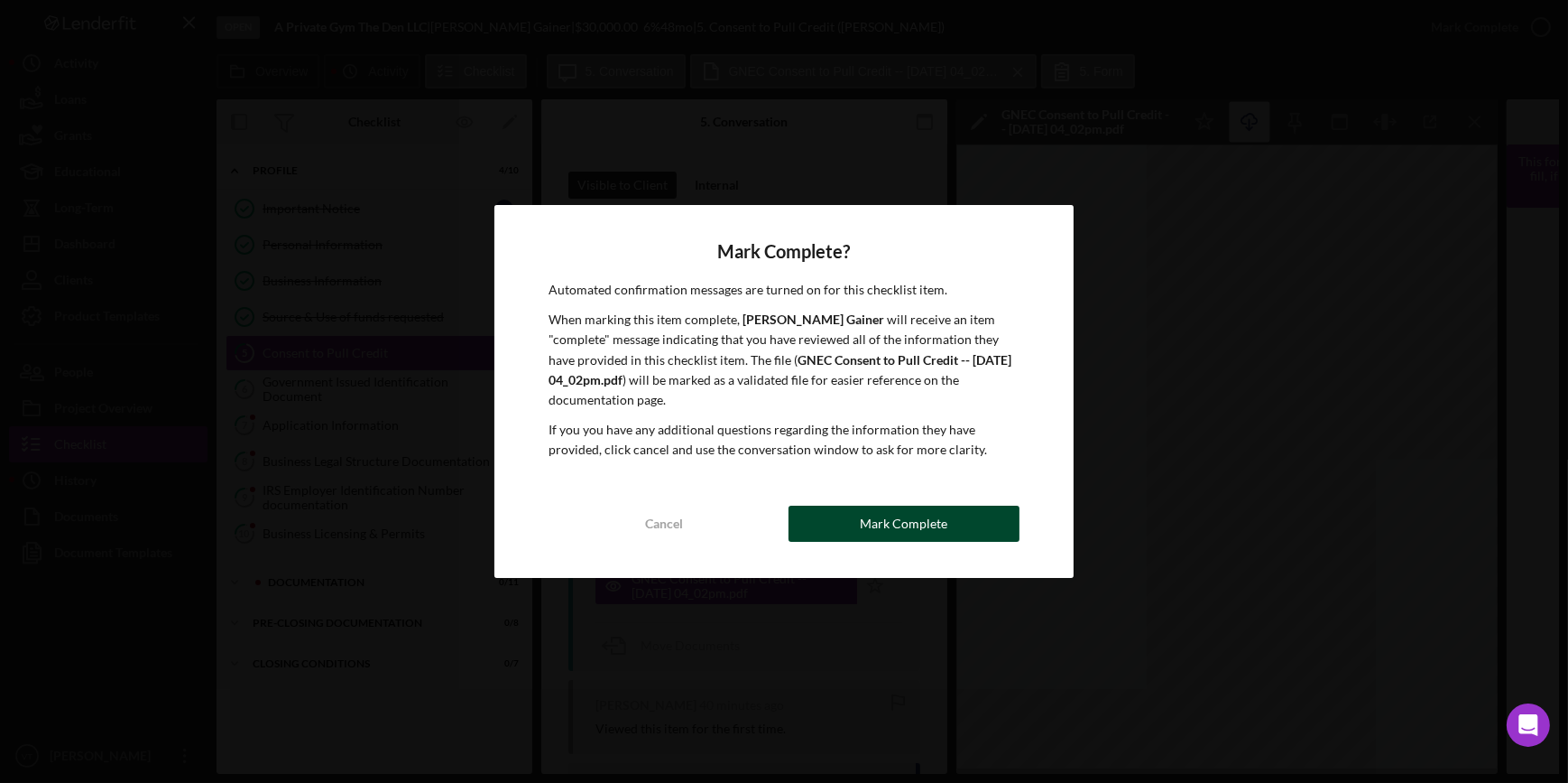
click at [973, 524] on button "Mark Complete" at bounding box center [903, 523] width 231 height 36
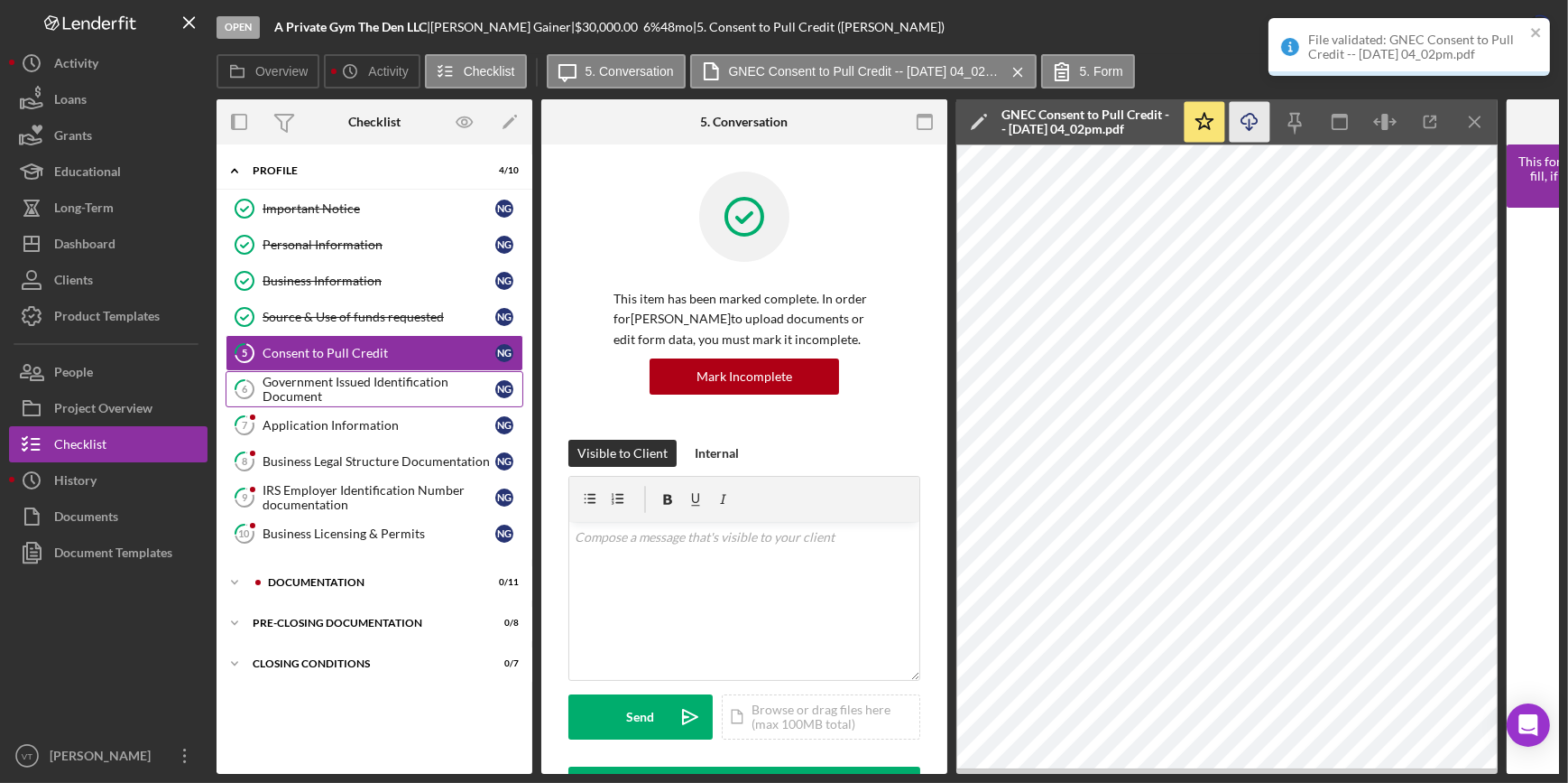
click at [340, 379] on div "Government Issued Identification Document" at bounding box center [378, 388] width 233 height 29
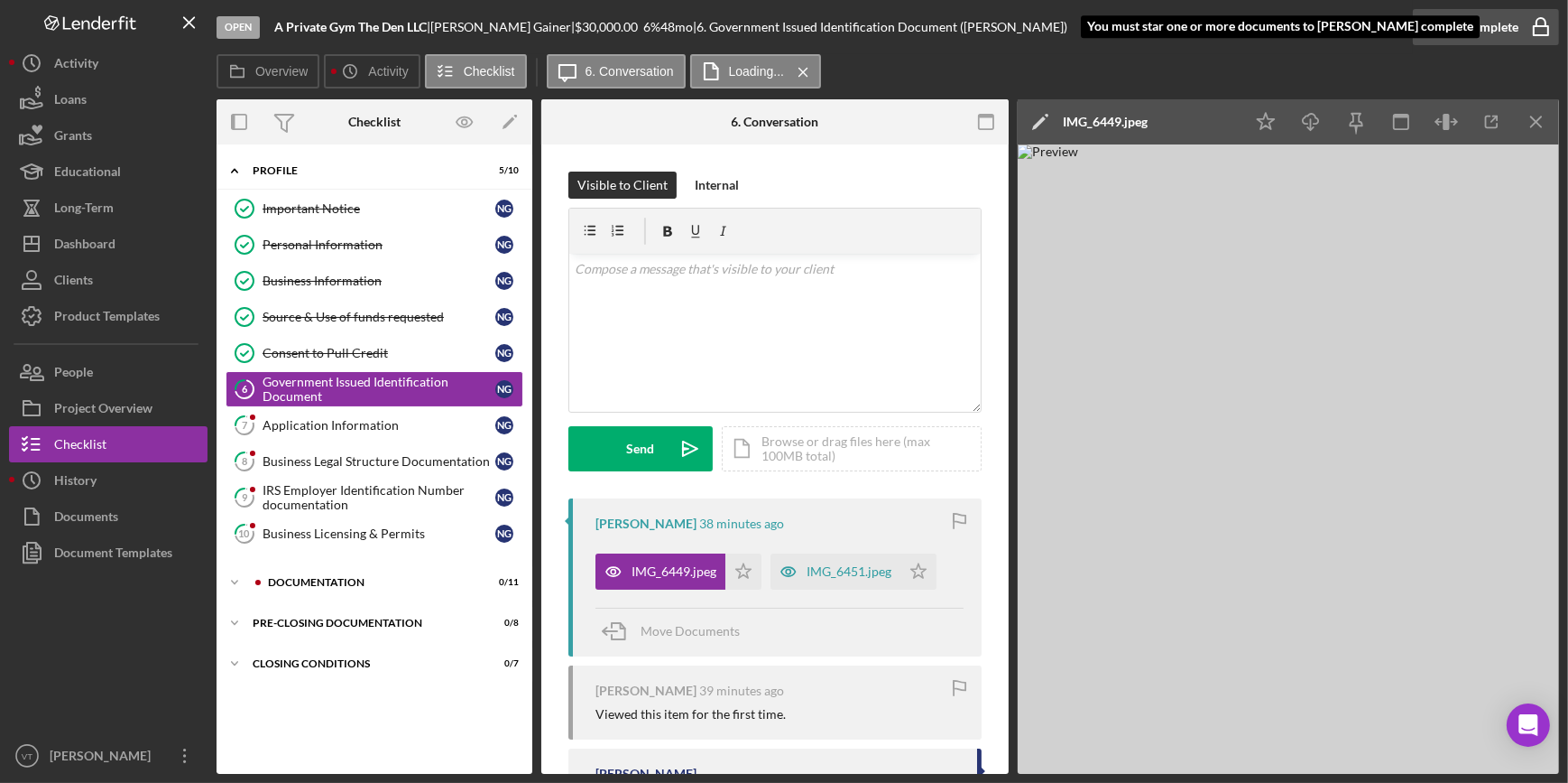
click at [1494, 18] on div "Mark Complete" at bounding box center [1474, 27] width 87 height 36
click at [1458, 17] on div "Mark Complete" at bounding box center [1474, 27] width 87 height 36
click at [745, 574] on icon "Icon/Star" at bounding box center [743, 570] width 36 height 36
click at [1507, 24] on div "Mark Complete" at bounding box center [1474, 27] width 87 height 36
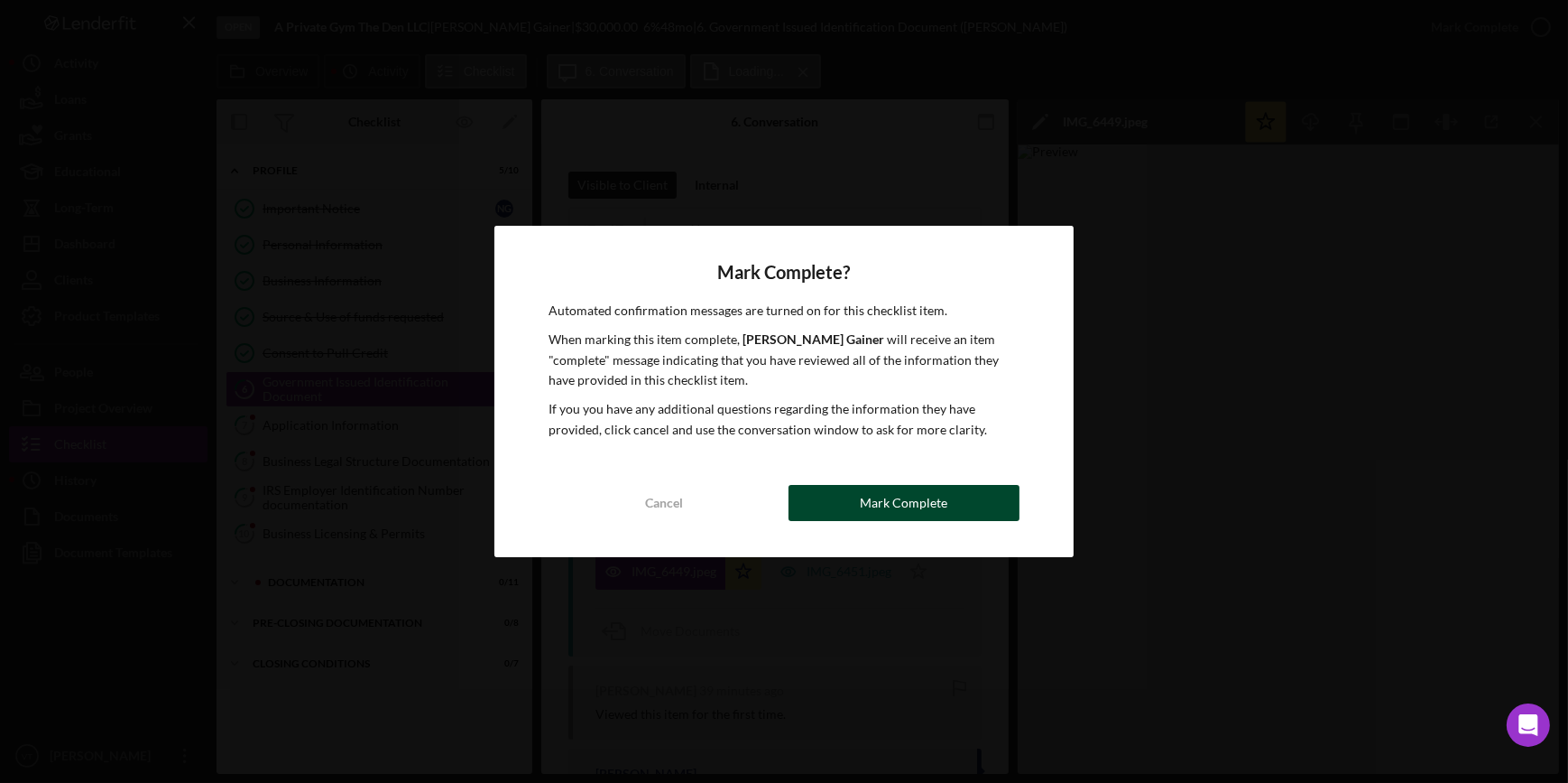
click at [948, 496] on button "Mark Complete" at bounding box center [903, 502] width 231 height 36
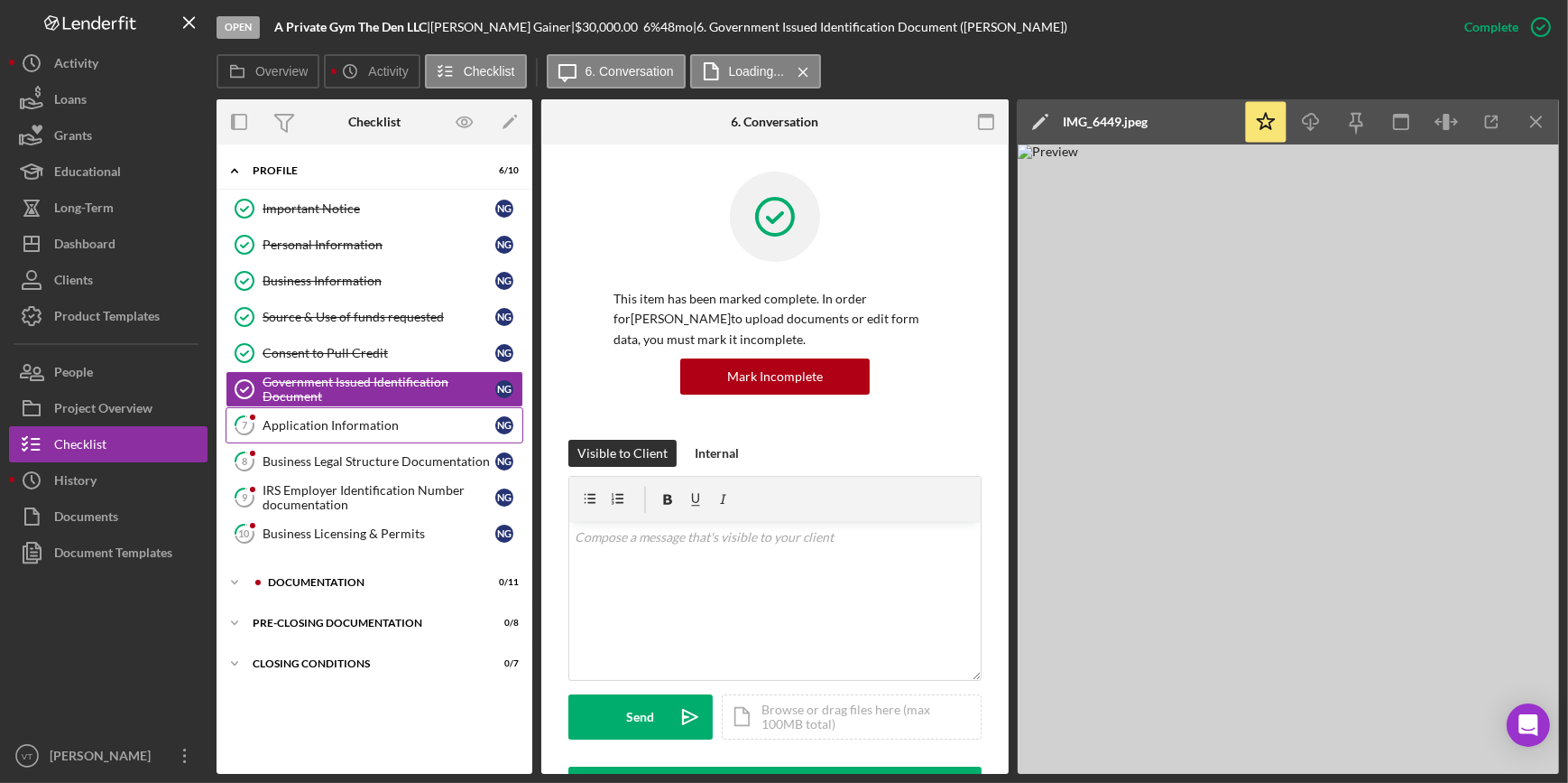
click at [353, 424] on div "Application Information" at bounding box center [378, 425] width 233 height 15
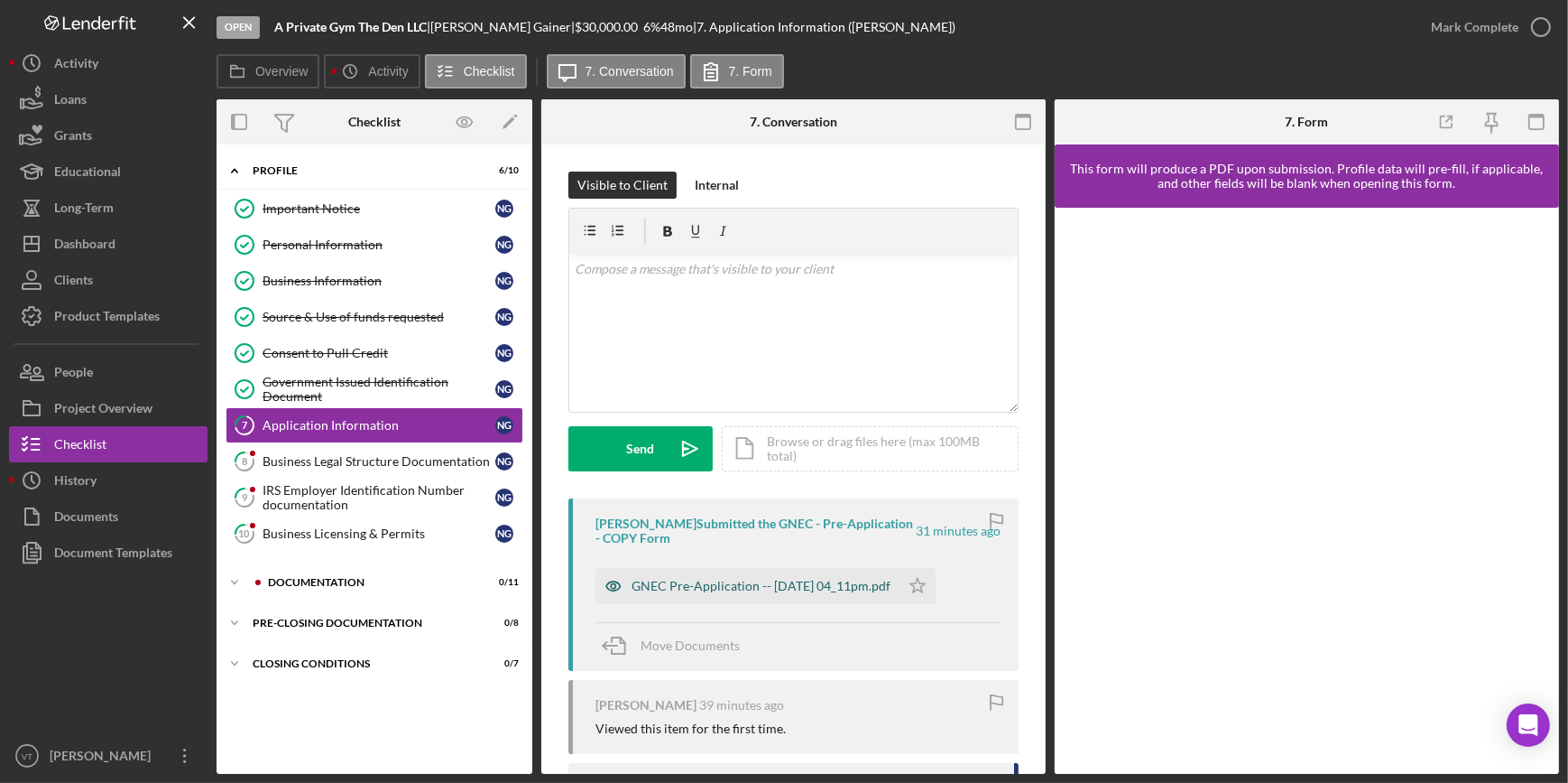
click at [695, 587] on div "GNEC Pre-Application -- 2025-08-12 04_11pm.pdf" at bounding box center [761, 586] width 259 height 15
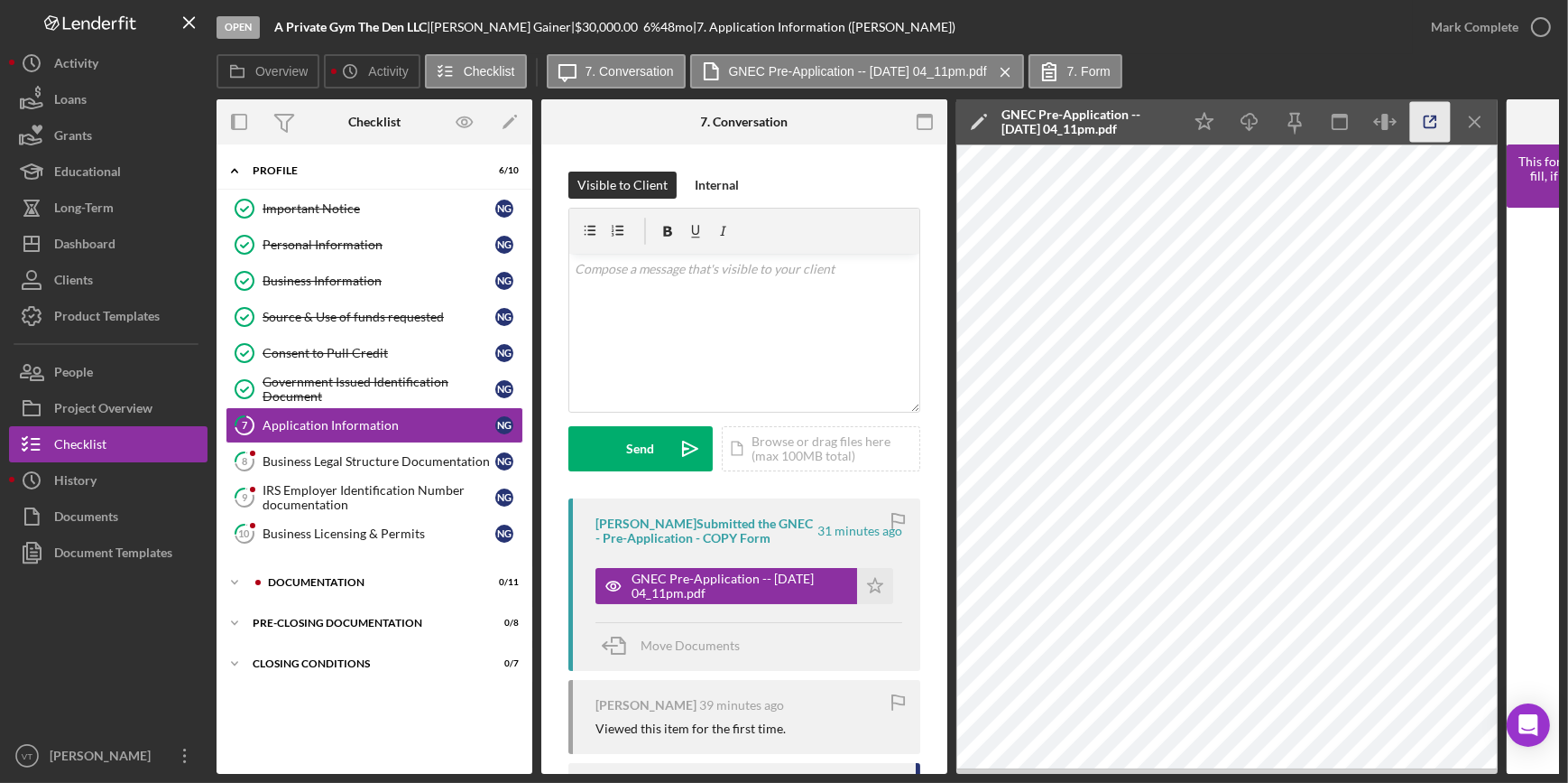
click at [1418, 116] on icon "button" at bounding box center [1430, 122] width 40 height 40
click at [1426, 32] on button "Mark Complete" at bounding box center [1485, 27] width 146 height 36
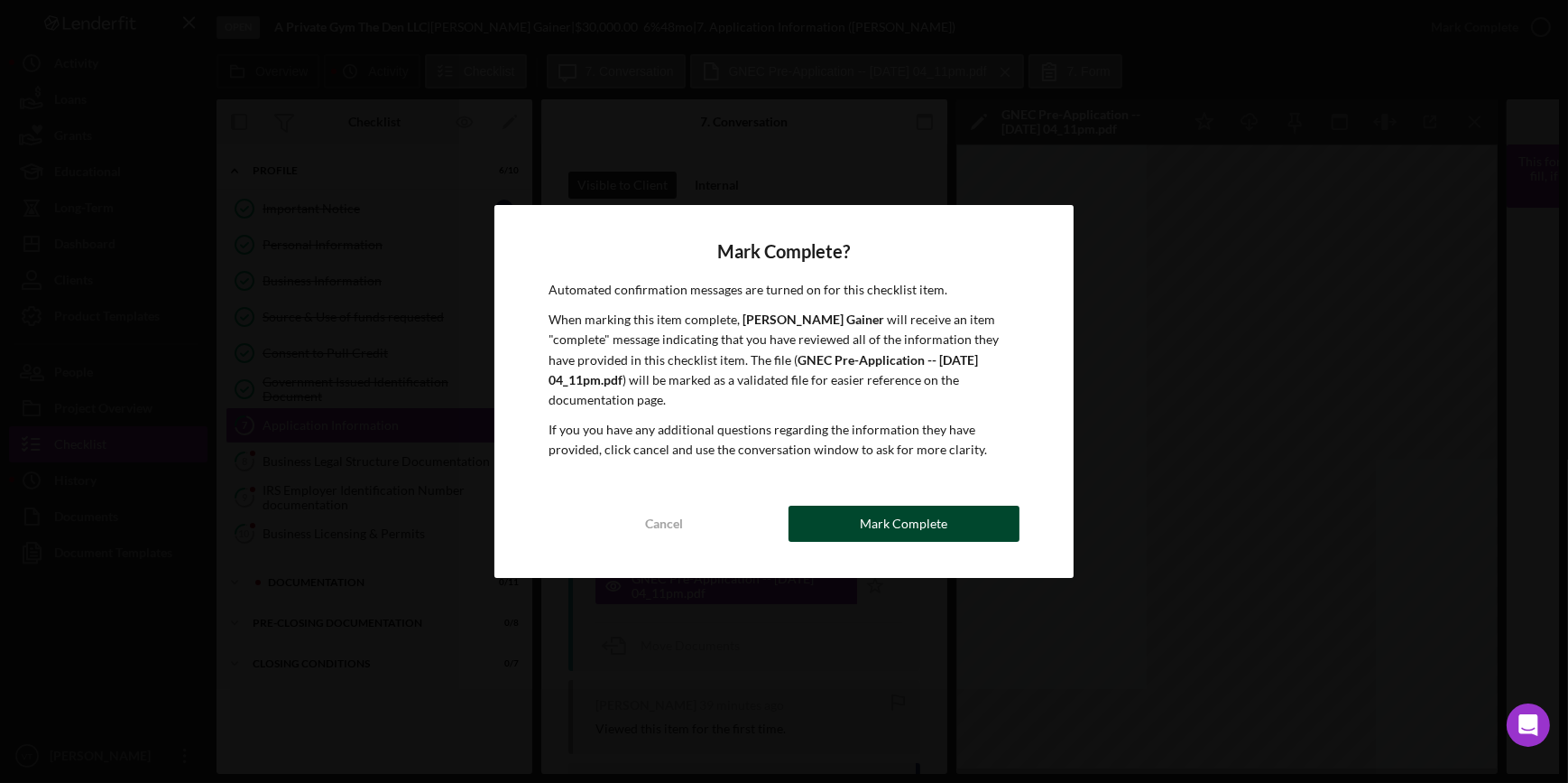
click at [870, 517] on div "Mark Complete" at bounding box center [903, 523] width 87 height 36
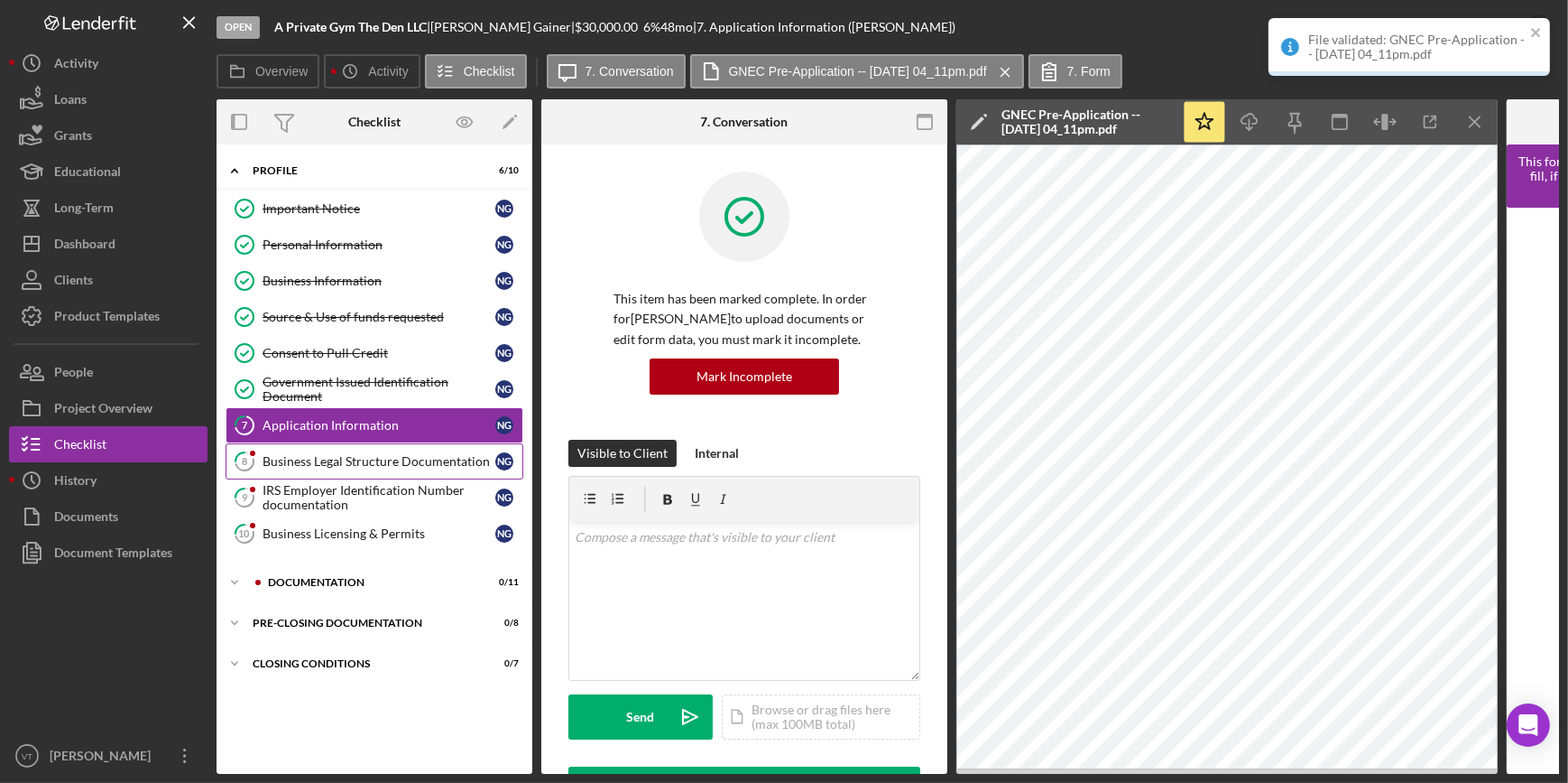
click at [364, 462] on div "Business Legal Structure Documentation" at bounding box center [378, 461] width 233 height 15
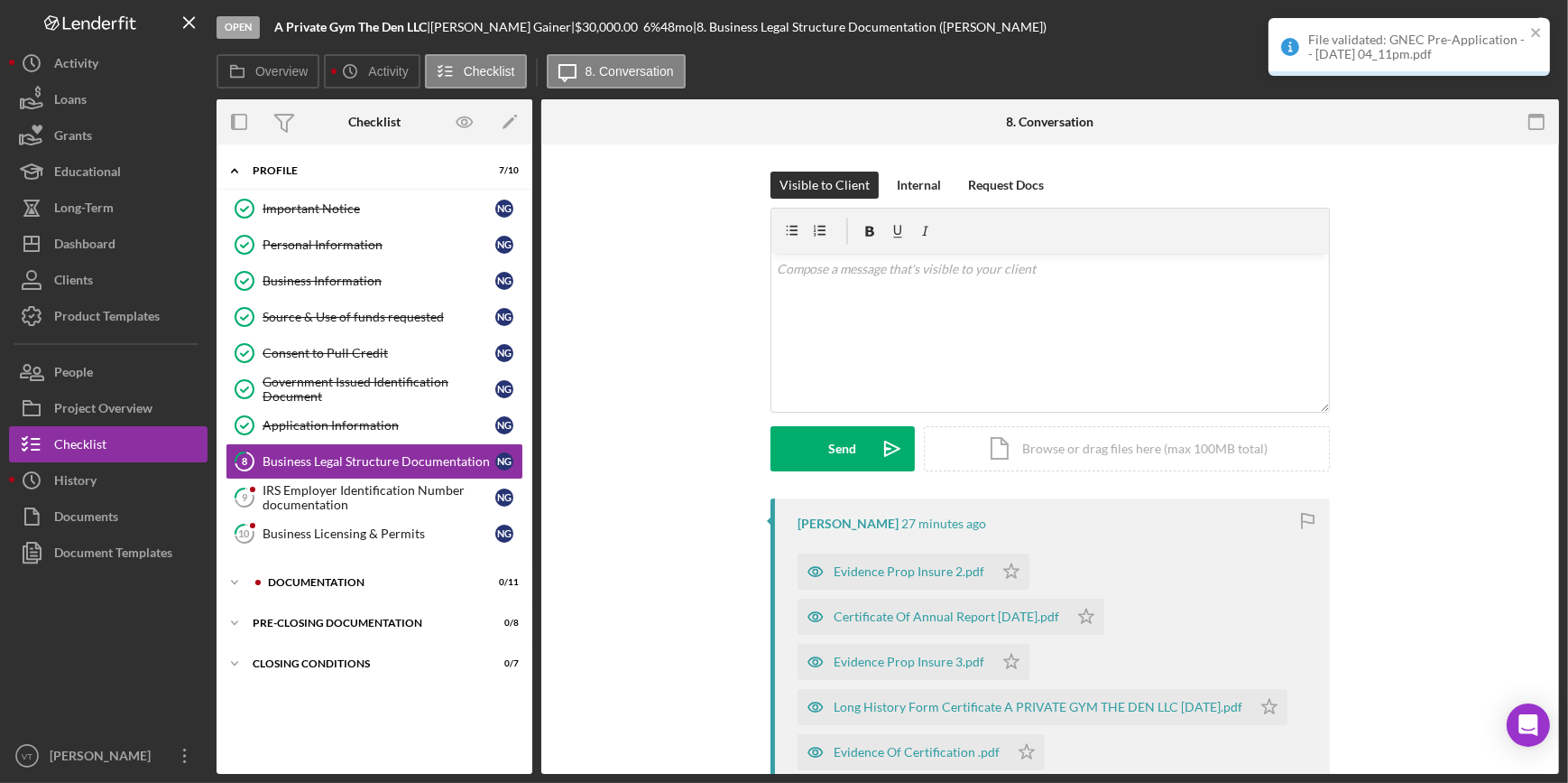
scroll to position [164, 0]
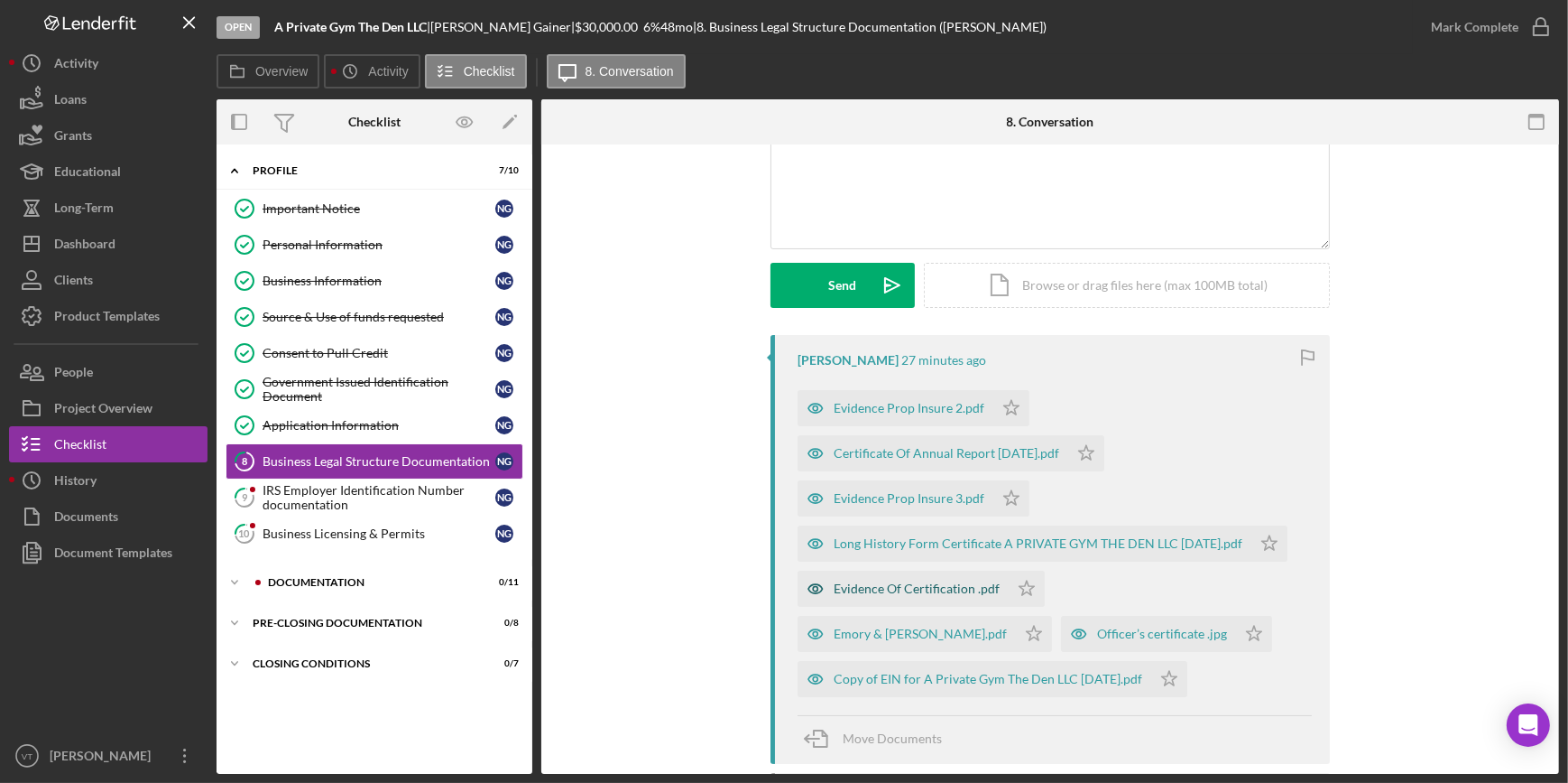
click at [915, 583] on div "Evidence Of Certification .pdf" at bounding box center [917, 589] width 166 height 15
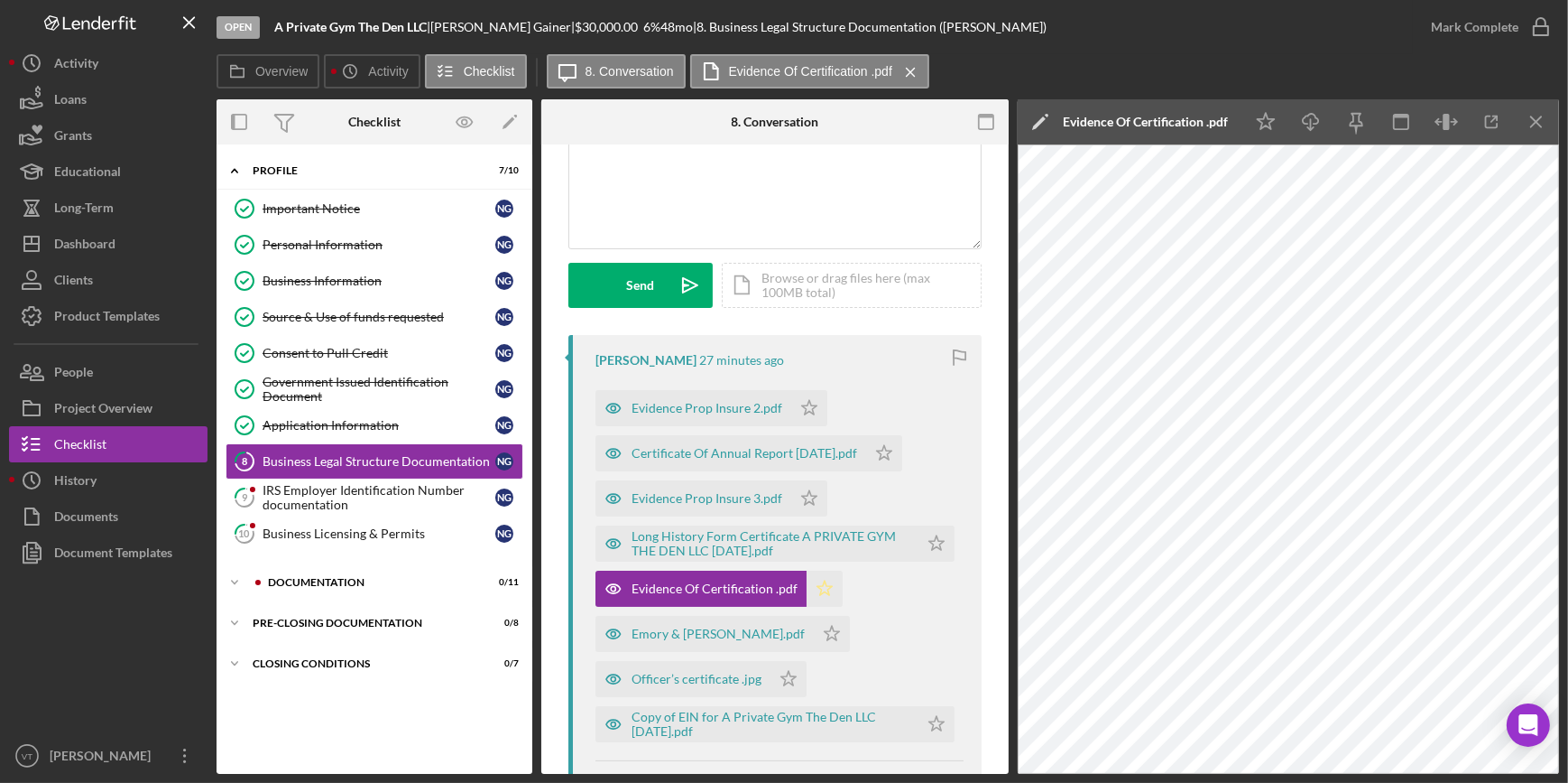
click at [815, 579] on icon "Icon/Star" at bounding box center [824, 588] width 36 height 36
click at [709, 623] on div "Emory & Webb.pdf" at bounding box center [704, 633] width 218 height 36
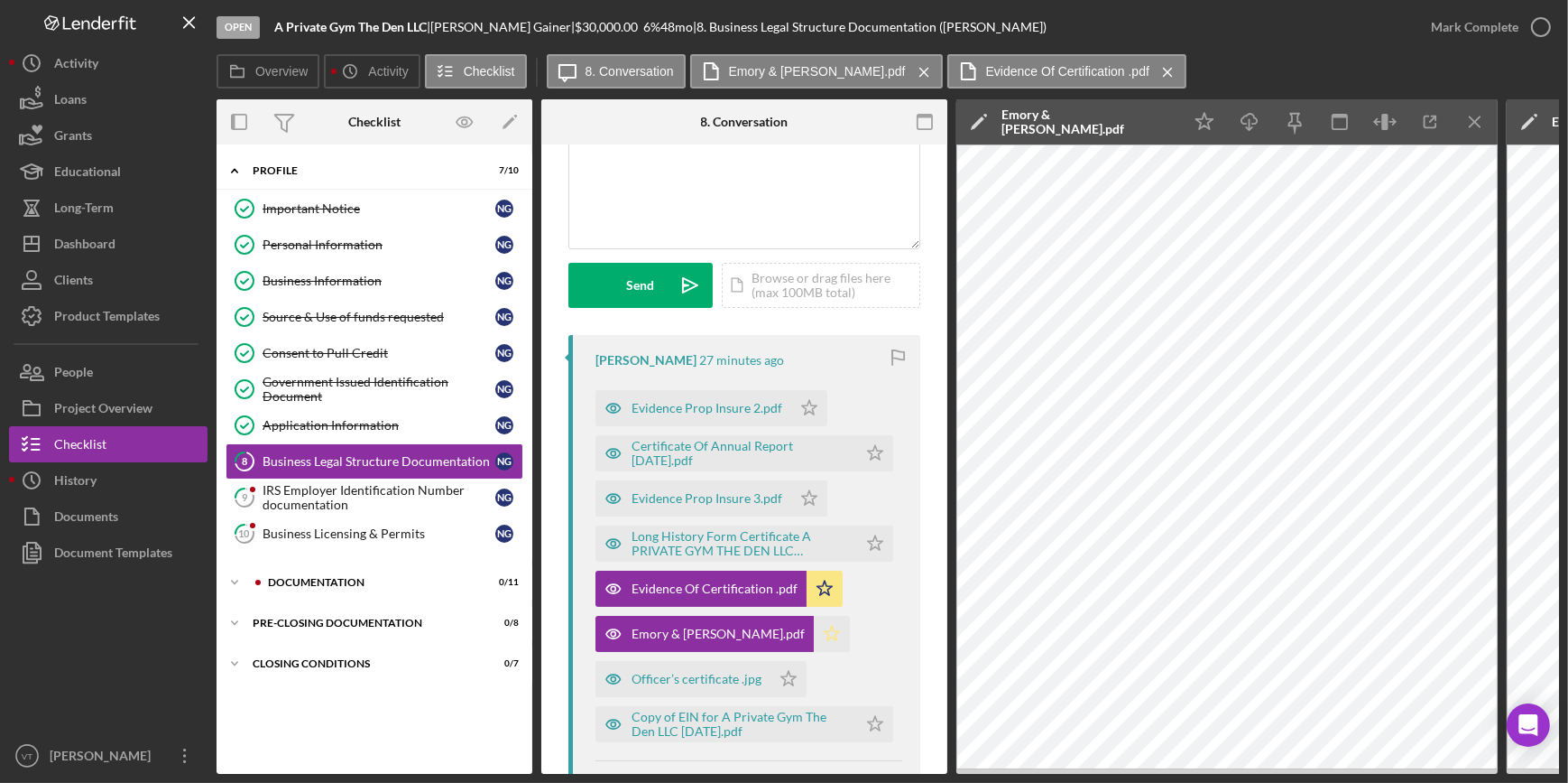
click at [825, 630] on polygon "button" at bounding box center [832, 633] width 16 height 15
click at [713, 681] on div "Officer’s certificate .jpg" at bounding box center [696, 679] width 130 height 15
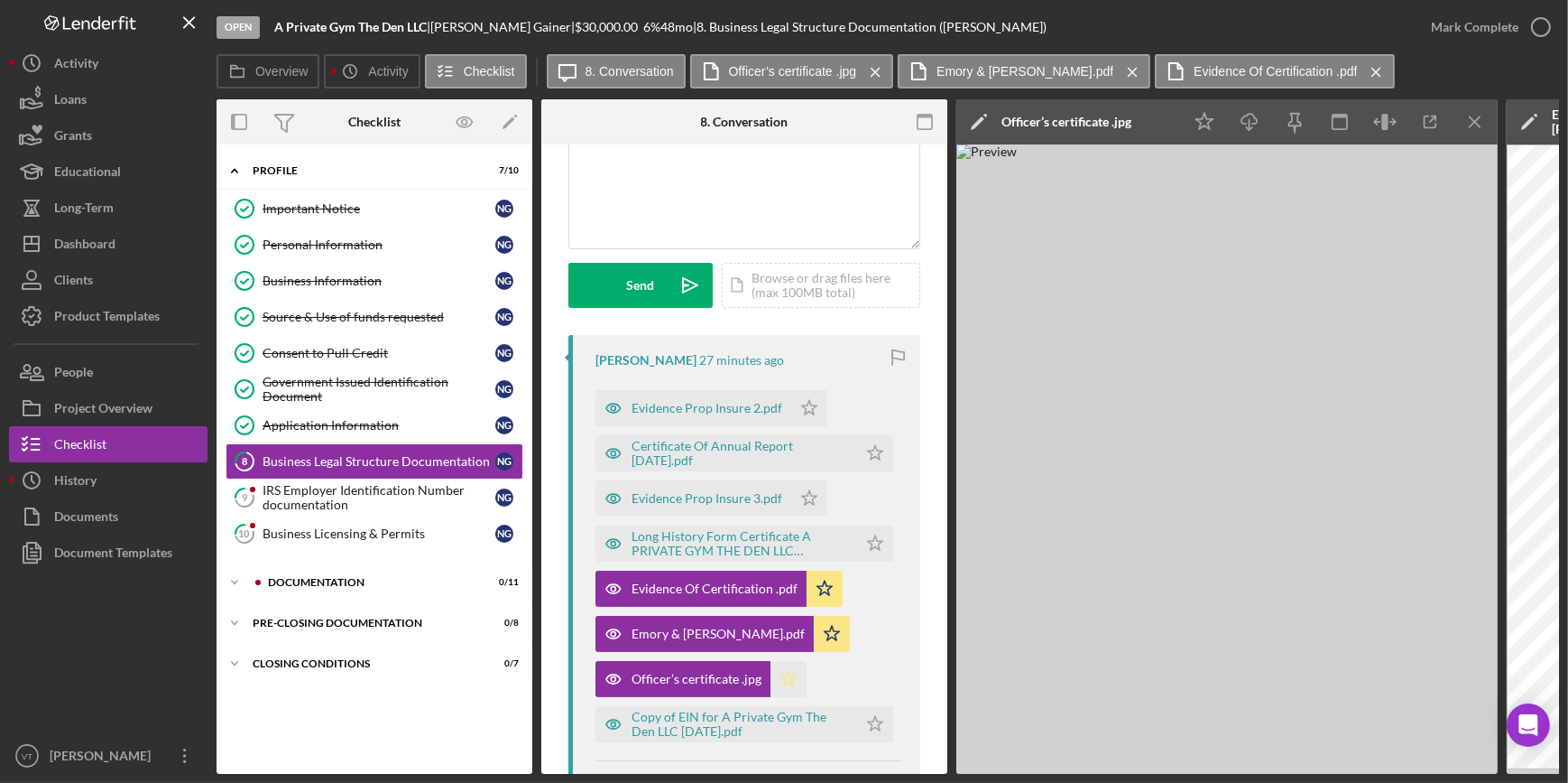
click at [784, 673] on icon "Icon/Star" at bounding box center [788, 678] width 36 height 36
click at [766, 720] on div "Copy of EIN for A Private Gym The Den LLC August 18, 2021.pdf" at bounding box center [739, 723] width 216 height 29
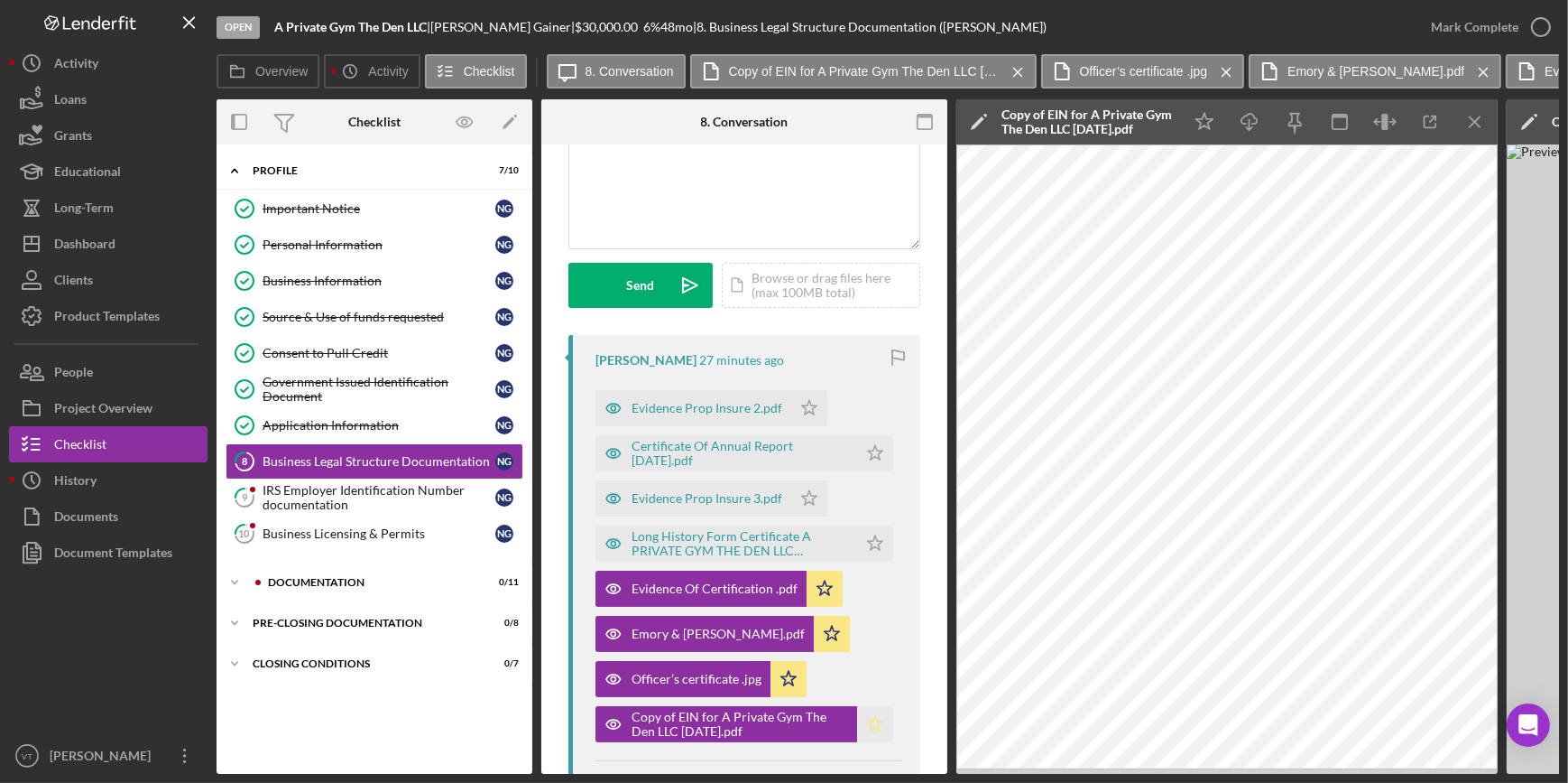
click at [873, 718] on icon "Icon/Star" at bounding box center [875, 723] width 36 height 36
click at [763, 537] on div "Long History Form Certificate A PRIVATE GYM THE DEN LLC March 17,2023.pdf" at bounding box center [739, 543] width 216 height 29
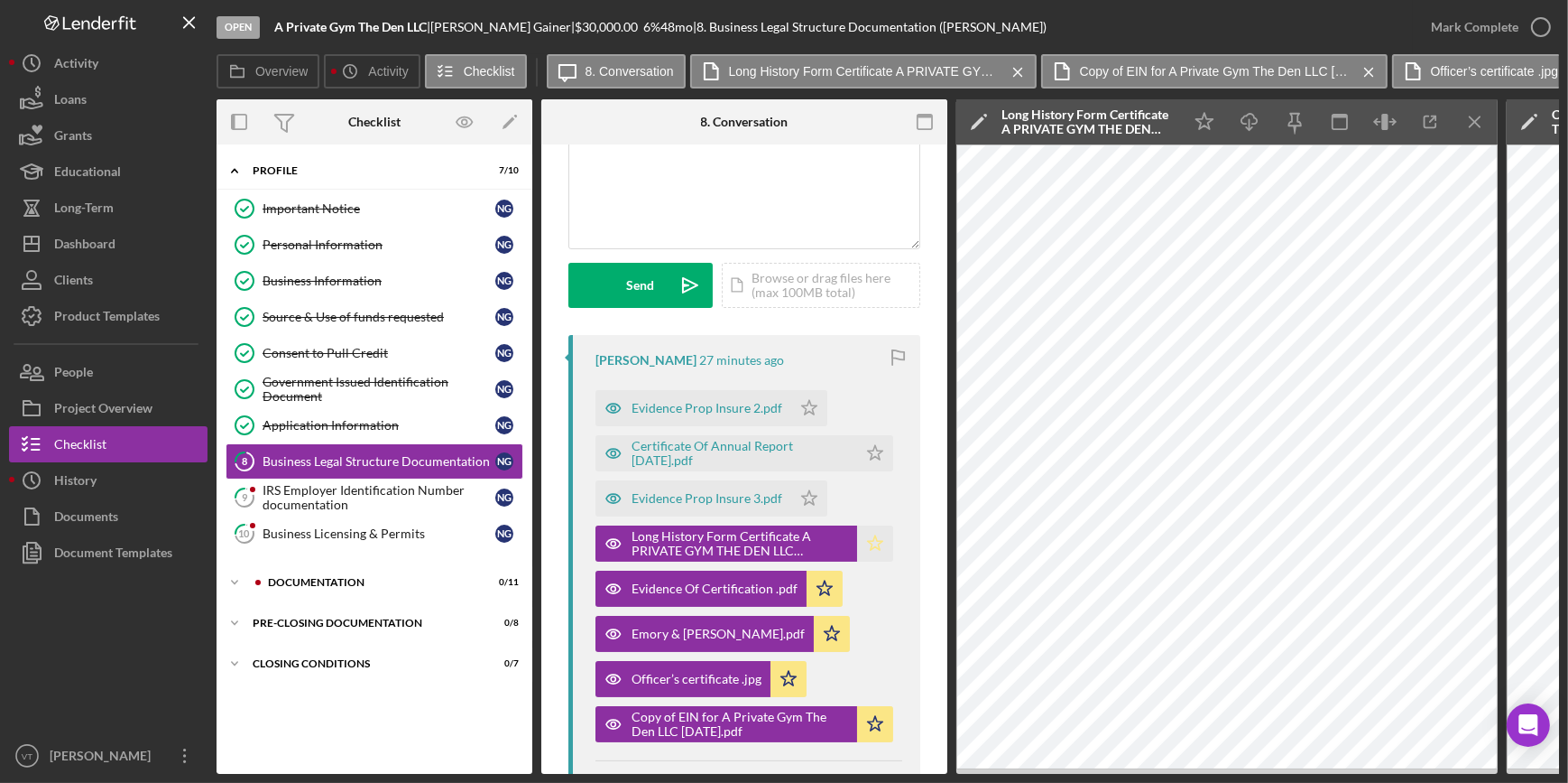
click at [871, 543] on icon "Icon/Star" at bounding box center [875, 543] width 36 height 36
click at [717, 493] on div "Evidence Prop Insure 3.pdf" at bounding box center [707, 499] width 151 height 15
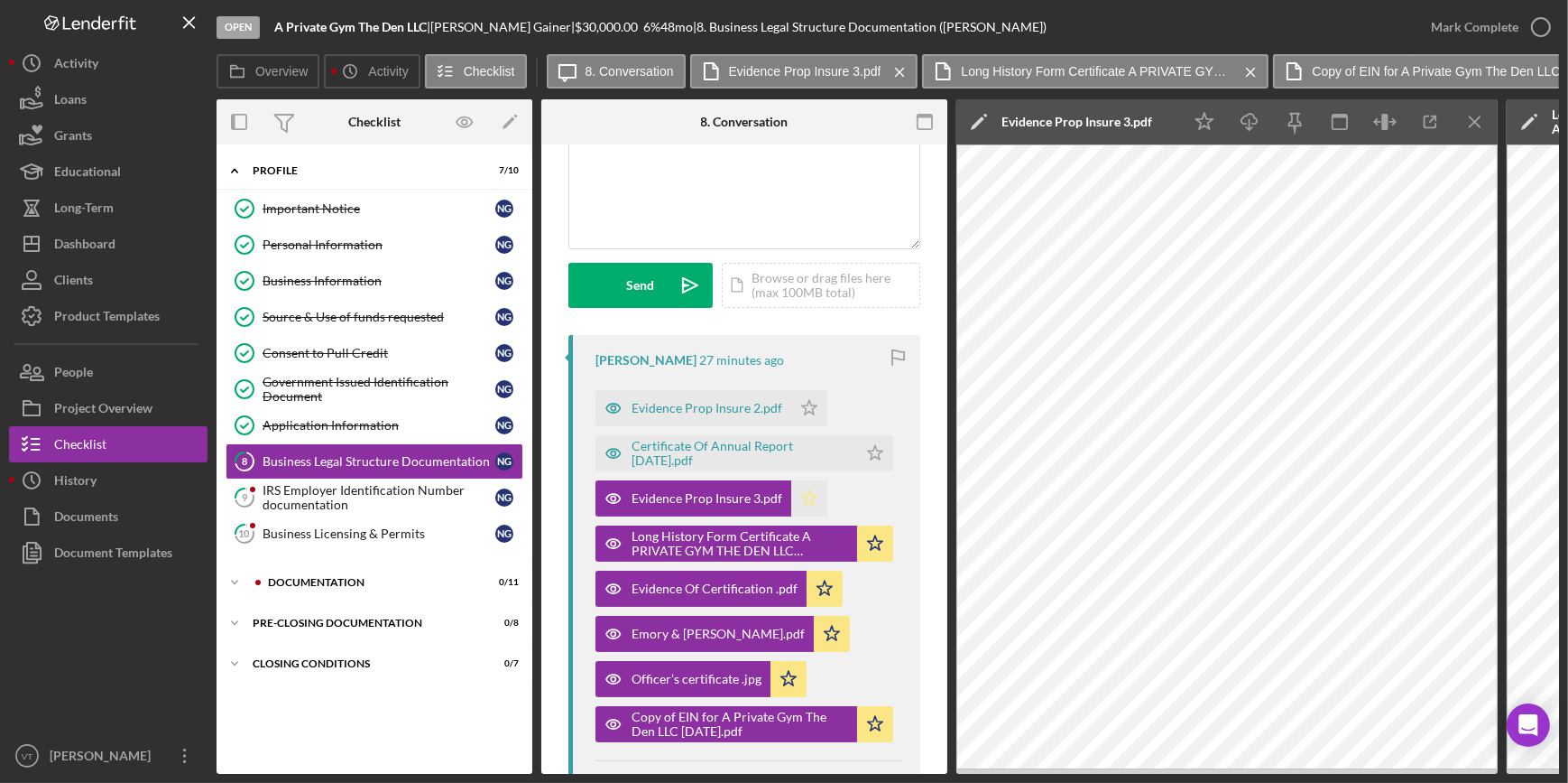
click at [800, 498] on icon "Icon/Star" at bounding box center [808, 498] width 36 height 36
click at [744, 447] on div "Certificate Of Annual Report March 17,2023.pdf" at bounding box center [739, 453] width 216 height 29
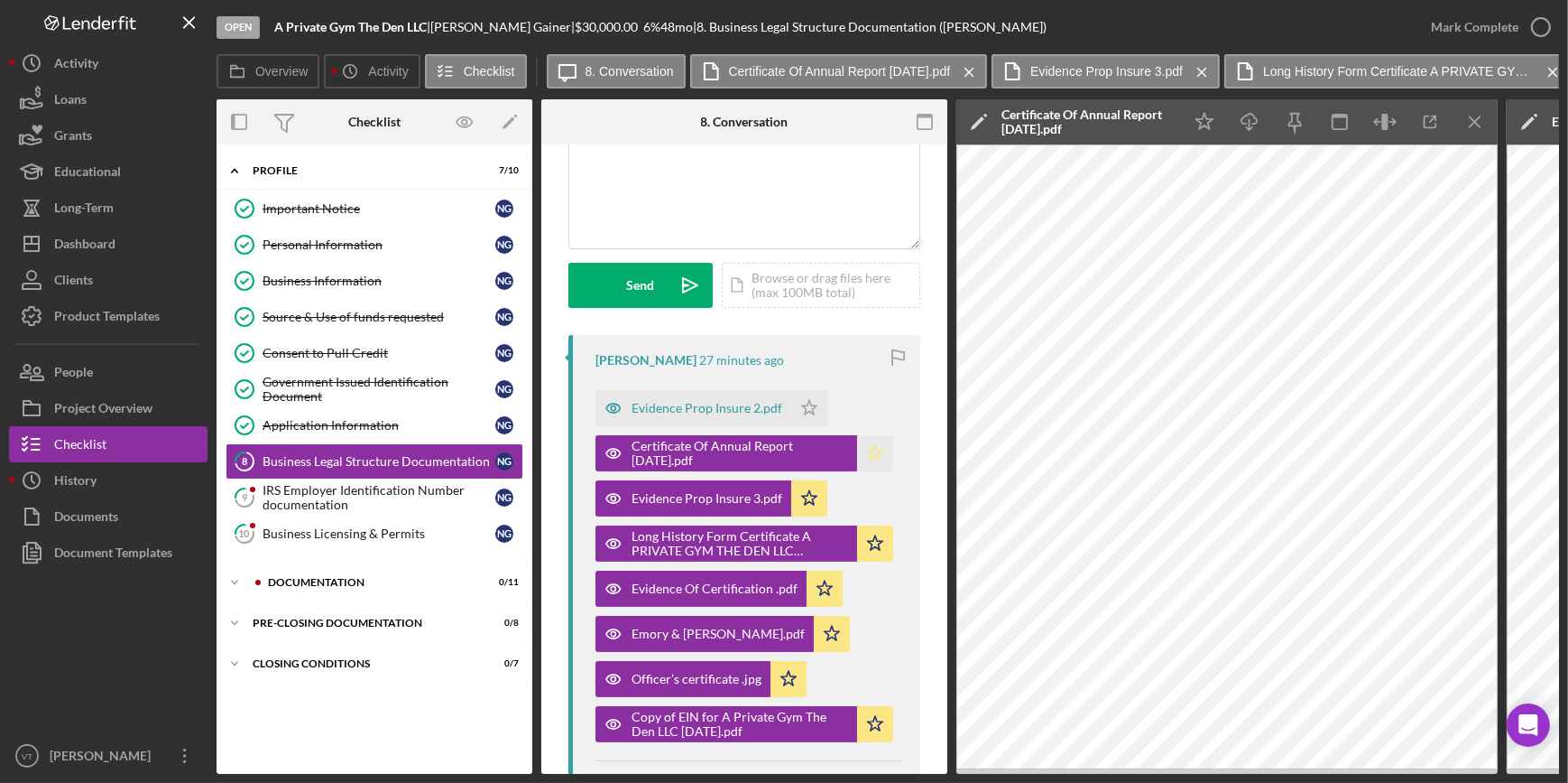
click at [871, 452] on icon "Icon/Star" at bounding box center [875, 453] width 36 height 36
click at [700, 405] on div "Evidence Prop Insure 2.pdf" at bounding box center [707, 409] width 151 height 15
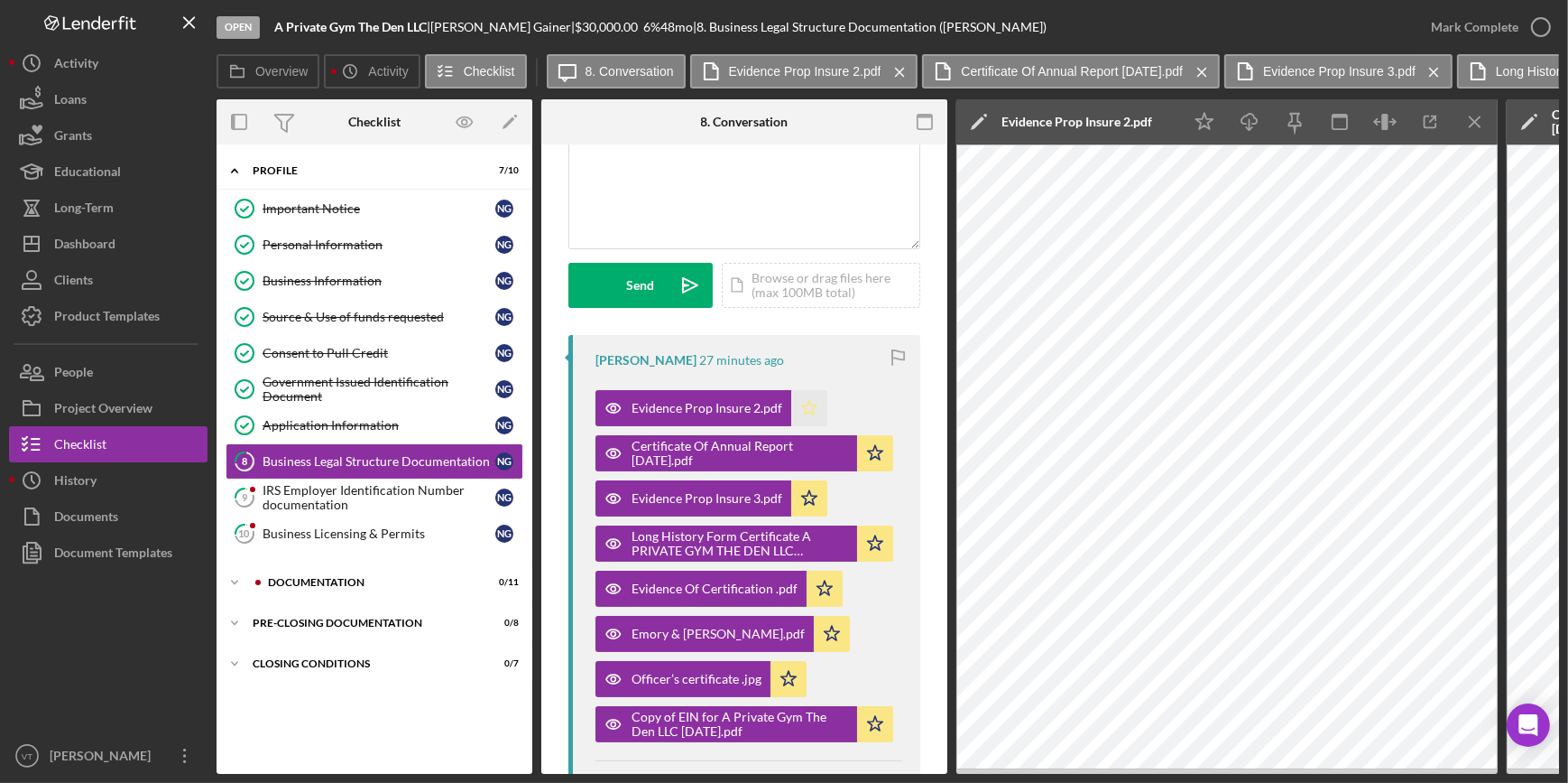
click at [802, 406] on polygon "button" at bounding box center [809, 408] width 16 height 15
click at [381, 486] on div "IRS Employer Identification Number documentation" at bounding box center [378, 497] width 233 height 29
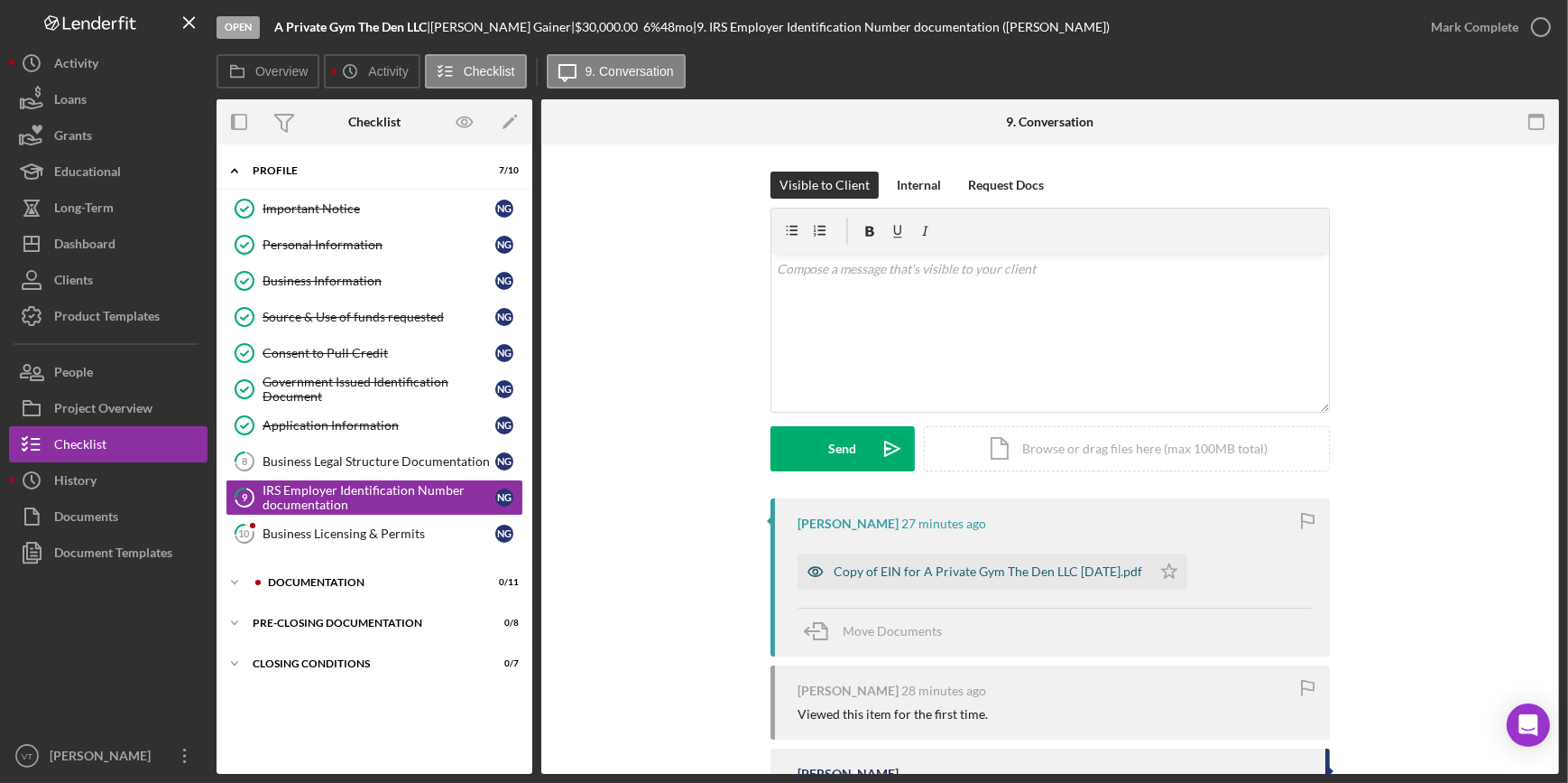
click at [842, 566] on div "Copy of EIN for A Private Gym The Den LLC August 18, 2021.pdf" at bounding box center [989, 571] width 309 height 15
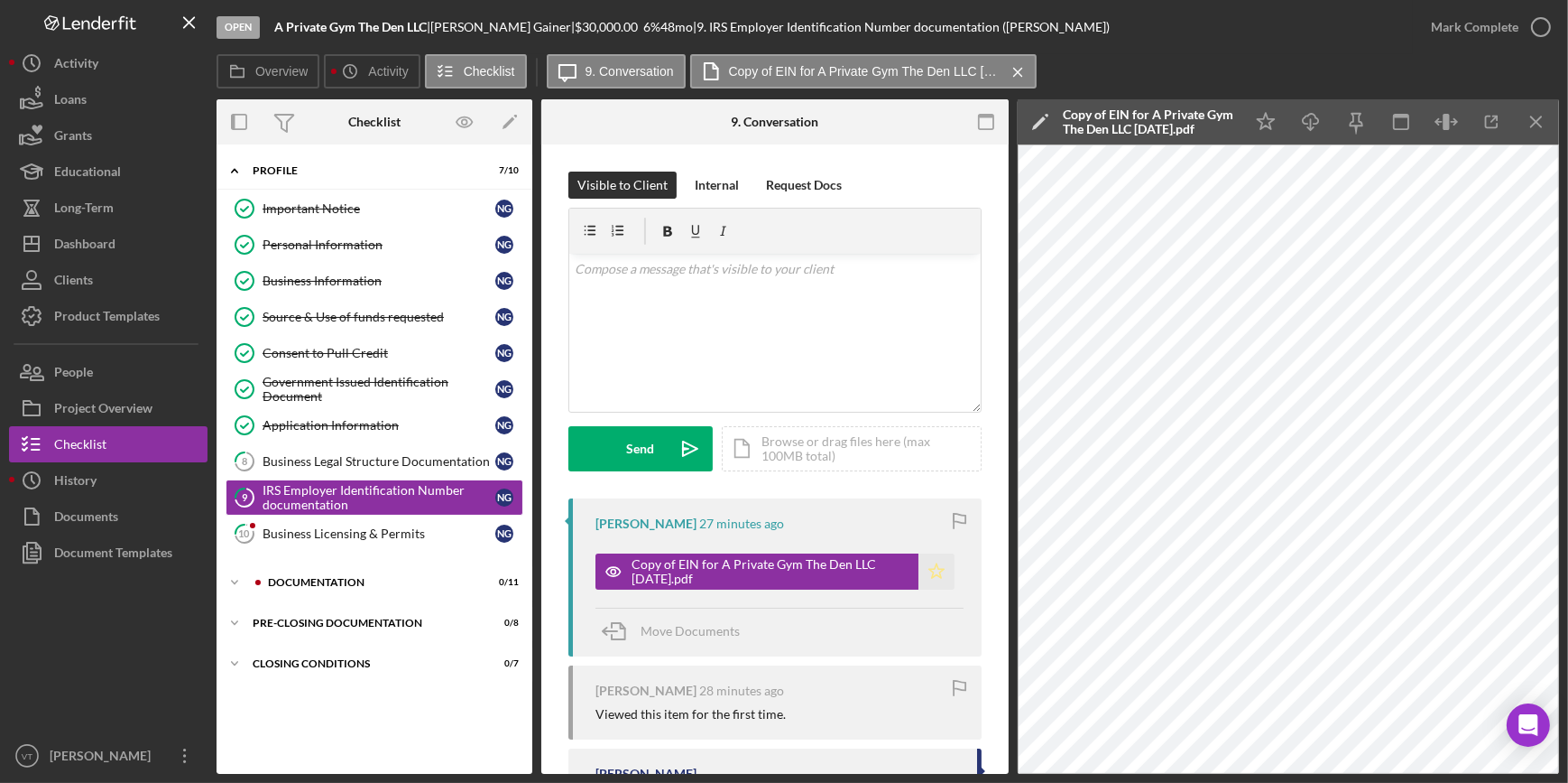
click at [929, 567] on icon "Icon/Star" at bounding box center [936, 570] width 36 height 36
click at [1468, 22] on div "Mark Complete" at bounding box center [1474, 27] width 87 height 36
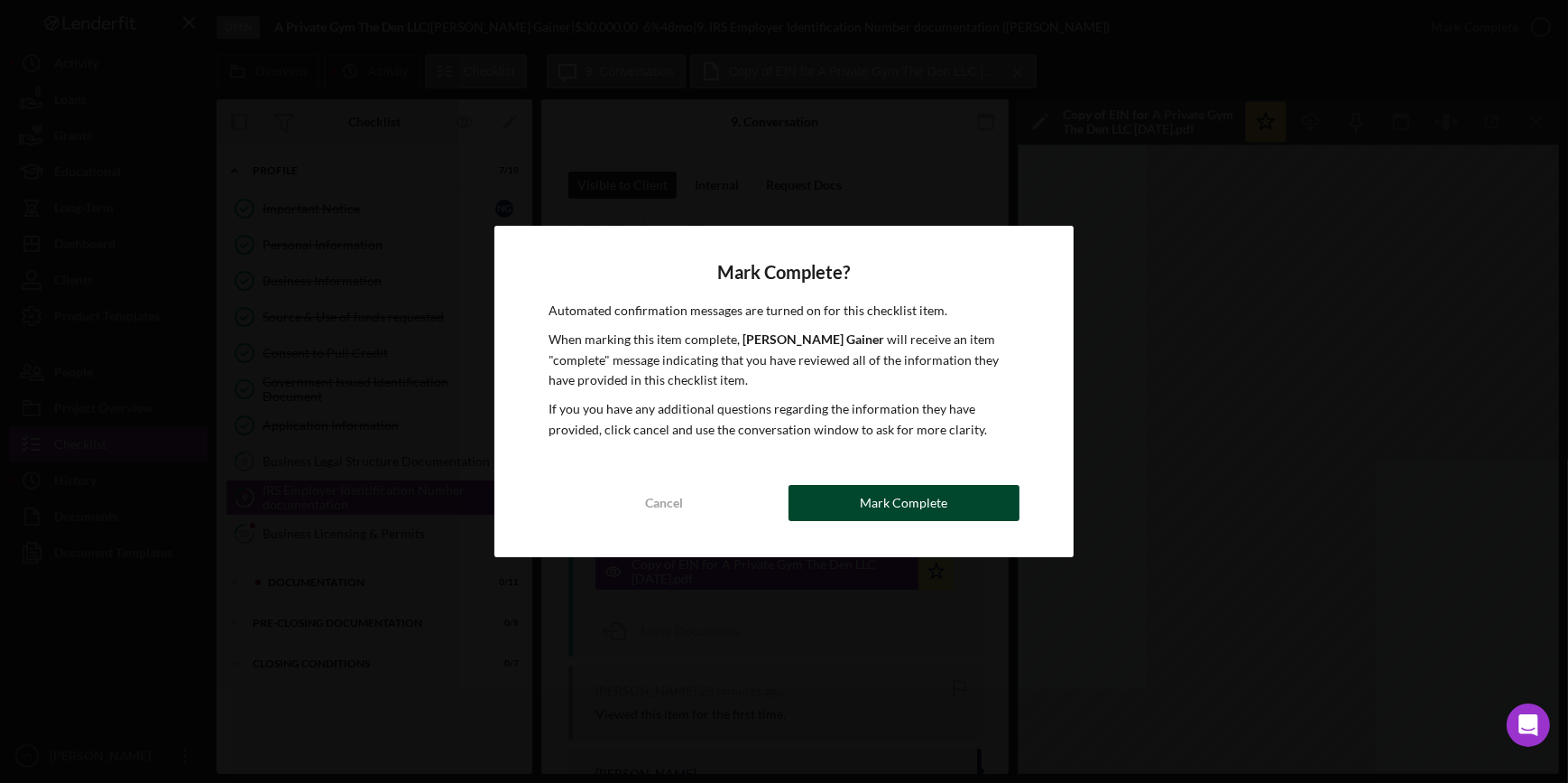
click at [953, 501] on button "Mark Complete" at bounding box center [903, 502] width 231 height 36
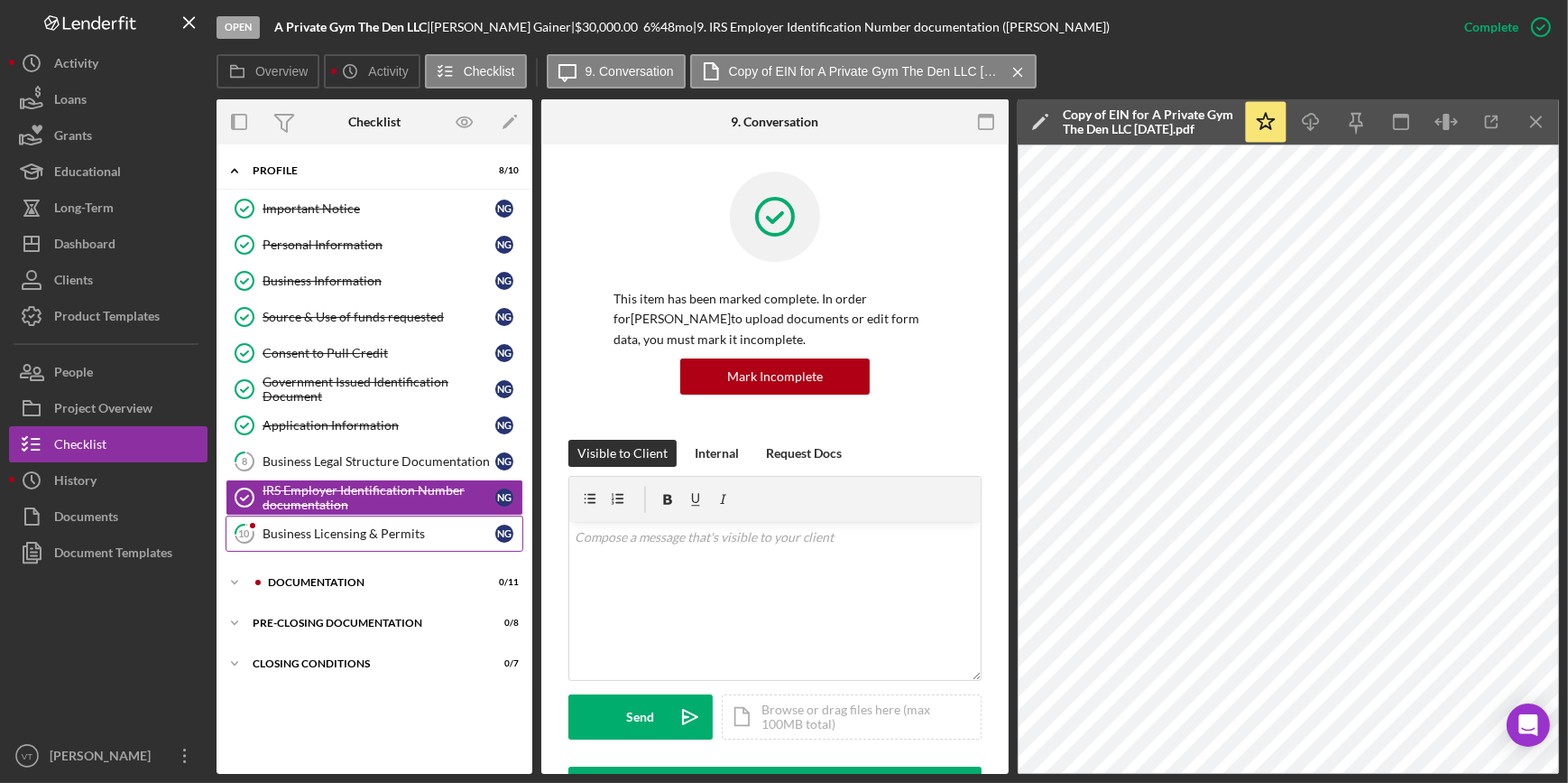
click at [335, 534] on div "Business Licensing & Permits" at bounding box center [378, 534] width 233 height 15
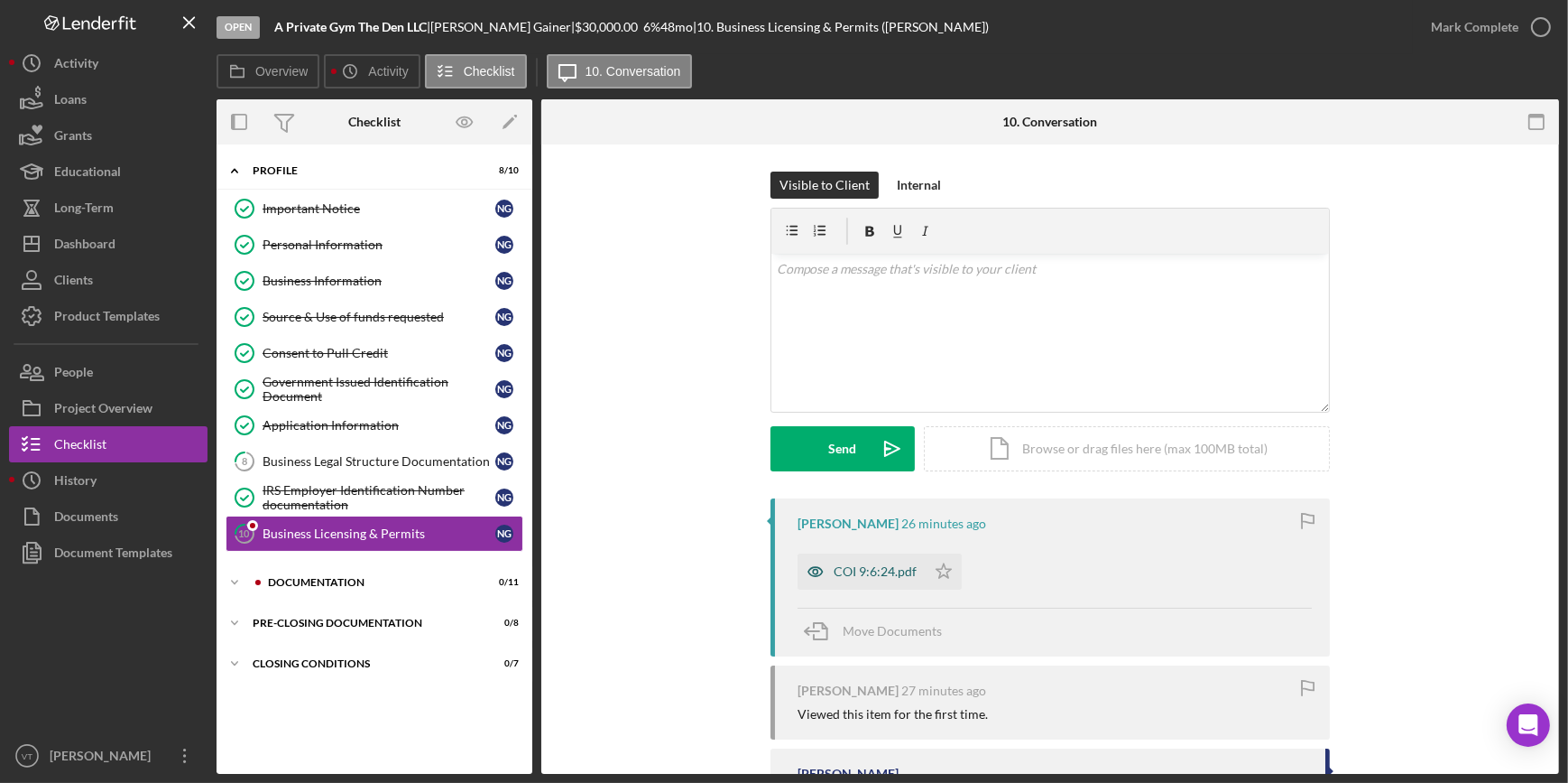
click at [852, 572] on div "COI 9:6:24.pdf" at bounding box center [876, 571] width 83 height 15
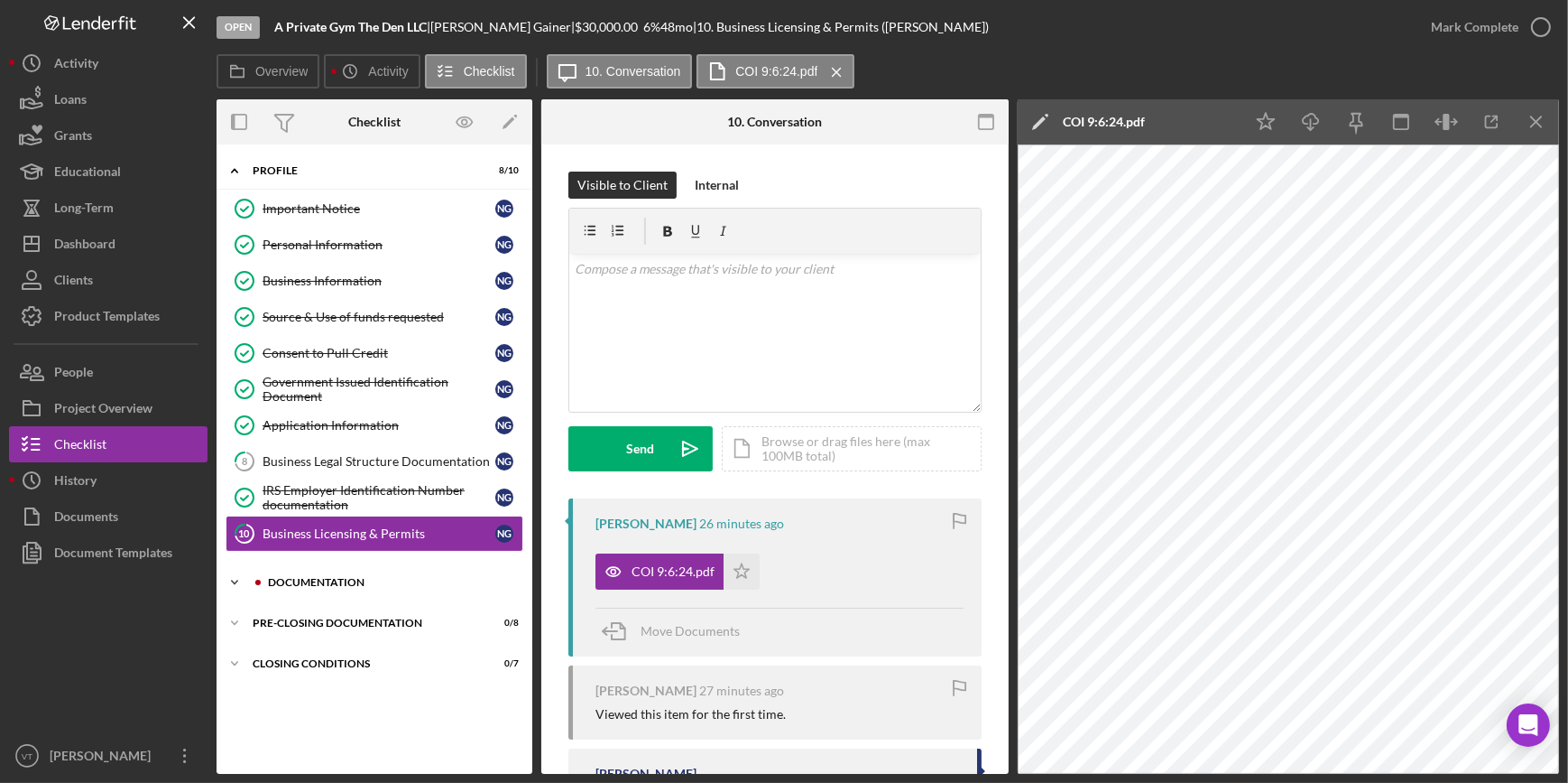
click at [226, 581] on icon "Icon/Expander" at bounding box center [234, 581] width 36 height 36
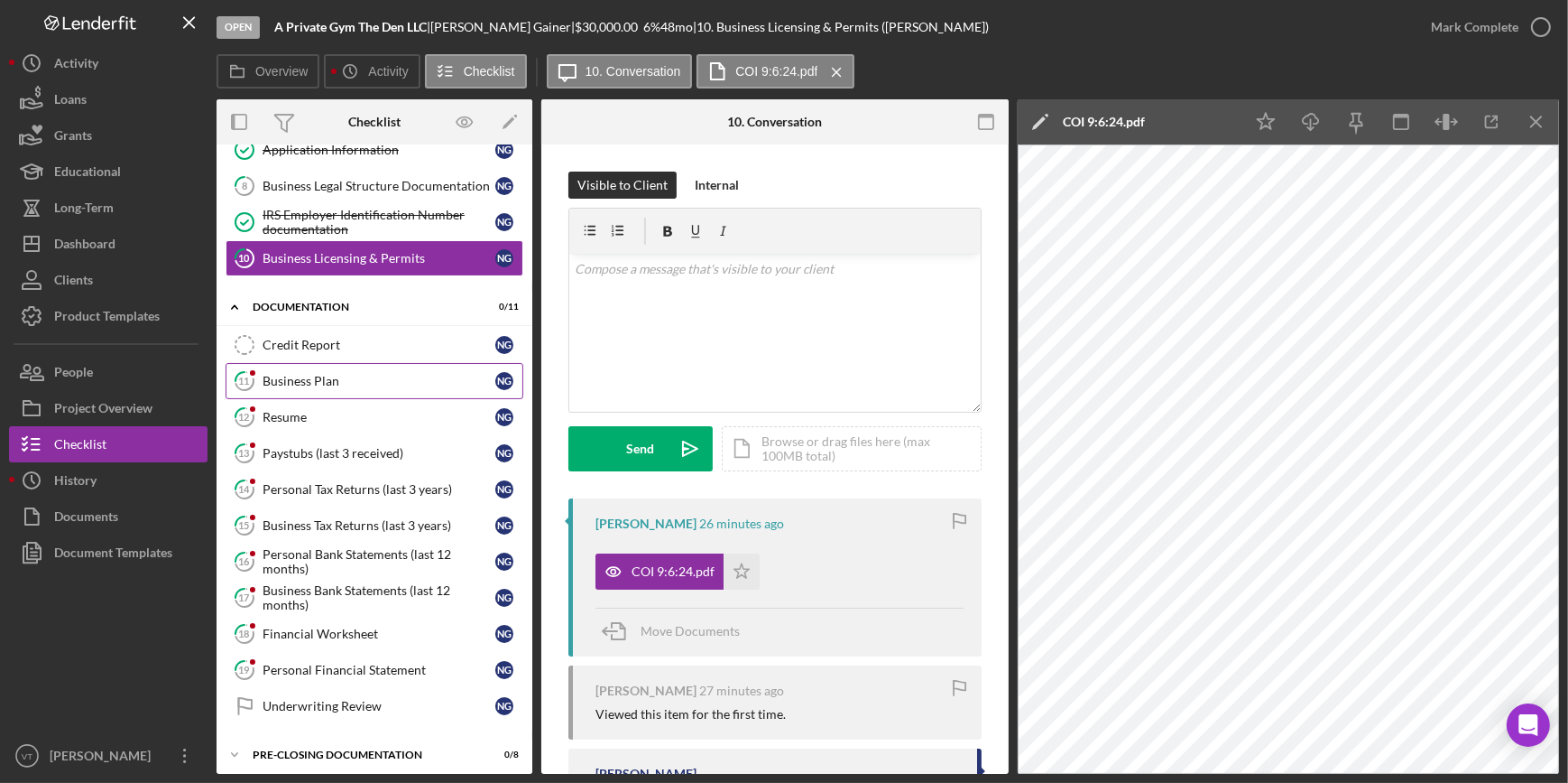
scroll to position [320, 0]
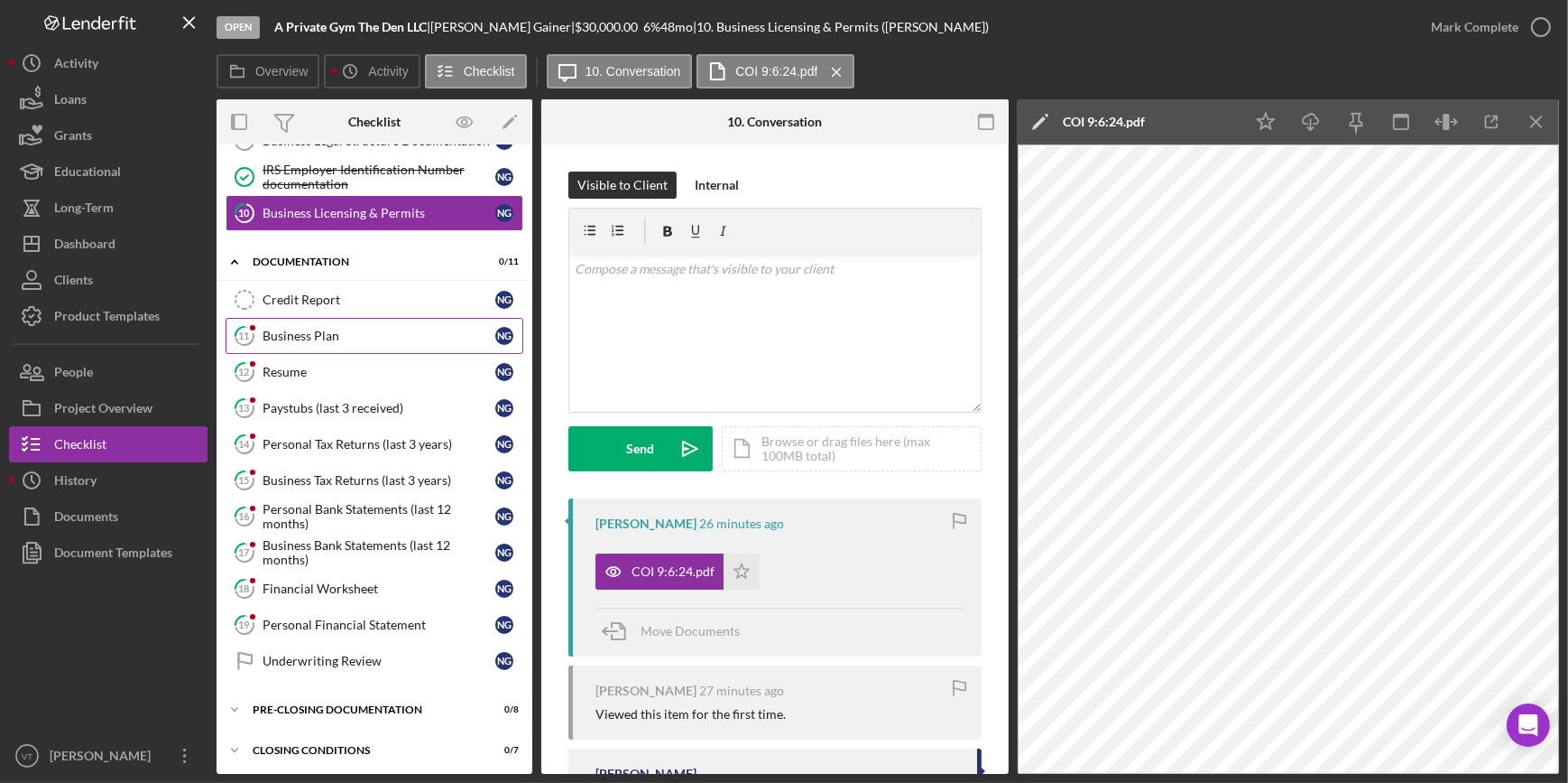
click at [311, 321] on link "11 Business Plan N G" at bounding box center [374, 335] width 298 height 36
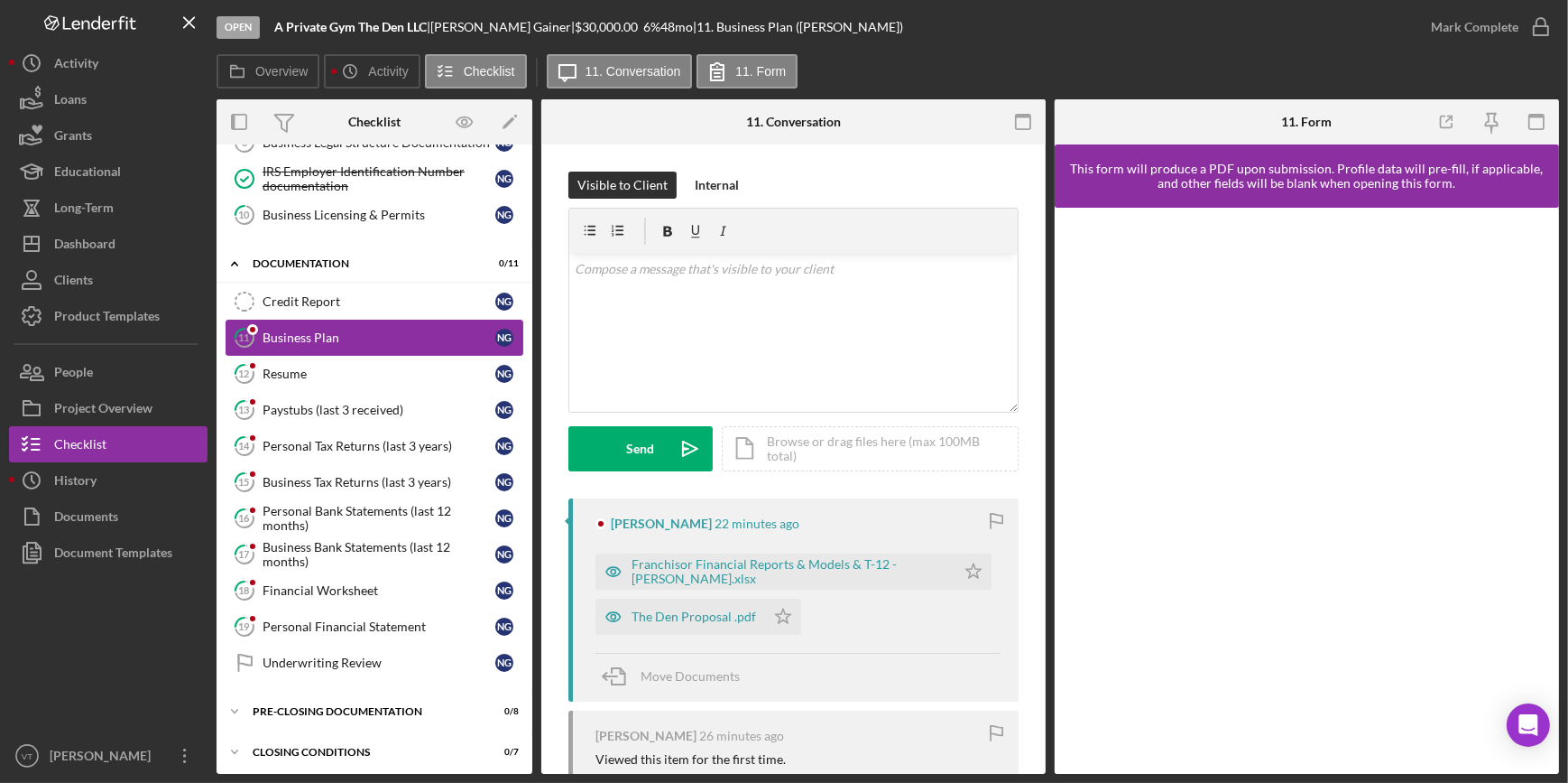
scroll to position [320, 0]
click at [693, 555] on div "Franchisor Financial Reports & Models & T-12 - Nathan FV.xlsx" at bounding box center [775, 570] width 360 height 36
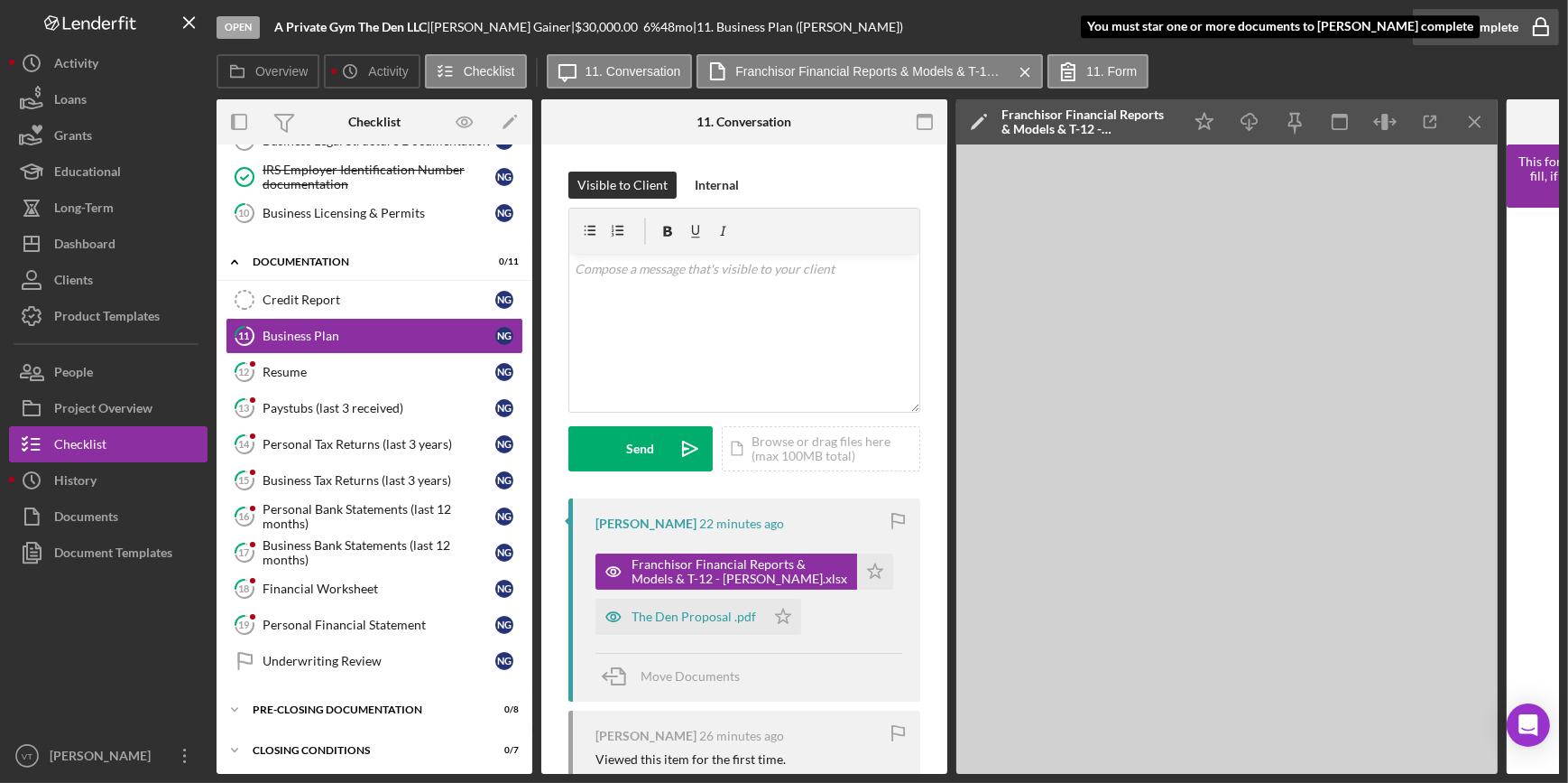
click at [1461, 24] on div "Mark Complete" at bounding box center [1474, 27] width 87 height 36
click at [860, 573] on icon "Icon/Star" at bounding box center [875, 570] width 36 height 36
click at [660, 620] on div "The Den Proposal .pdf" at bounding box center [693, 616] width 124 height 15
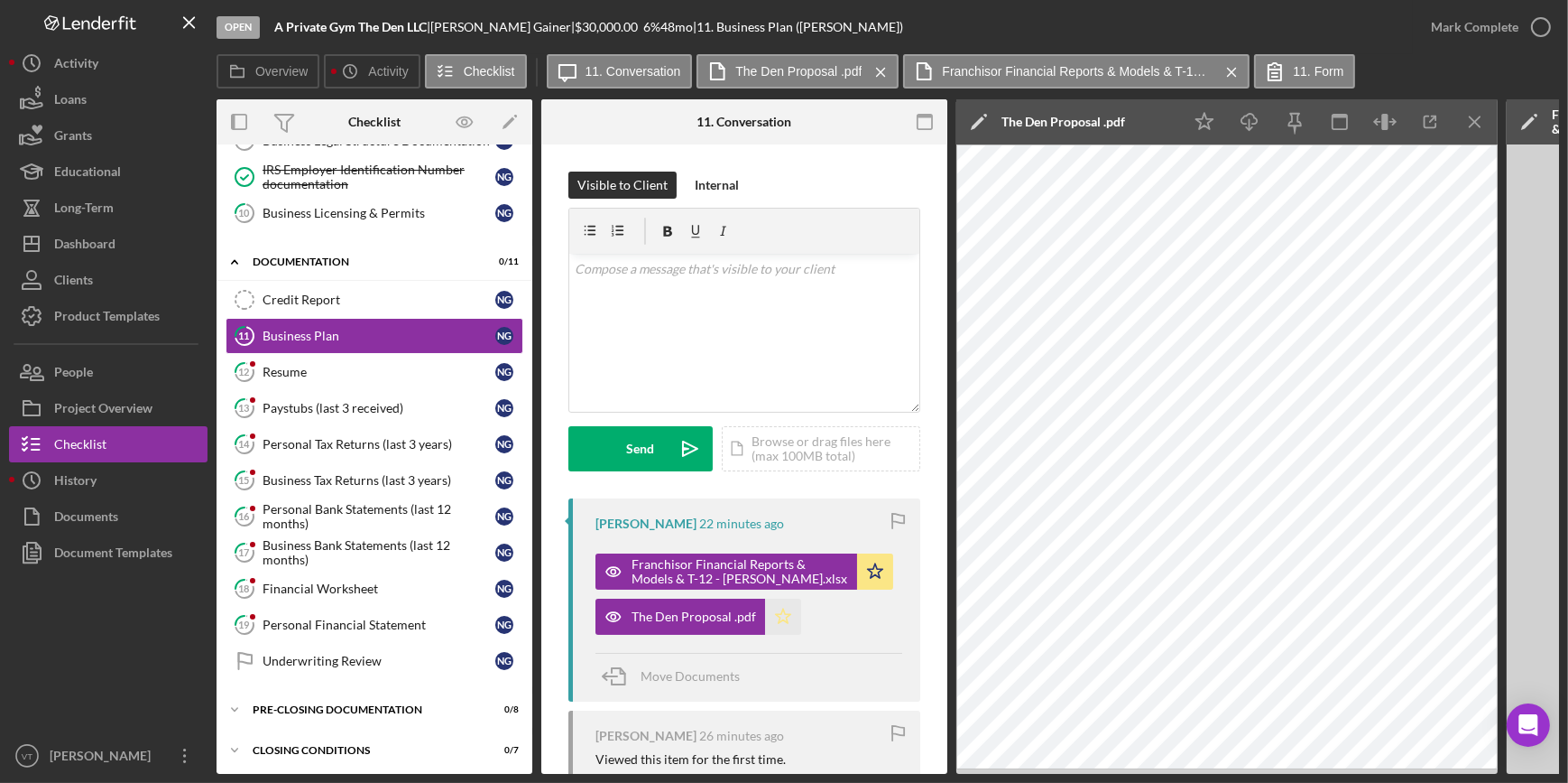
click at [775, 611] on icon "Icon/Star" at bounding box center [783, 616] width 36 height 36
click at [1442, 23] on div "Mark Complete" at bounding box center [1474, 27] width 87 height 36
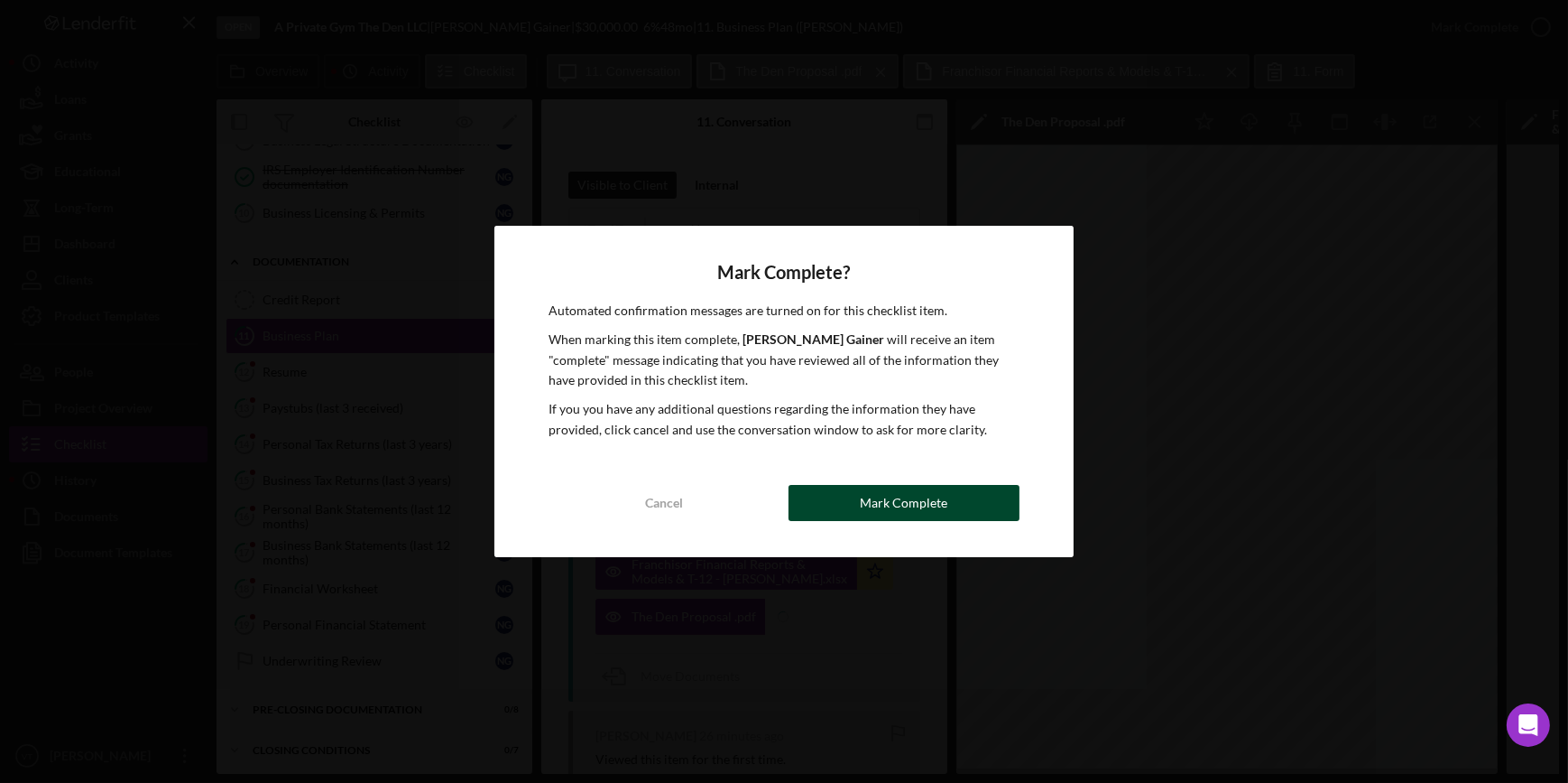
click at [930, 505] on div "Mark Complete" at bounding box center [903, 502] width 87 height 36
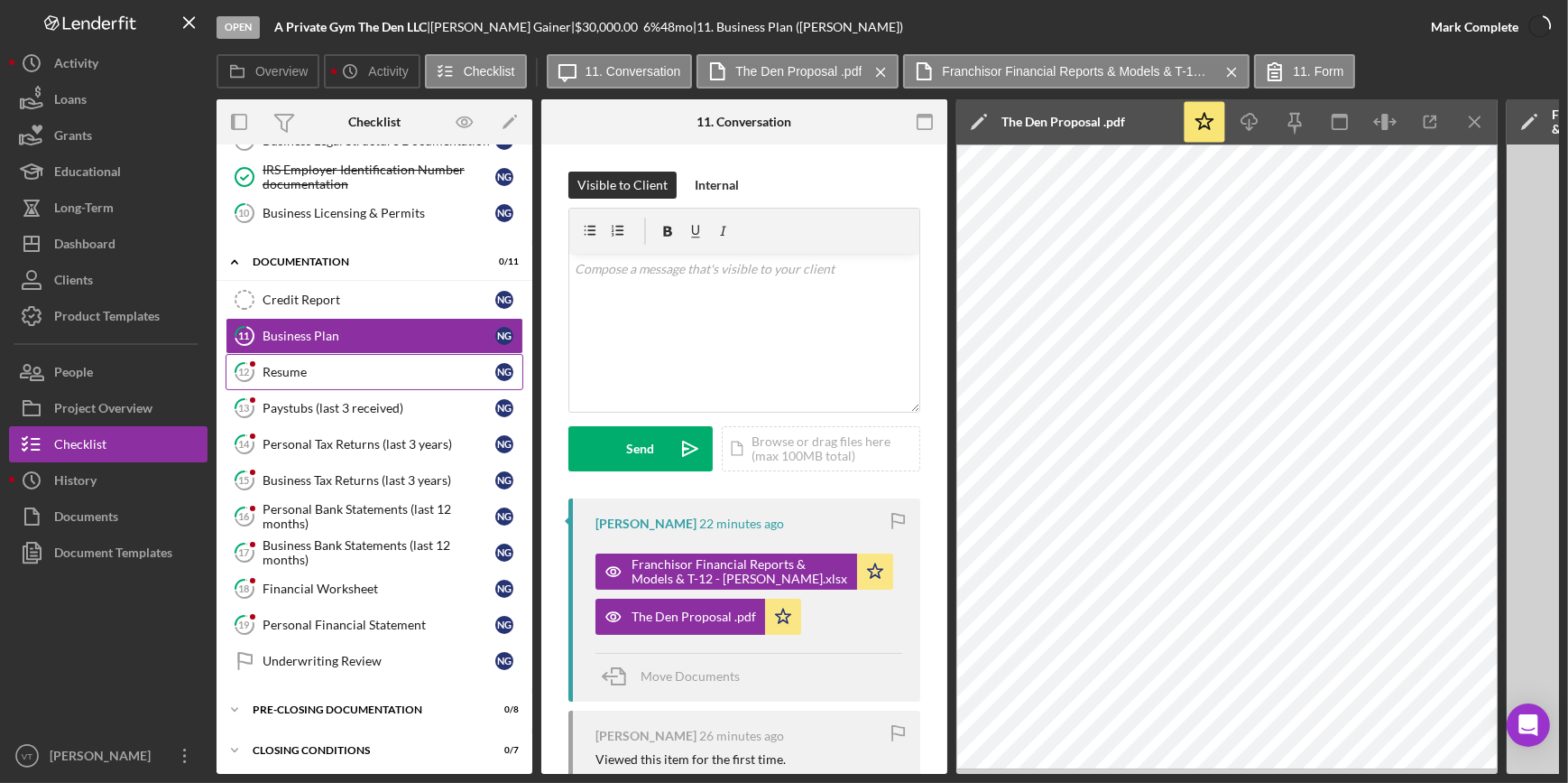
click at [424, 375] on div "Resume" at bounding box center [378, 372] width 233 height 15
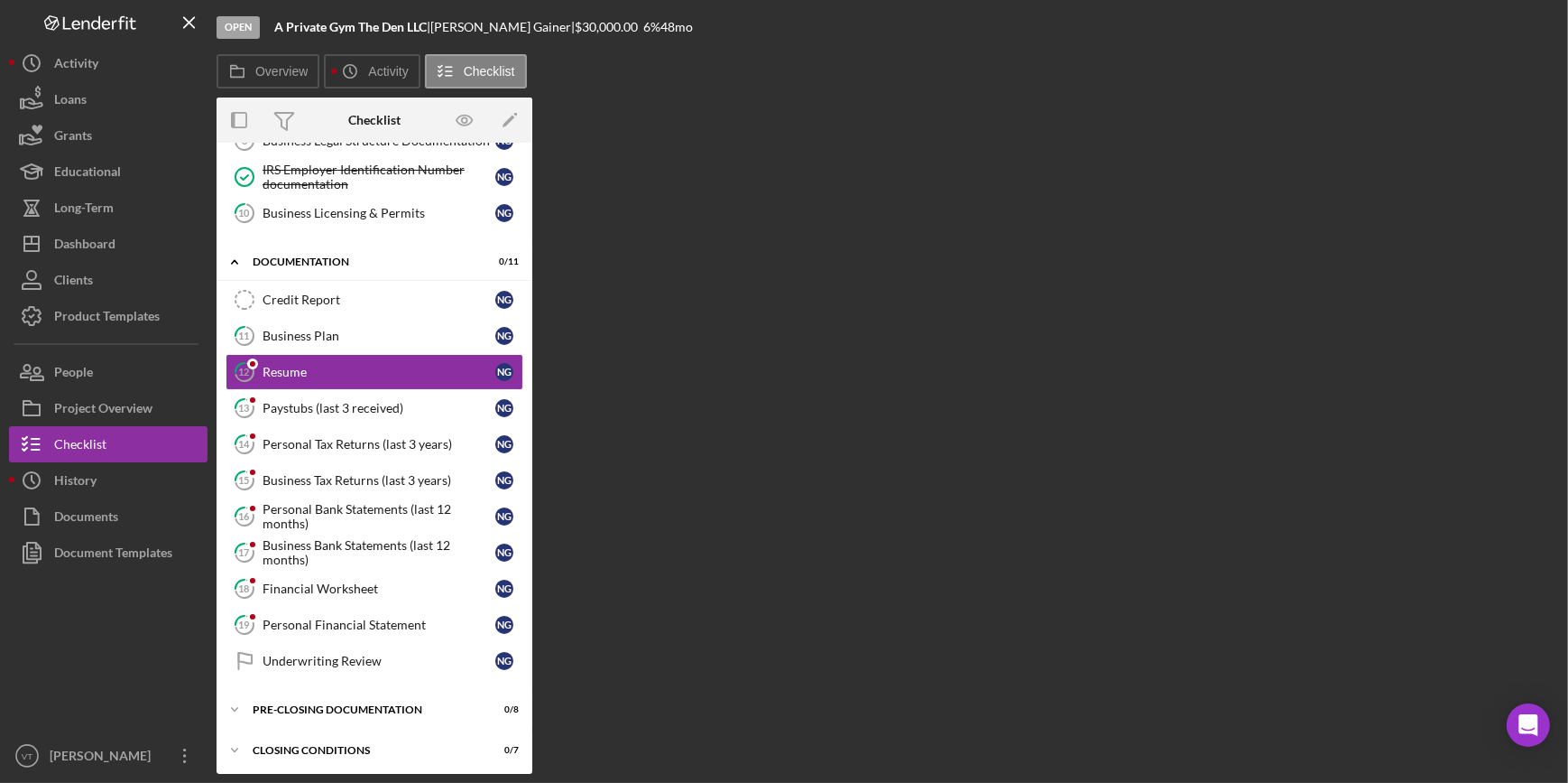
scroll to position [320, 0]
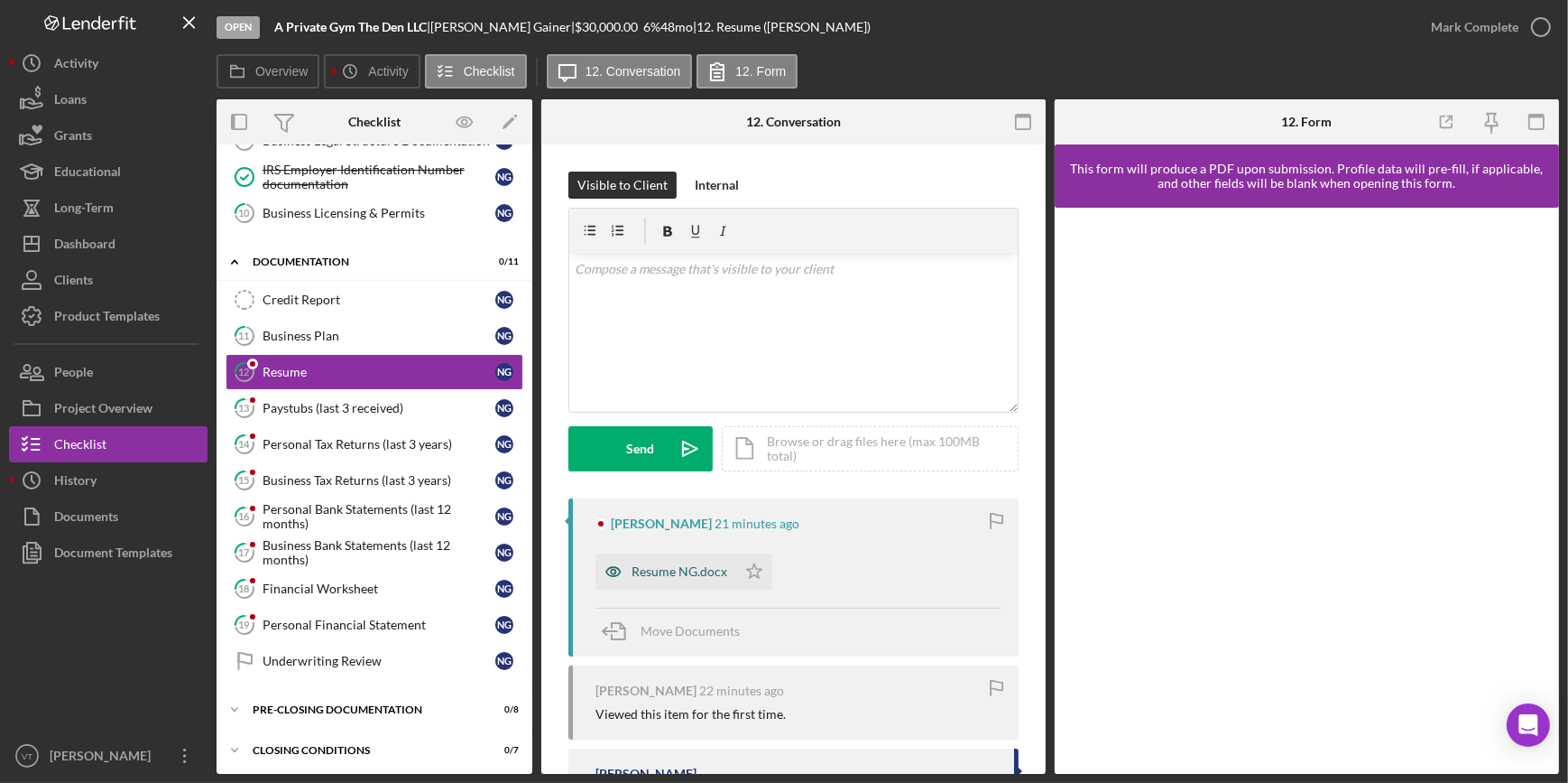
click at [662, 579] on div "Resume NG.docx" at bounding box center [666, 570] width 141 height 36
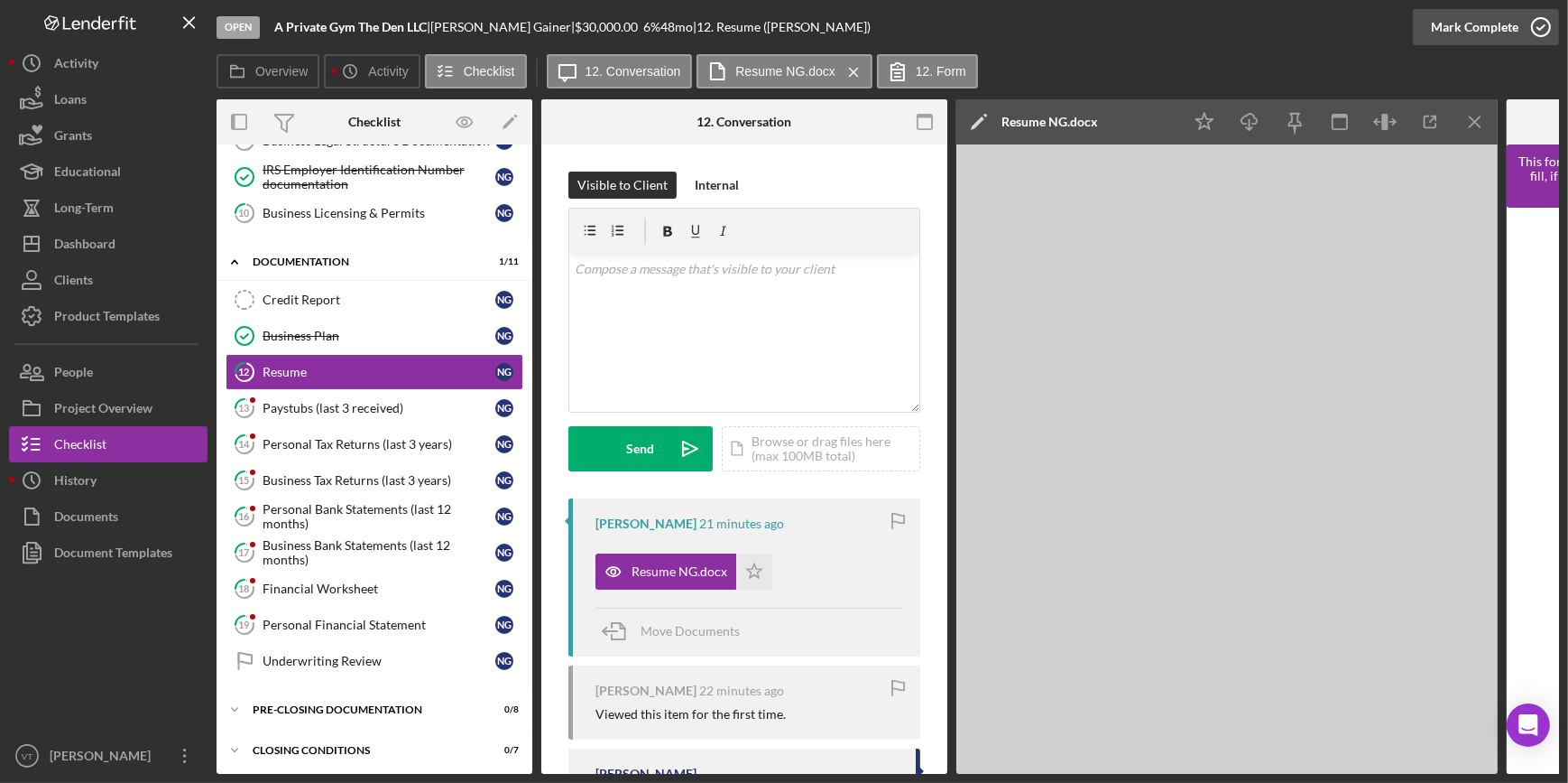
click at [1524, 30] on icon "button" at bounding box center [1540, 27] width 45 height 45
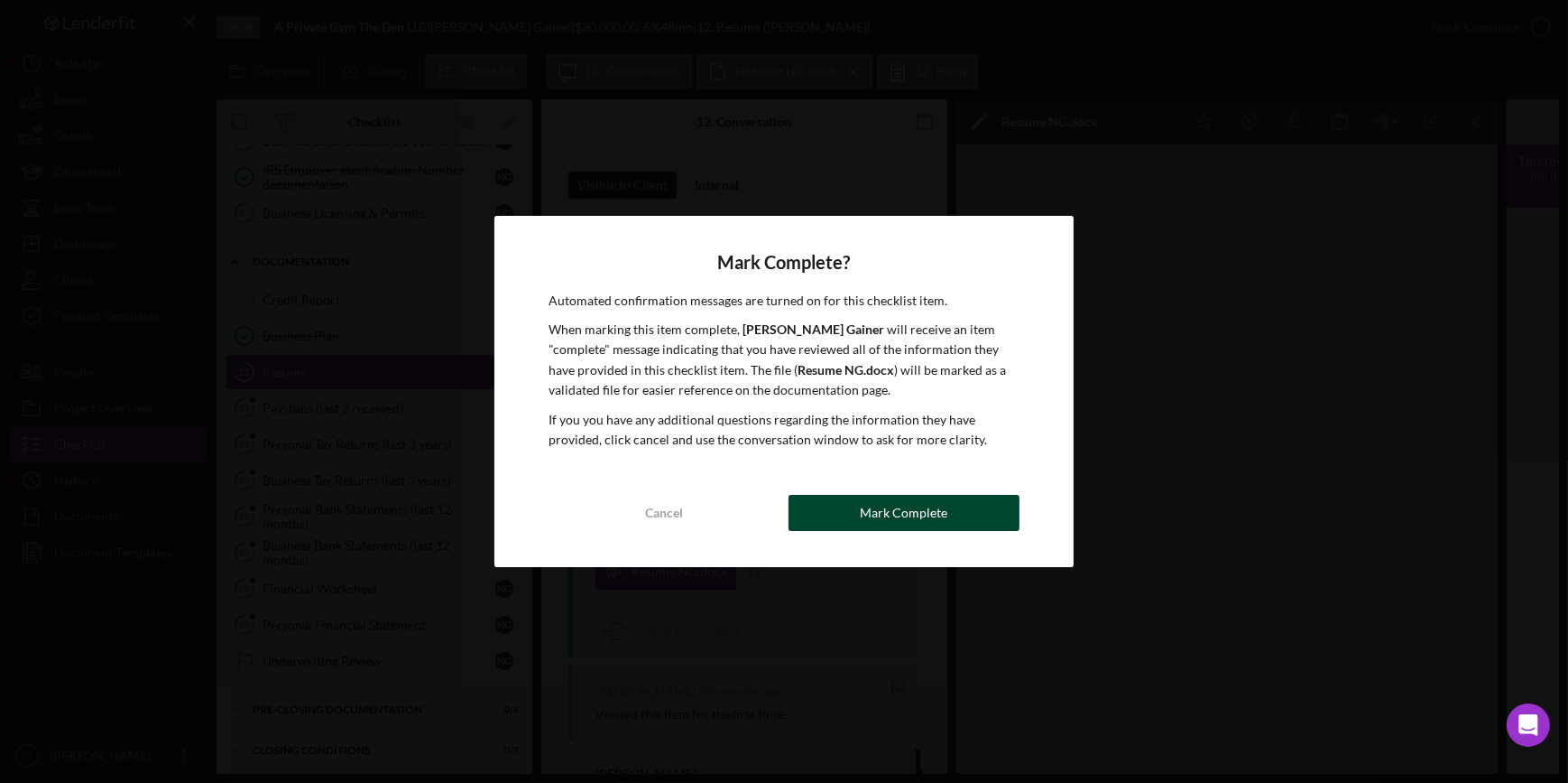
click at [961, 504] on button "Mark Complete" at bounding box center [903, 512] width 231 height 36
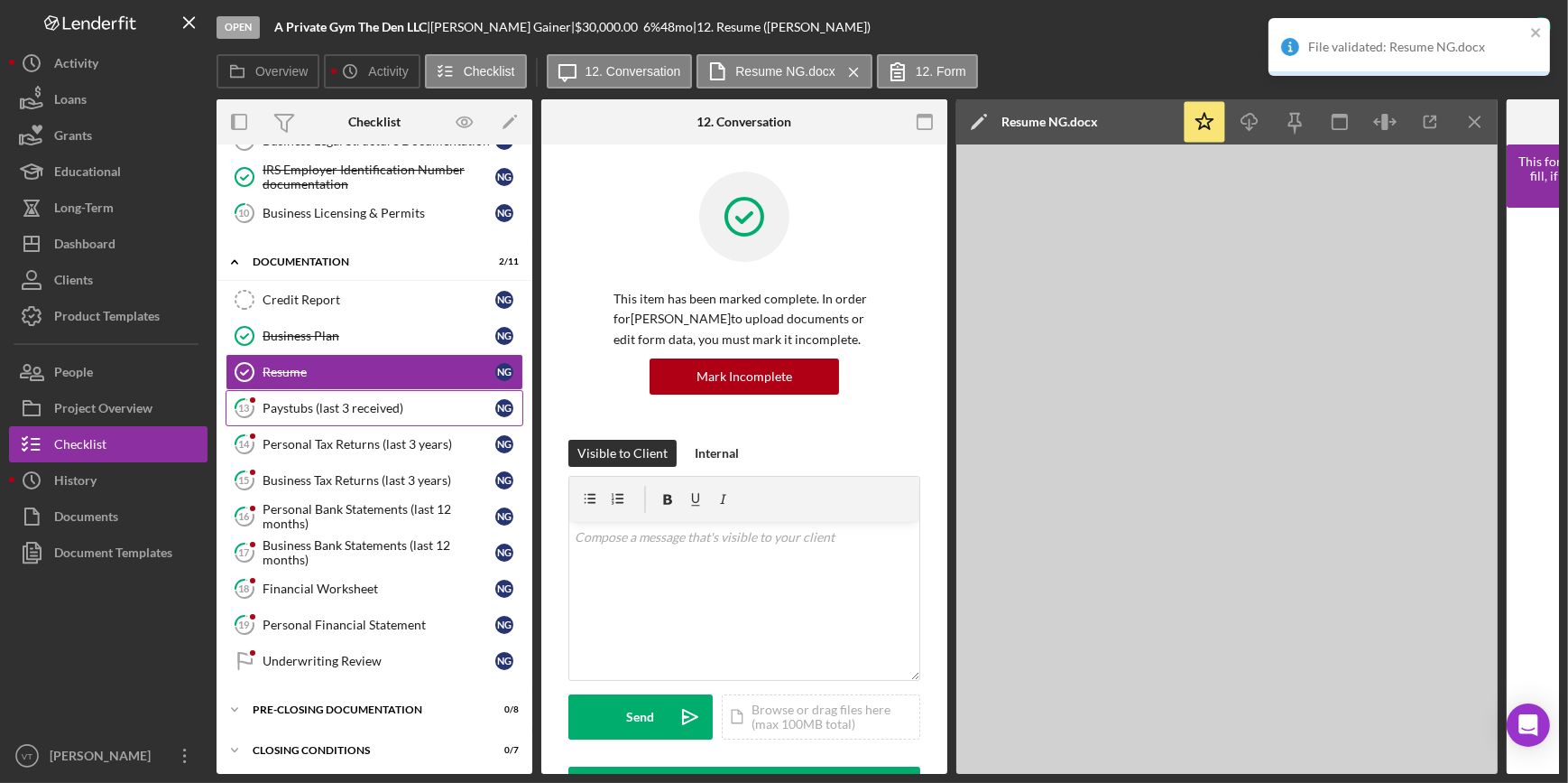
click at [369, 404] on div "Paystubs (last 3 received)" at bounding box center [378, 409] width 233 height 15
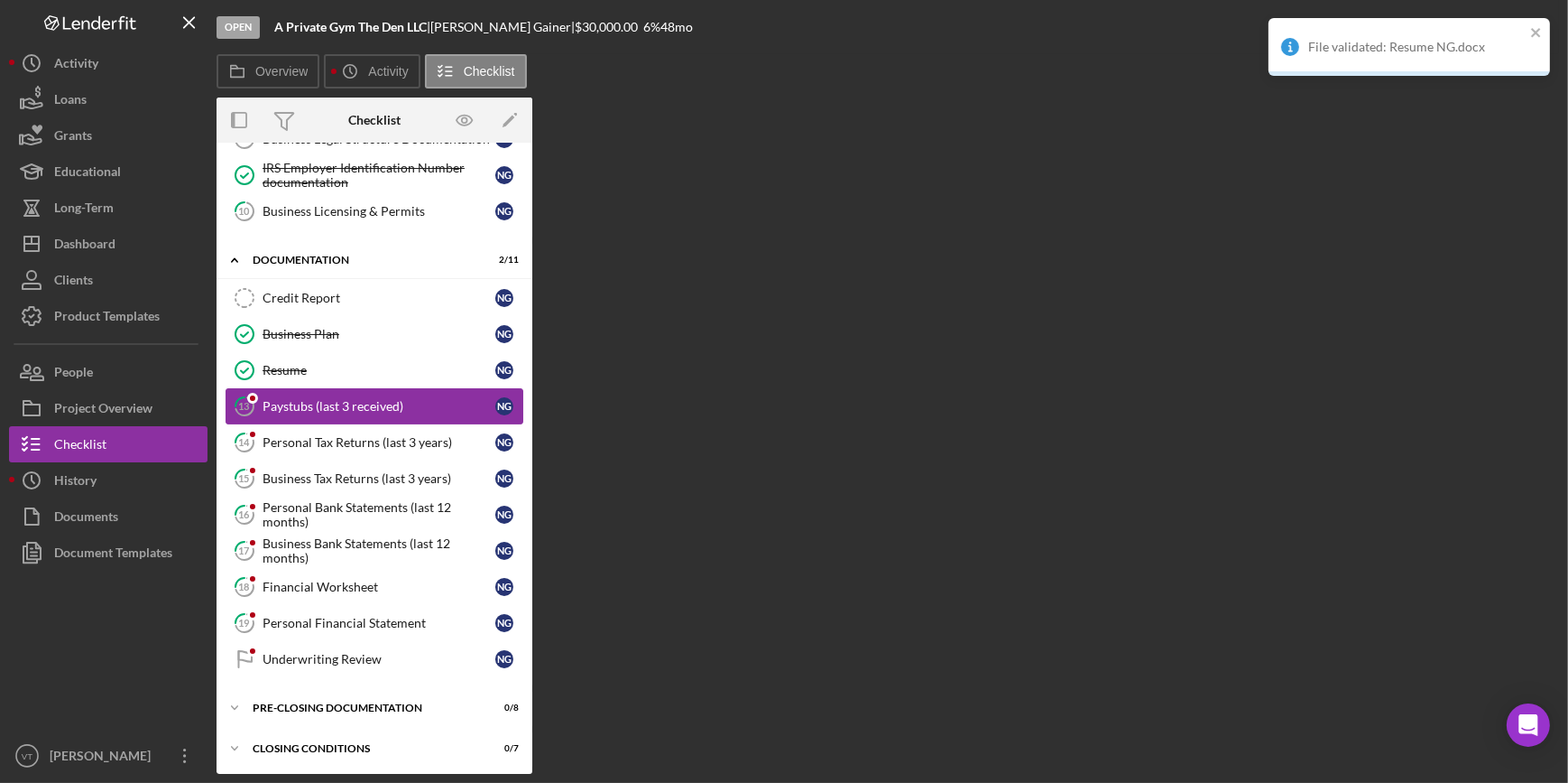
scroll to position [320, 0]
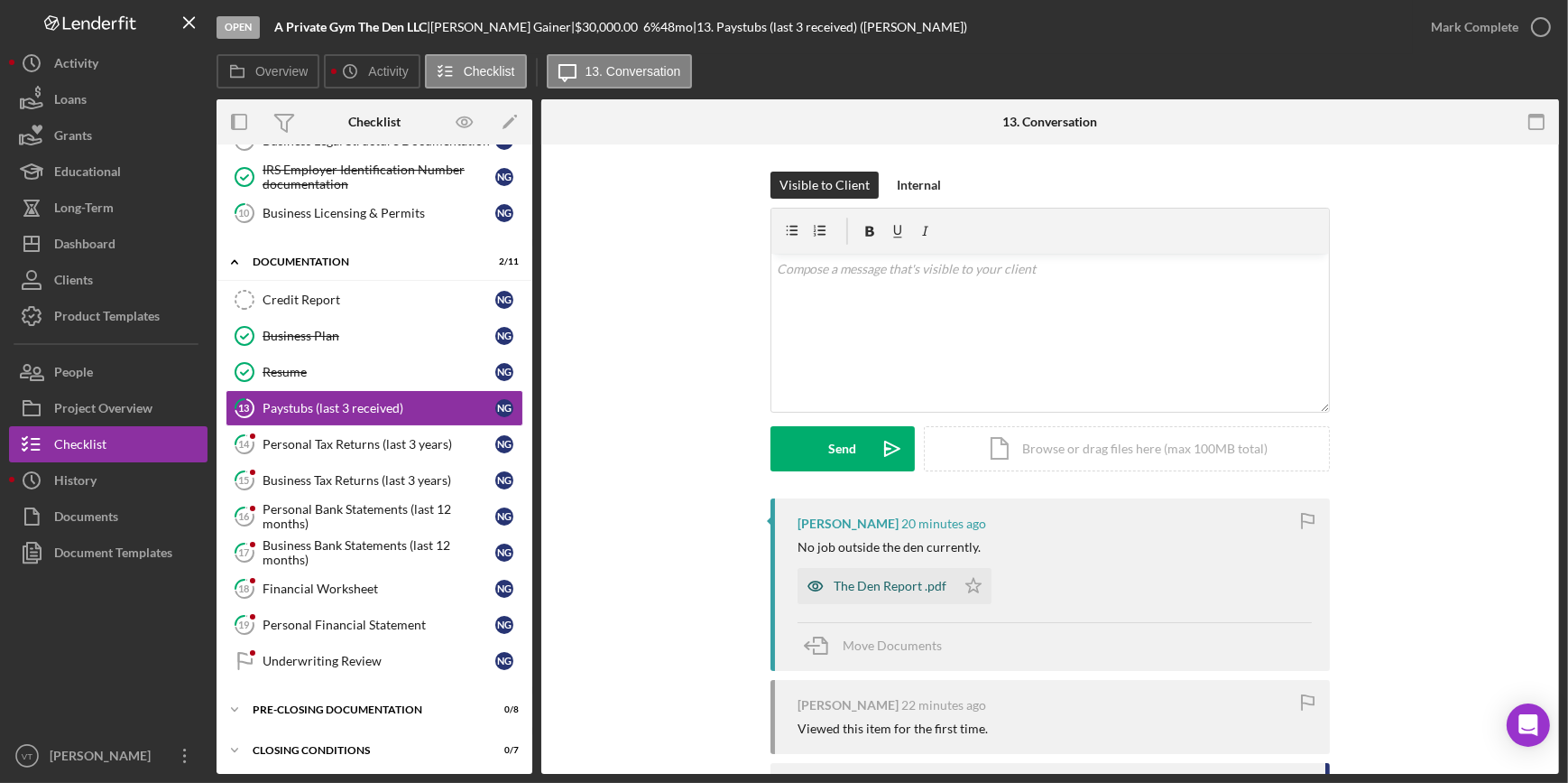
click at [877, 587] on div "The Den Report .pdf" at bounding box center [890, 586] width 113 height 15
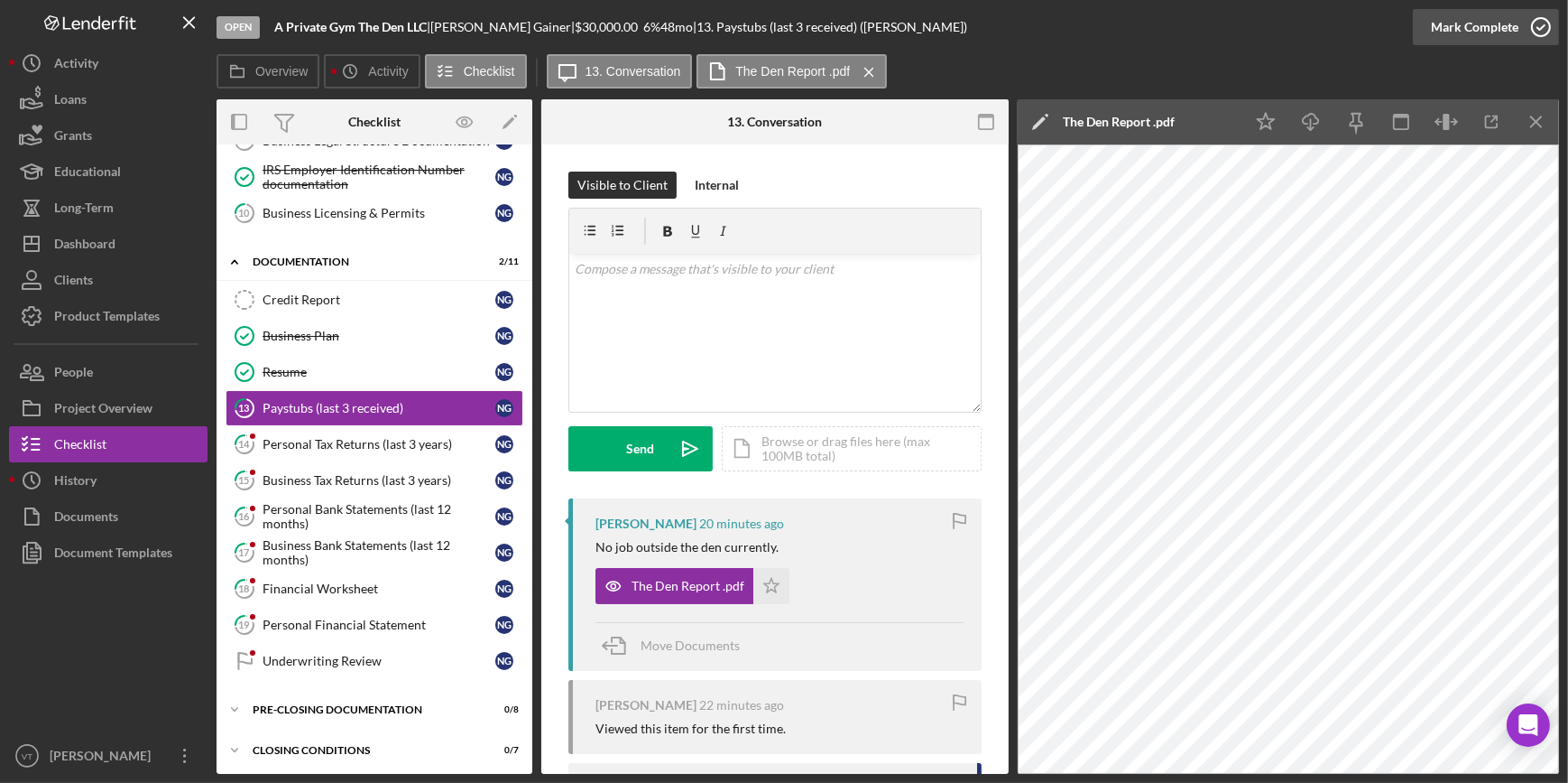
click at [1455, 33] on div "Mark Complete" at bounding box center [1474, 27] width 87 height 36
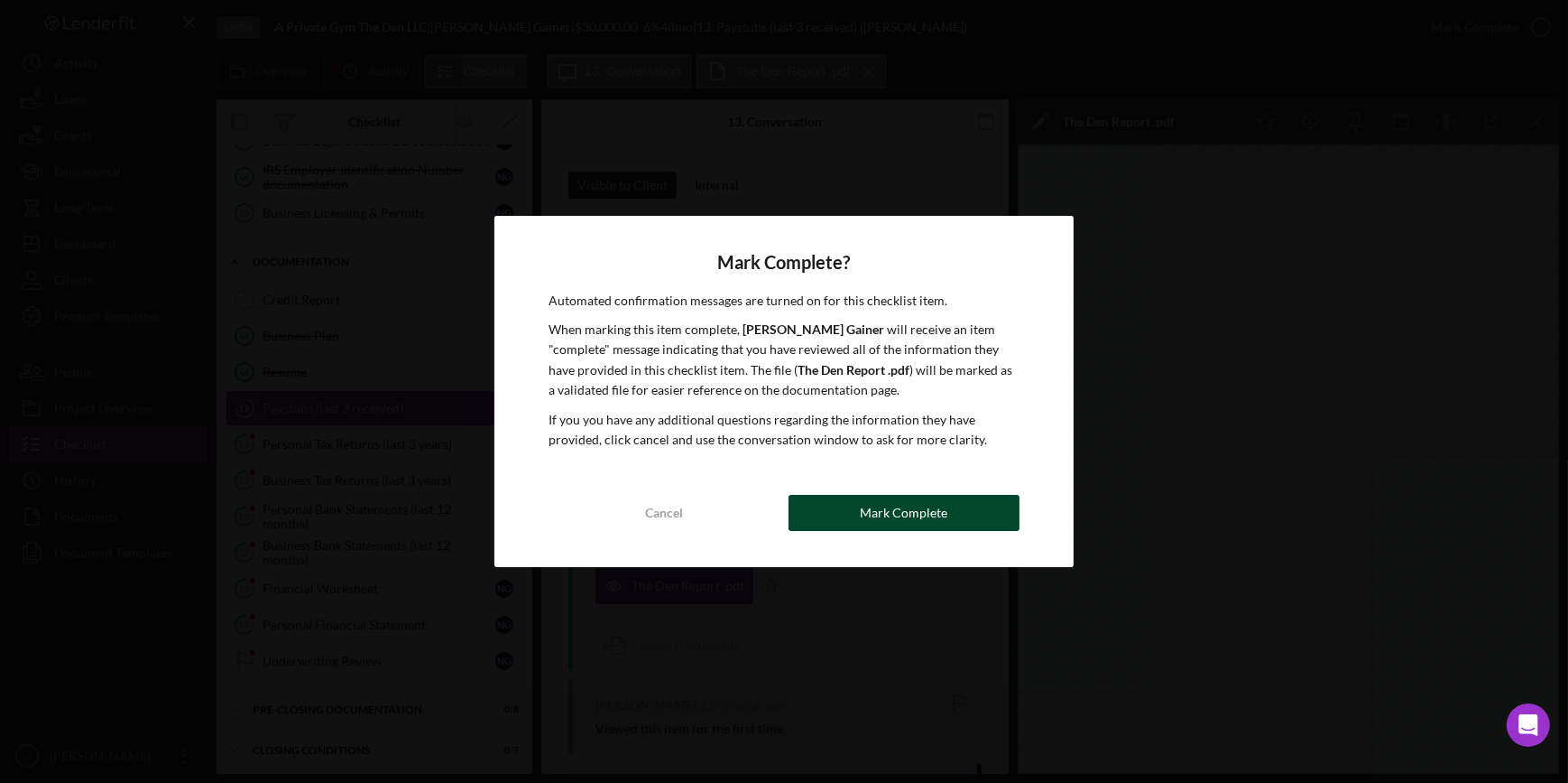
click at [910, 514] on div "Mark Complete" at bounding box center [903, 512] width 87 height 36
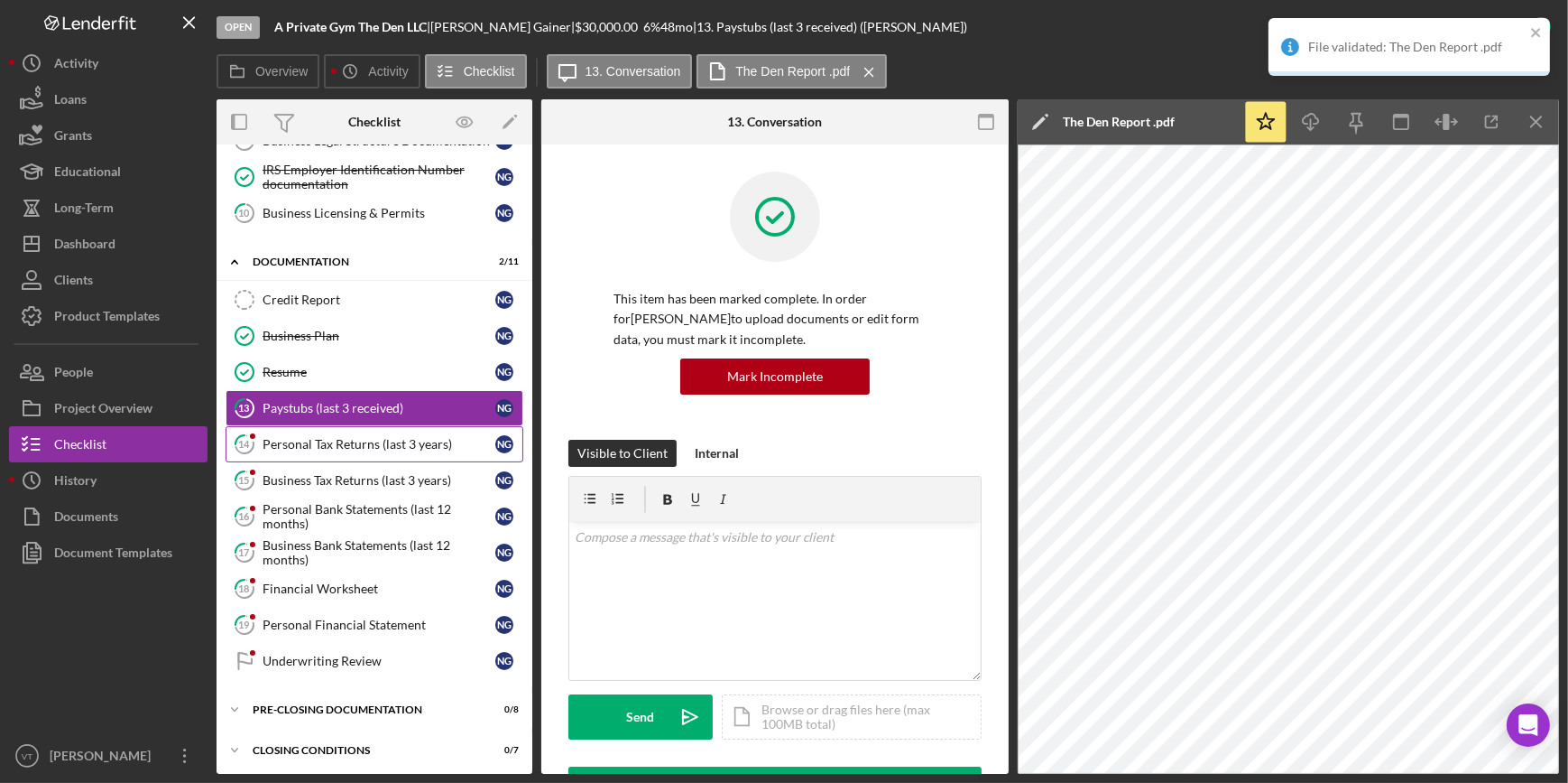
click at [374, 448] on div "Personal Tax Returns (last 3 years)" at bounding box center [378, 444] width 233 height 15
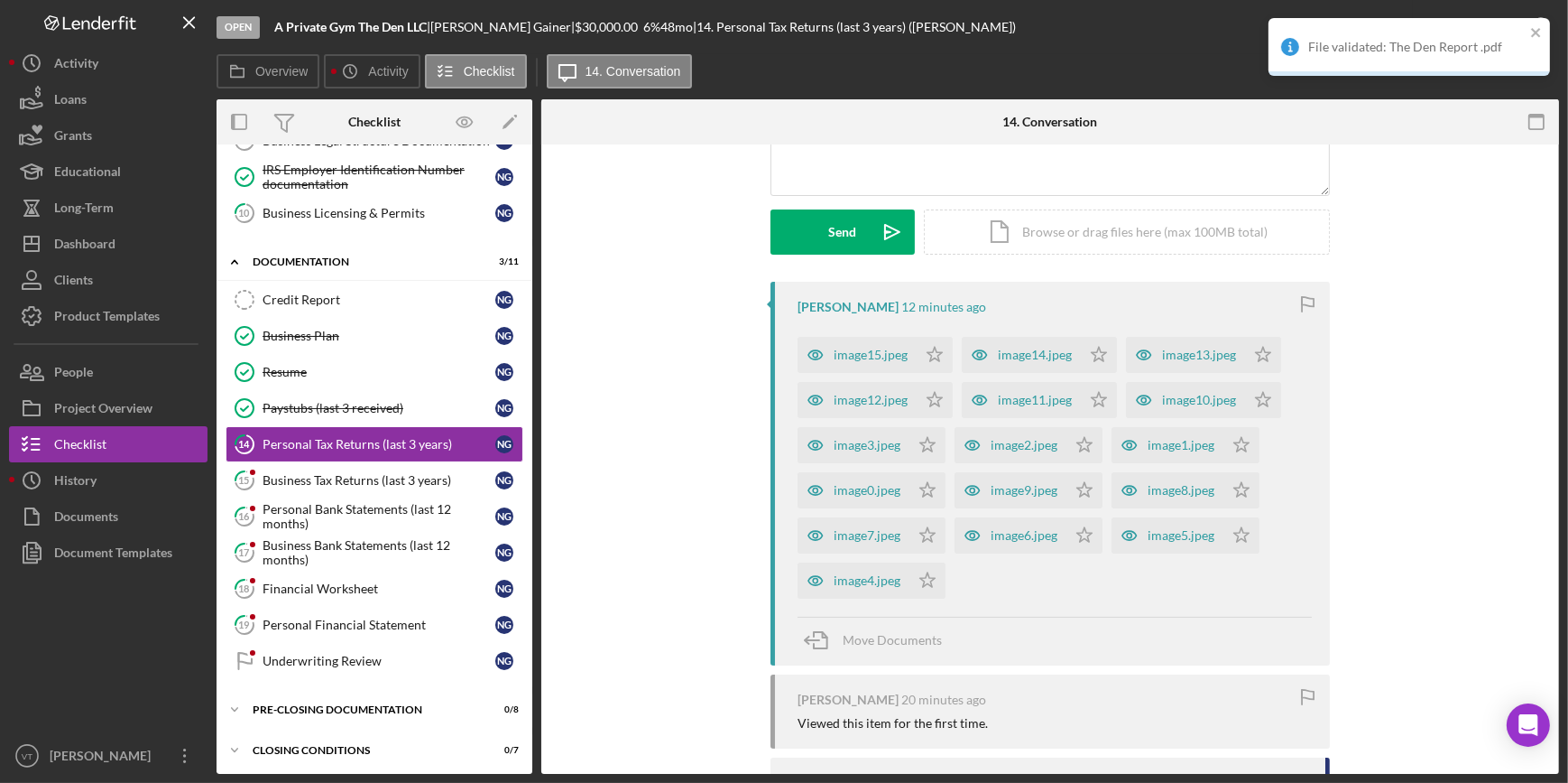
scroll to position [246, 0]
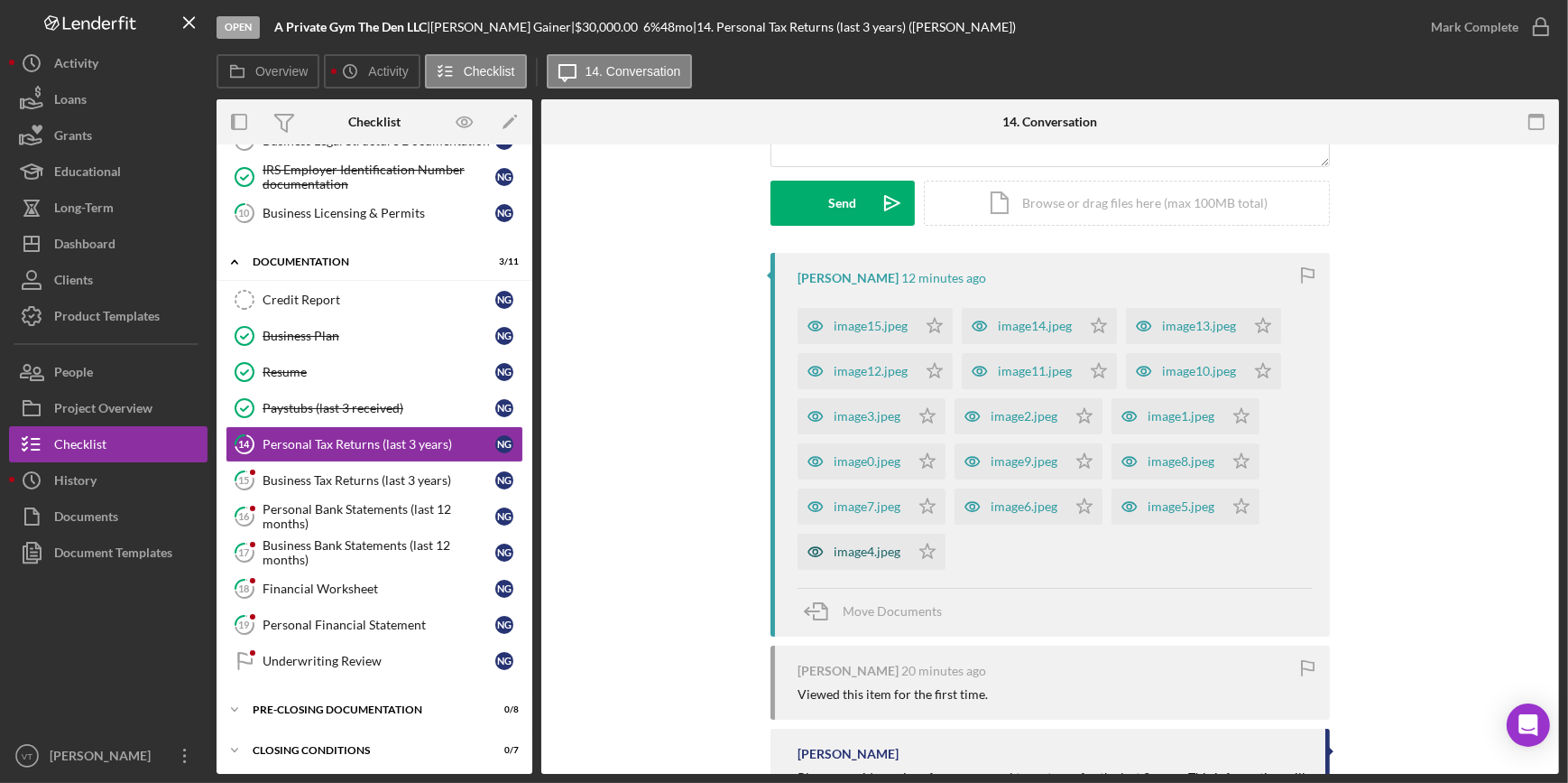
click at [847, 550] on div "image4.jpeg" at bounding box center [867, 552] width 67 height 15
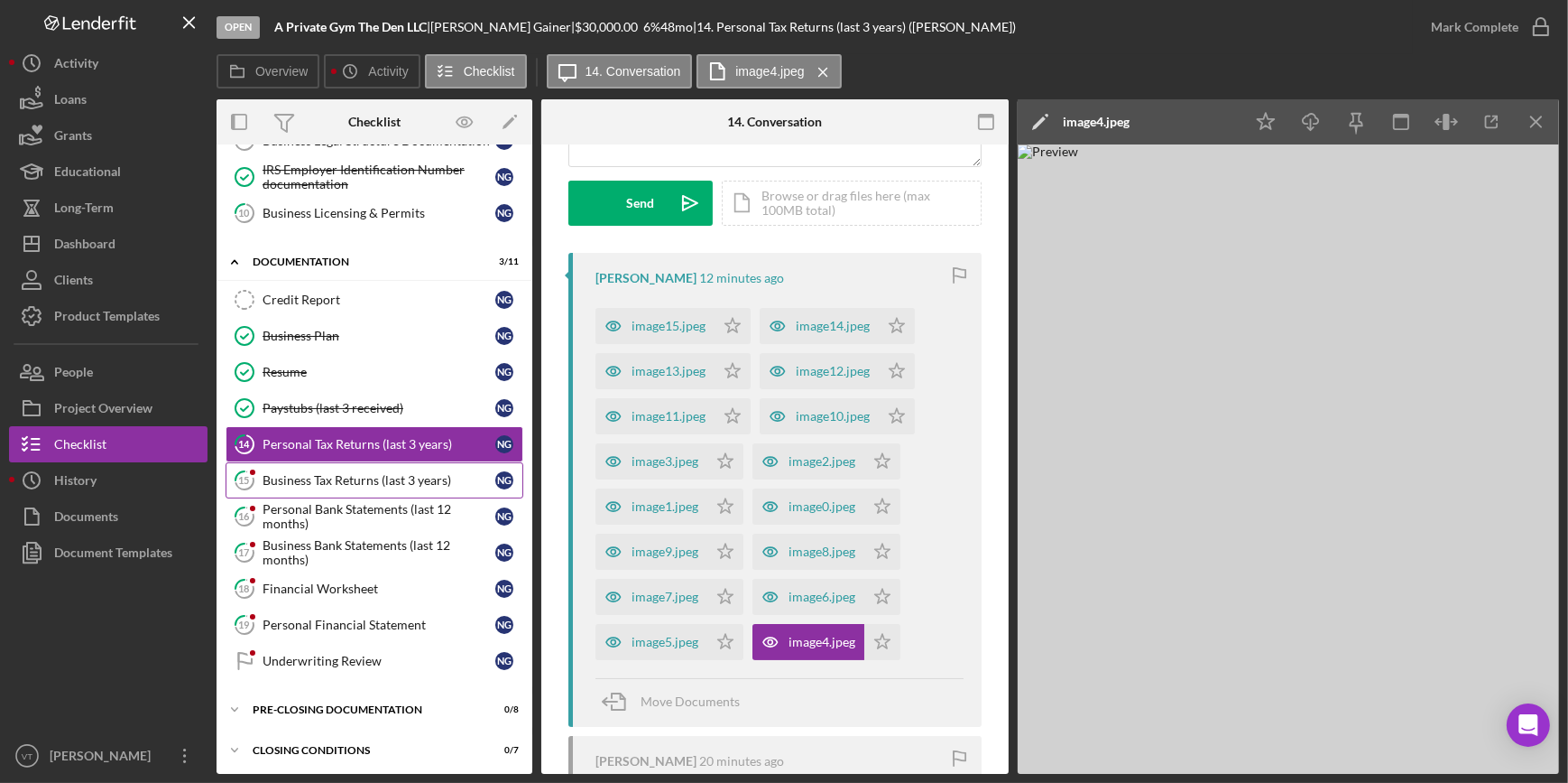
click at [384, 474] on div "Business Tax Returns (last 3 years)" at bounding box center [378, 480] width 233 height 15
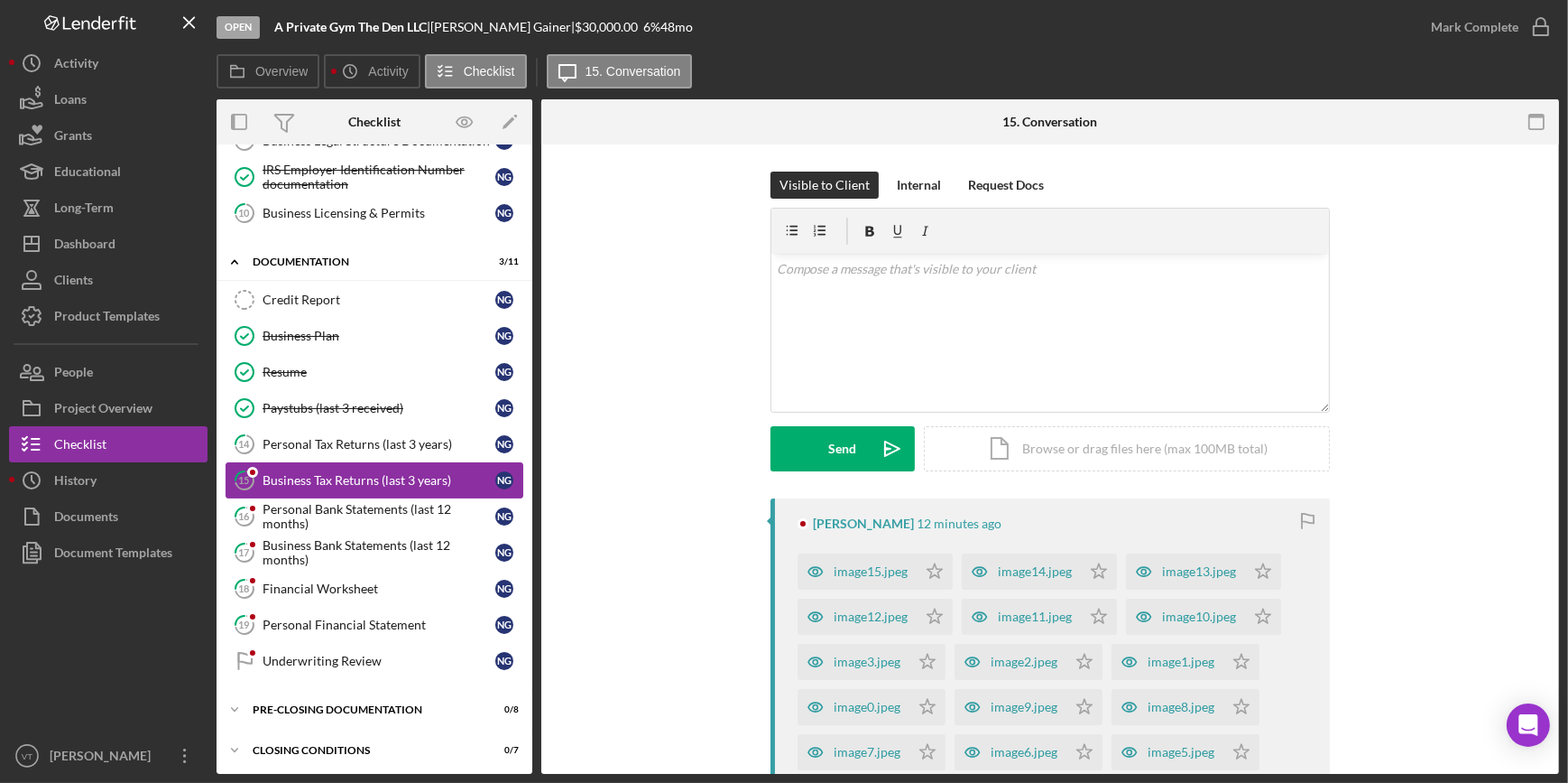
scroll to position [320, 0]
click at [858, 556] on div "image15.jpeg" at bounding box center [857, 570] width 120 height 36
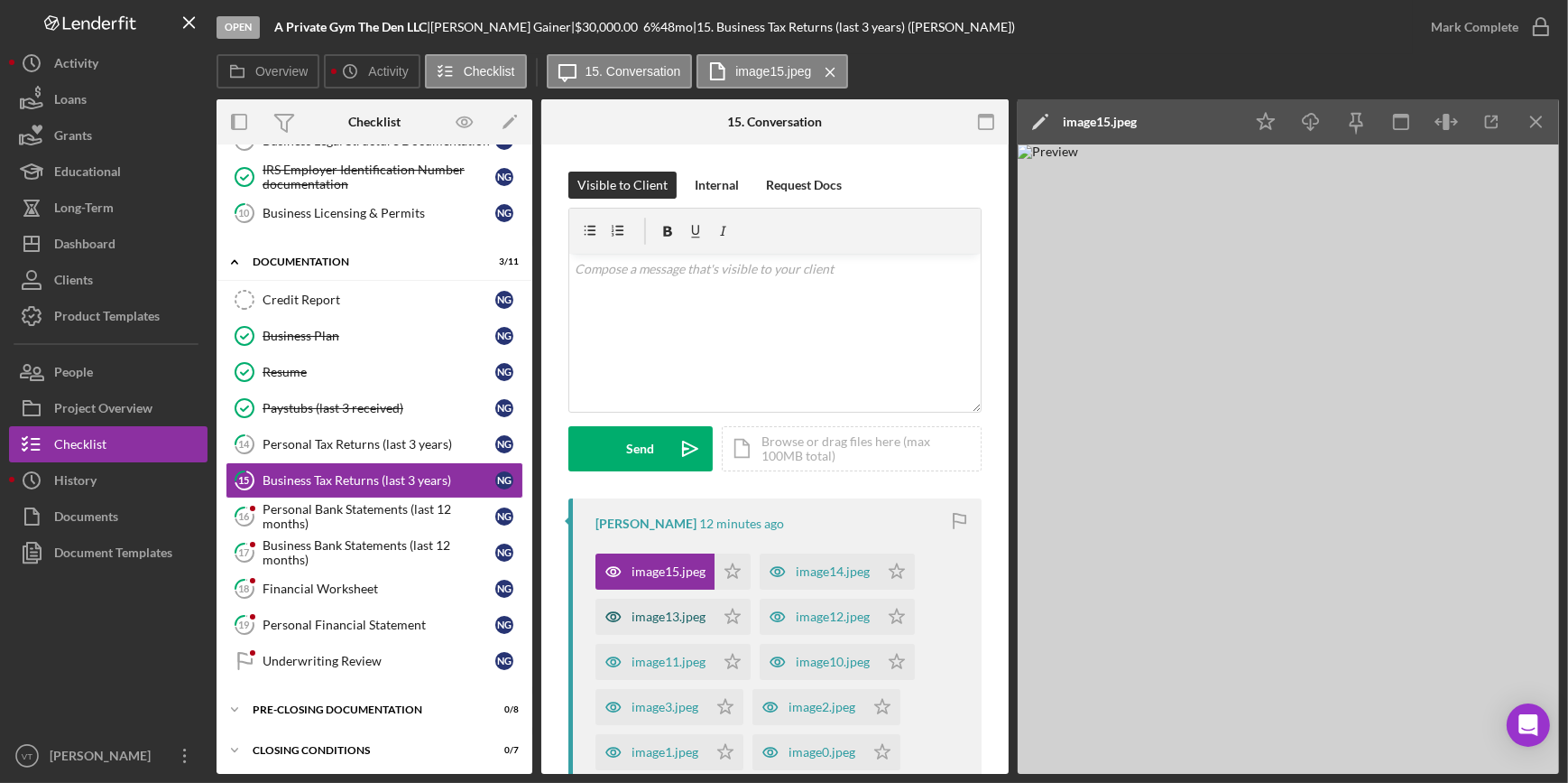
click at [663, 618] on div "image13.jpeg" at bounding box center [669, 616] width 74 height 15
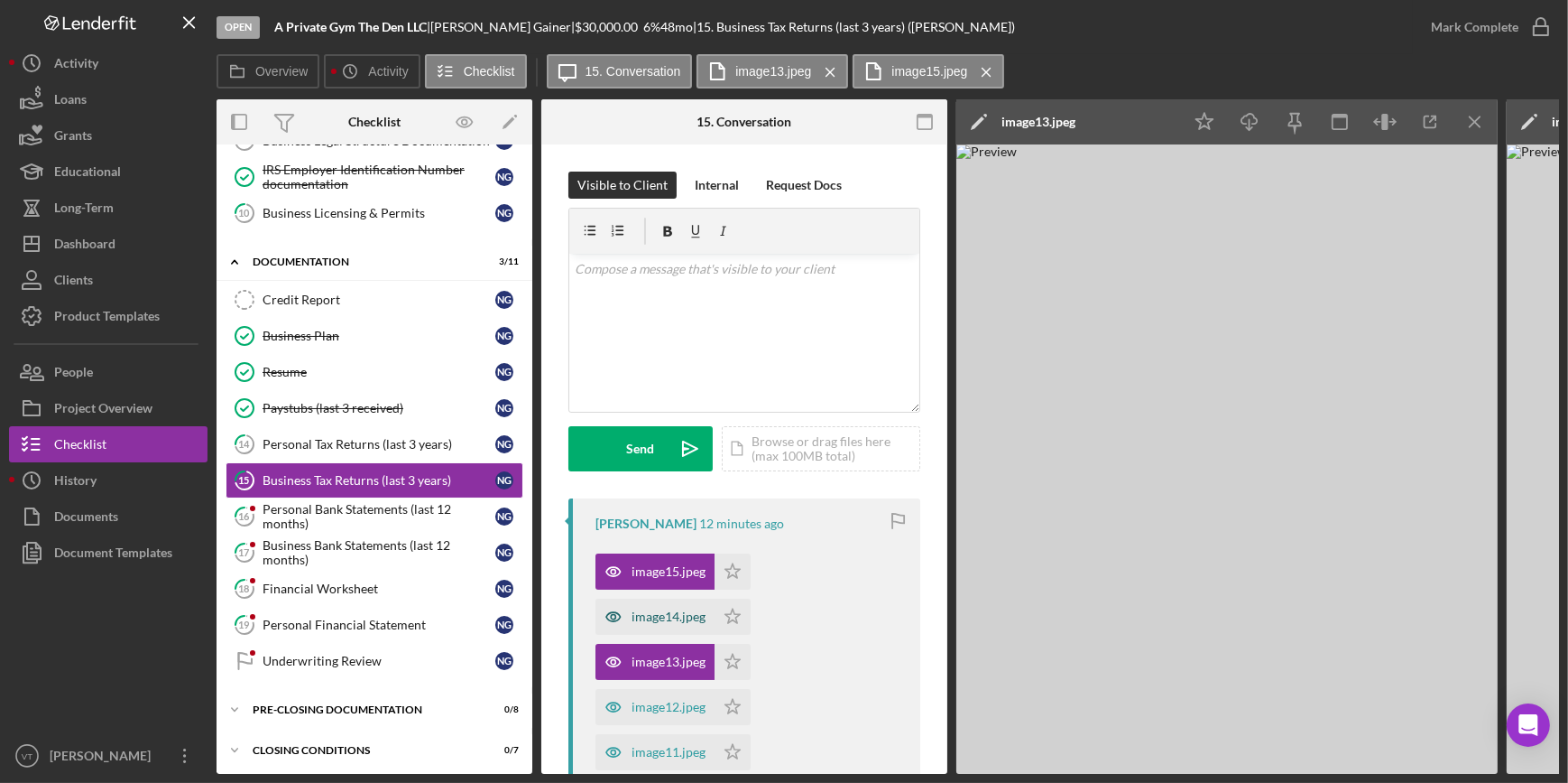
click at [668, 616] on div "image14.jpeg" at bounding box center [669, 616] width 74 height 15
click at [672, 694] on div "image12.jpeg" at bounding box center [656, 707] width 120 height 36
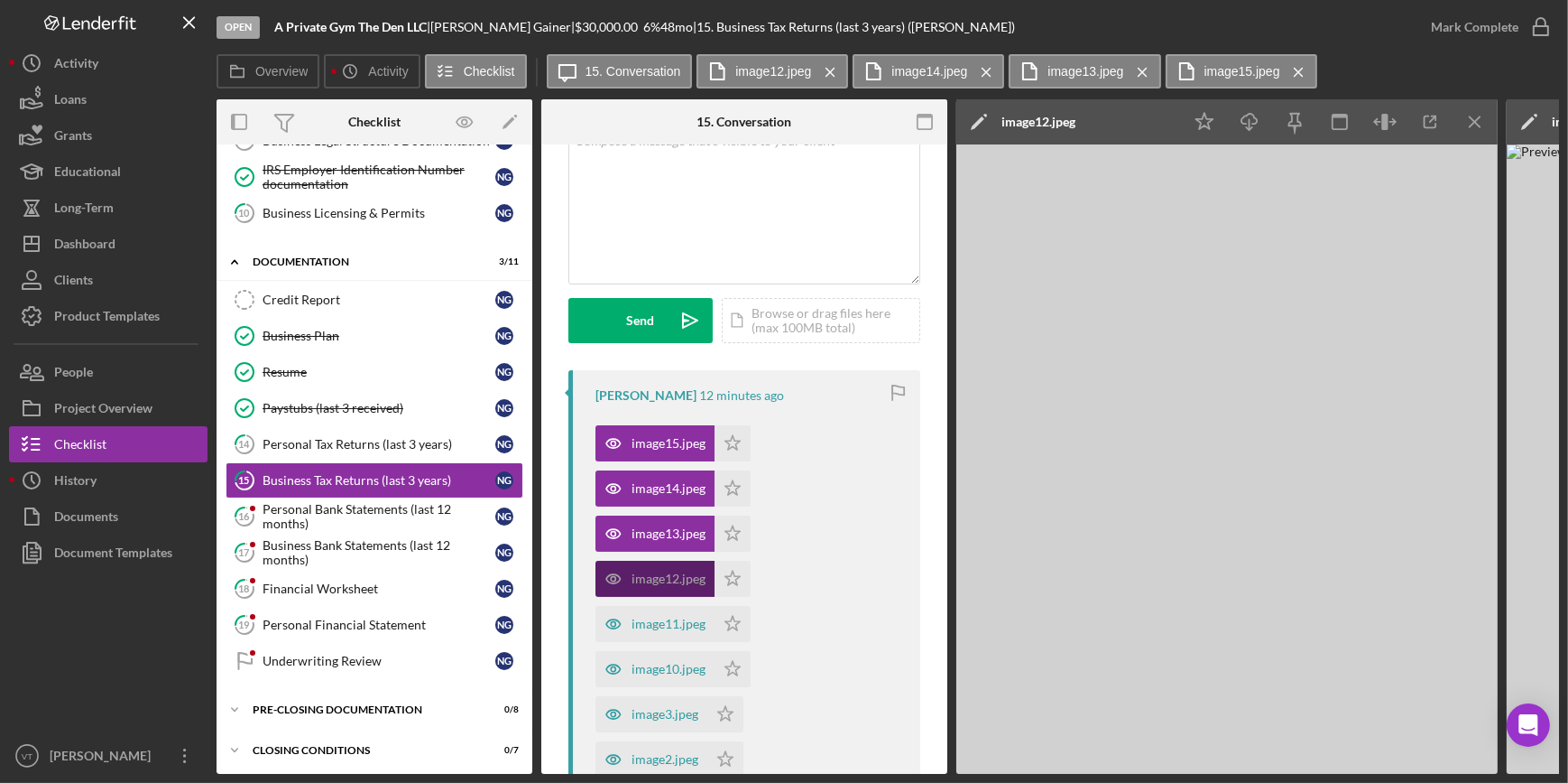
scroll to position [246, 0]
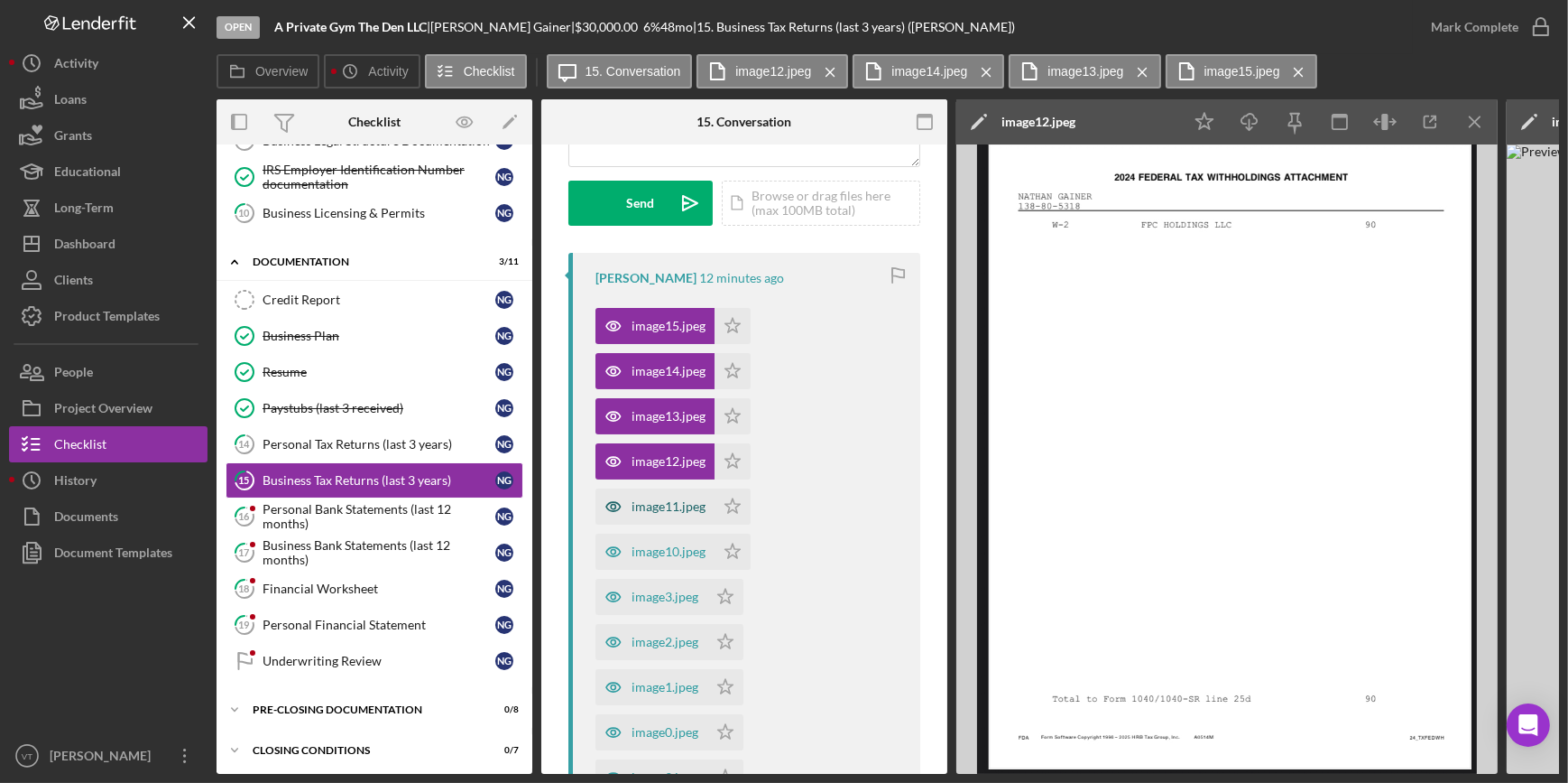
click at [664, 505] on div "image11.jpeg" at bounding box center [669, 507] width 74 height 15
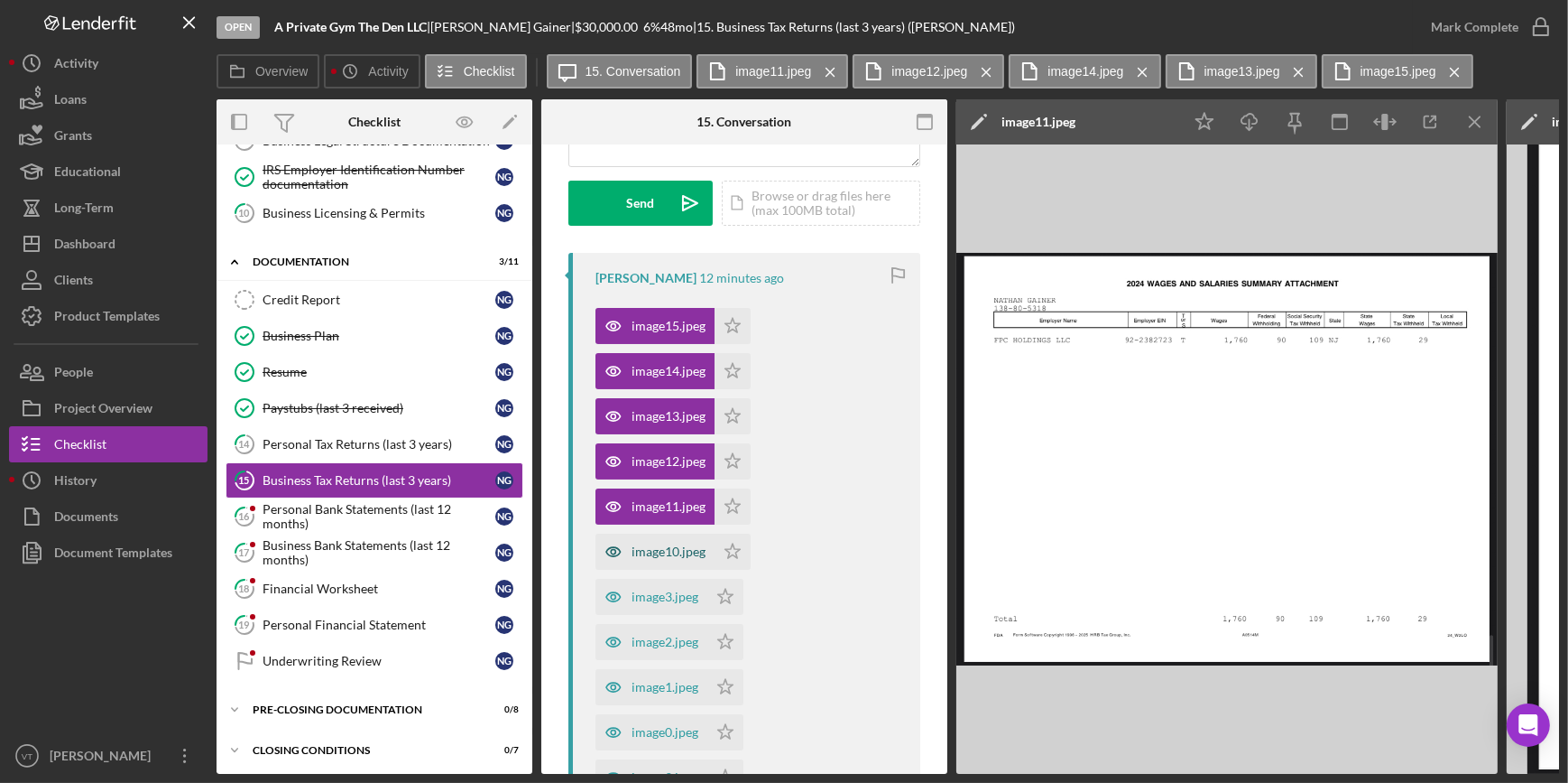
click at [649, 552] on div "image10.jpeg" at bounding box center [669, 552] width 74 height 15
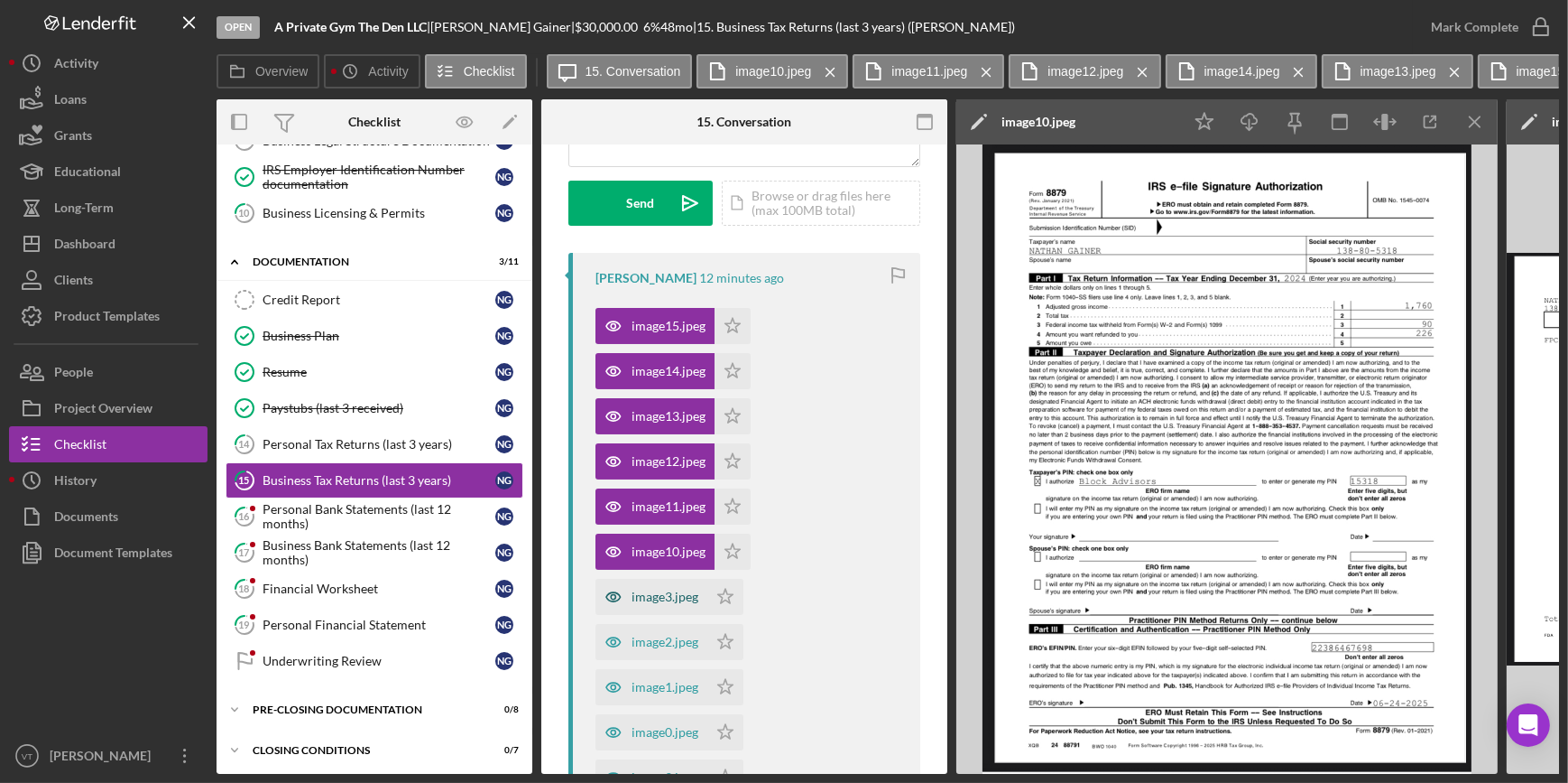
click at [658, 606] on div "image3.jpeg" at bounding box center [652, 596] width 112 height 36
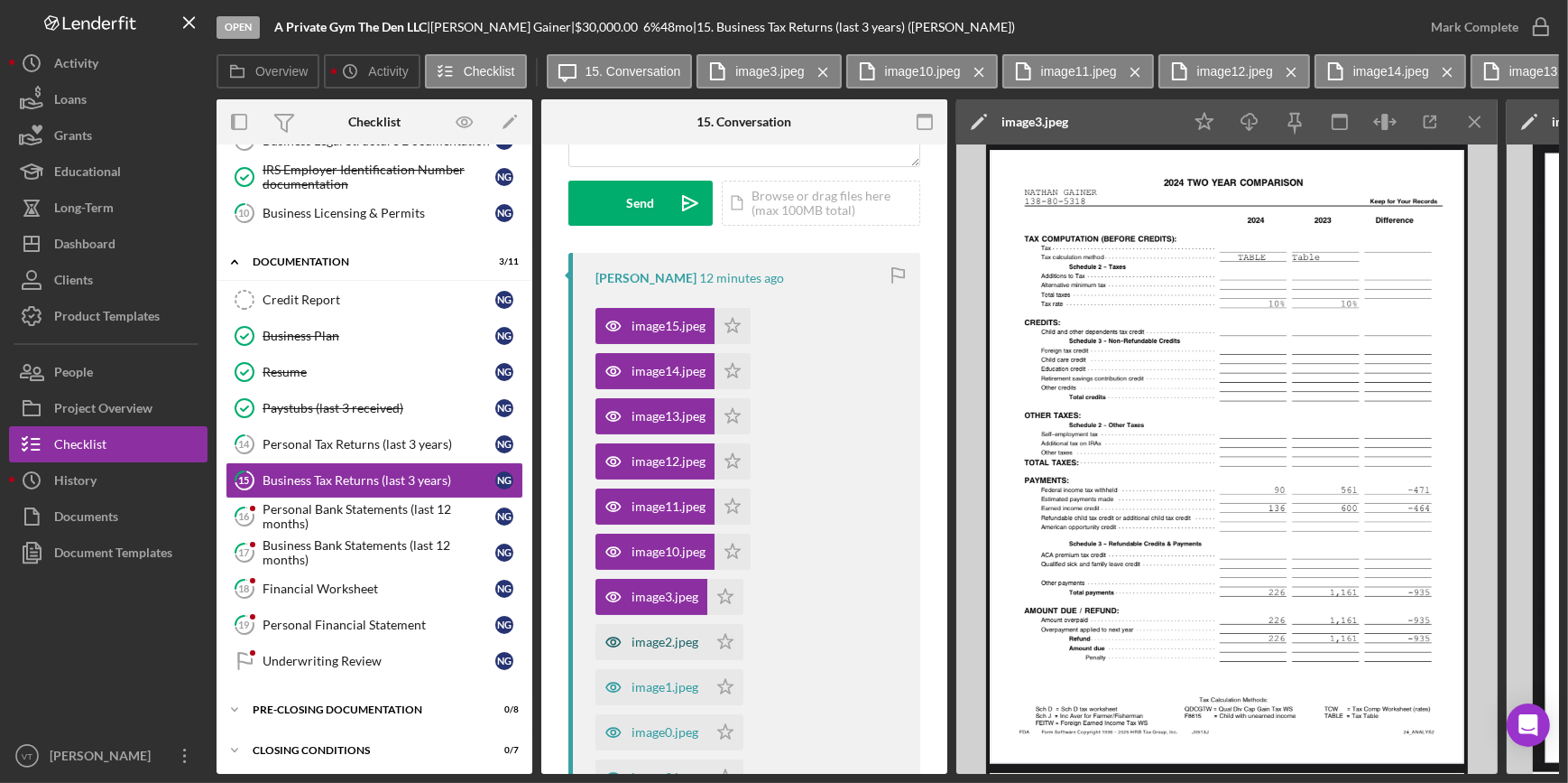
click at [659, 641] on div "image2.jpeg" at bounding box center [665, 642] width 67 height 15
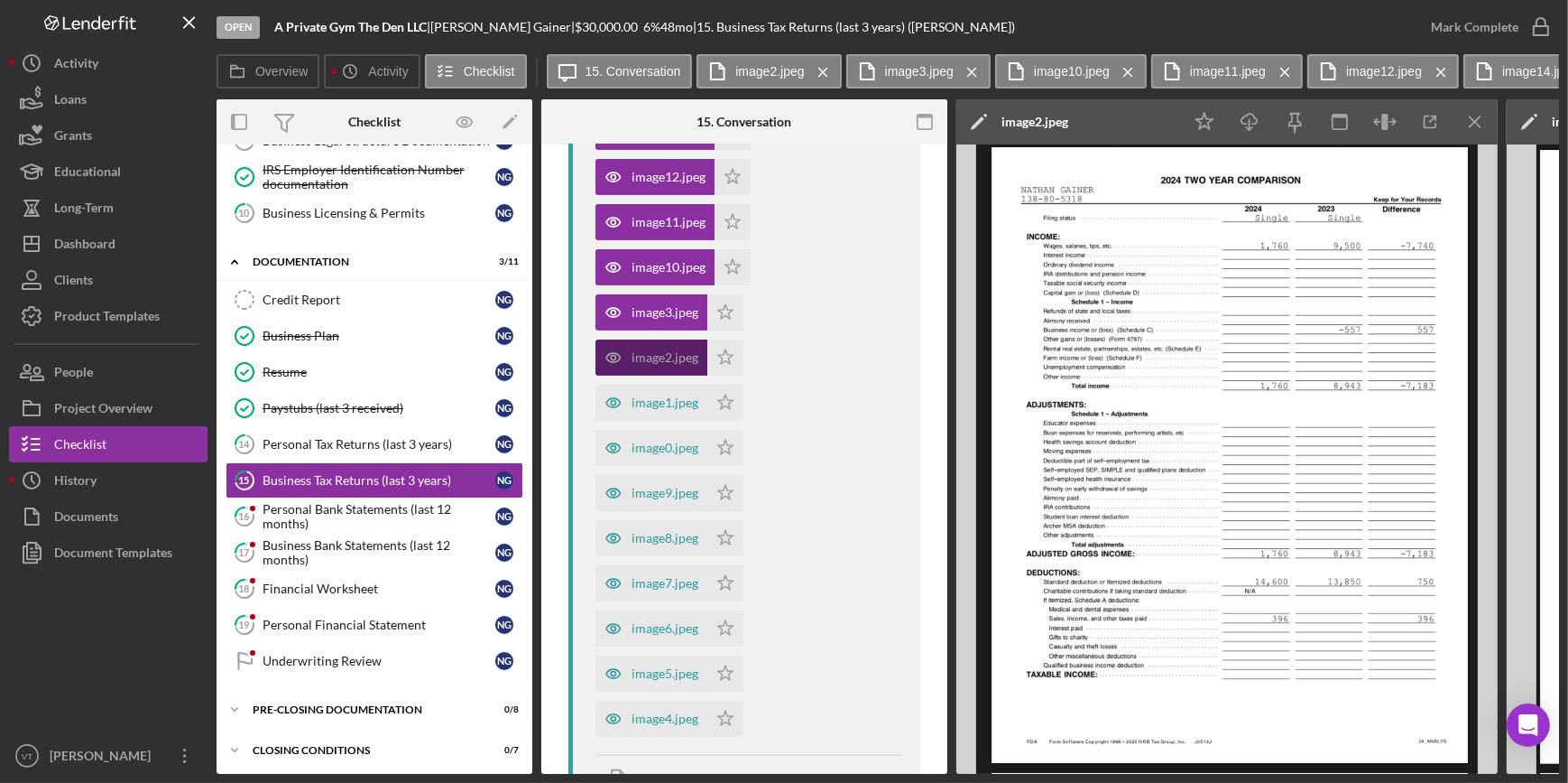
scroll to position [656, 0]
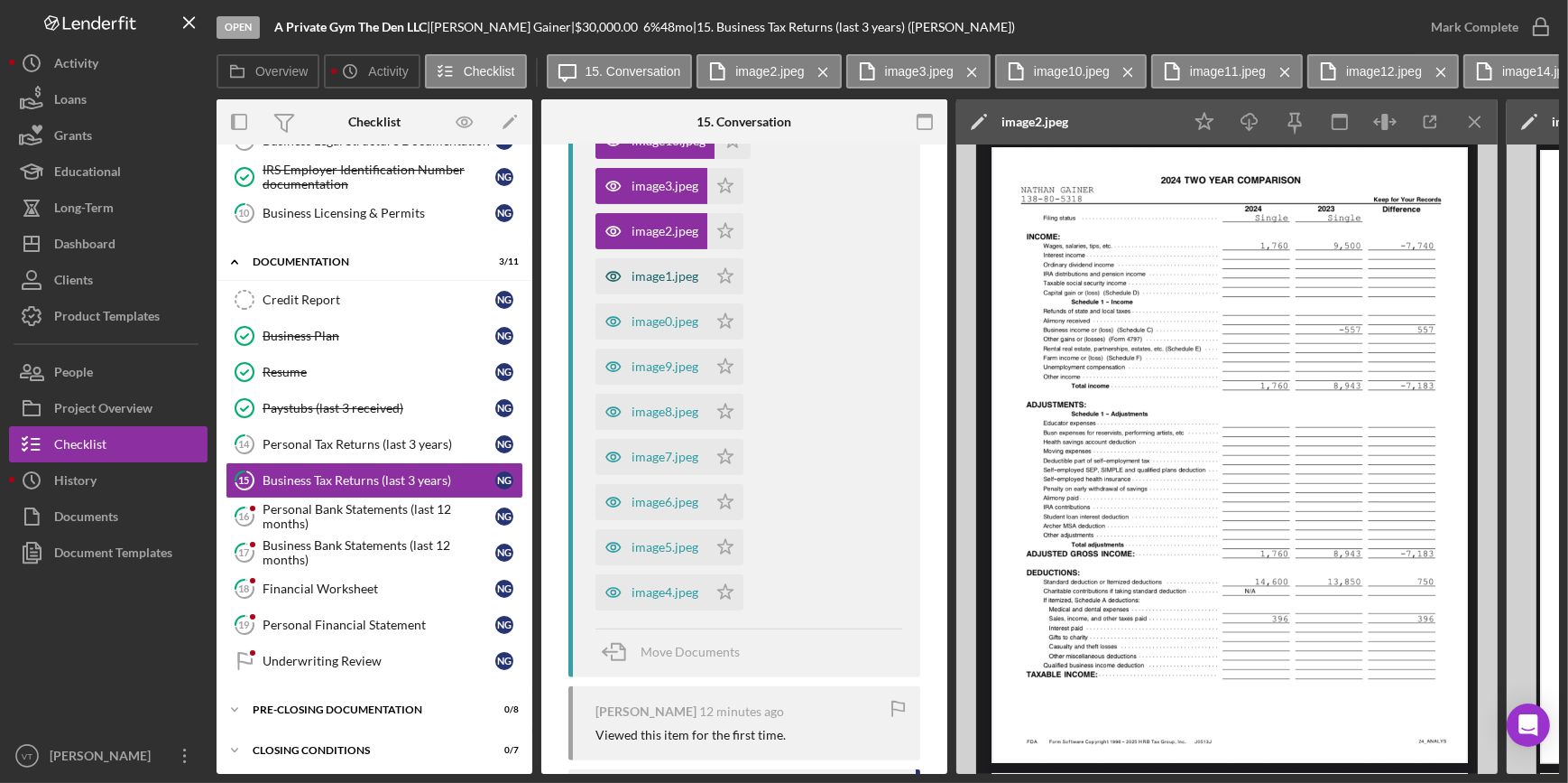
click at [681, 284] on div "image1.jpeg" at bounding box center [652, 276] width 112 height 36
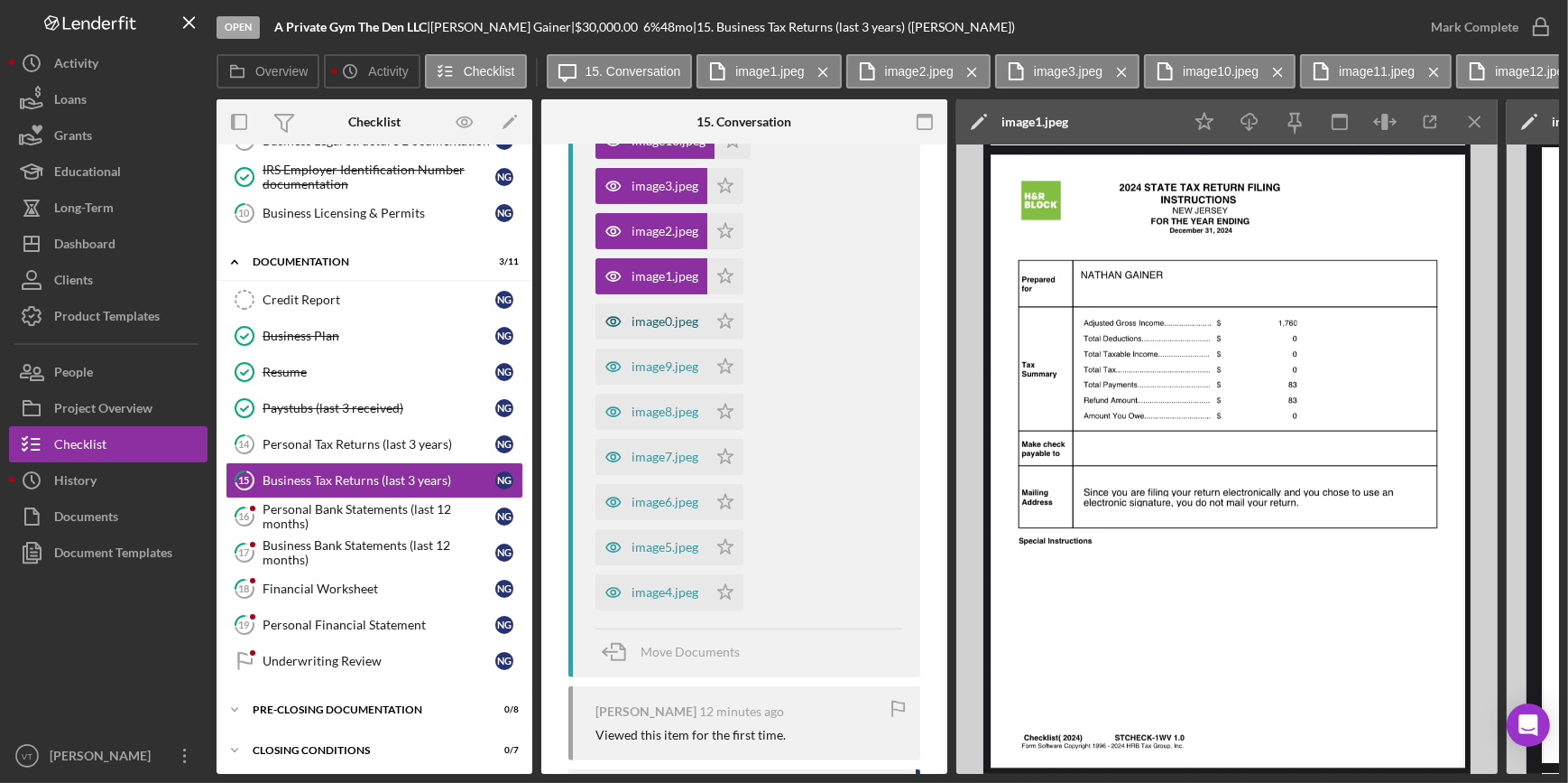
click at [676, 324] on div "image0.jpeg" at bounding box center [665, 321] width 67 height 15
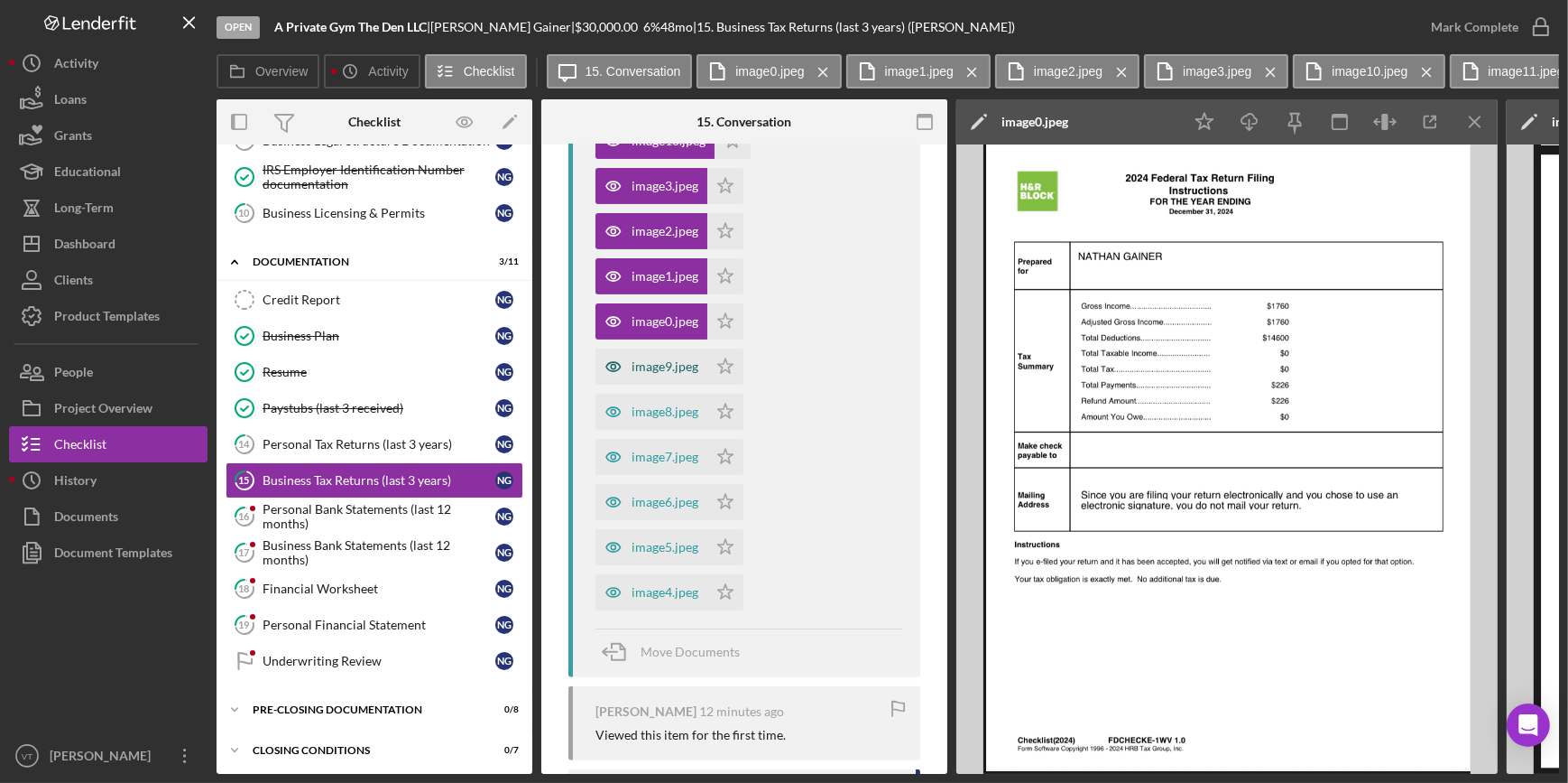
click at [672, 356] on div "image9.jpeg" at bounding box center [652, 366] width 112 height 36
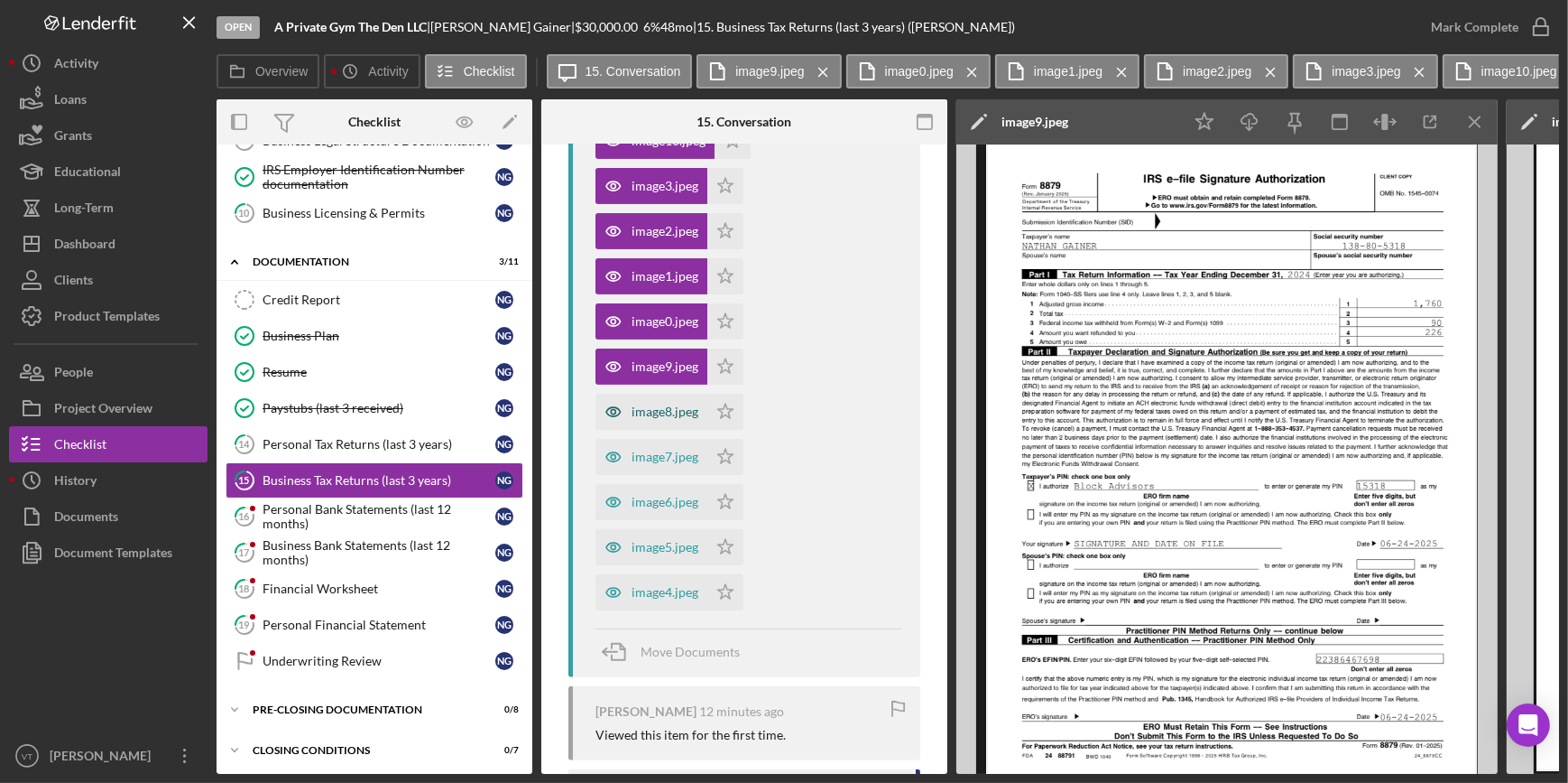
click at [667, 416] on div "image8.jpeg" at bounding box center [665, 412] width 67 height 15
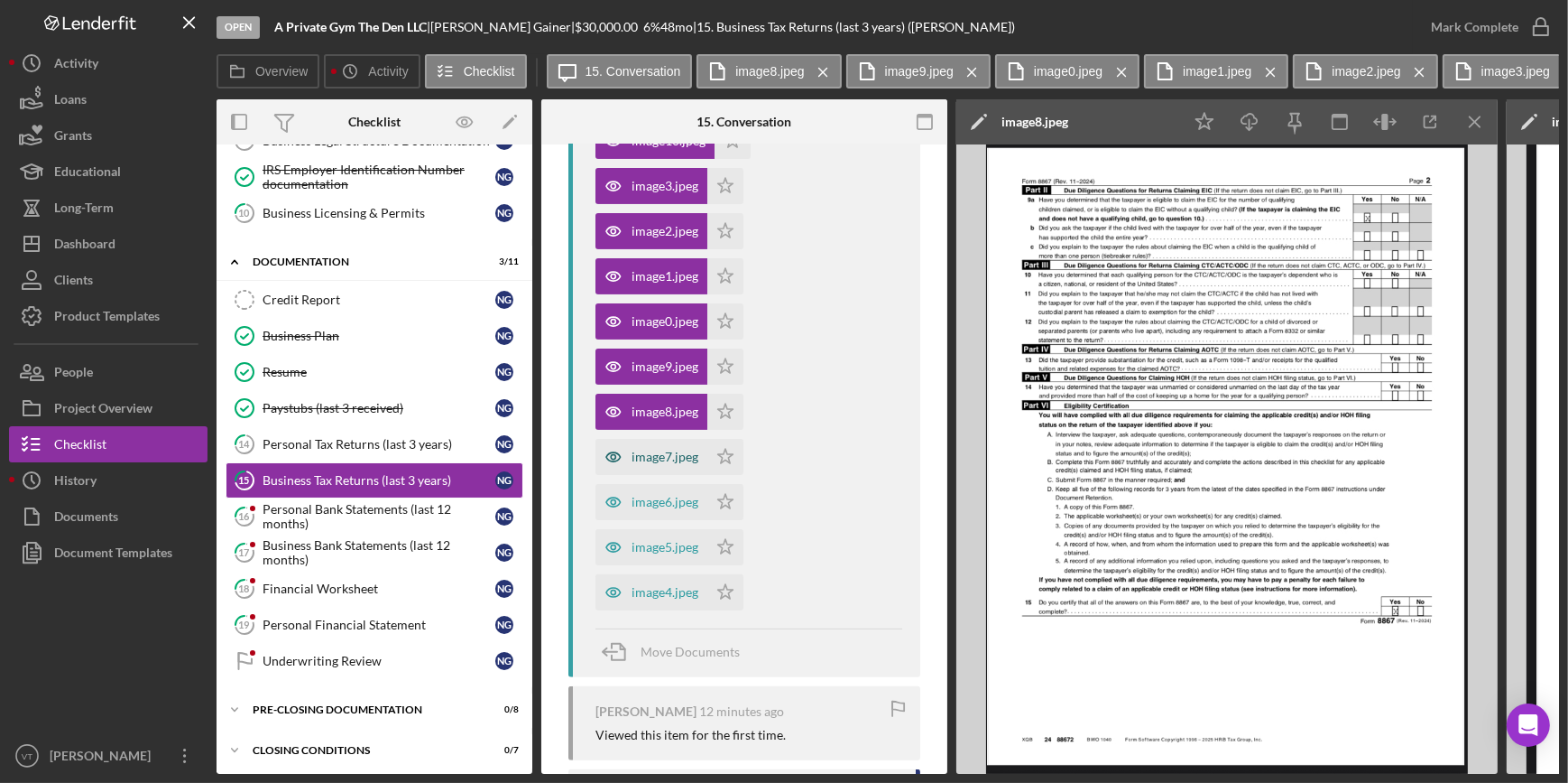
click at [665, 459] on div "image7.jpeg" at bounding box center [665, 457] width 67 height 15
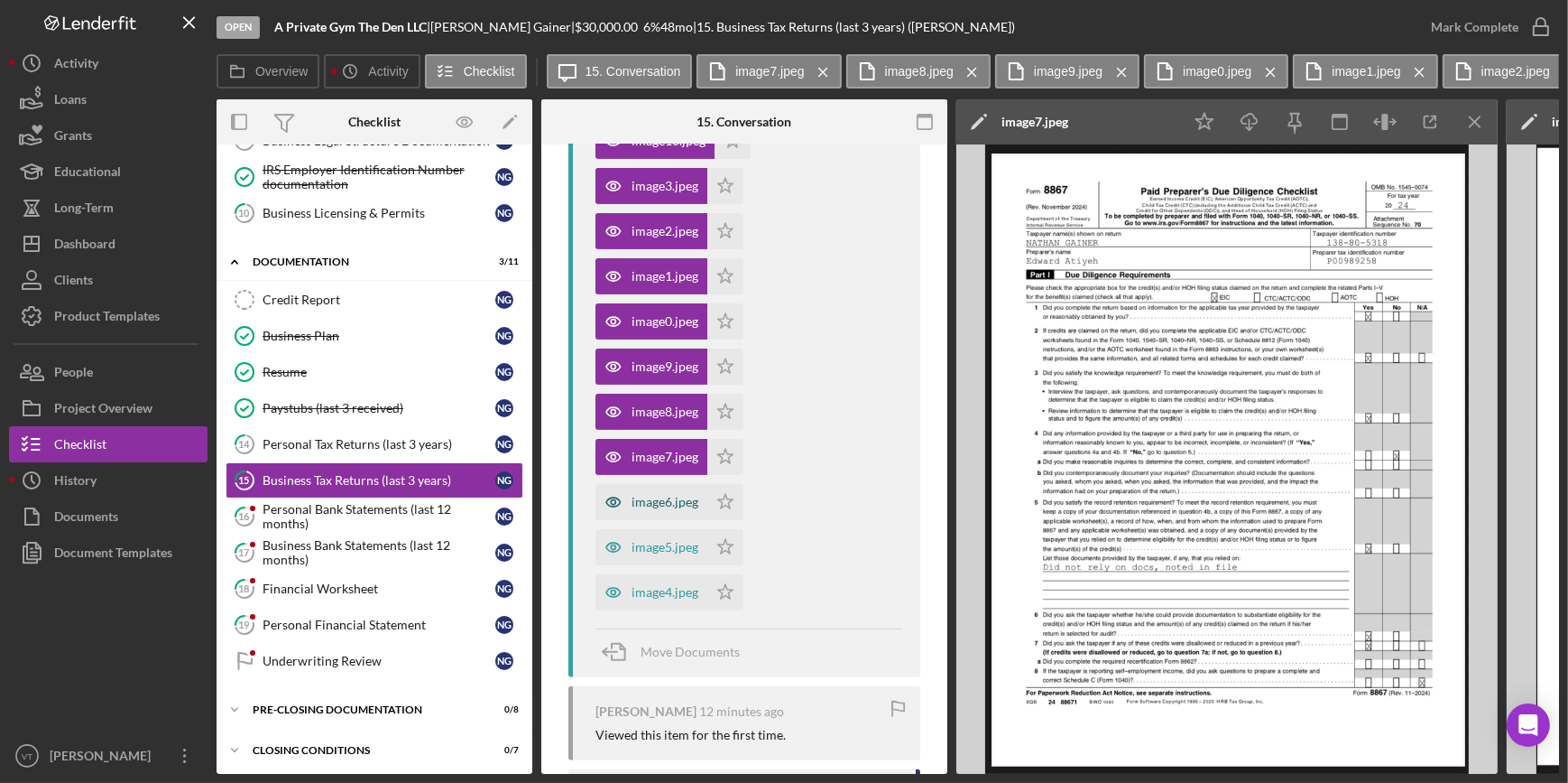
click at [668, 500] on div "image6.jpeg" at bounding box center [665, 502] width 67 height 15
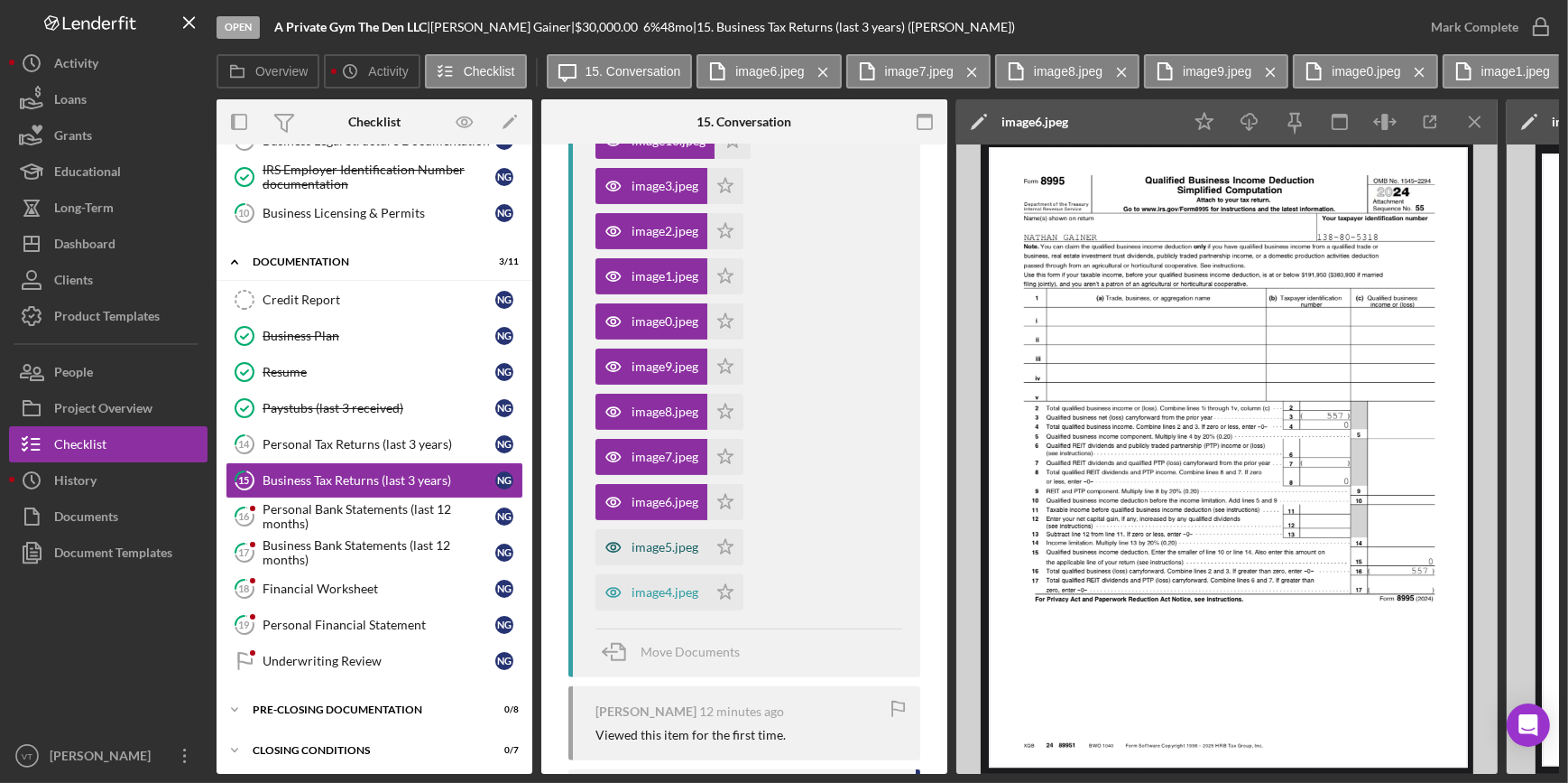
click at [652, 542] on div "image5.jpeg" at bounding box center [665, 547] width 67 height 15
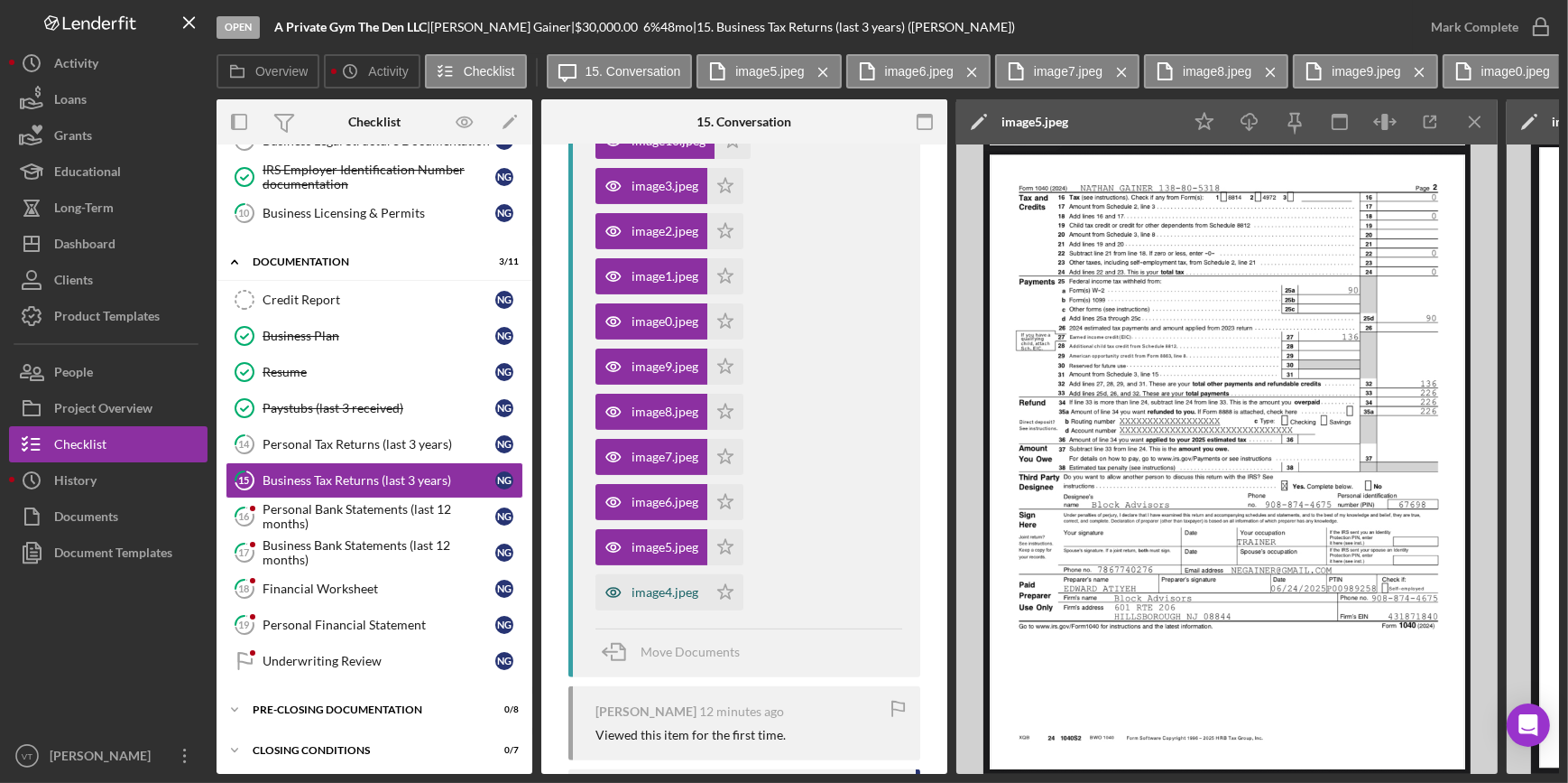
click at [658, 581] on div "image4.jpeg" at bounding box center [652, 592] width 112 height 36
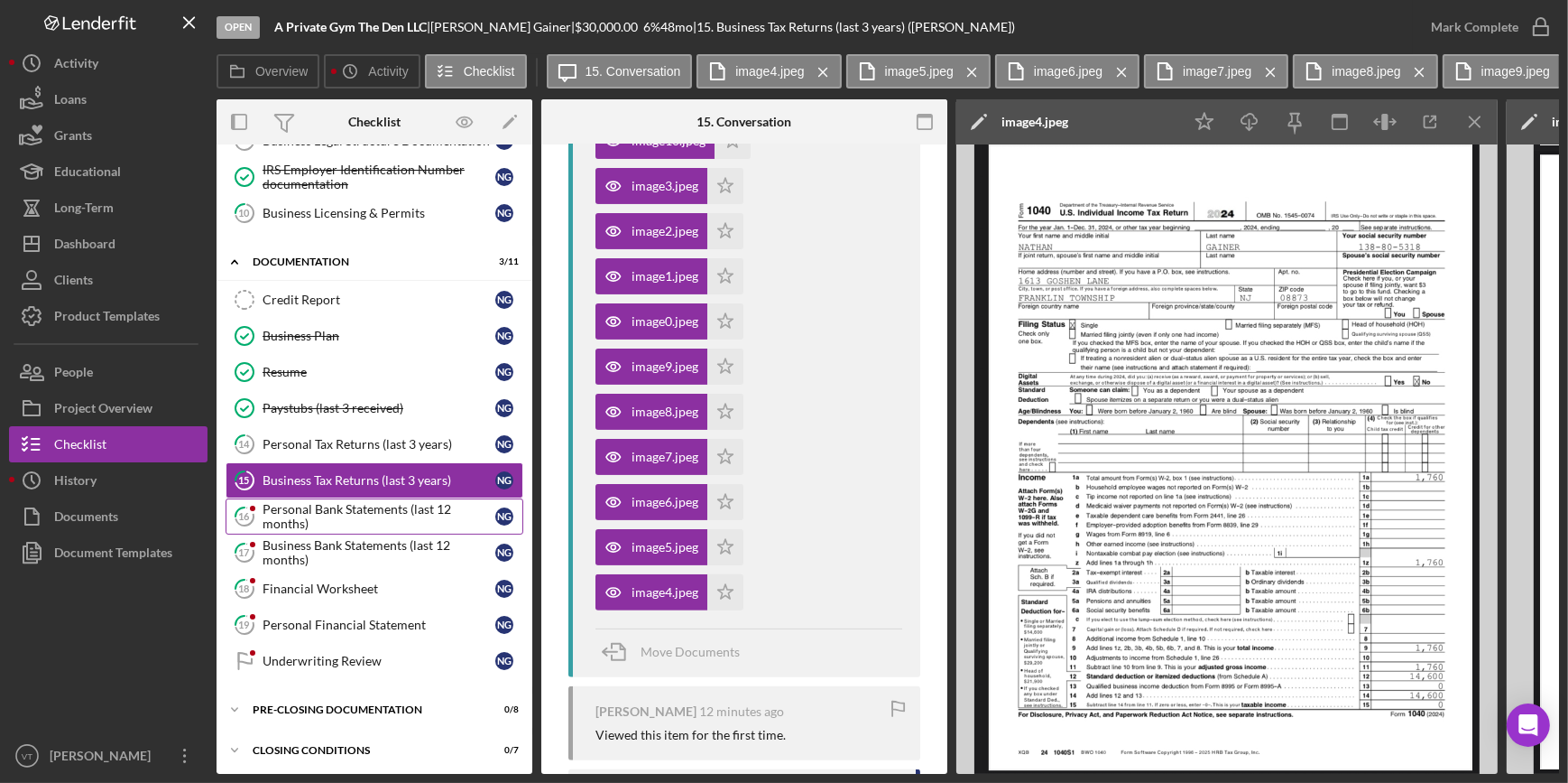
click at [367, 501] on div "Personal Bank Statements (last 12 months)" at bounding box center [378, 515] width 233 height 29
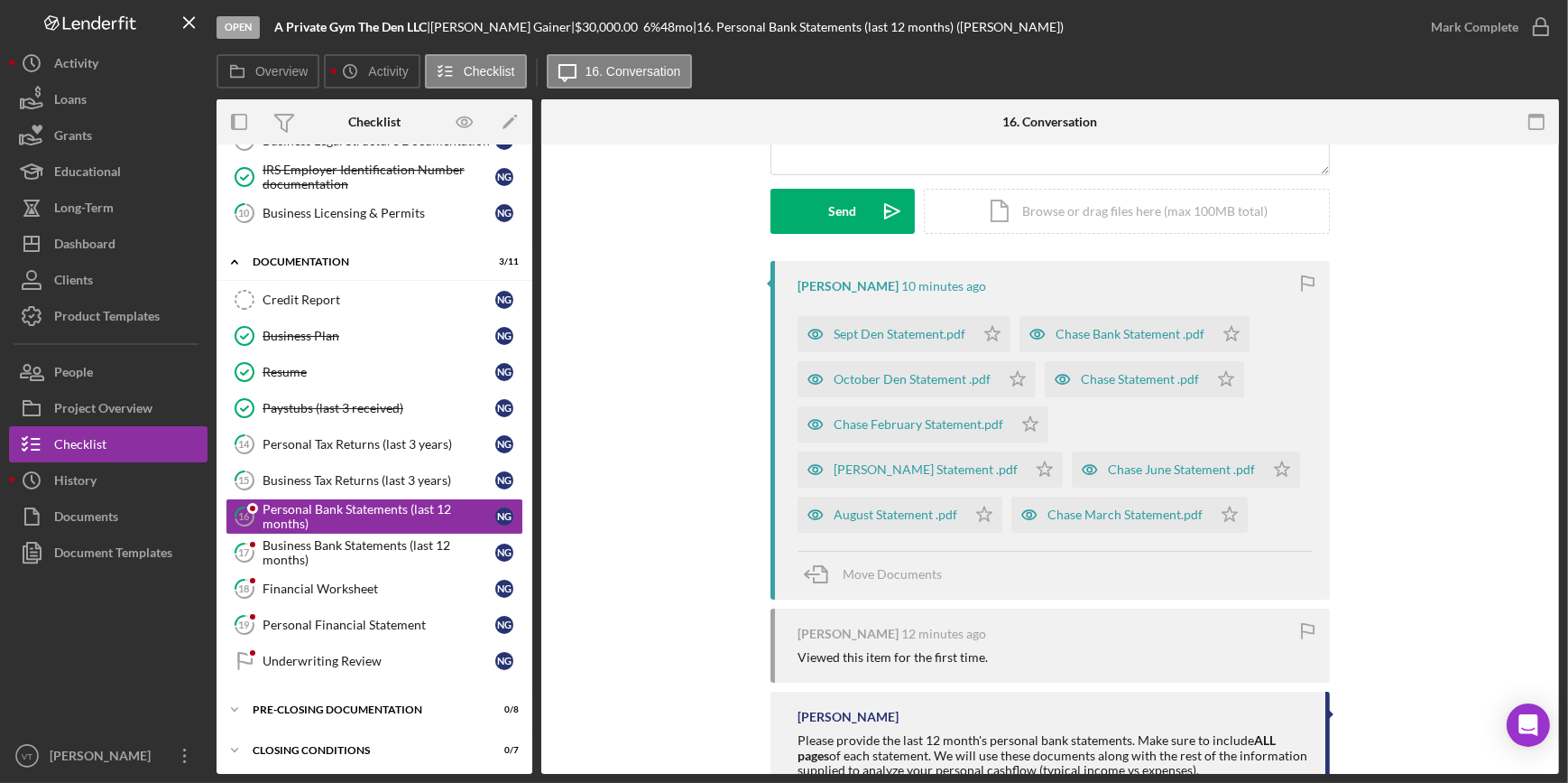
scroll to position [246, 0]
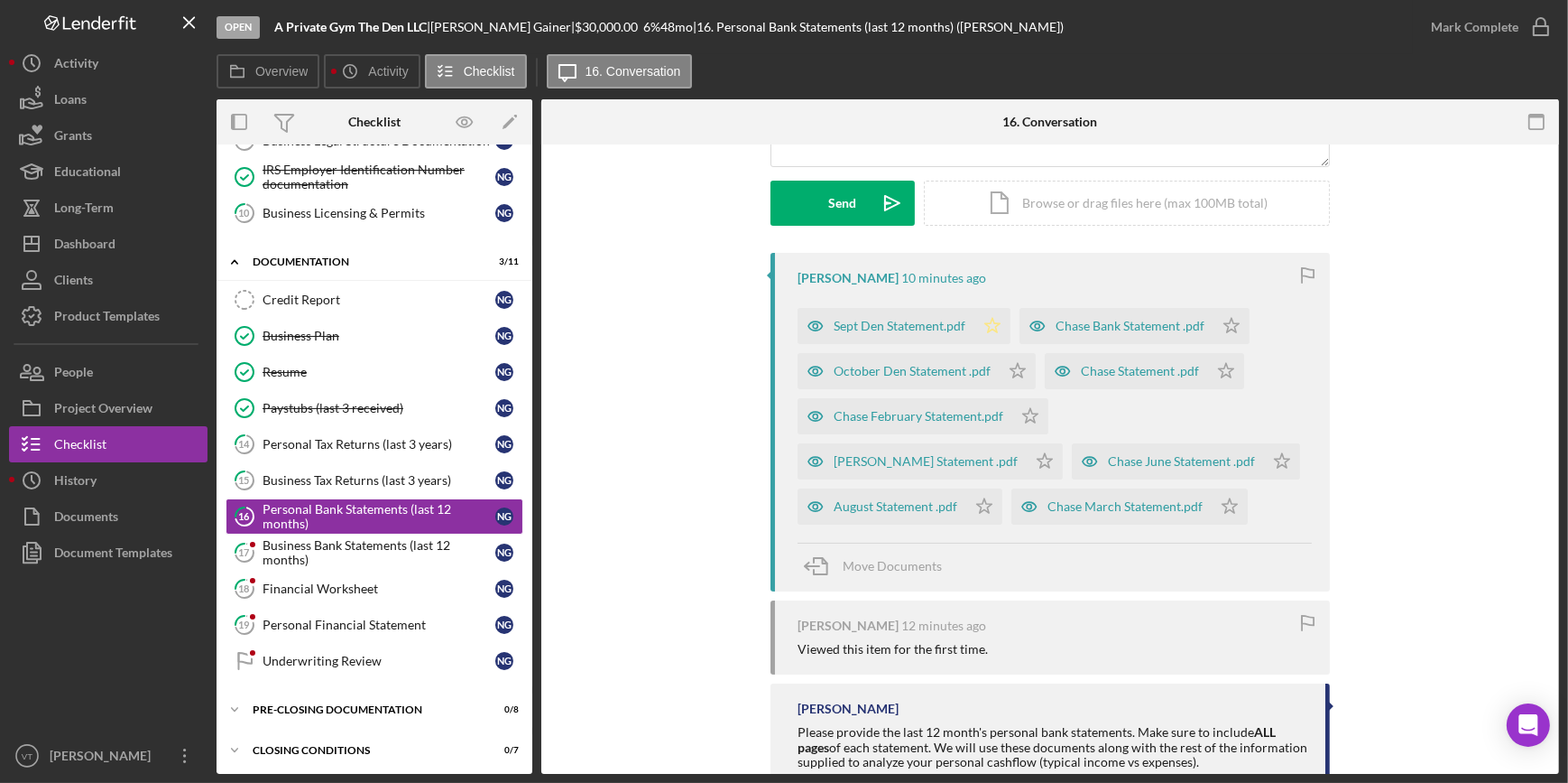
click at [989, 319] on polygon "button" at bounding box center [992, 325] width 16 height 15
click at [1009, 361] on icon "Icon/Star" at bounding box center [1017, 371] width 36 height 36
click at [1019, 415] on icon "Icon/Star" at bounding box center [1030, 416] width 36 height 36
click at [1265, 454] on icon "Icon/Star" at bounding box center [1282, 461] width 36 height 36
click at [1212, 500] on icon "Icon/Star" at bounding box center [1230, 506] width 36 height 36
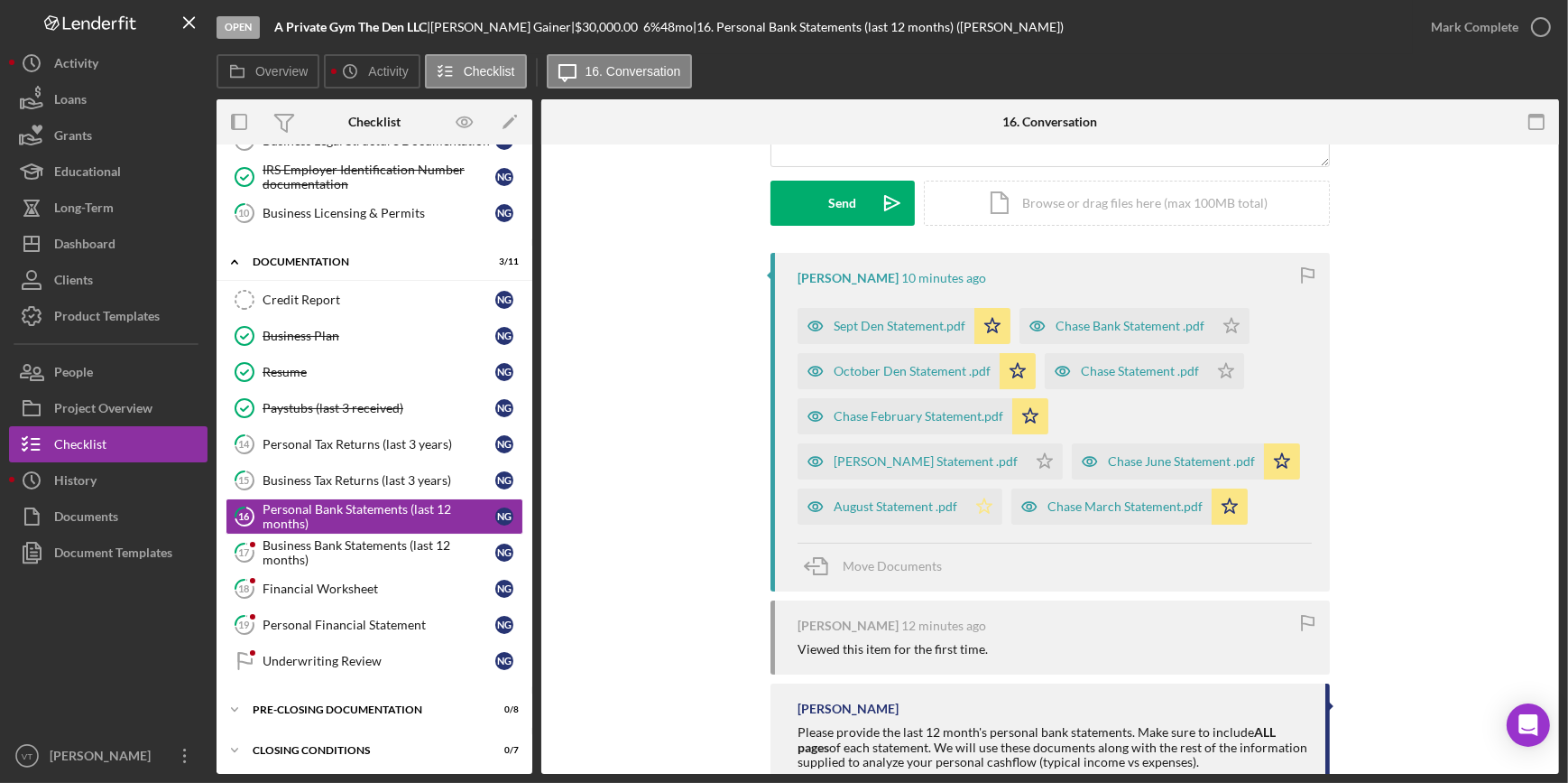
click at [1002, 489] on icon "Icon/Star" at bounding box center [984, 506] width 36 height 36
click at [1240, 332] on polygon "button" at bounding box center [1231, 325] width 16 height 15
click at [1224, 366] on icon "Icon/Star" at bounding box center [1226, 371] width 36 height 36
click at [1224, 323] on polygon "button" at bounding box center [1231, 325] width 16 height 15
click at [1108, 454] on div "Chase June Statement .pdf" at bounding box center [1182, 461] width 147 height 15
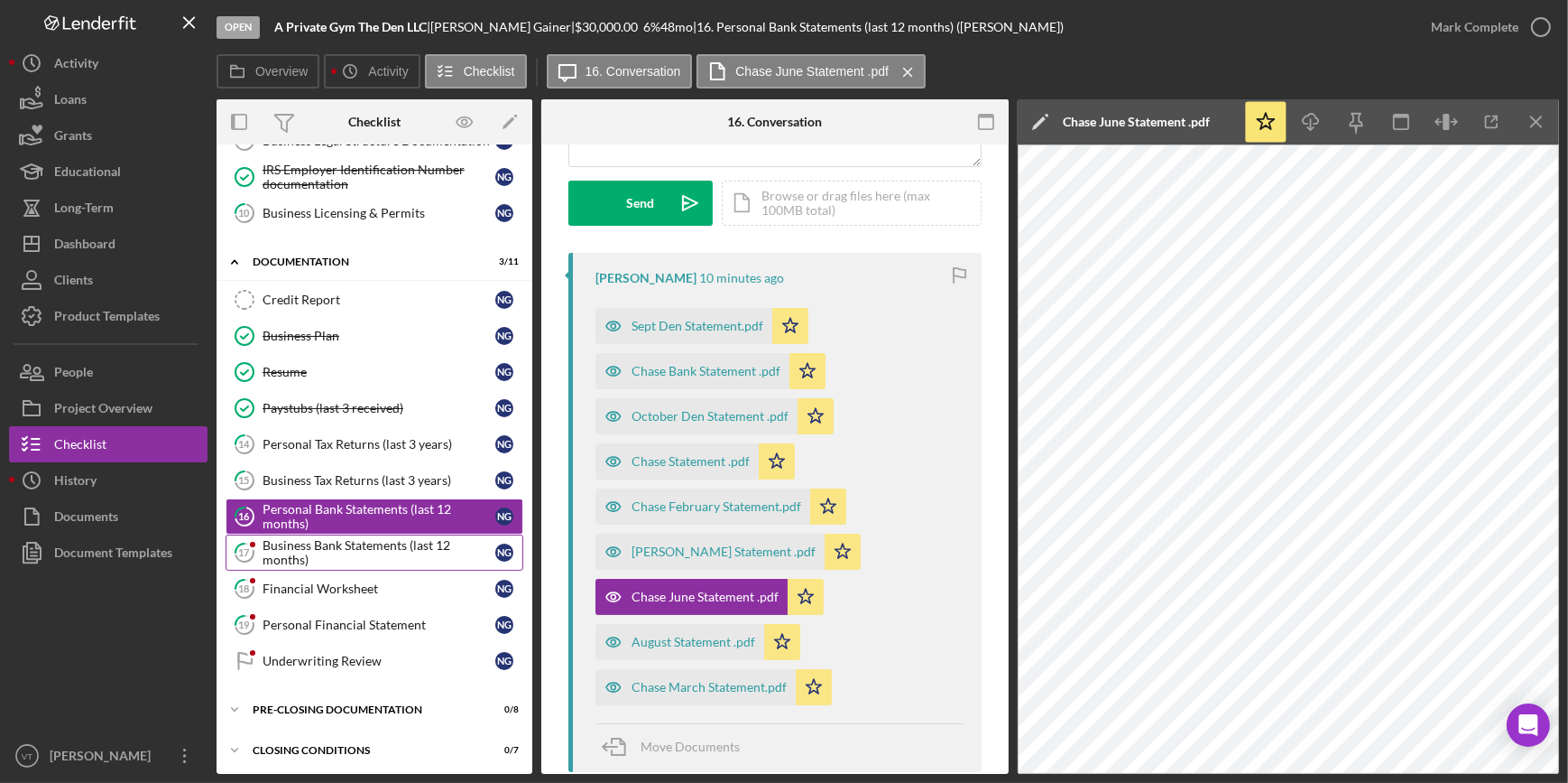
click at [372, 538] on div "Business Bank Statements (last 12 months)" at bounding box center [378, 552] width 233 height 29
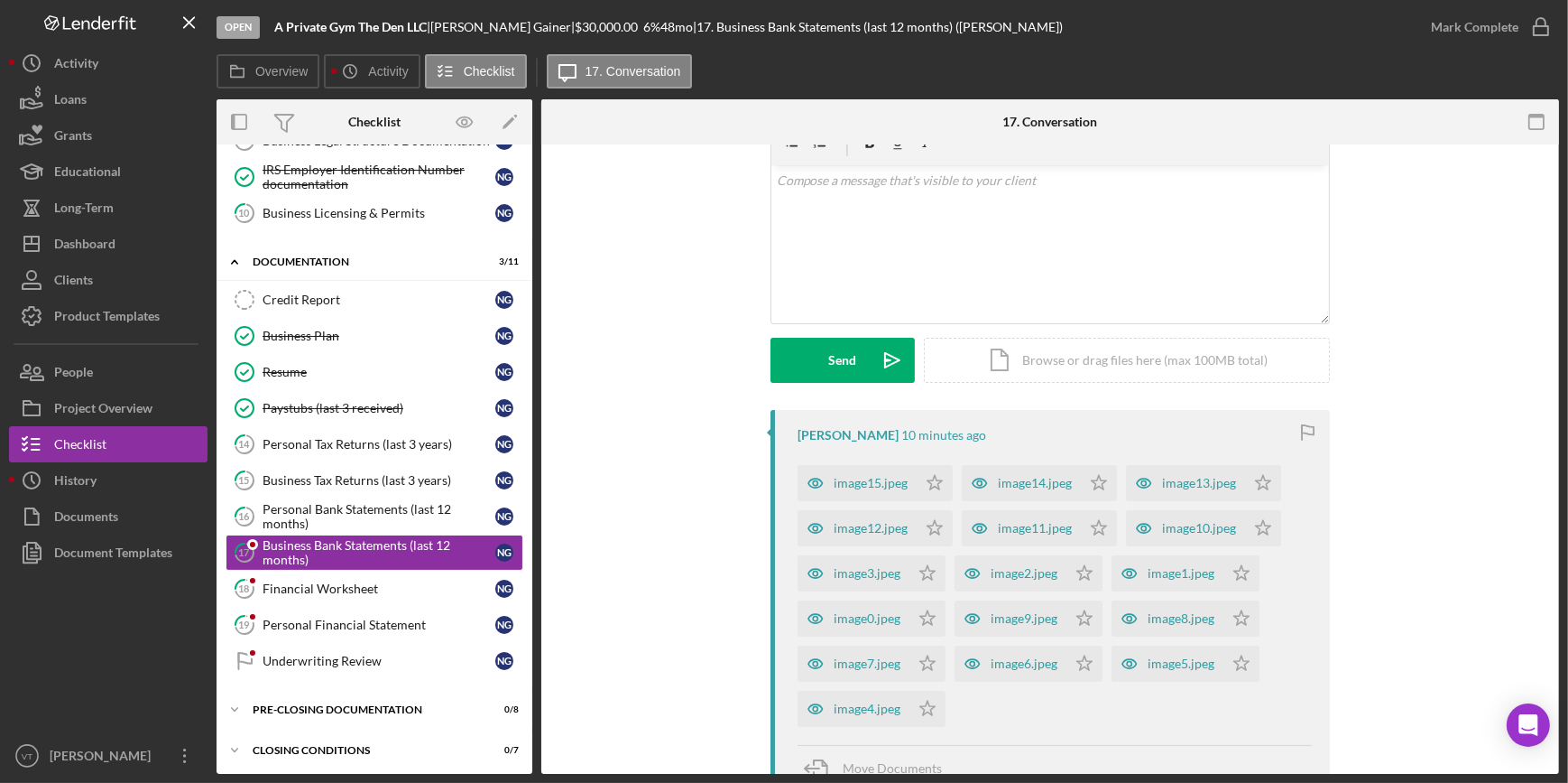
scroll to position [246, 0]
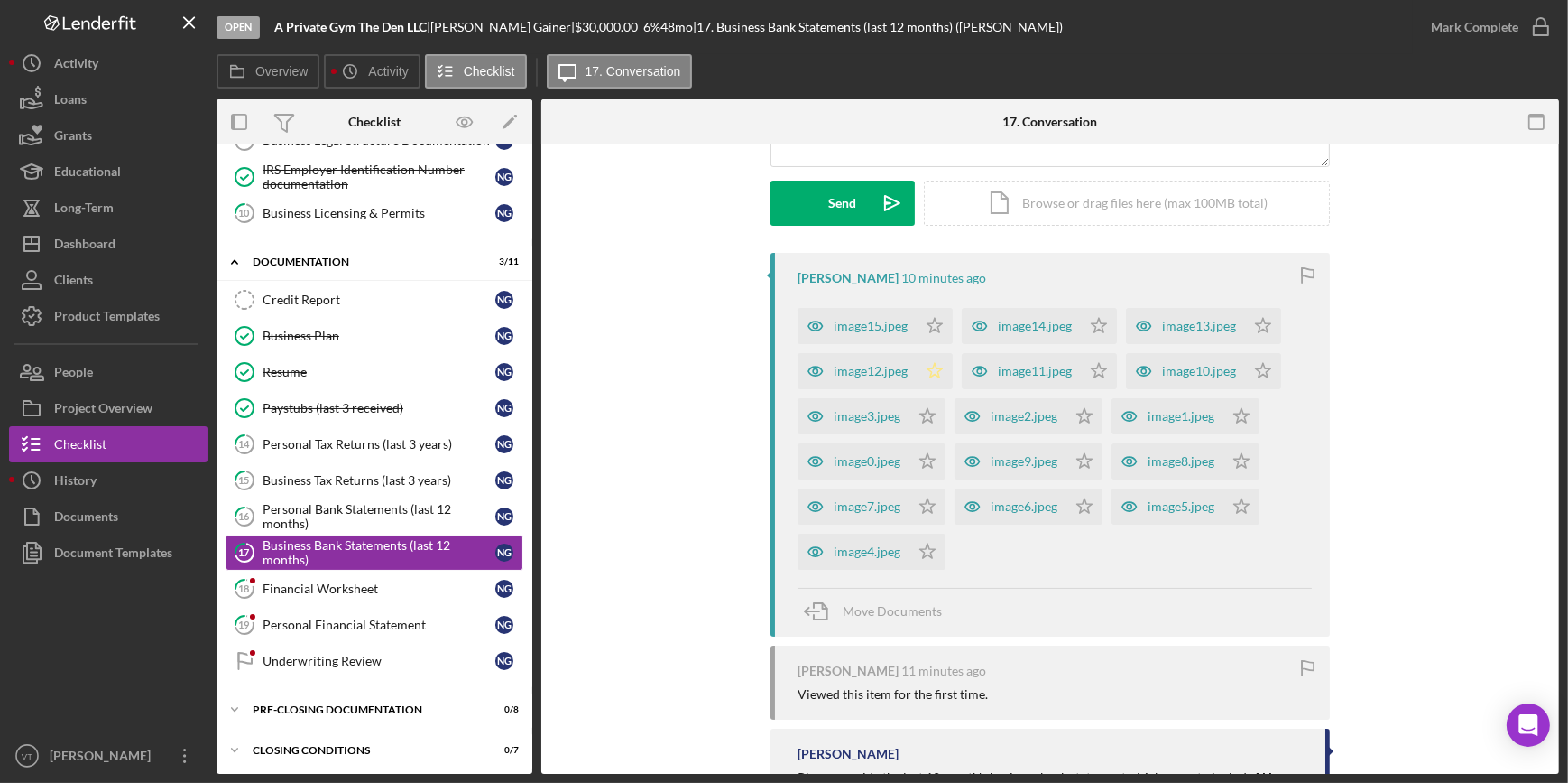
drag, startPoint x: 930, startPoint y: 317, endPoint x: 933, endPoint y: 364, distance: 47.1
click at [930, 323] on icon "Icon/Star" at bounding box center [934, 326] width 36 height 36
click at [933, 370] on icon "Icon/Star" at bounding box center [934, 371] width 36 height 36
click at [1092, 332] on polygon "button" at bounding box center [1099, 325] width 16 height 15
click at [920, 451] on icon "Icon/Star" at bounding box center [927, 461] width 36 height 36
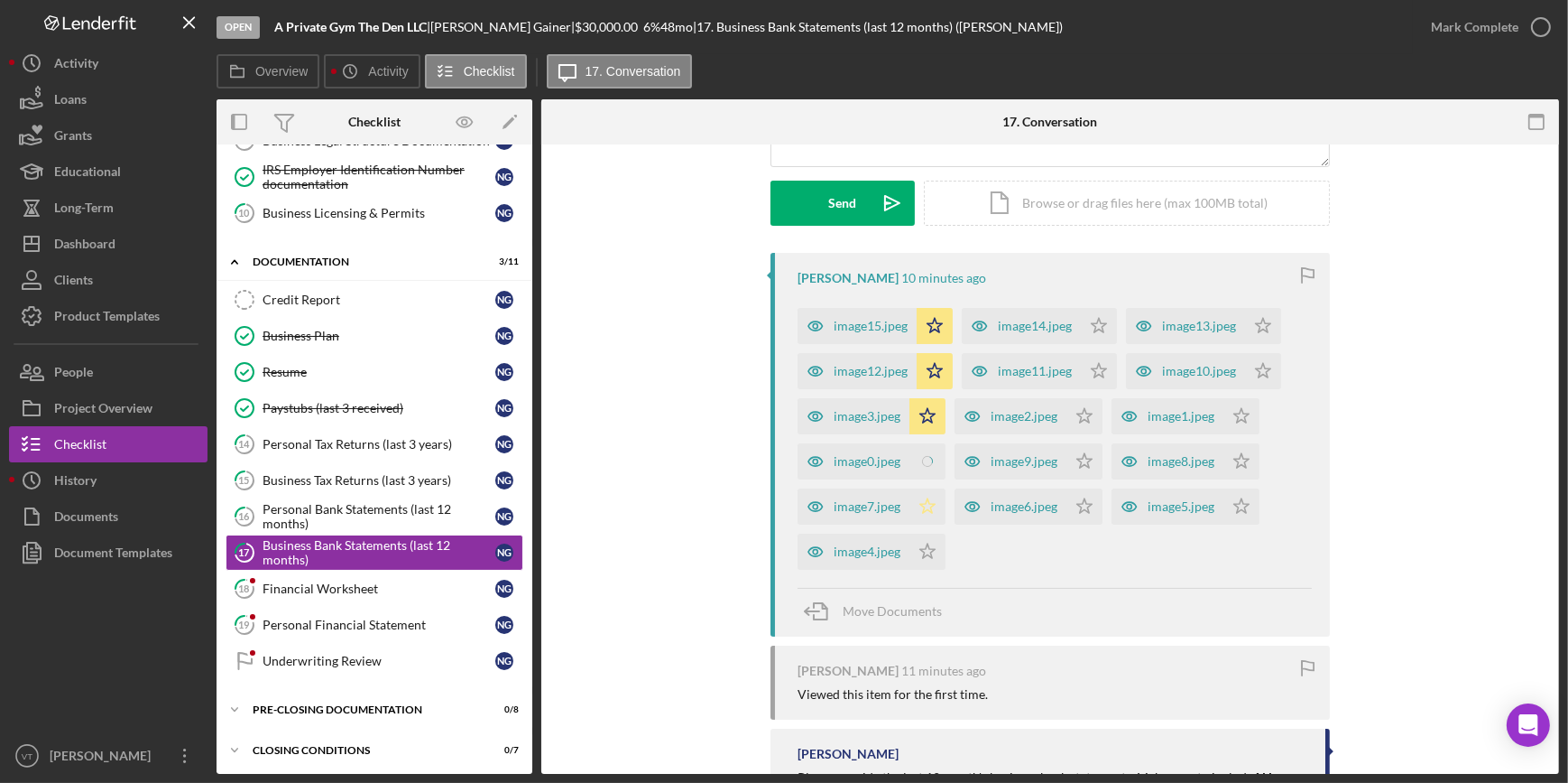
click at [1092, 332] on polygon "button" at bounding box center [1099, 325] width 16 height 15
click at [918, 547] on icon "Icon/Star" at bounding box center [927, 551] width 36 height 36
click at [1082, 503] on icon "Icon/Star" at bounding box center [1084, 506] width 36 height 36
click at [1079, 466] on icon "Icon/Star" at bounding box center [1084, 461] width 36 height 36
click at [1092, 332] on polygon "button" at bounding box center [1099, 325] width 16 height 15
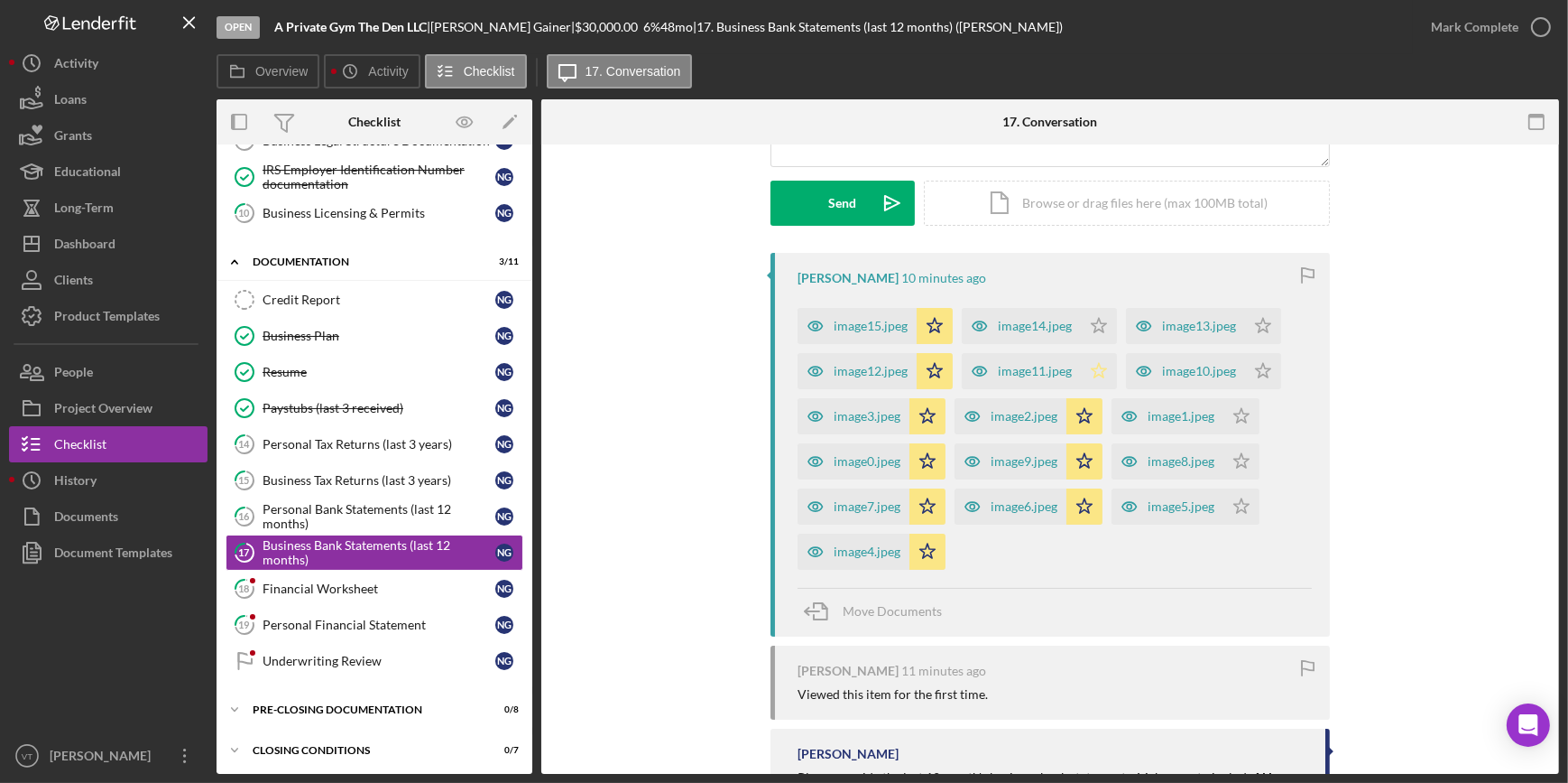
click at [1088, 361] on icon "Icon/Star" at bounding box center [1098, 371] width 36 height 36
click at [1096, 325] on icon "Icon/Star" at bounding box center [1098, 326] width 36 height 36
click at [1247, 328] on icon "Icon/Star" at bounding box center [1263, 326] width 36 height 36
click at [1257, 371] on icon "Icon/Star" at bounding box center [1263, 371] width 36 height 36
click at [1236, 411] on icon "Icon/Star" at bounding box center [1241, 416] width 36 height 36
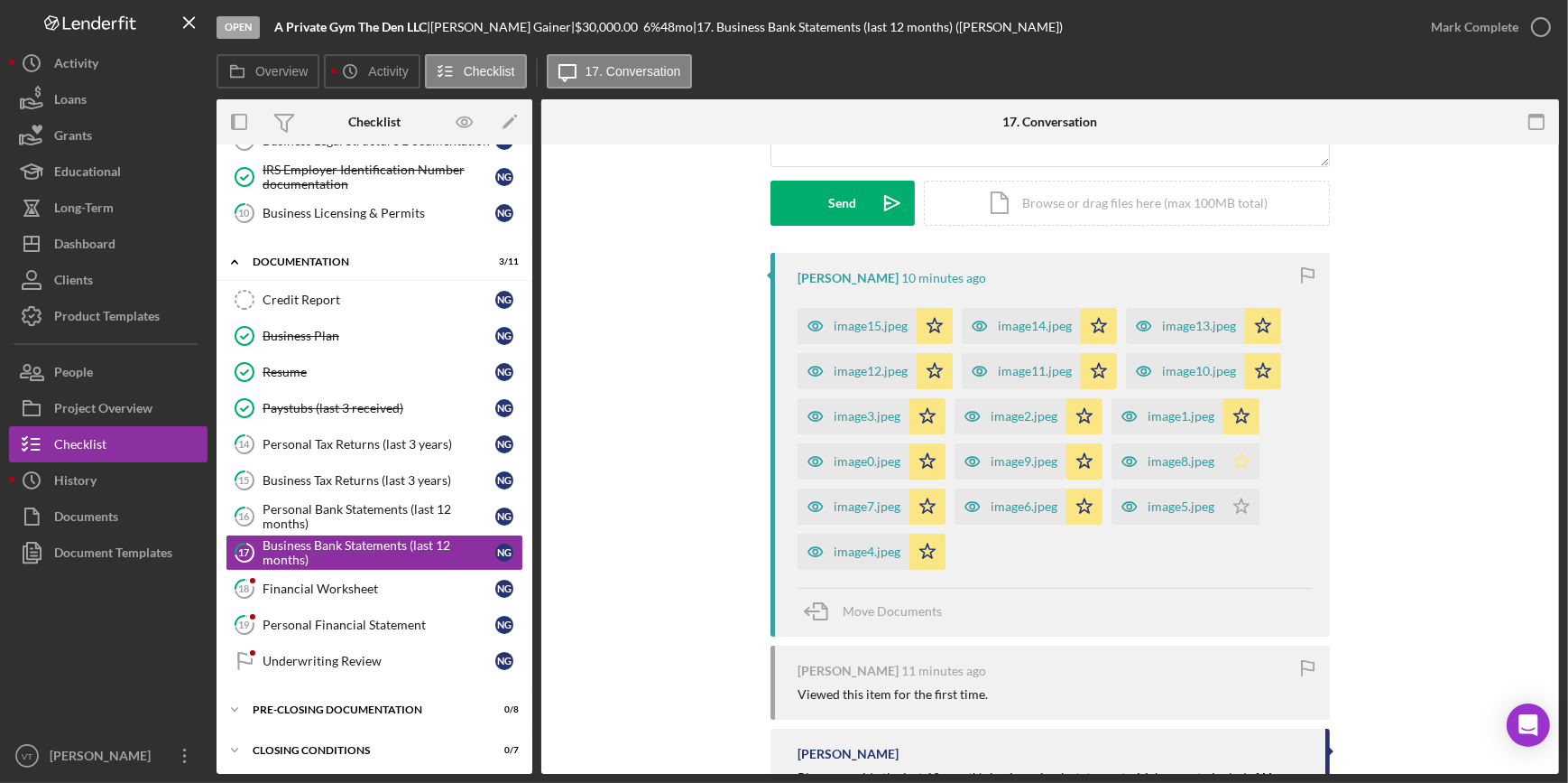
click at [1242, 465] on icon "Icon/Star" at bounding box center [1241, 461] width 36 height 36
click at [1234, 498] on icon "Icon/Star" at bounding box center [1241, 506] width 36 height 36
click at [1143, 494] on icon "button" at bounding box center [1129, 506] width 36 height 36
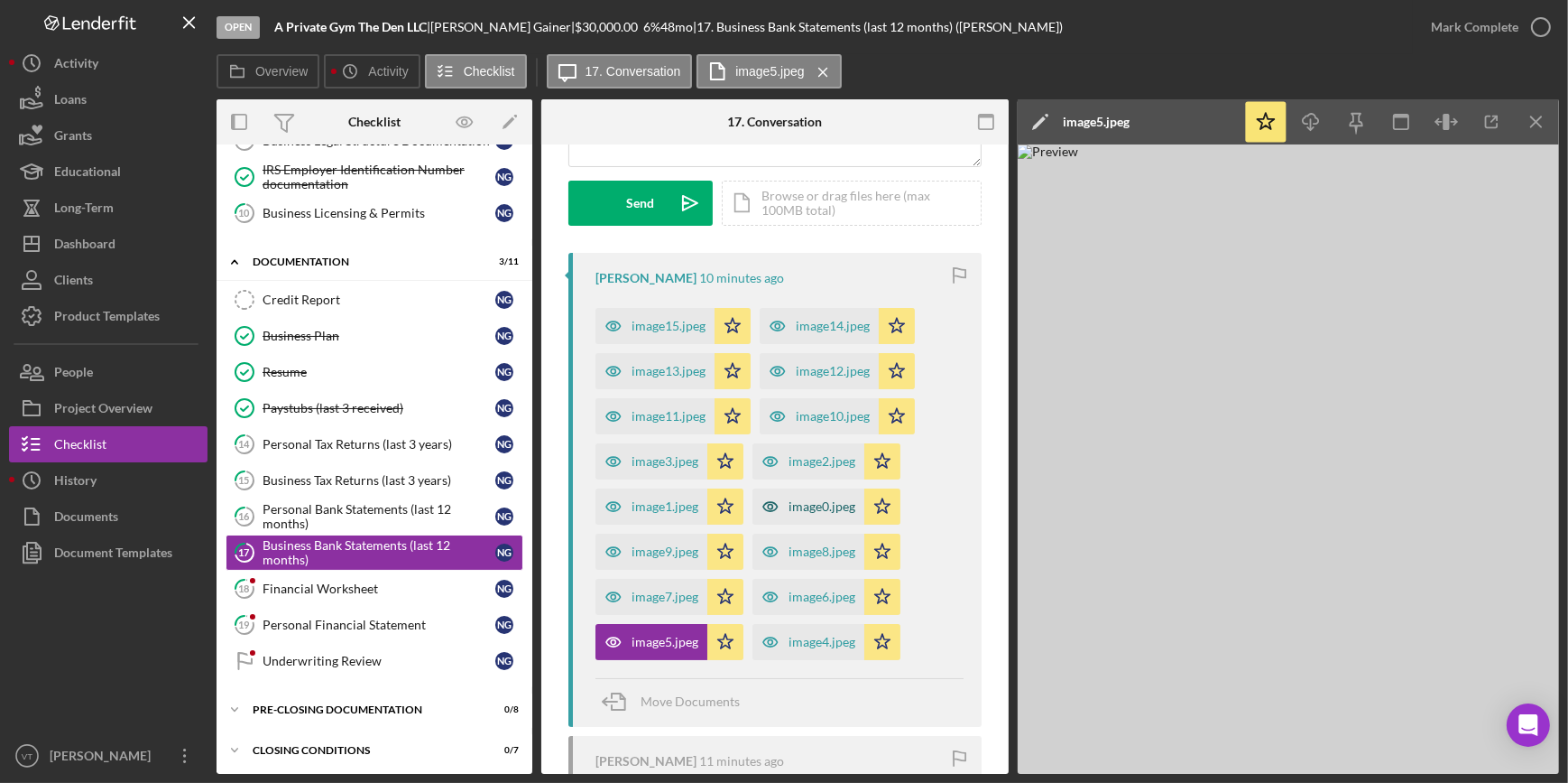
click at [789, 501] on div "image0.jpeg" at bounding box center [821, 507] width 67 height 15
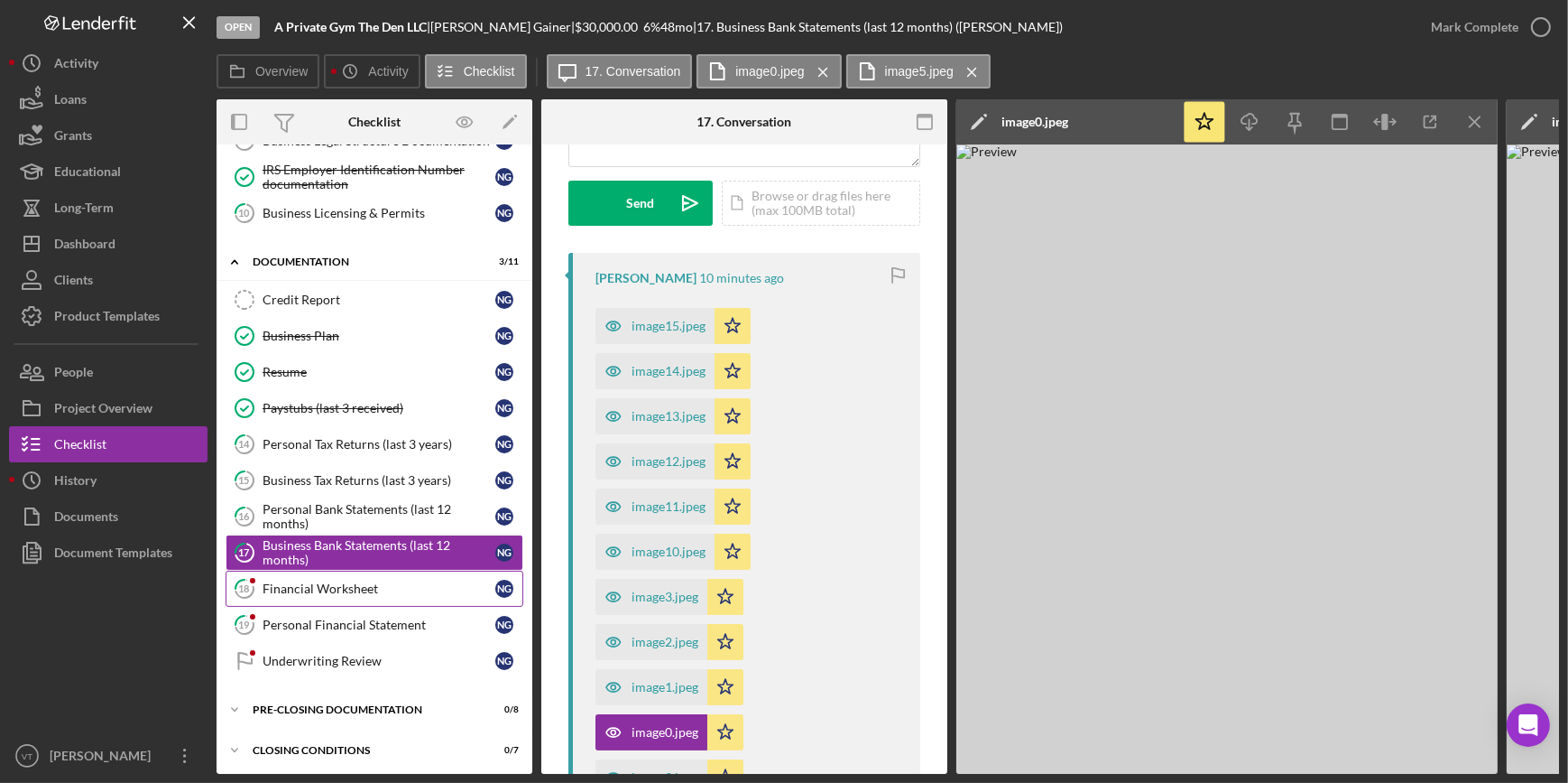
click at [336, 588] on div "Financial Worksheet" at bounding box center [378, 589] width 233 height 15
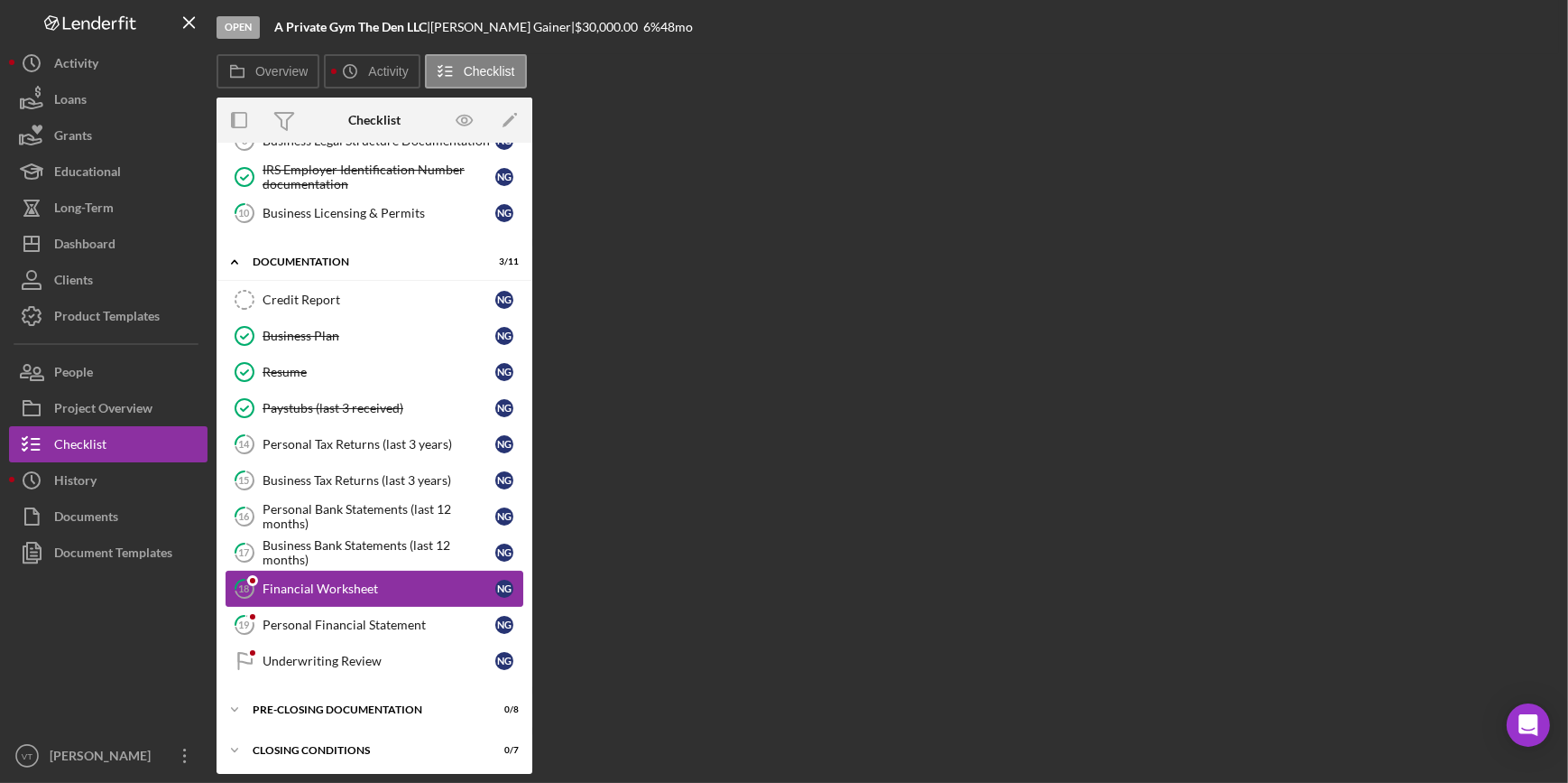
scroll to position [320, 0]
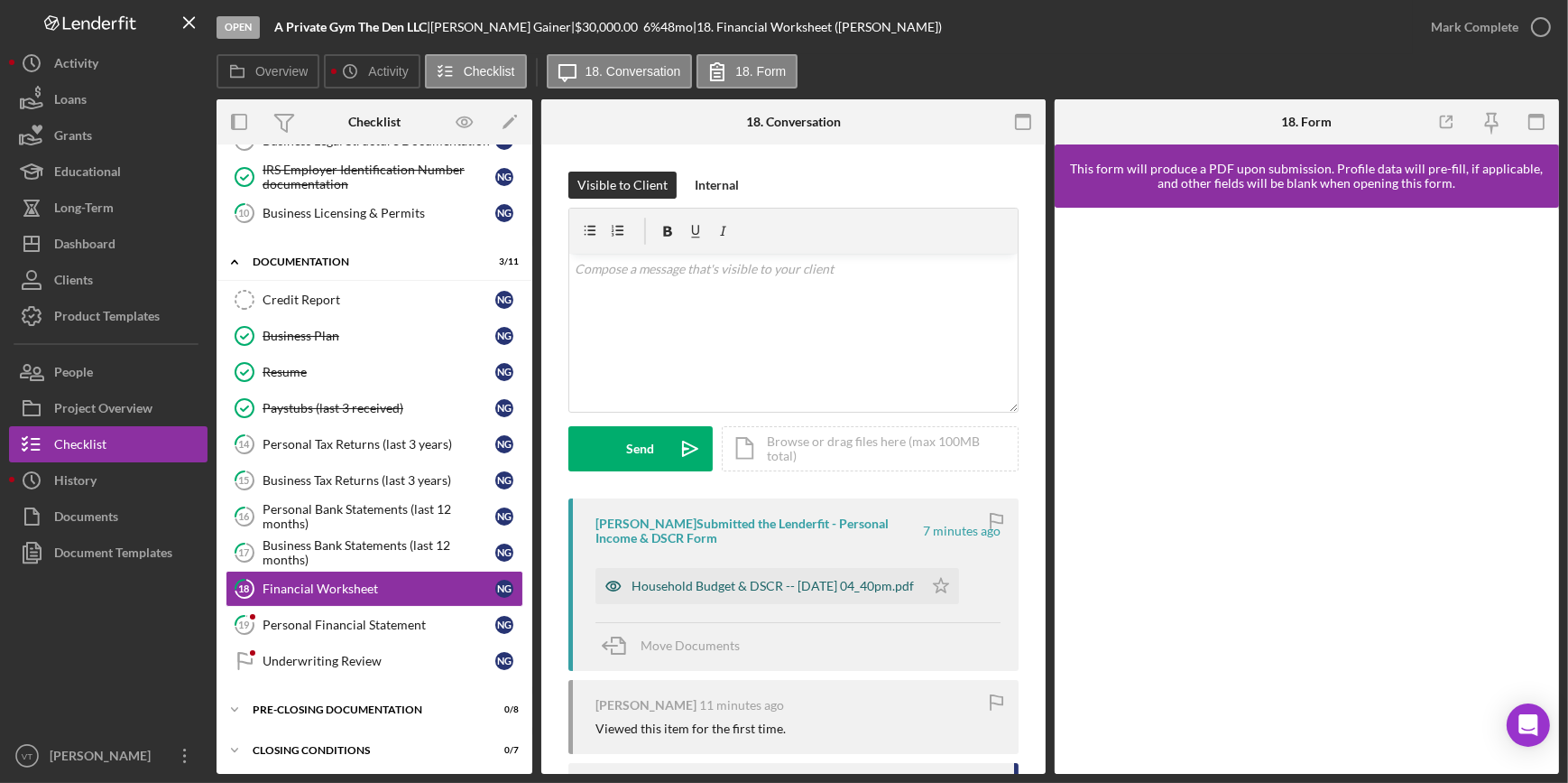
click at [705, 581] on div "Household Budget & DSCR -- 2025-08-12 04_40pm.pdf" at bounding box center [773, 586] width 282 height 15
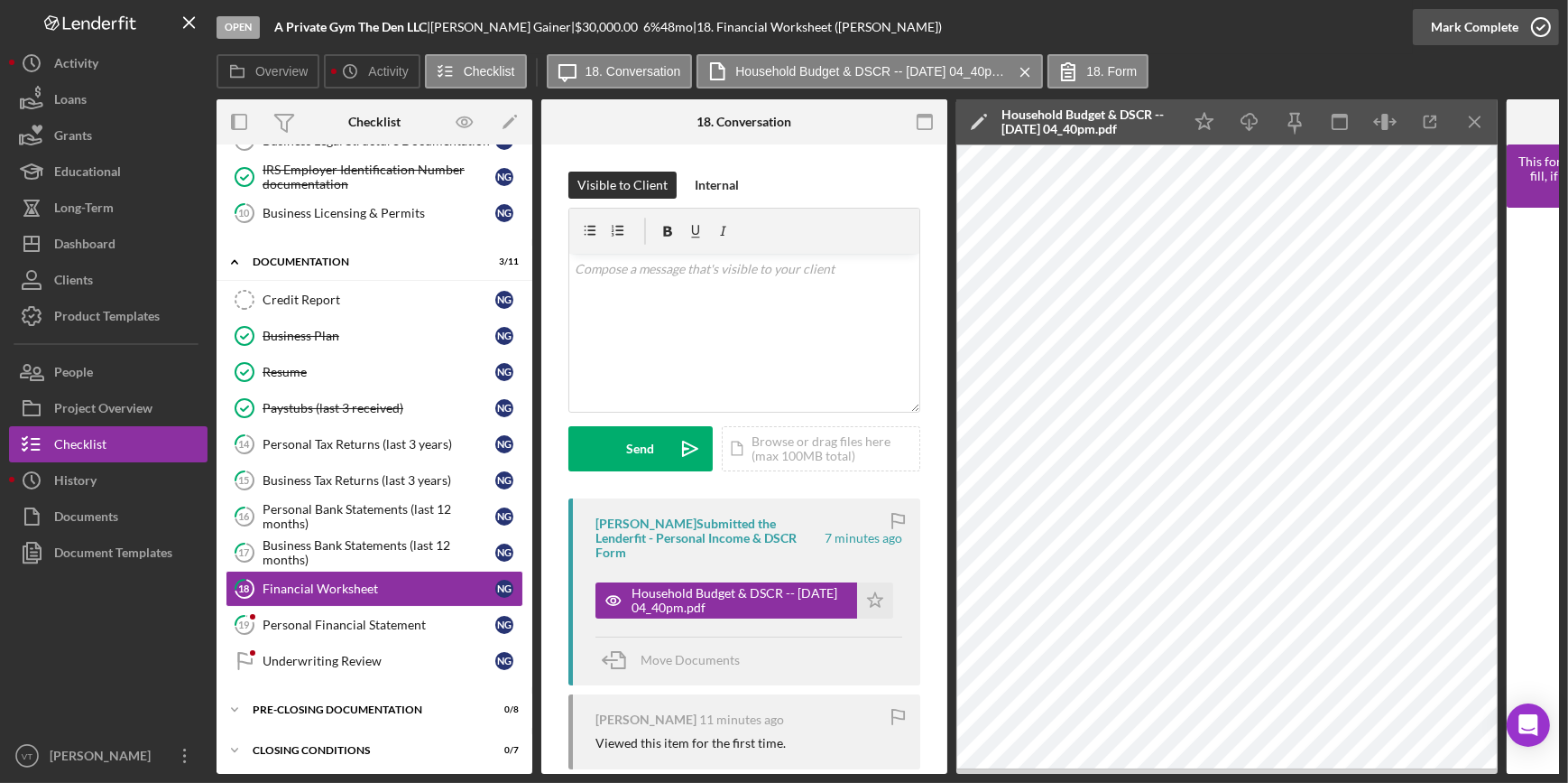
click at [1431, 23] on button "Mark Complete" at bounding box center [1485, 27] width 146 height 36
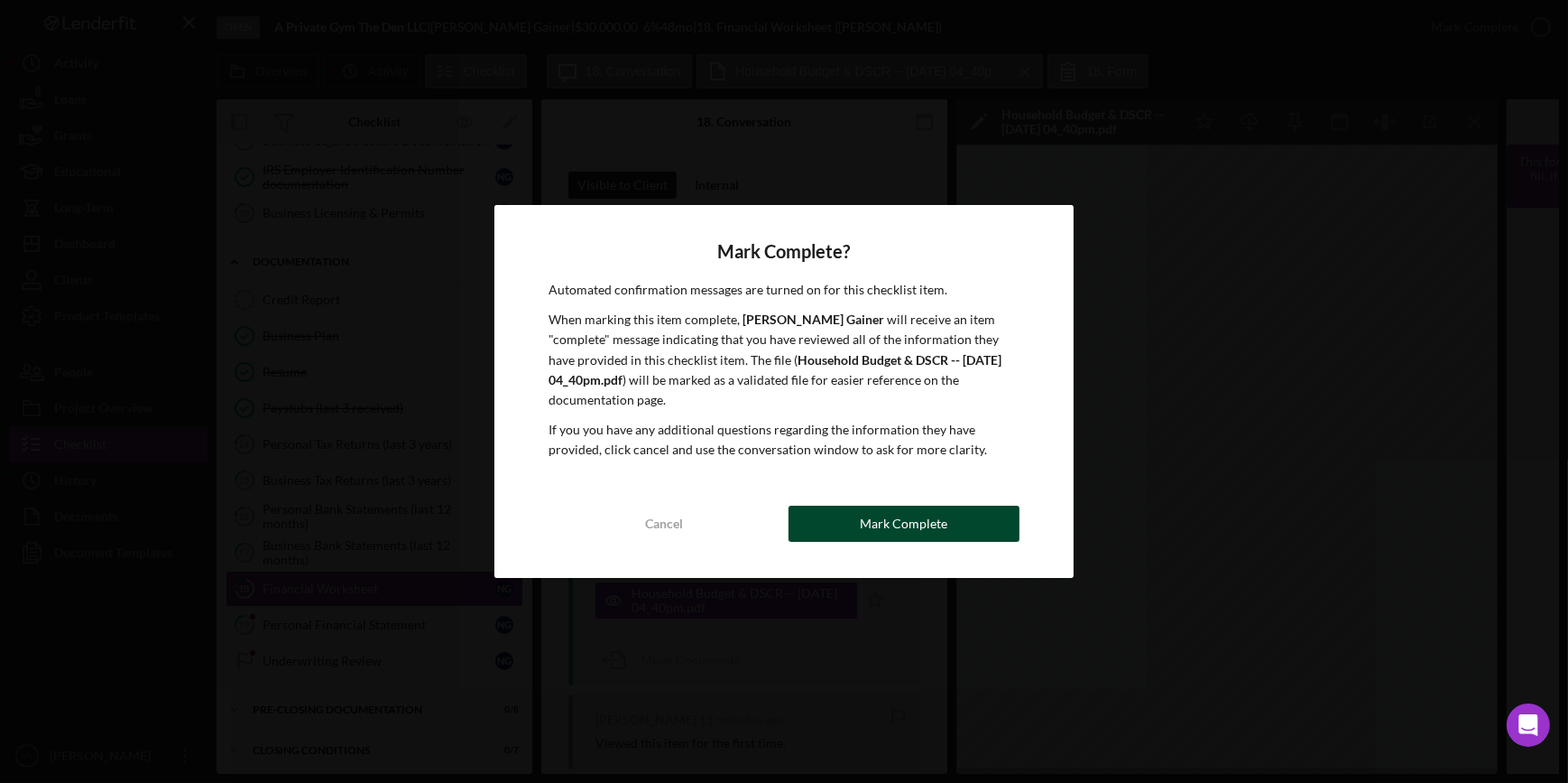
click at [904, 509] on div "Mark Complete" at bounding box center [903, 523] width 87 height 36
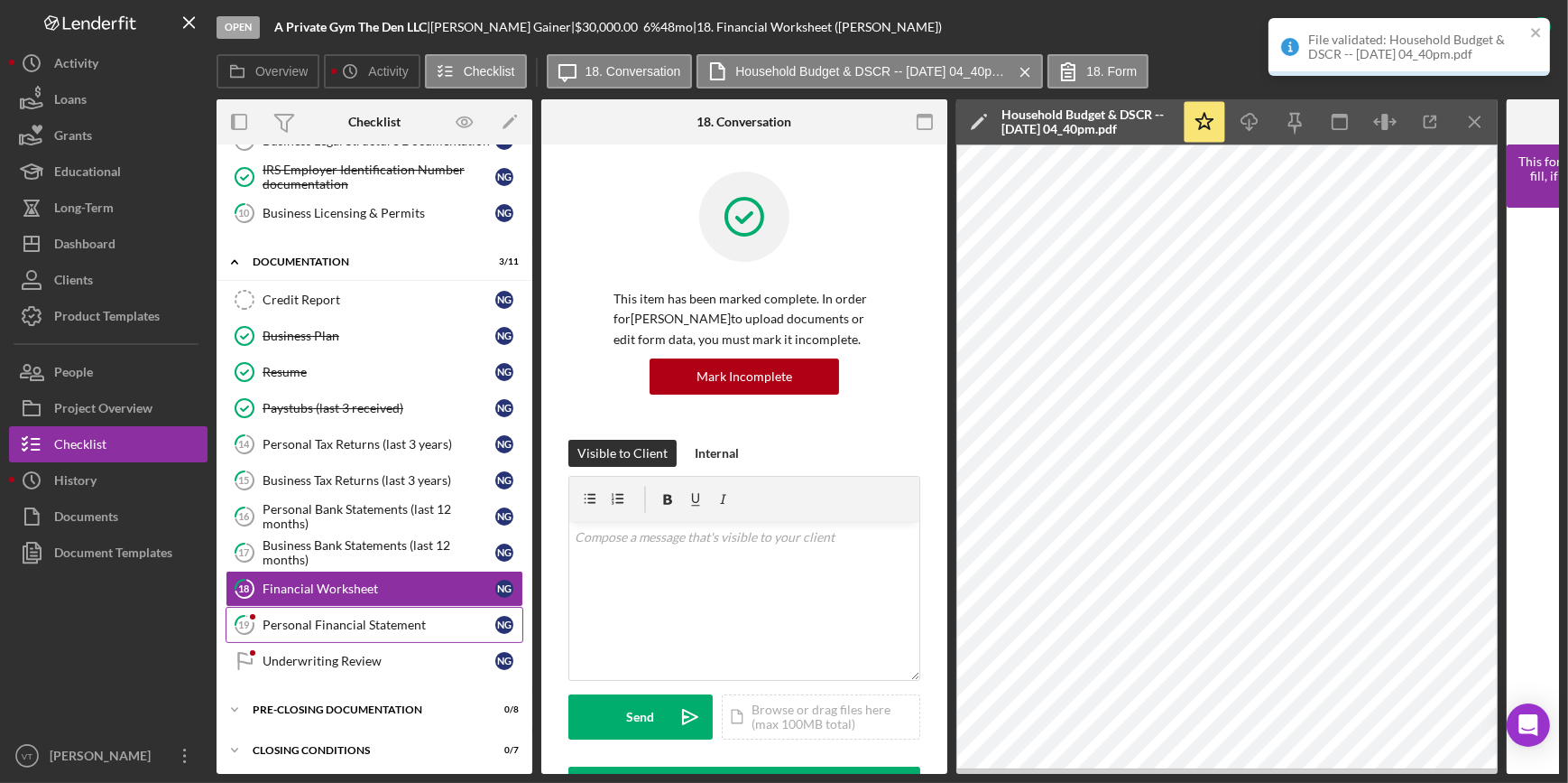
click at [388, 625] on div "Personal Financial Statement" at bounding box center [378, 625] width 233 height 15
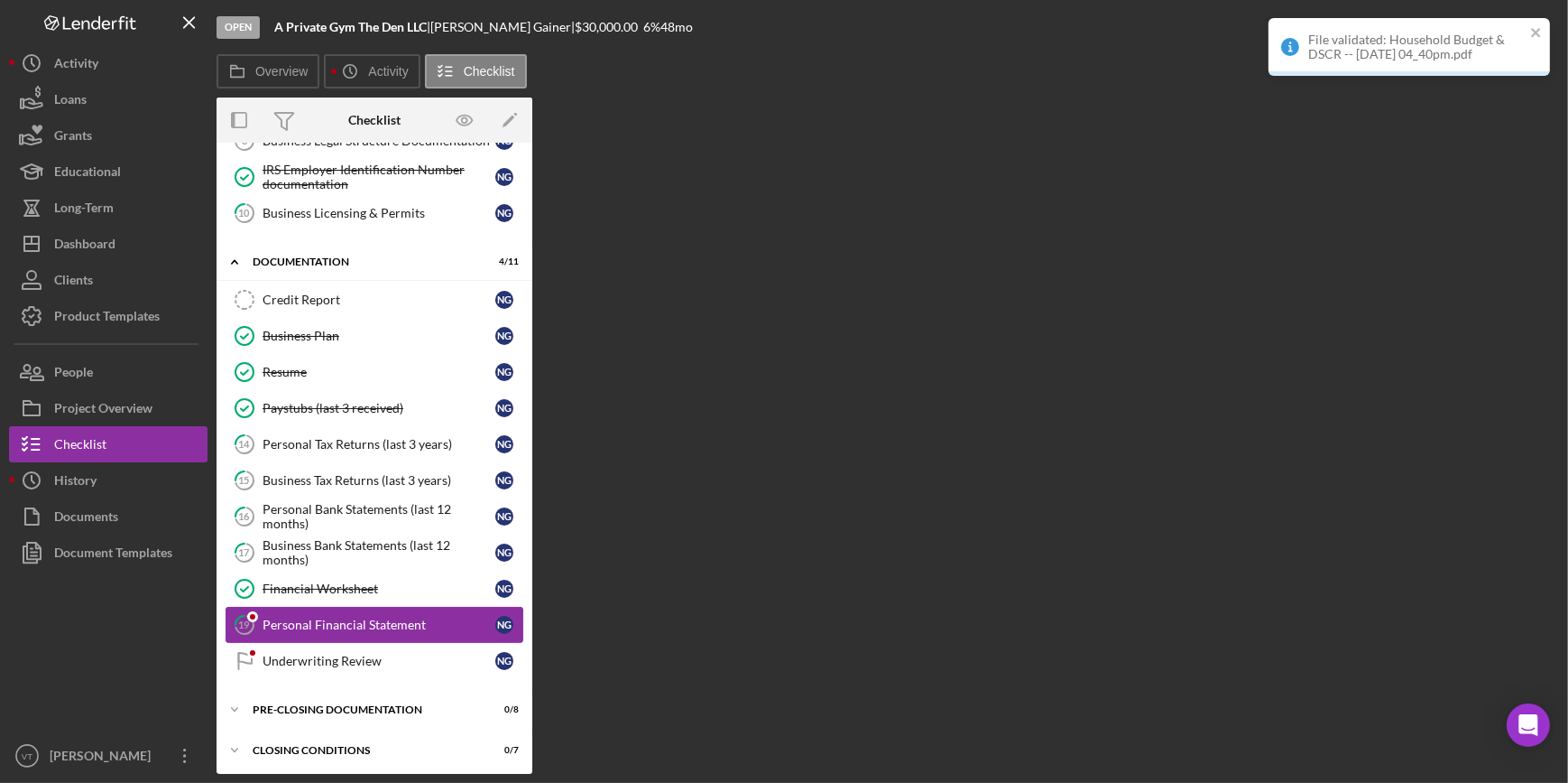
scroll to position [320, 0]
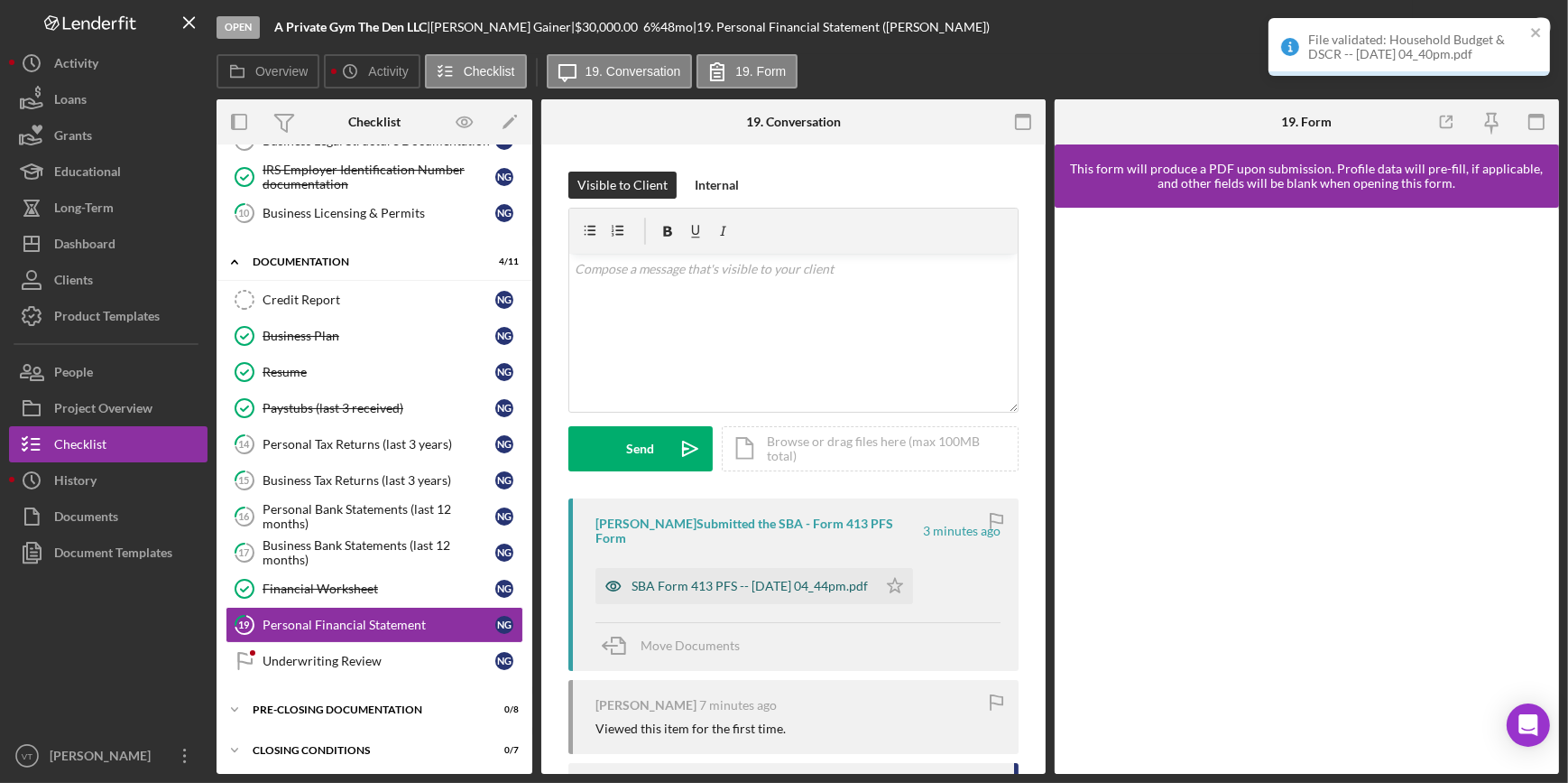
click at [782, 579] on div "SBA Form 413 PFS -- 2025-08-12 04_44pm.pdf" at bounding box center [750, 586] width 236 height 15
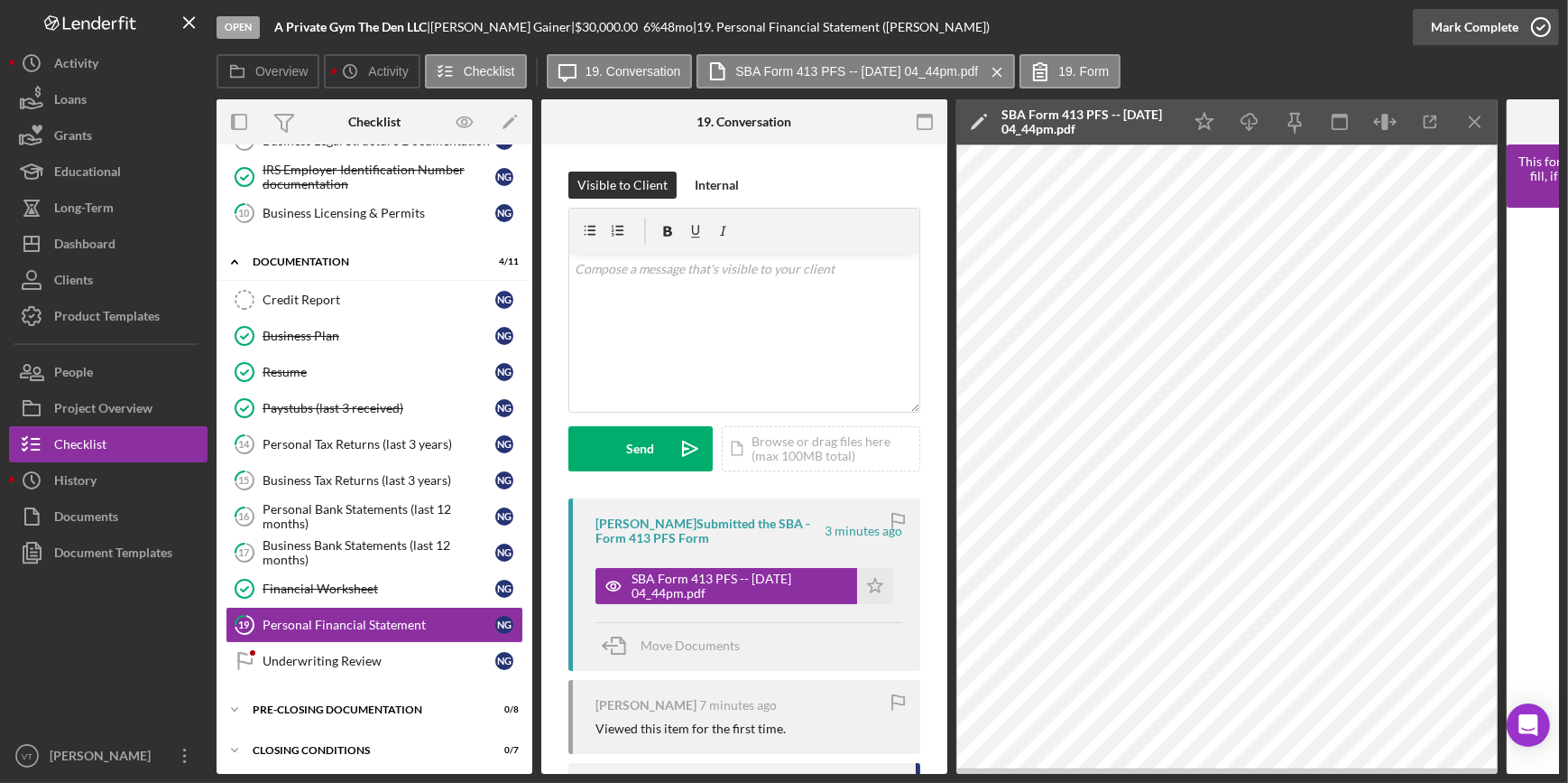
click at [1444, 26] on div "Mark Complete" at bounding box center [1474, 27] width 87 height 36
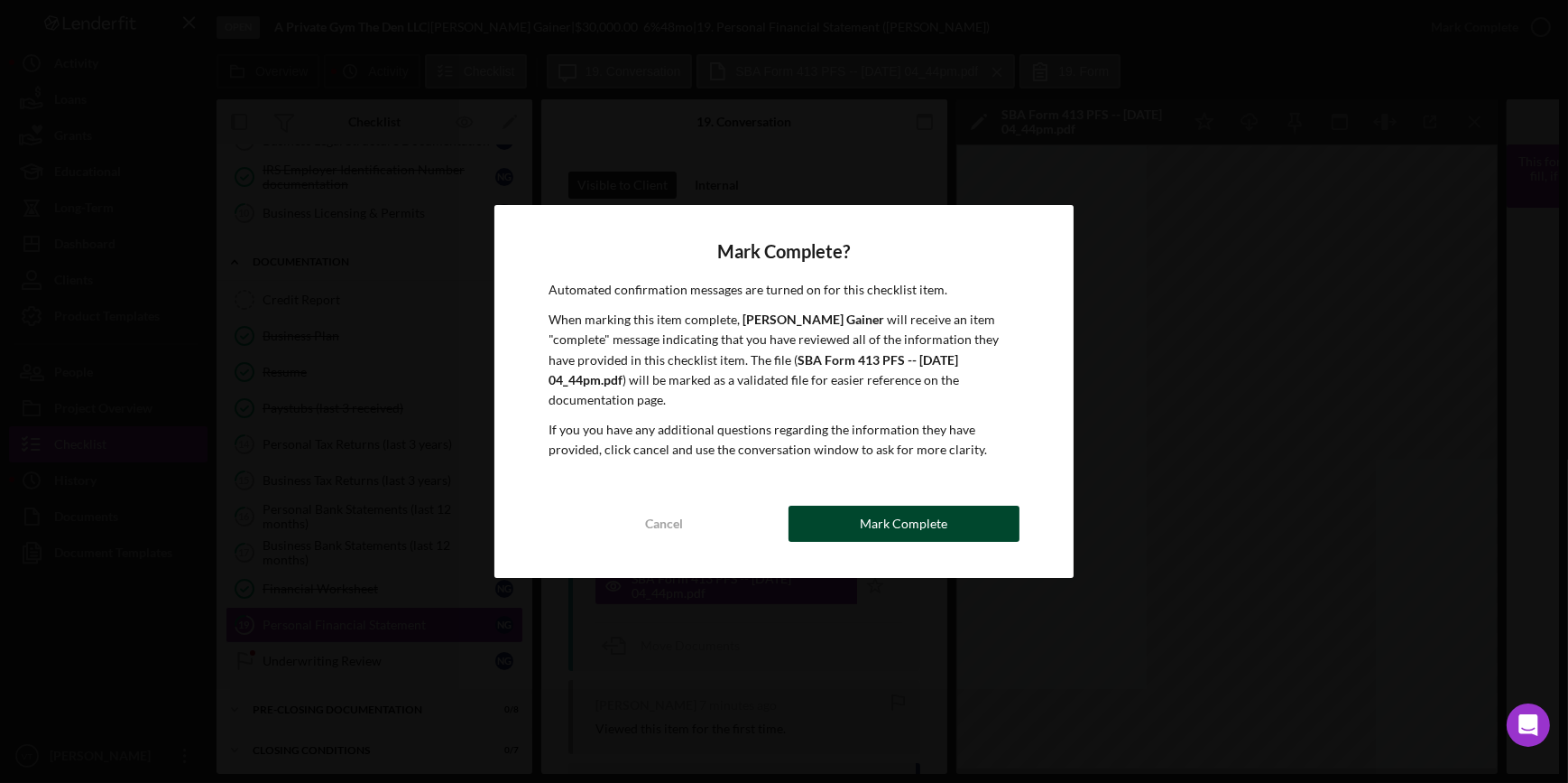
click at [875, 505] on div "Mark Complete" at bounding box center [903, 523] width 87 height 36
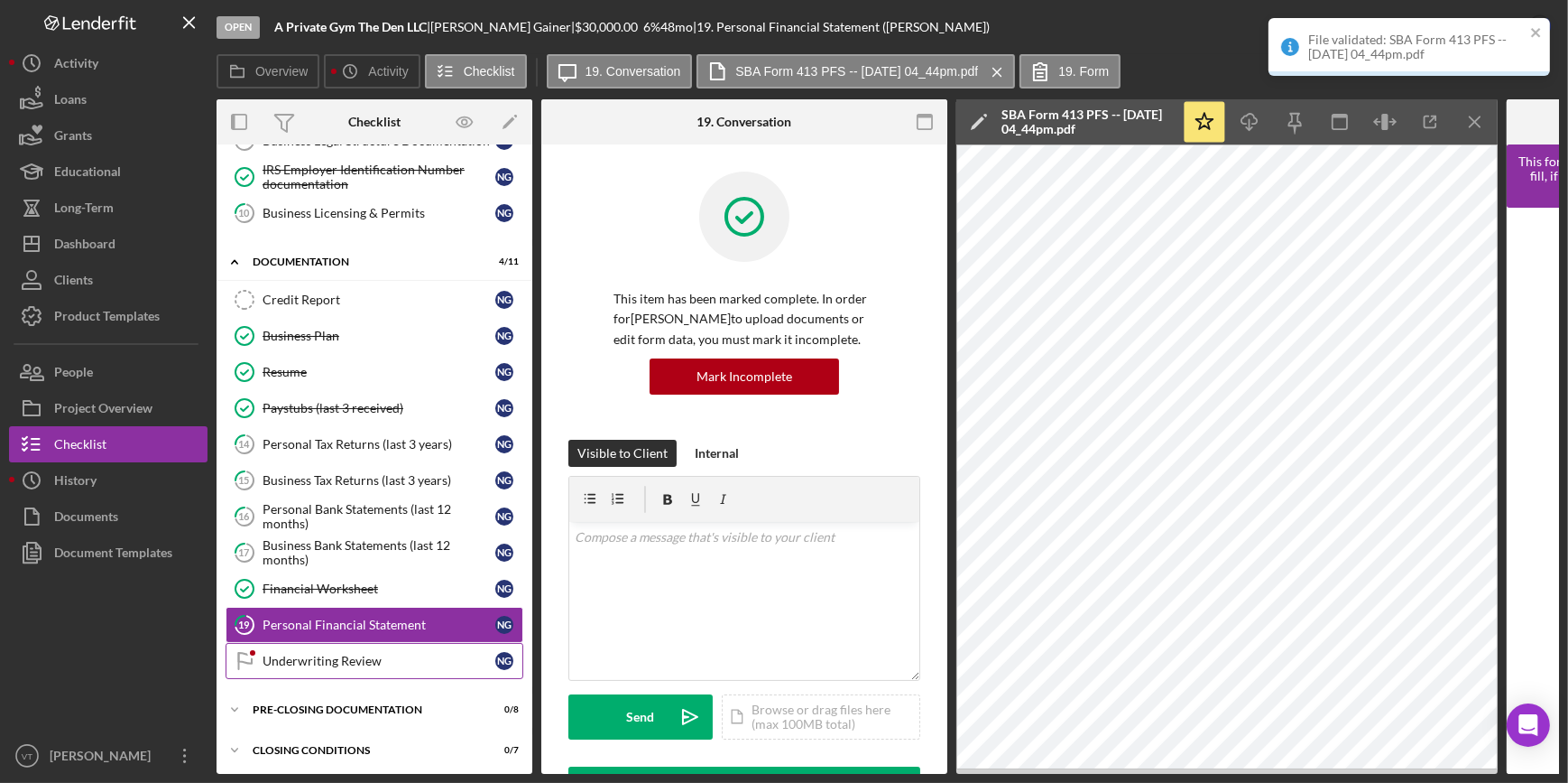
click at [367, 655] on div "Underwriting Review" at bounding box center [378, 661] width 233 height 15
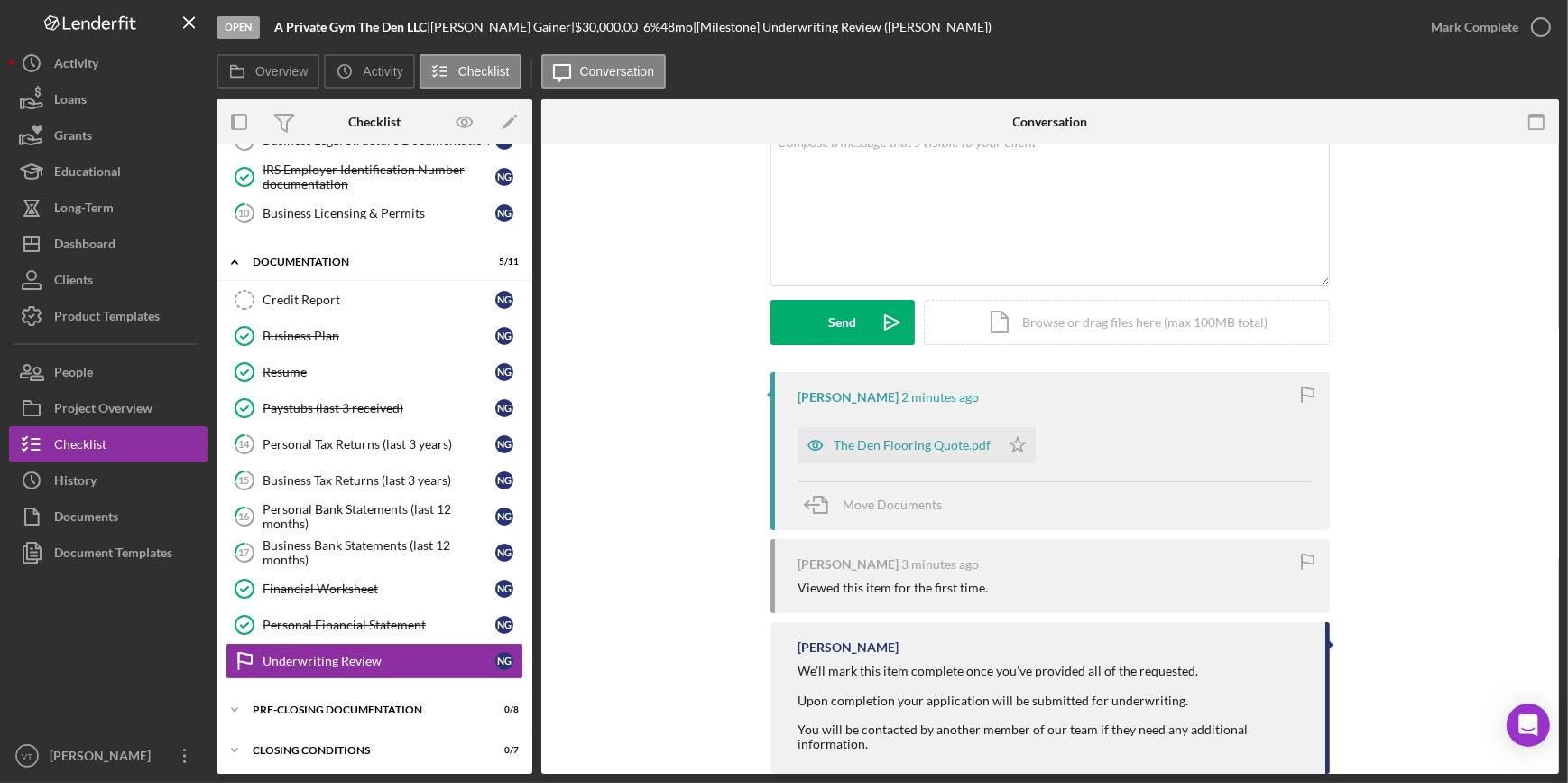
scroll to position [190, 0]
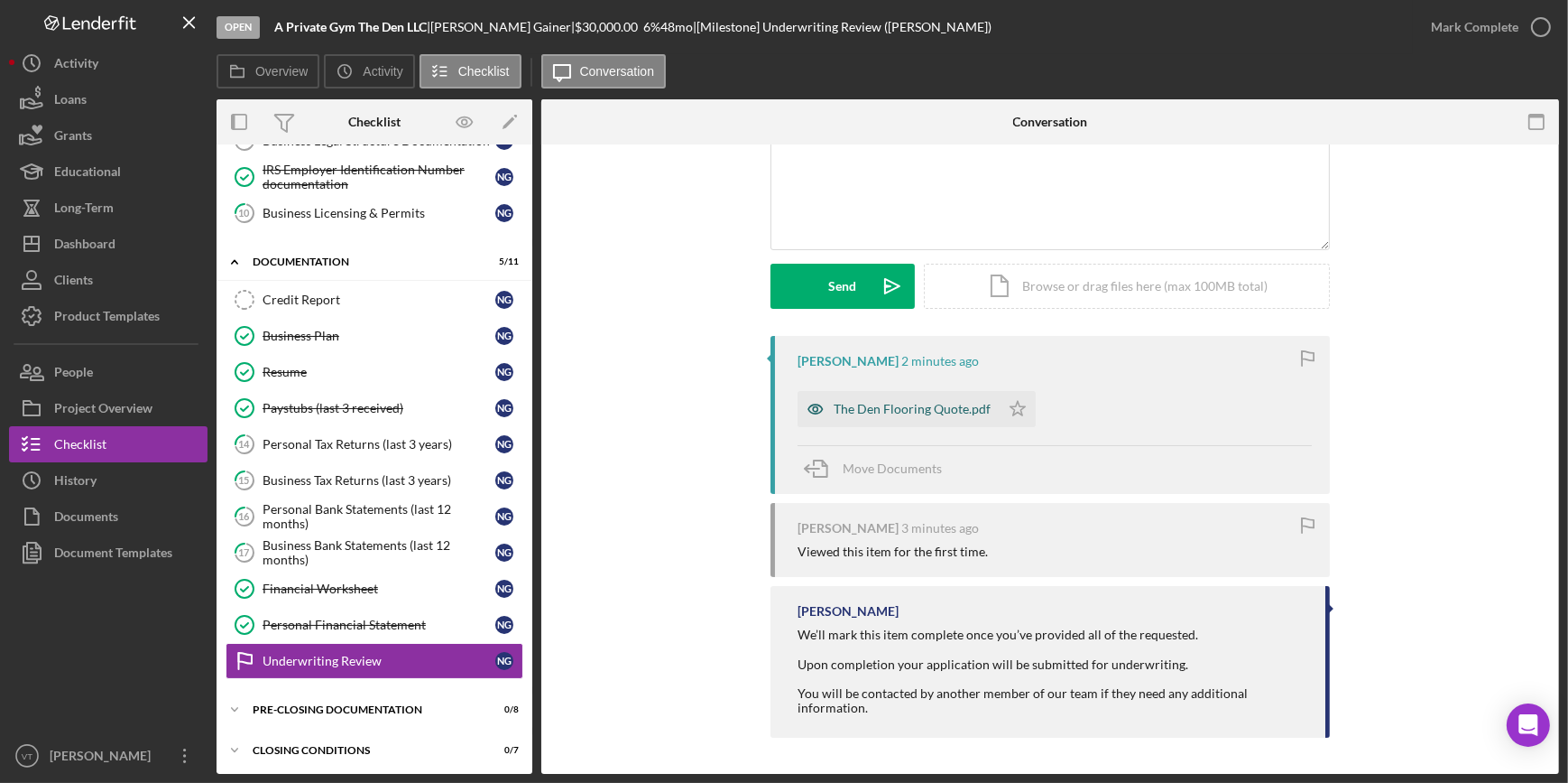
click at [853, 402] on div "The Den Flooring Quote.pdf" at bounding box center [912, 409] width 157 height 15
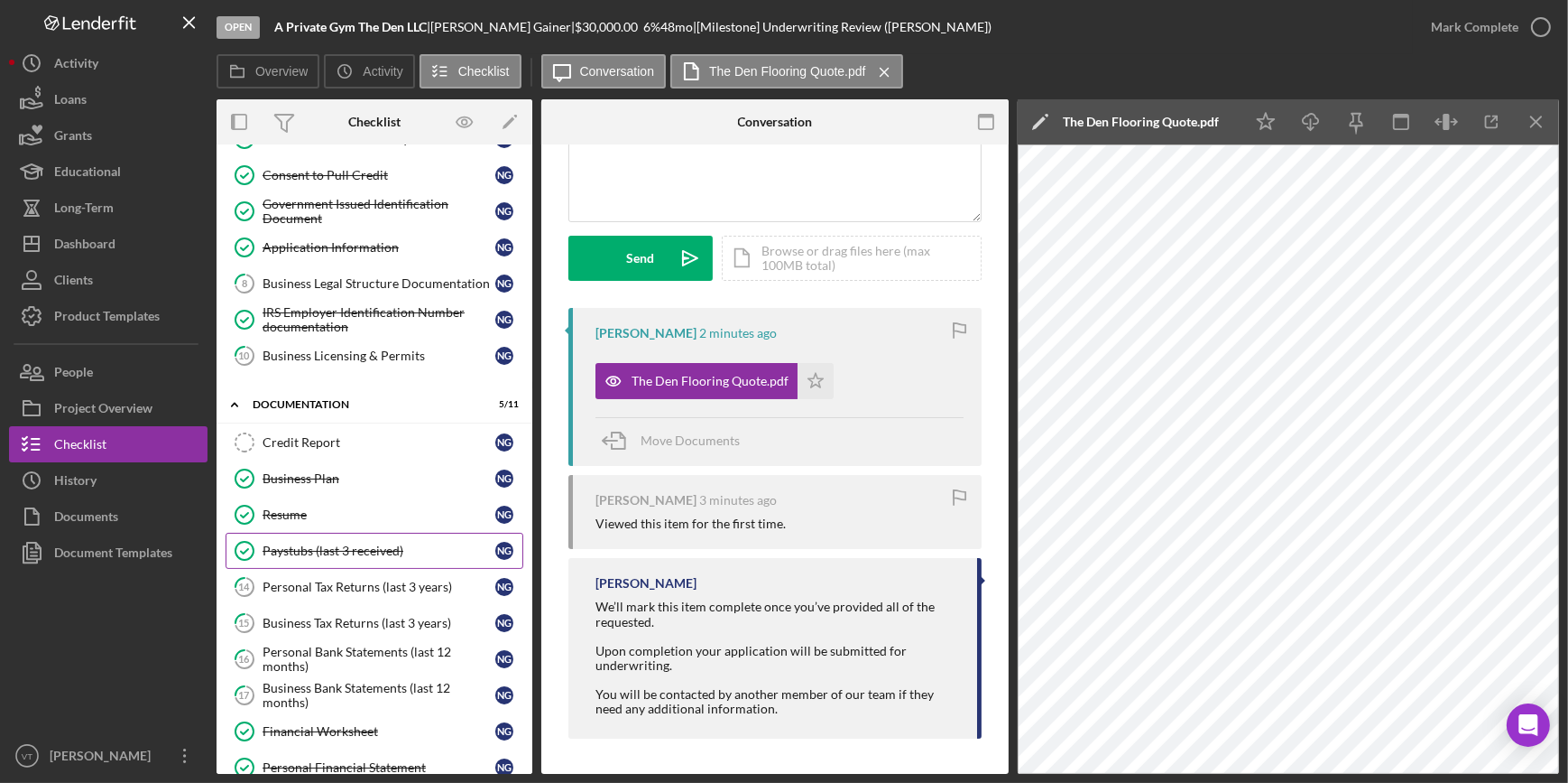
scroll to position [0, 0]
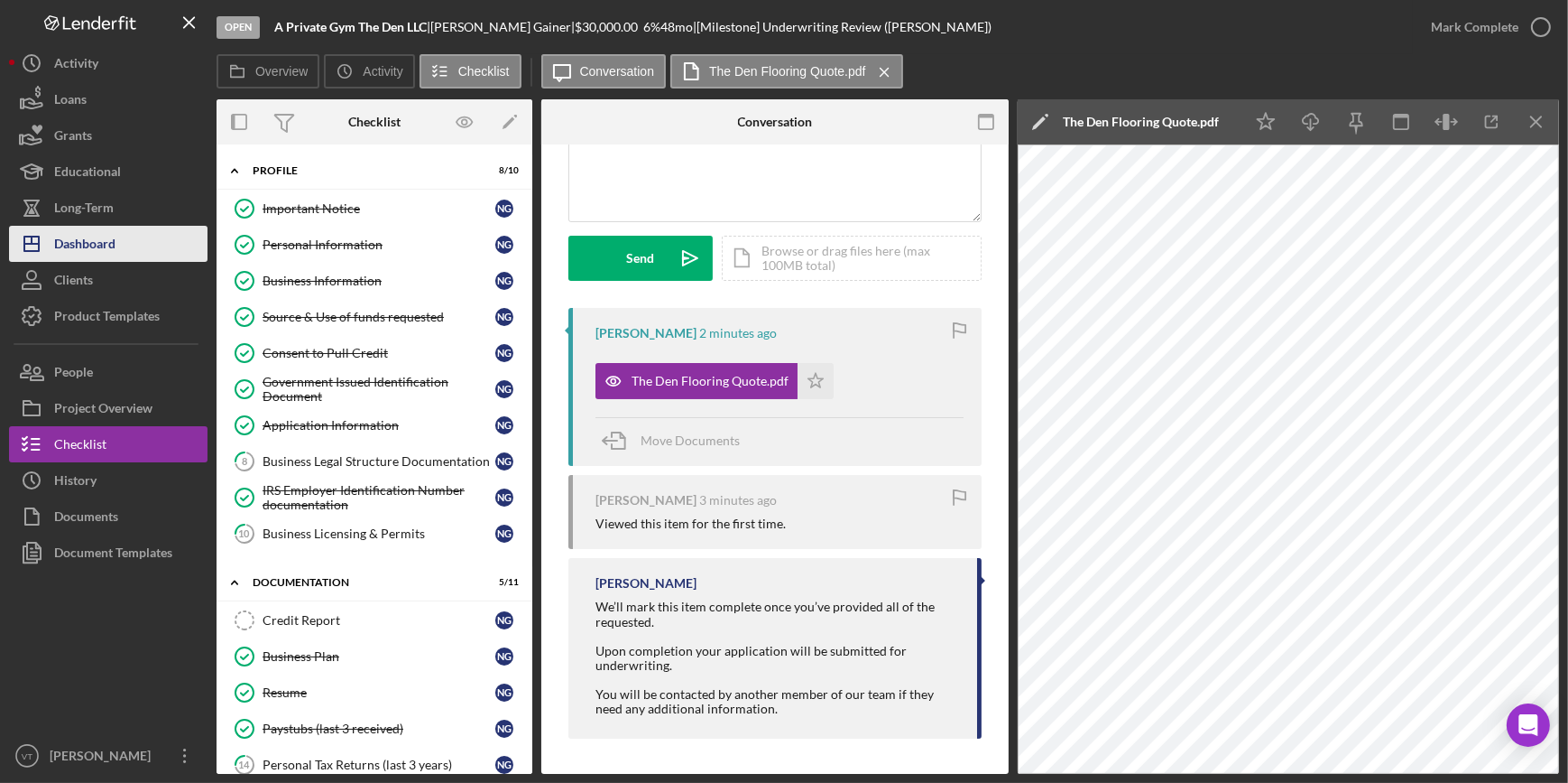
click at [63, 240] on div "Dashboard" at bounding box center [85, 246] width 62 height 40
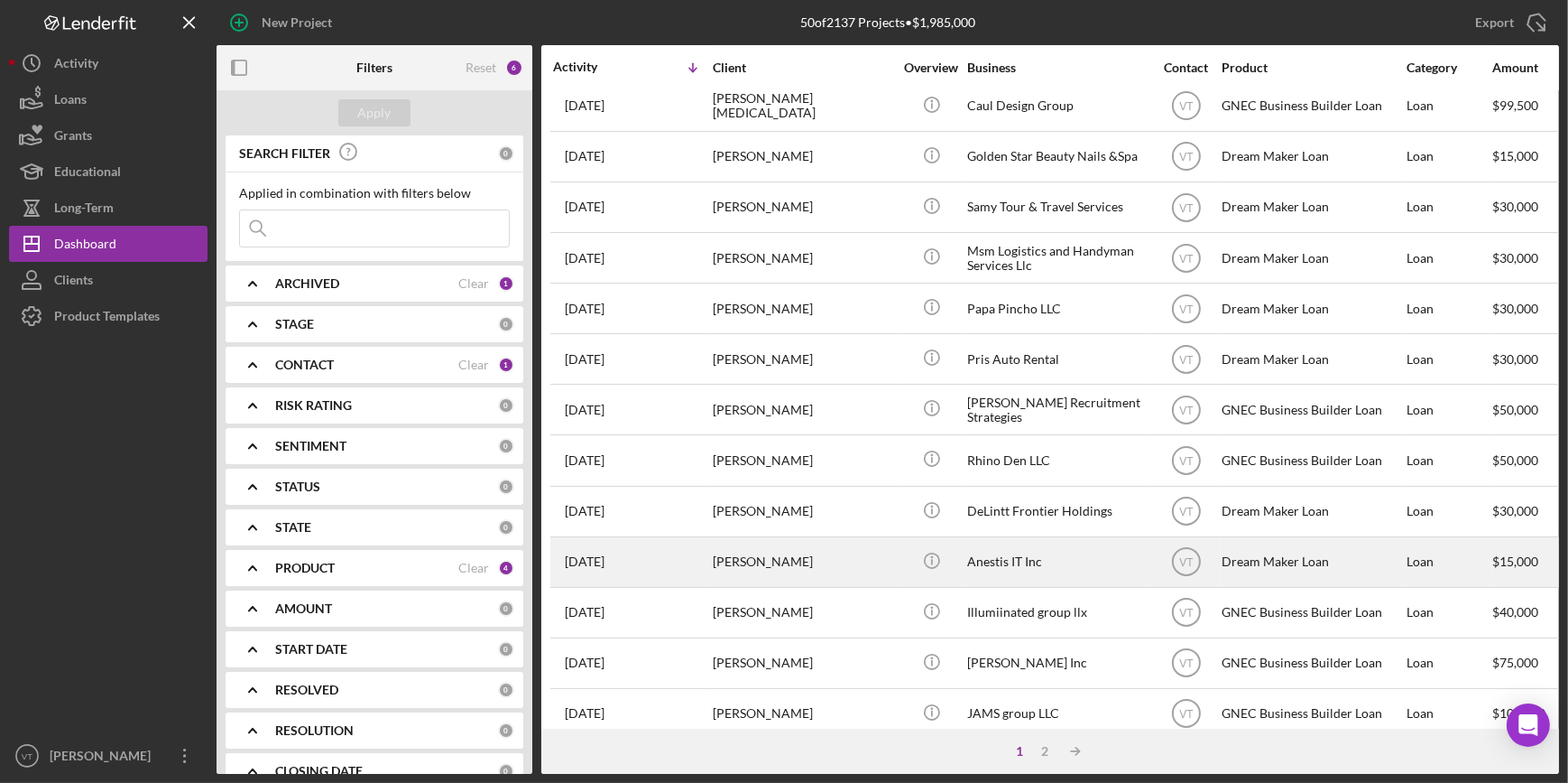
scroll to position [161, 0]
click at [875, 475] on div "robert kochanski" at bounding box center [803, 461] width 180 height 48
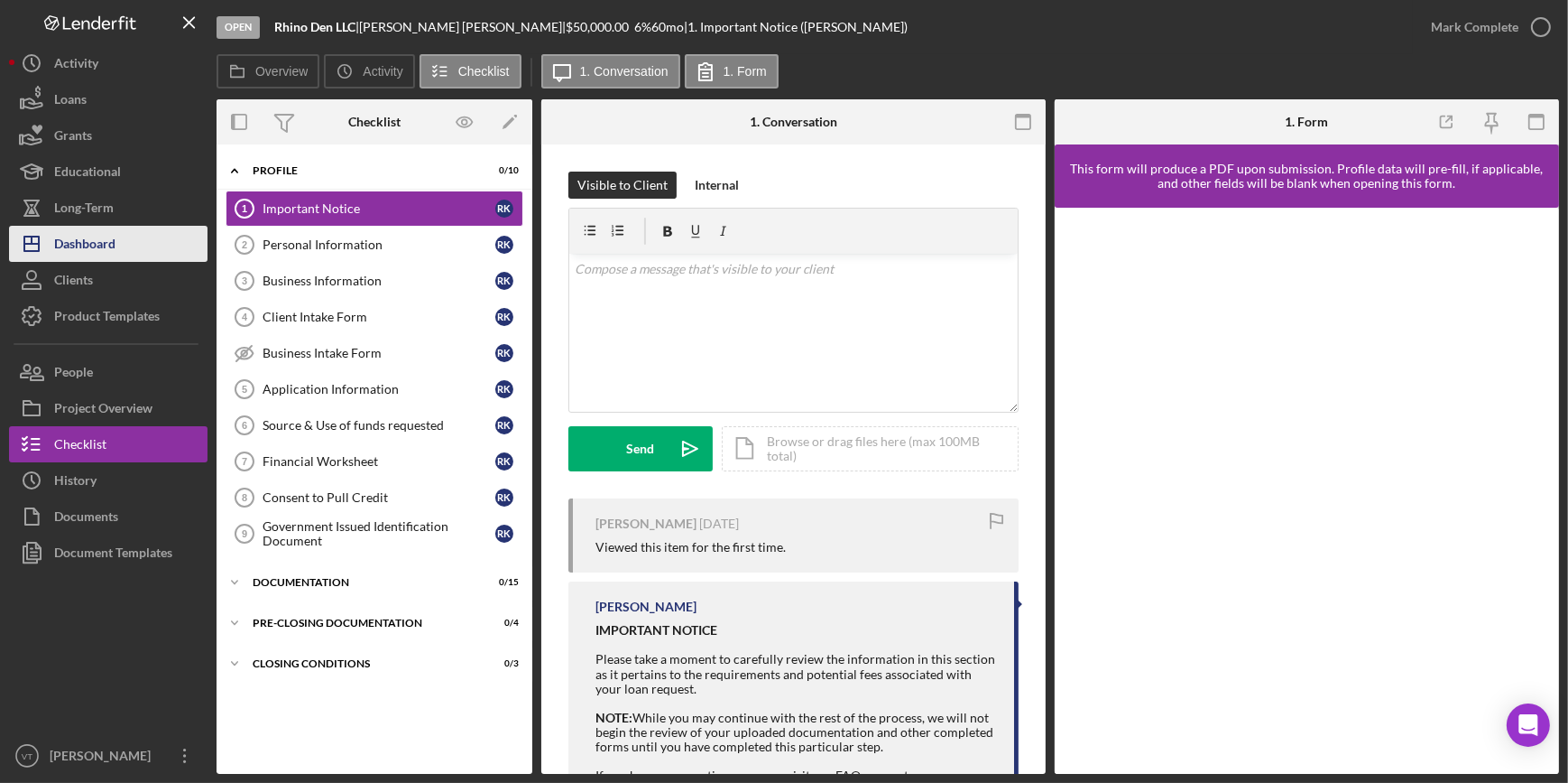
click at [83, 235] on div "Dashboard" at bounding box center [85, 246] width 62 height 40
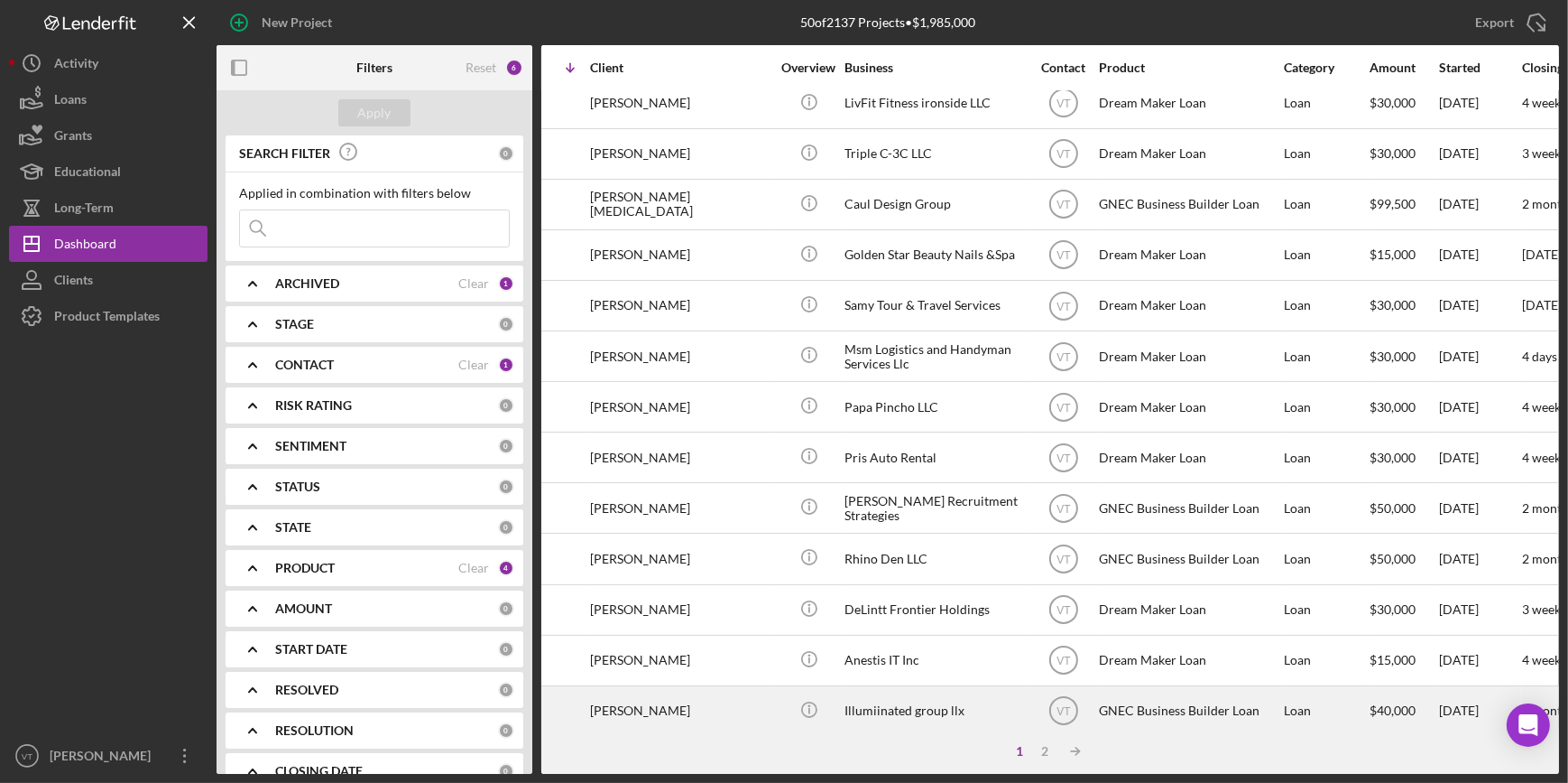
scroll to position [0, 122]
